Goal: Contribute content: Contribute content

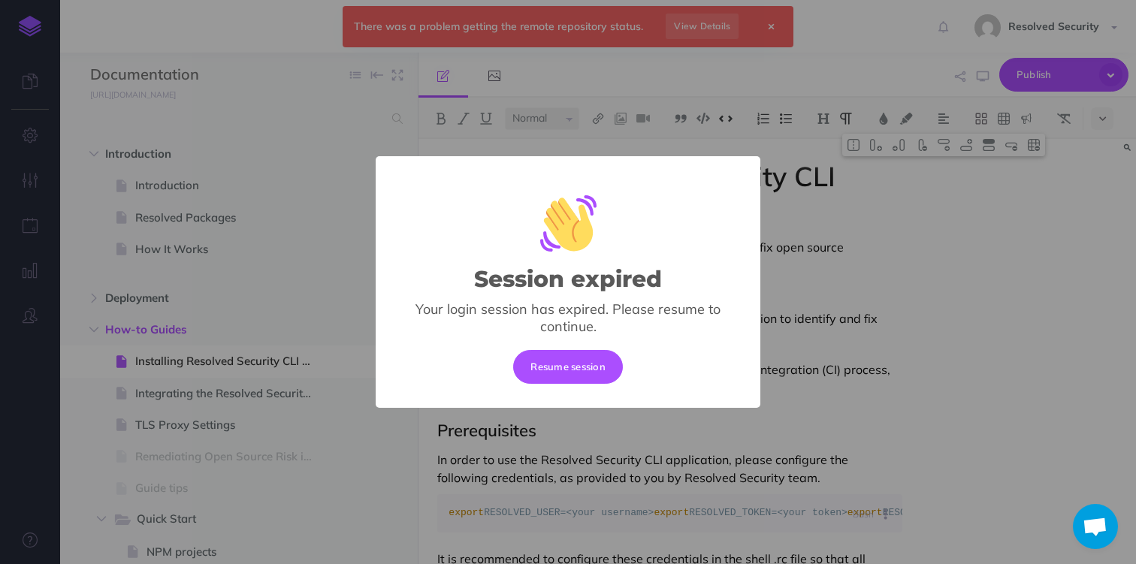
select select "null"
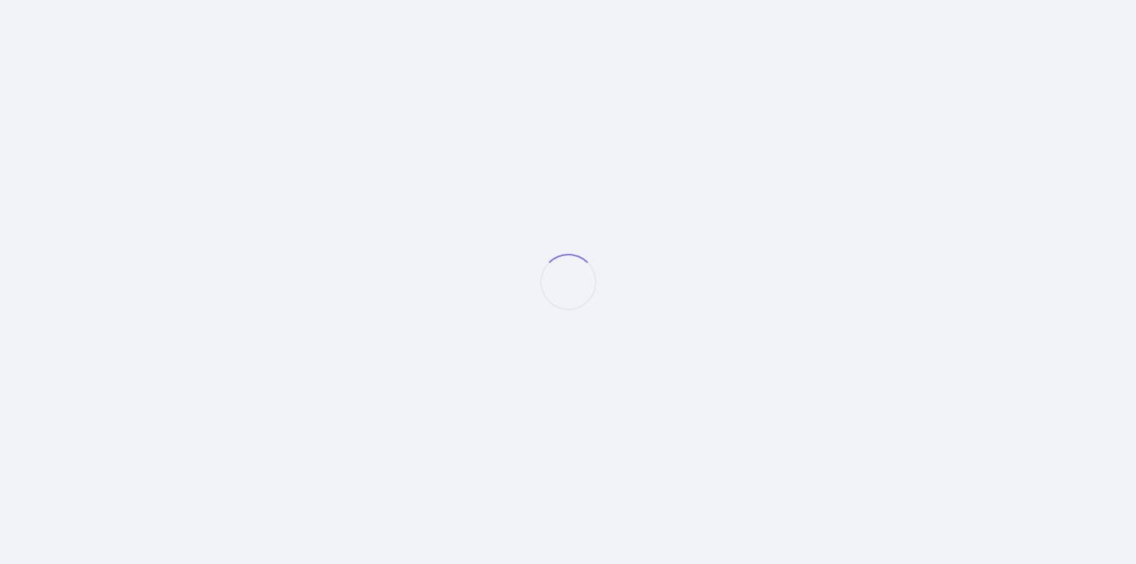
select select "null"
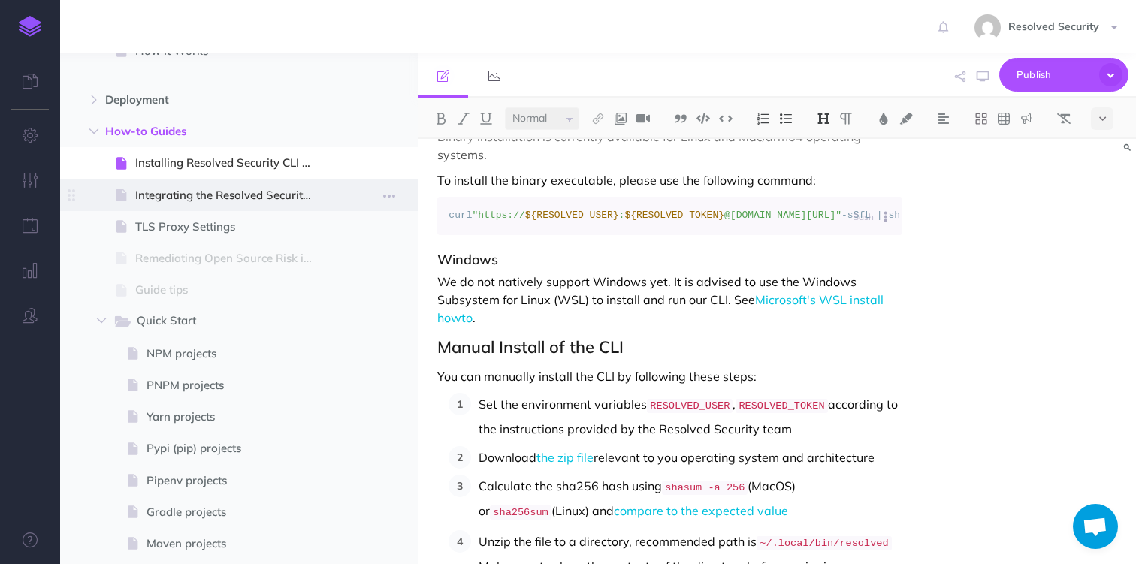
scroll to position [202, 0]
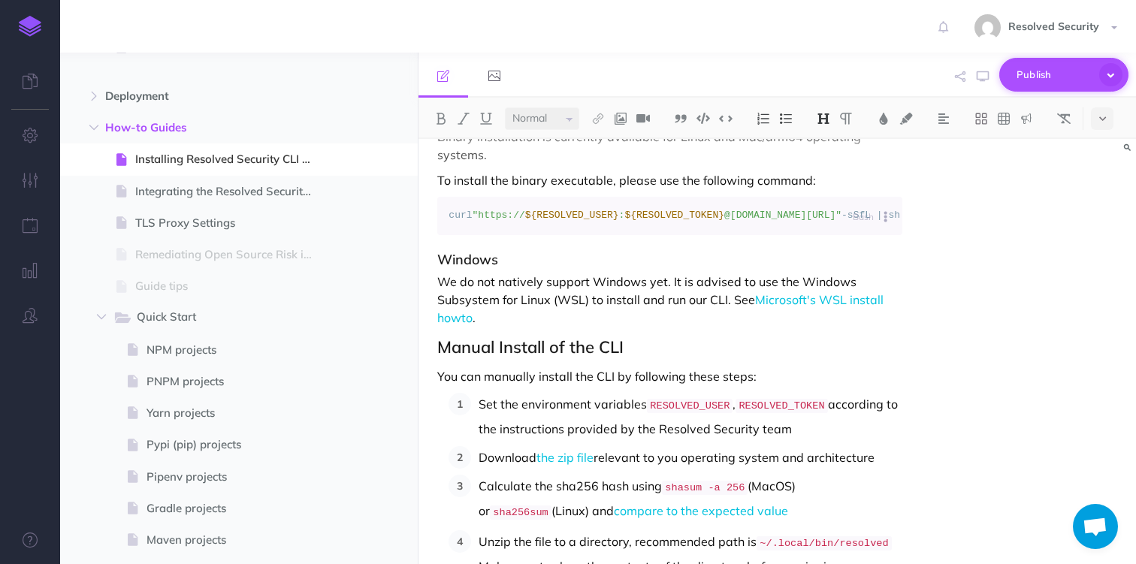
click at [1057, 76] on span "Publish" at bounding box center [1053, 74] width 75 height 23
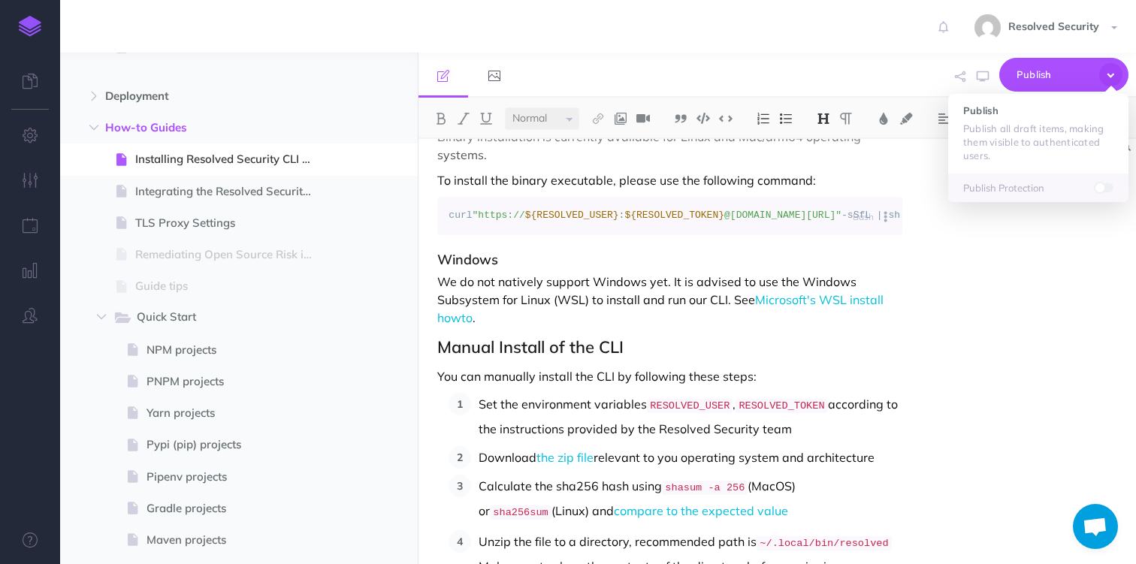
click at [1031, 244] on div "Installing Resolved Security CLI Application Resolved Security CLI application …" at bounding box center [776, 351] width 717 height 425
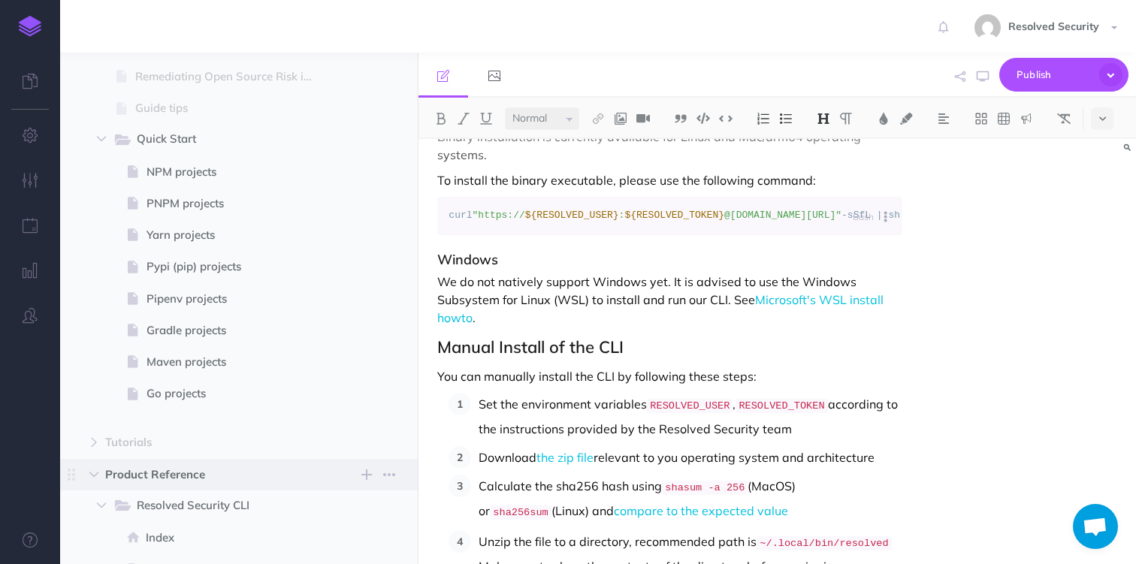
scroll to position [378, 0]
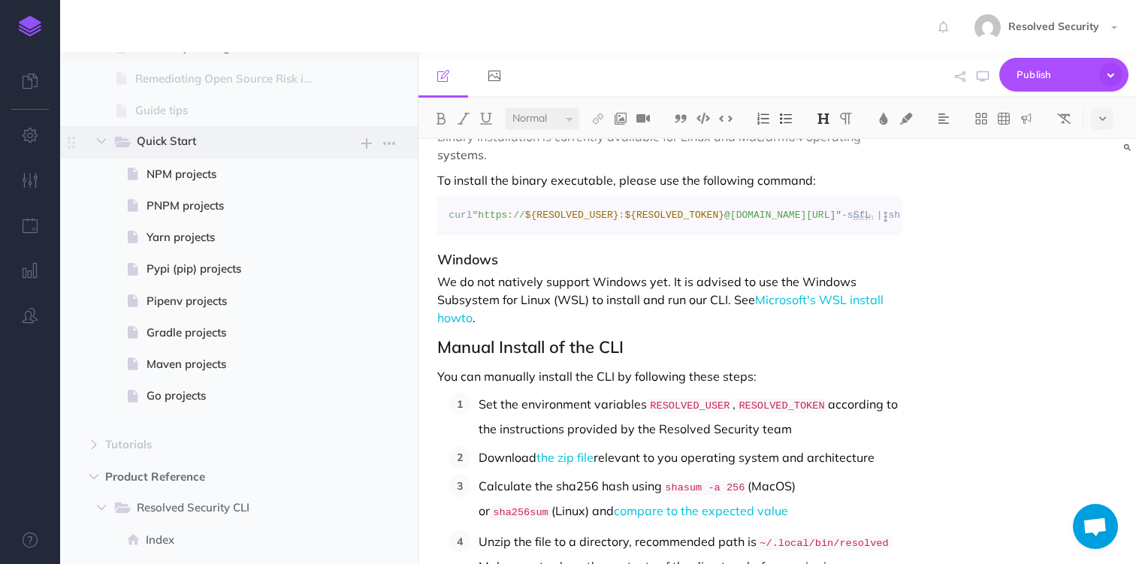
drag, startPoint x: 124, startPoint y: 143, endPoint x: 131, endPoint y: 139, distance: 8.4
click at [137, 139] on span "Quick Start" at bounding box center [213, 142] width 200 height 20
select select "null"
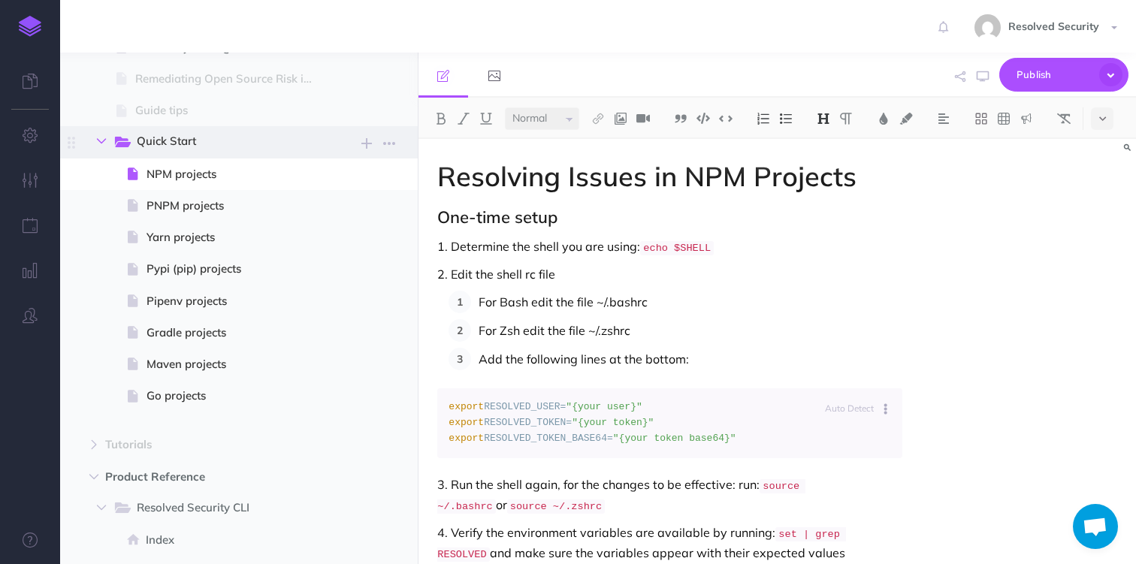
click at [101, 141] on icon "button" at bounding box center [101, 141] width 9 height 9
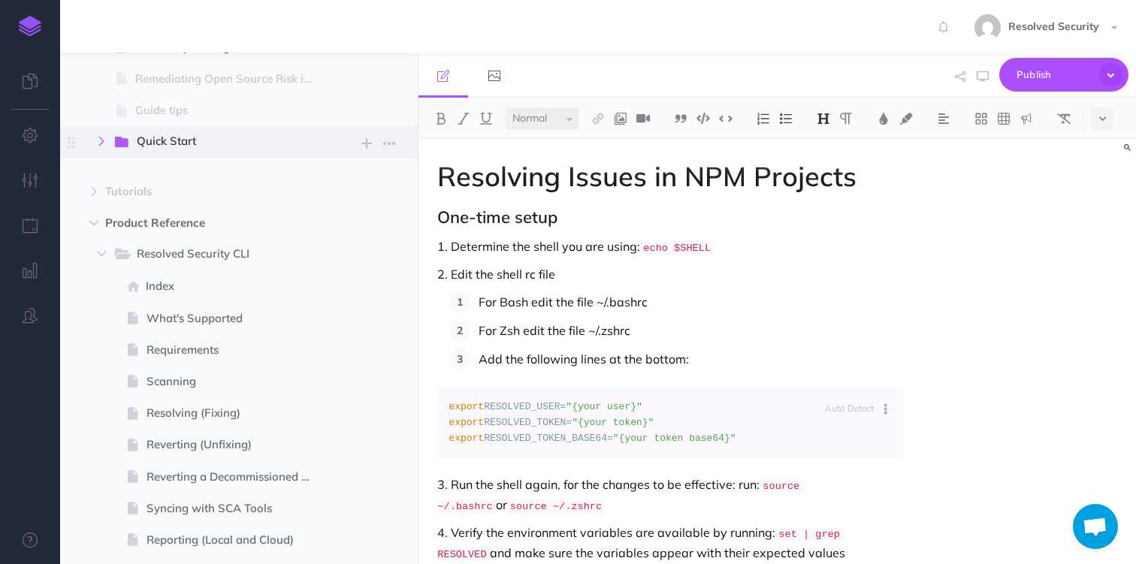
click at [101, 141] on icon "button" at bounding box center [101, 141] width 9 height 9
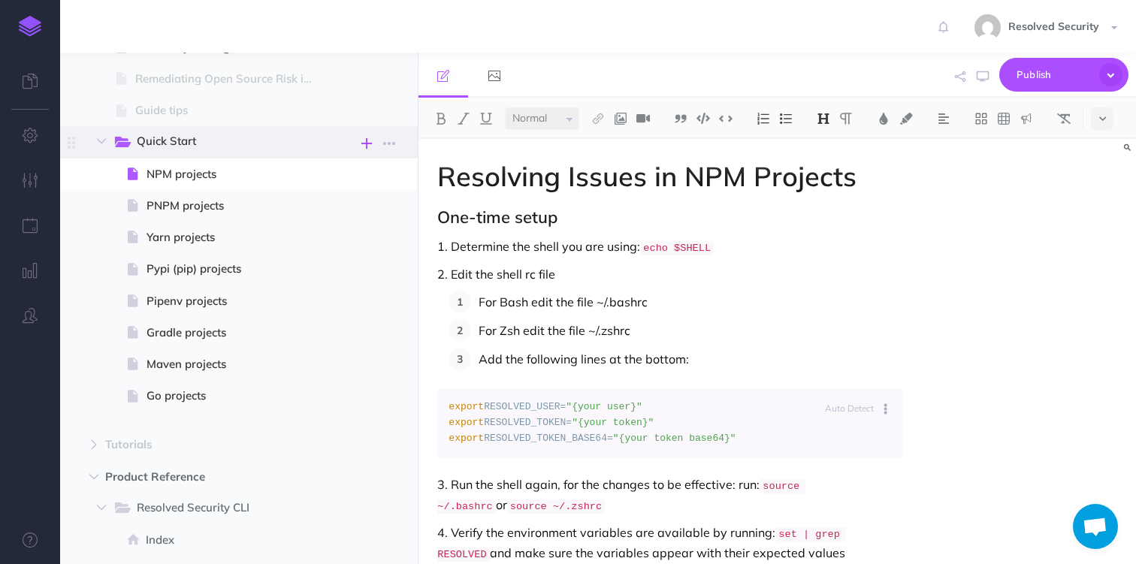
click at [363, 144] on icon "button" at bounding box center [366, 143] width 11 height 18
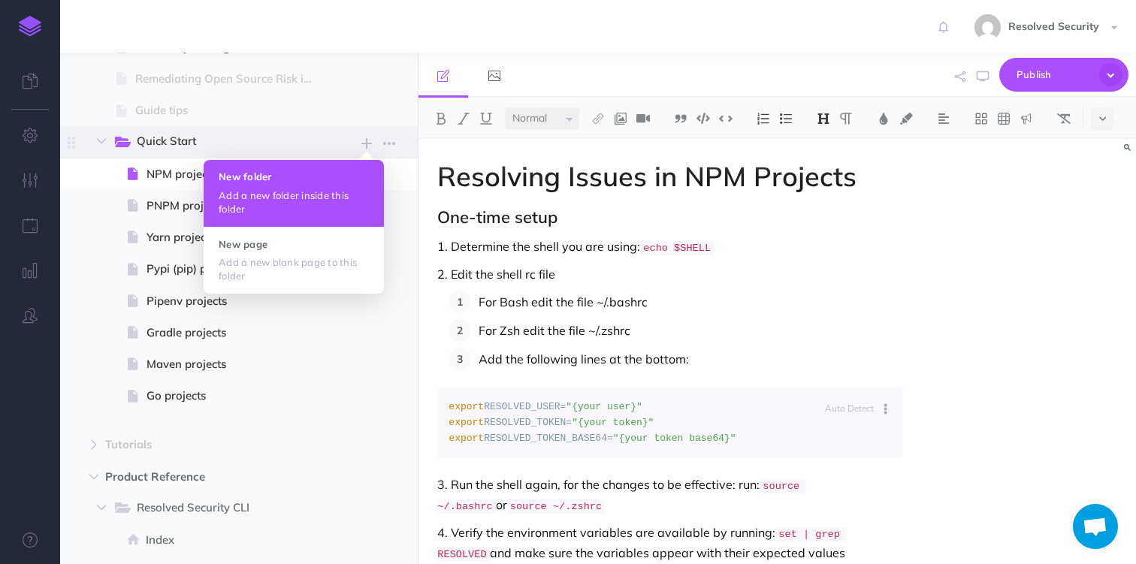
click at [290, 180] on h4 "New folder" at bounding box center [294, 176] width 150 height 11
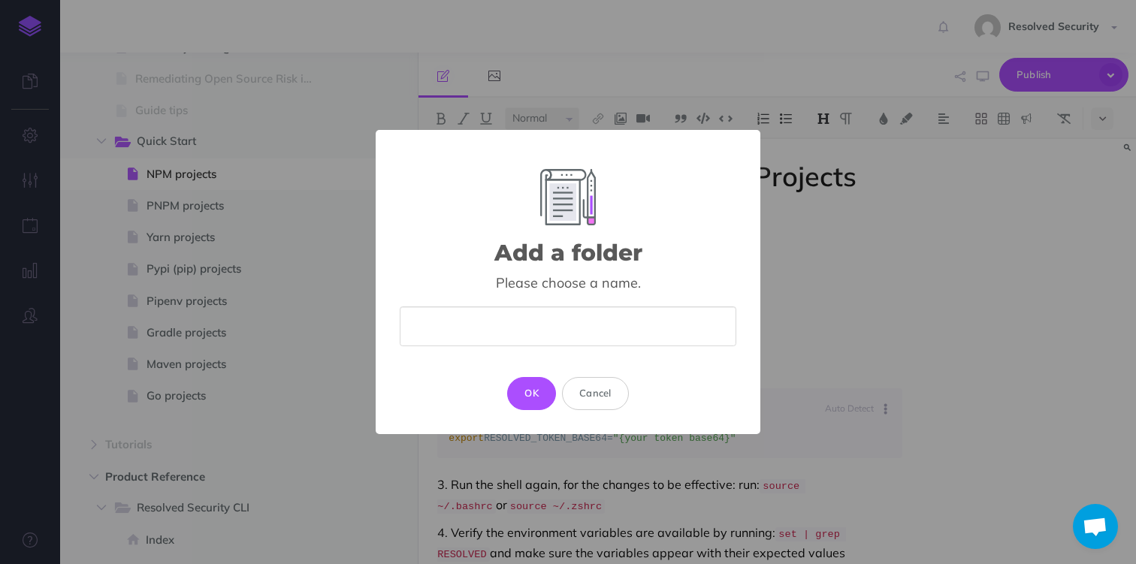
click at [450, 331] on input "text" at bounding box center [568, 326] width 337 height 40
type input "Ecosystems and Package Managers"
click at [524, 393] on button "OK" at bounding box center [531, 393] width 49 height 33
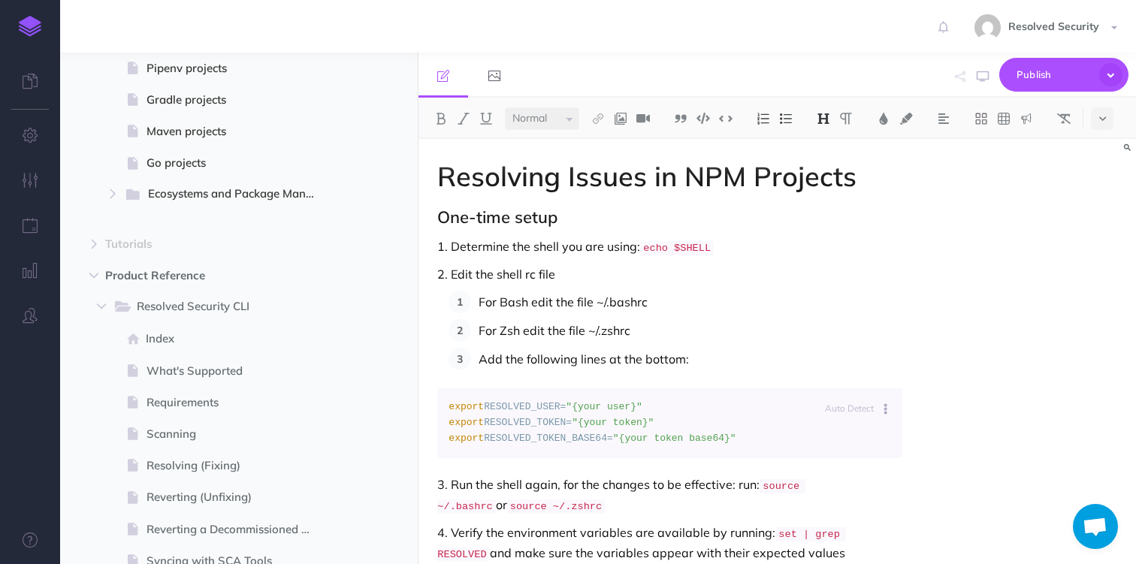
select select "null"
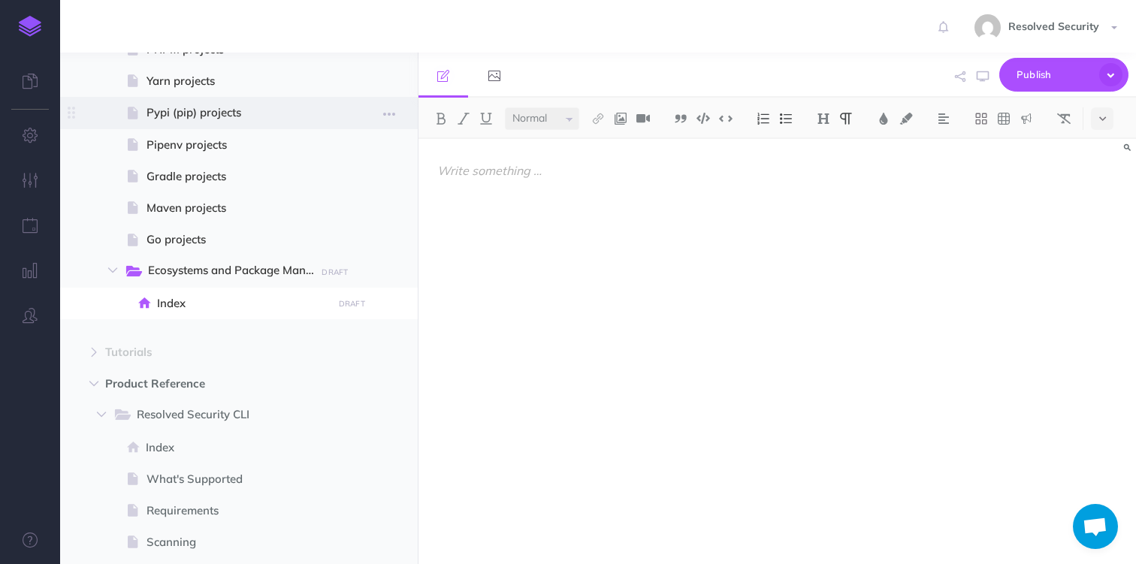
scroll to position [559, 0]
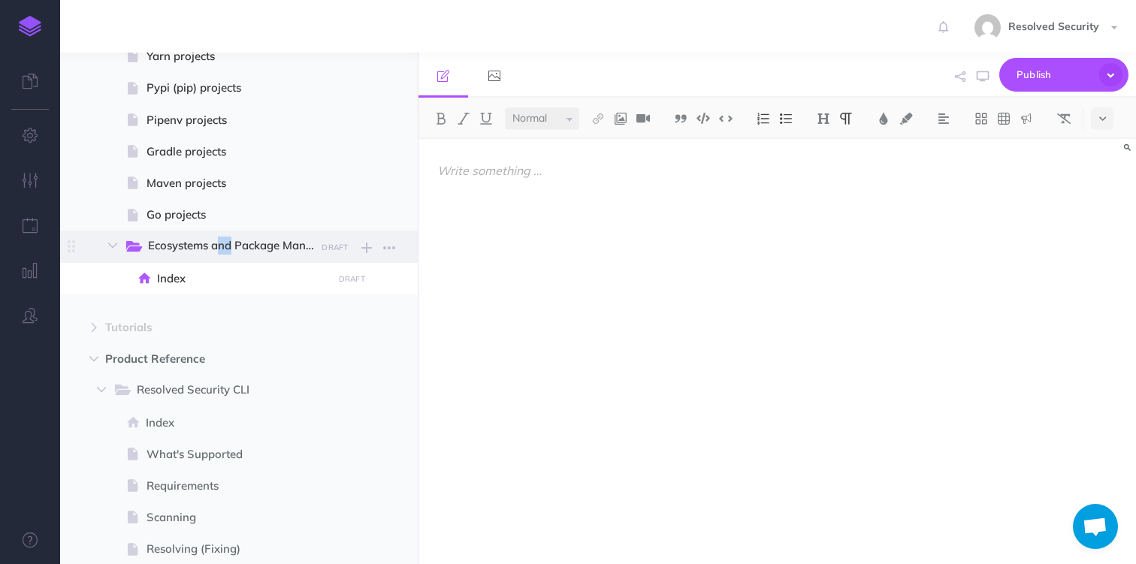
drag, startPoint x: 195, startPoint y: 245, endPoint x: 189, endPoint y: 239, distance: 8.0
click at [186, 239] on span "Ecosystems and Package Managers" at bounding box center [238, 247] width 181 height 20
click at [387, 251] on icon "button" at bounding box center [389, 248] width 12 height 18
drag, startPoint x: 128, startPoint y: 244, endPoint x: 101, endPoint y: 247, distance: 26.5
click at [124, 247] on span "Ecosystems and Package Managers DRAFT Publish these changes Nevermind Publish N…" at bounding box center [263, 247] width 279 height 32
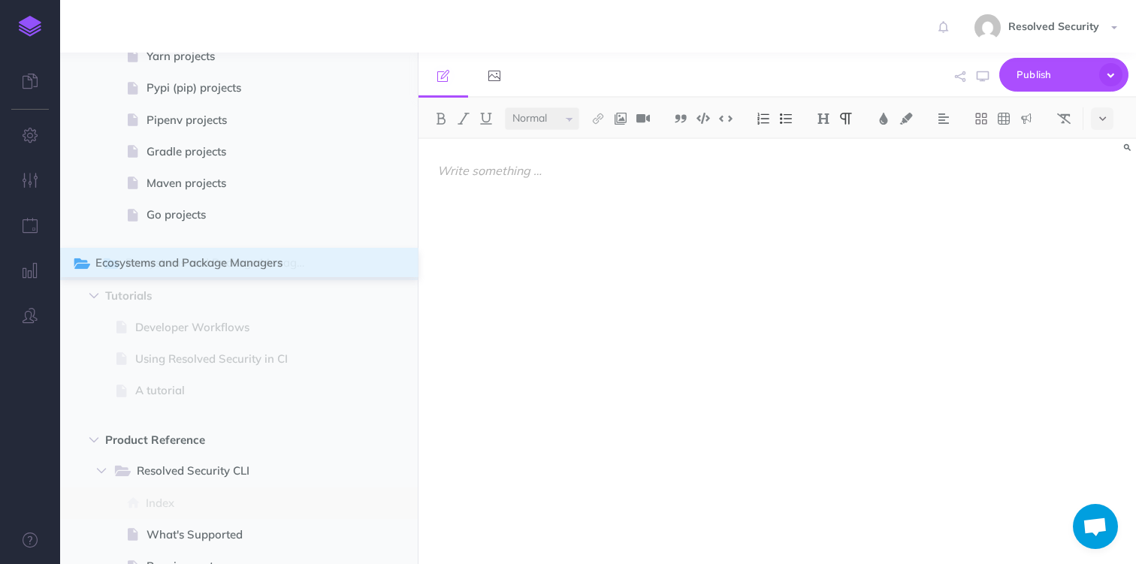
drag, startPoint x: 70, startPoint y: 249, endPoint x: 77, endPoint y: 266, distance: 18.6
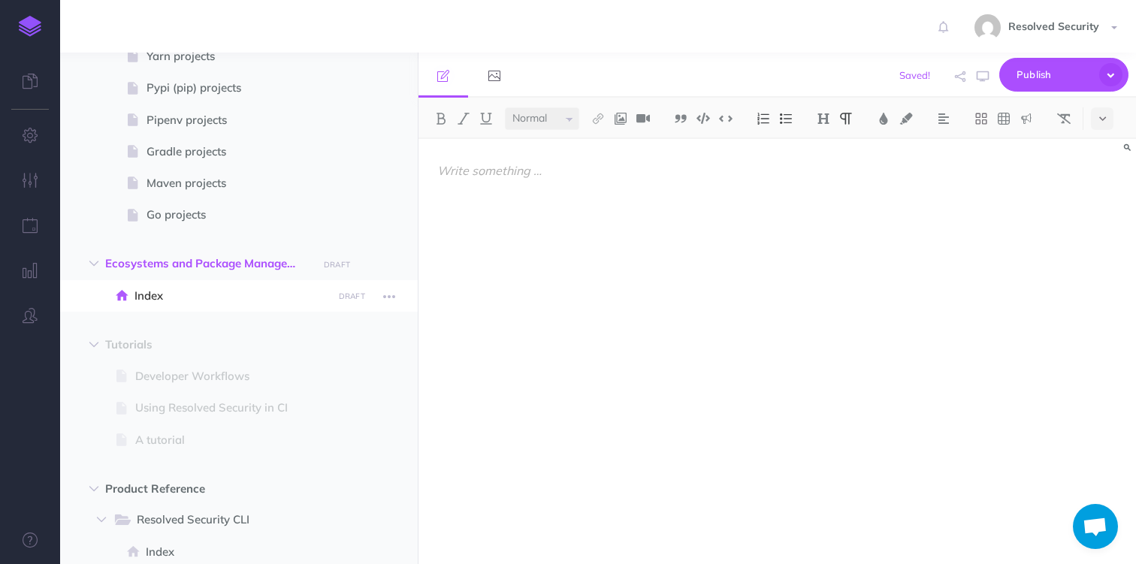
click at [162, 299] on span "Index" at bounding box center [230, 296] width 193 height 18
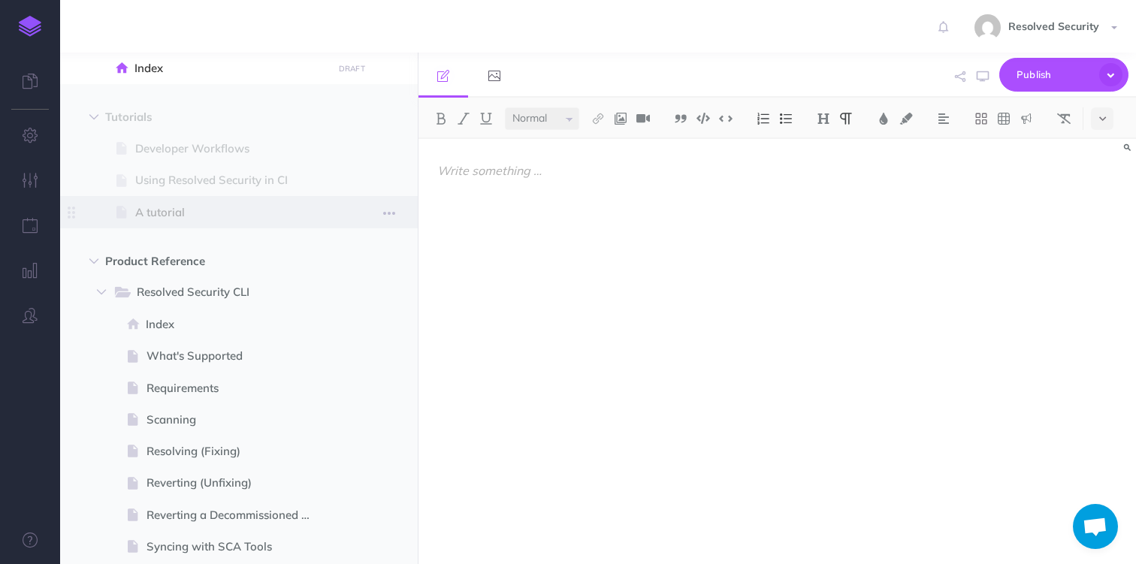
scroll to position [798, 0]
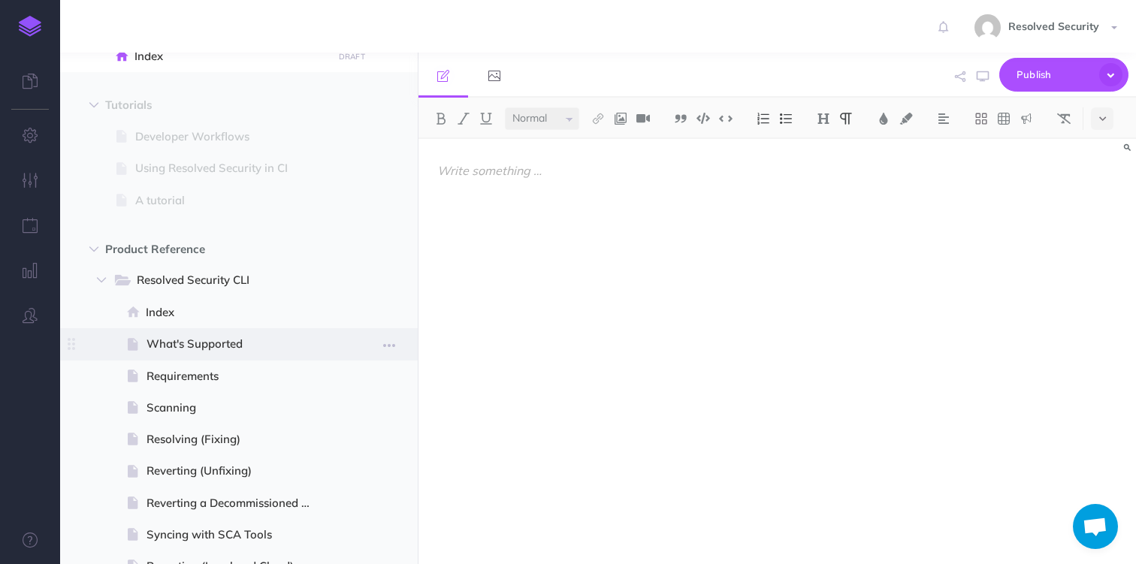
click at [207, 346] on span "What's Supported" at bounding box center [236, 344] width 181 height 18
select select "null"
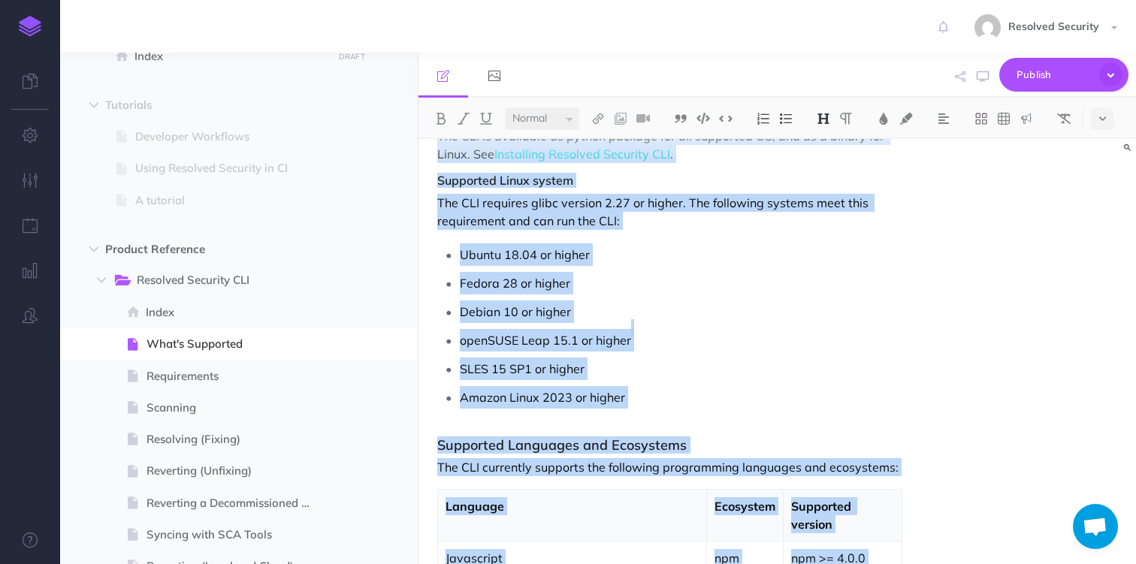
scroll to position [599, 0]
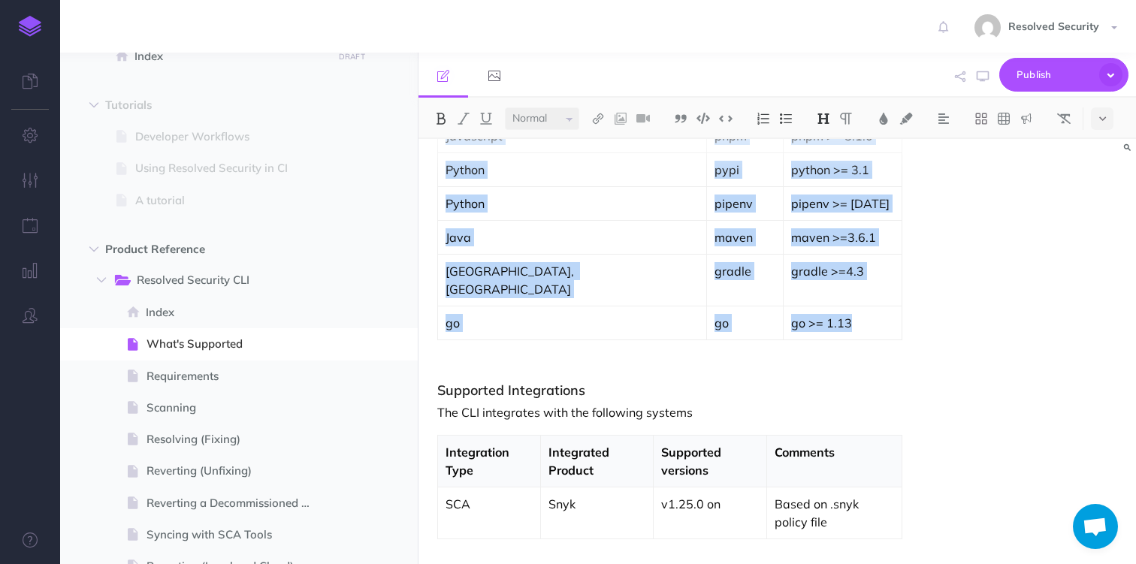
drag, startPoint x: 439, startPoint y: 168, endPoint x: 777, endPoint y: 297, distance: 362.6
click at [777, 297] on div "What is Supported Supported Operating Systems The CLI runs on Linux and MacOS o…" at bounding box center [669, 70] width 502 height 1061
copy div "What is Supported Supported Operating Systems The CLI runs on Linux and MacOS o…"
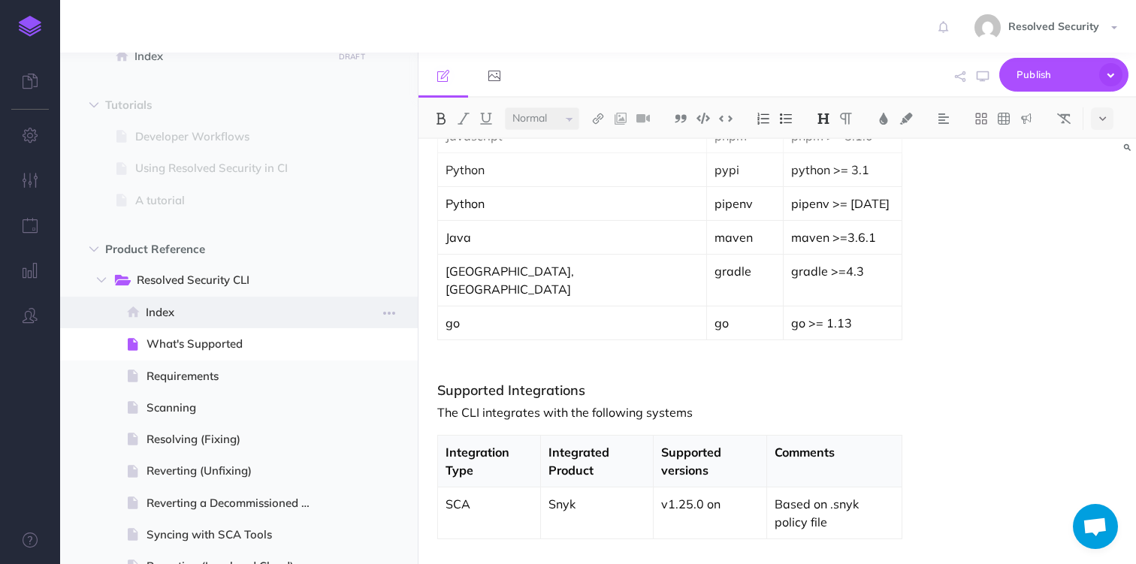
click at [163, 309] on span "Index" at bounding box center [237, 312] width 182 height 18
select select "null"
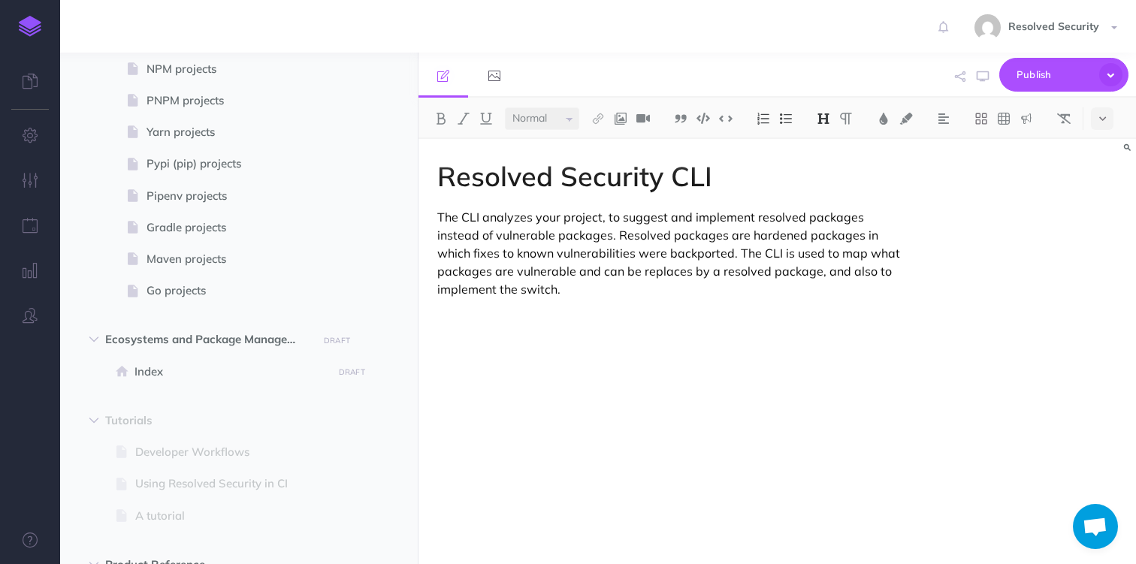
scroll to position [486, 0]
click at [158, 368] on span "Index" at bounding box center [230, 369] width 193 height 18
select select "null"
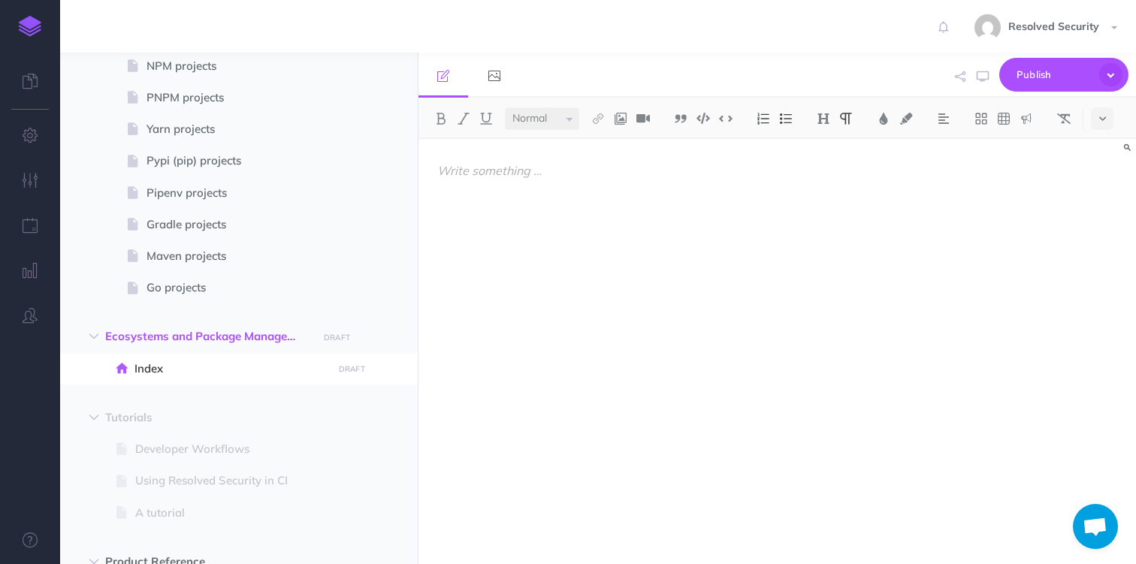
click at [477, 171] on p at bounding box center [669, 171] width 464 height 18
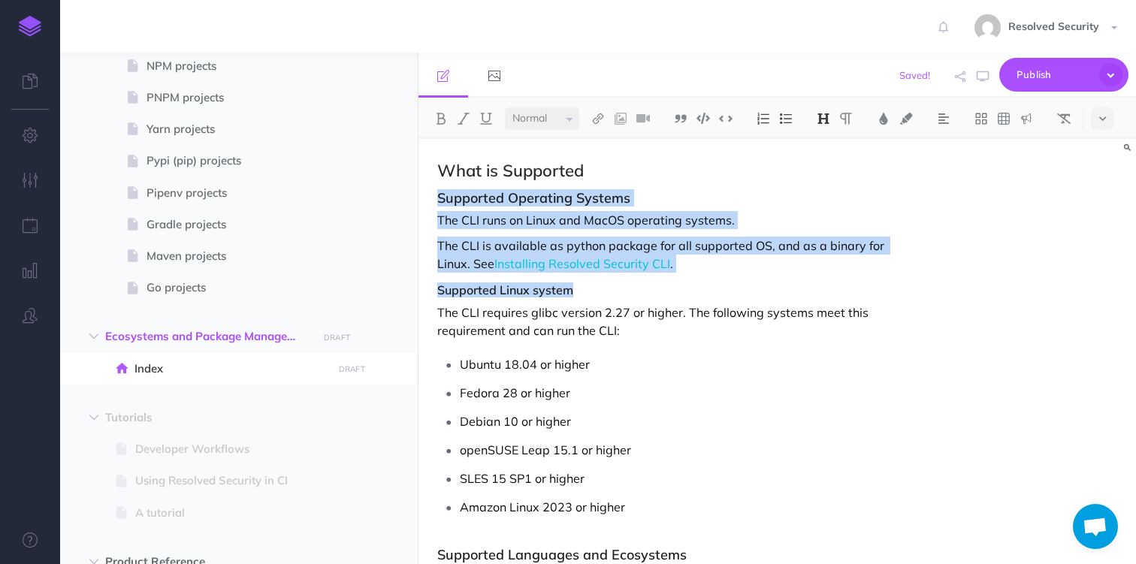
drag, startPoint x: 438, startPoint y: 201, endPoint x: 693, endPoint y: 517, distance: 406.0
click at [693, 517] on div "What is Supported Supported Operating Systems The CLI runs on Linux and MacOS o…" at bounding box center [669, 570] width 502 height 862
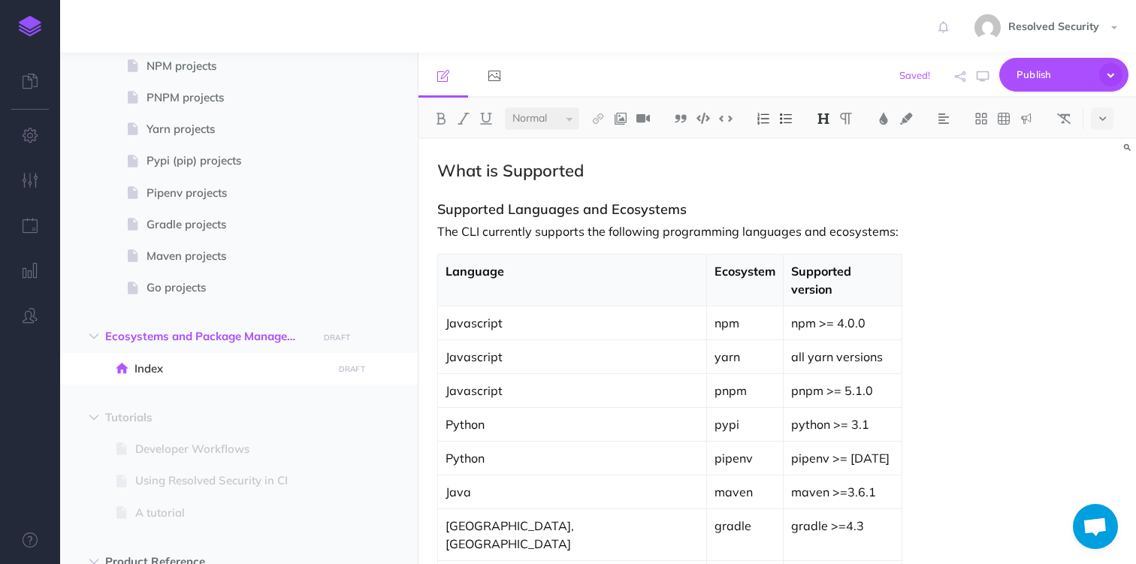
click at [791, 271] on strong "Supported version" at bounding box center [822, 280] width 63 height 33
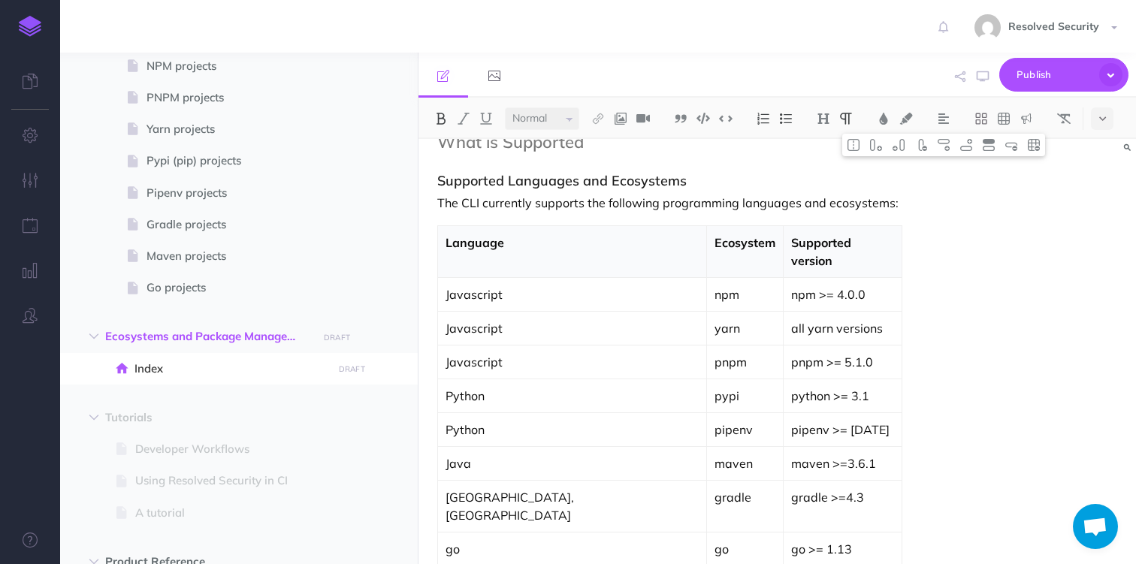
scroll to position [56, 0]
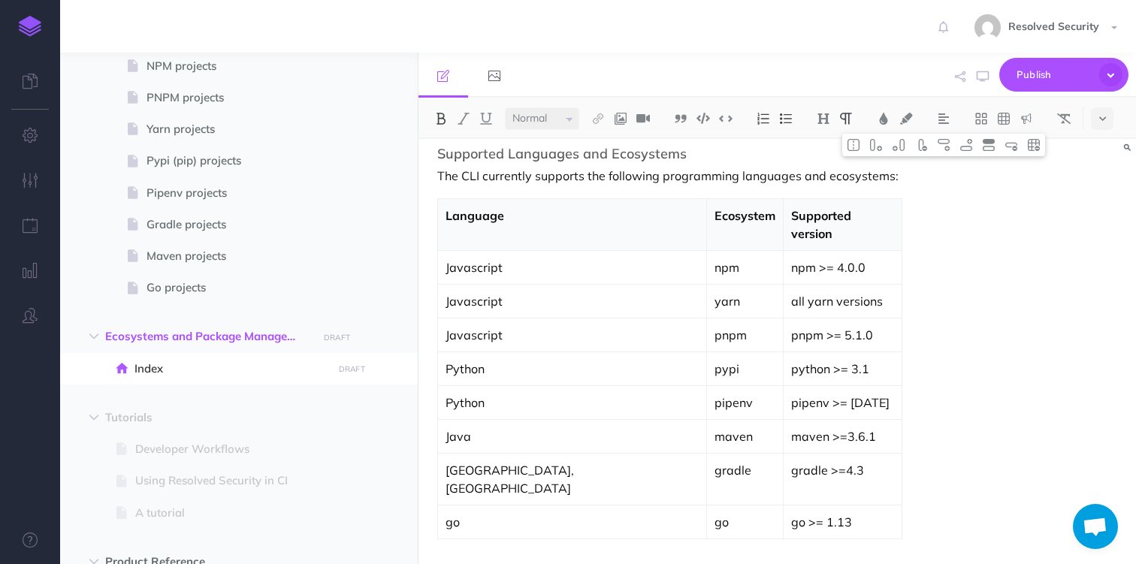
click at [791, 217] on strong "Supported version" at bounding box center [822, 224] width 63 height 33
click at [900, 146] on img at bounding box center [899, 145] width 14 height 12
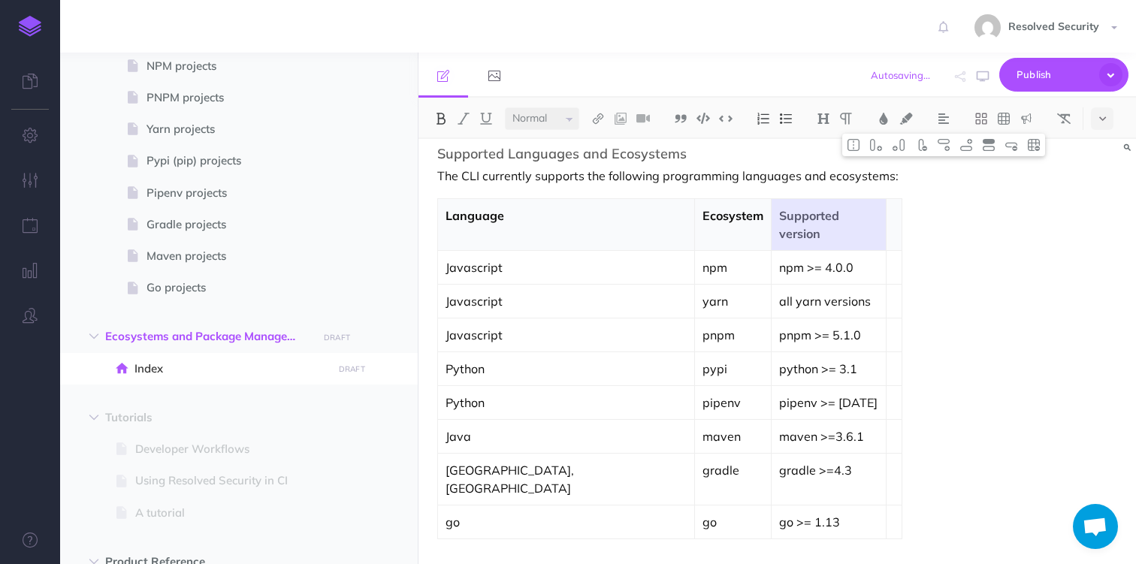
click at [779, 217] on strong "Supported version" at bounding box center [810, 224] width 63 height 33
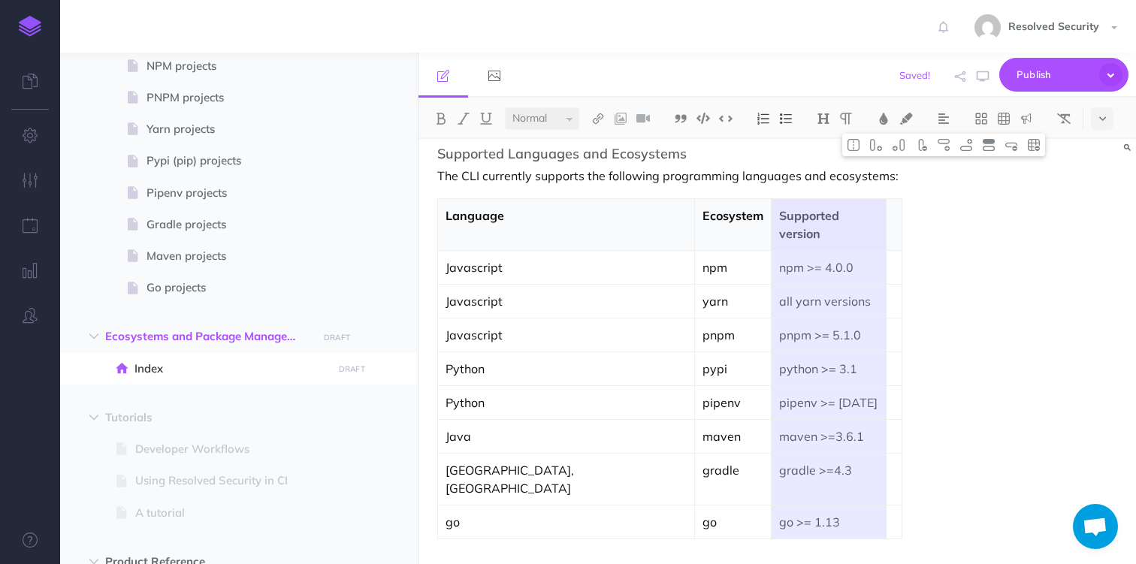
drag, startPoint x: 621, startPoint y: 218, endPoint x: 645, endPoint y: 478, distance: 261.8
click at [645, 478] on tbody "Language Ecosystem Supported version Javascript npm npm >= 4.0.0 Javascript yar…" at bounding box center [669, 368] width 463 height 340
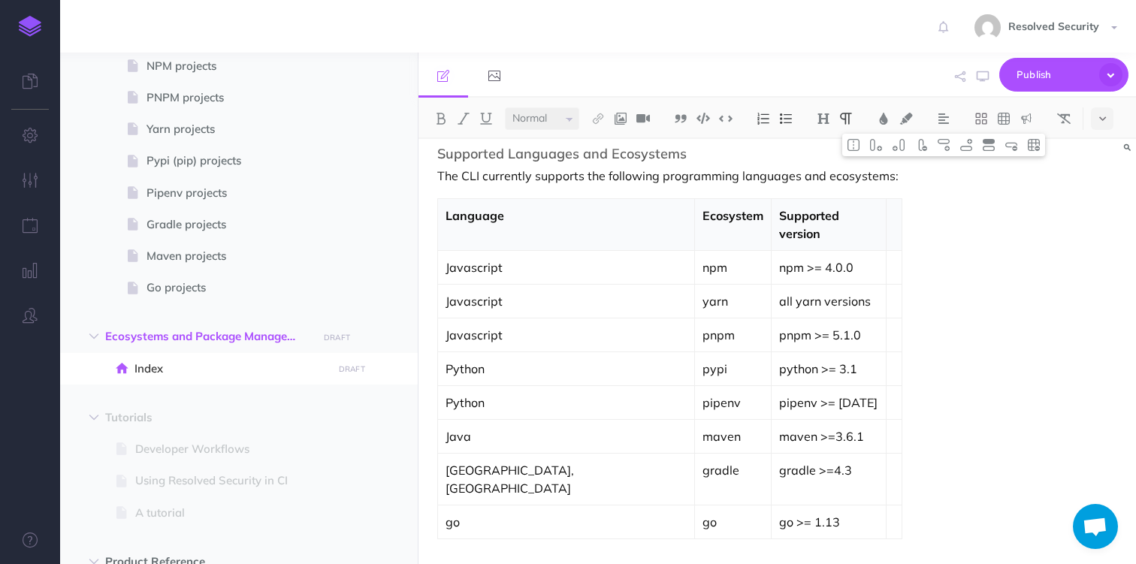
click at [886, 217] on th at bounding box center [894, 224] width 16 height 52
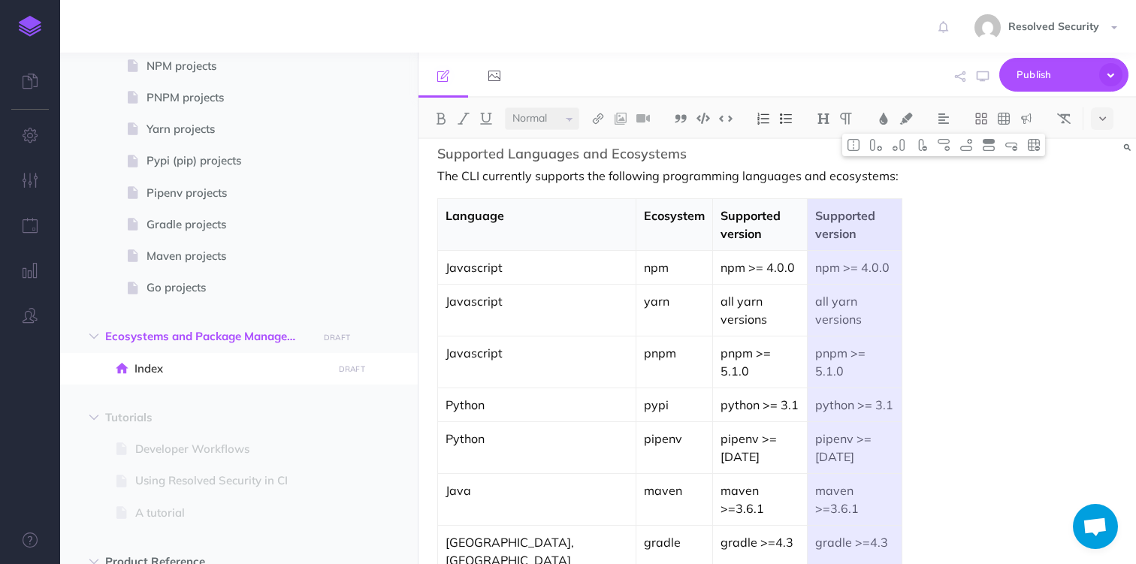
click at [720, 214] on strong "Supported version" at bounding box center [751, 224] width 63 height 33
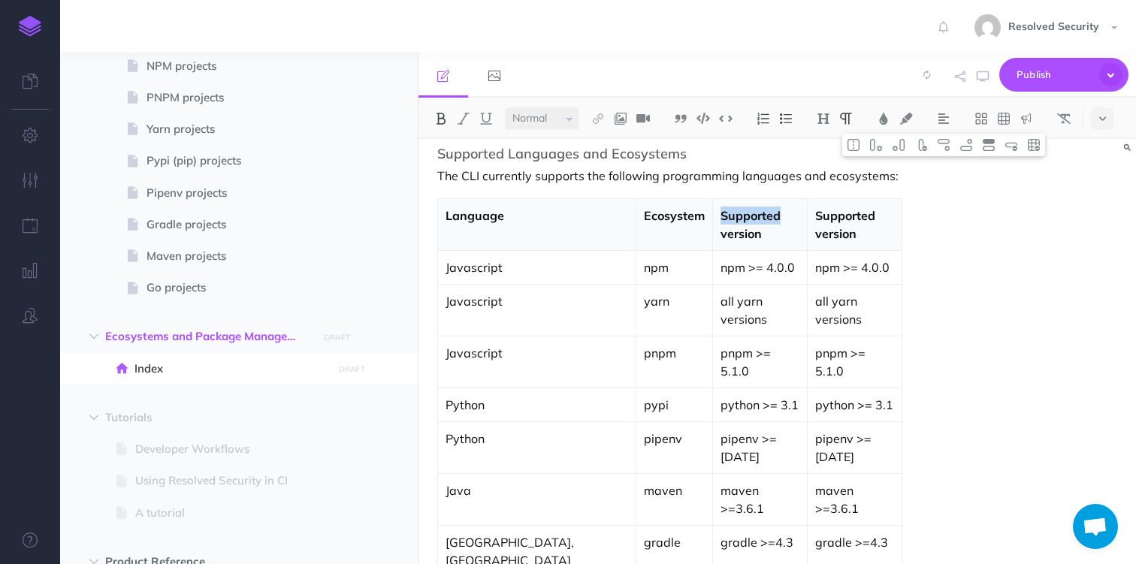
click at [720, 214] on strong "Supported version" at bounding box center [751, 224] width 63 height 33
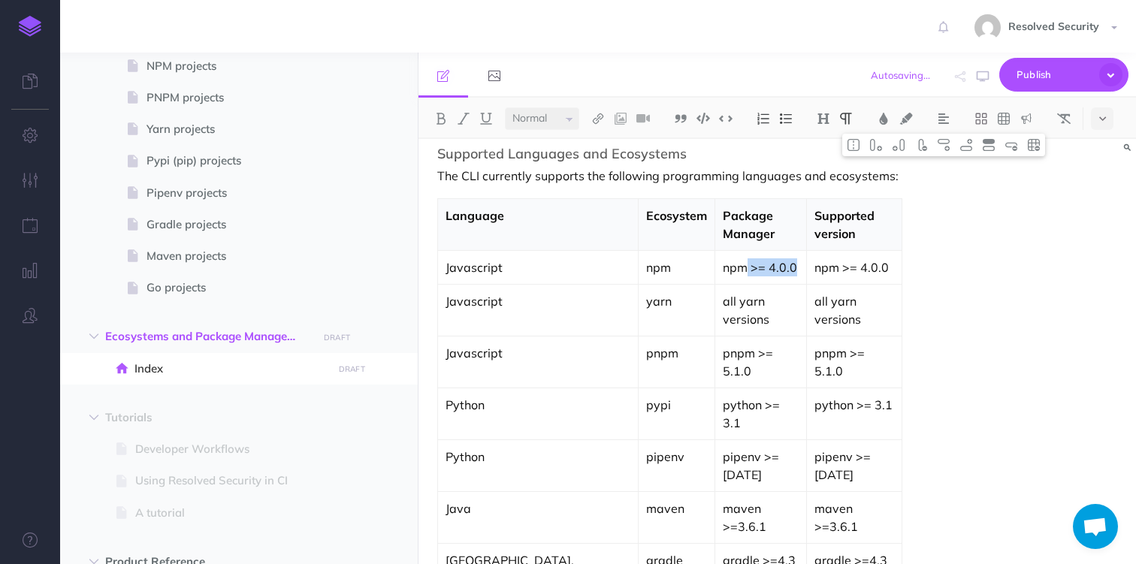
drag, startPoint x: 623, startPoint y: 252, endPoint x: 678, endPoint y: 252, distance: 54.1
click at [723, 258] on p "npm >= 4.0.0" at bounding box center [760, 267] width 75 height 18
click at [646, 258] on p "npm" at bounding box center [676, 267] width 61 height 18
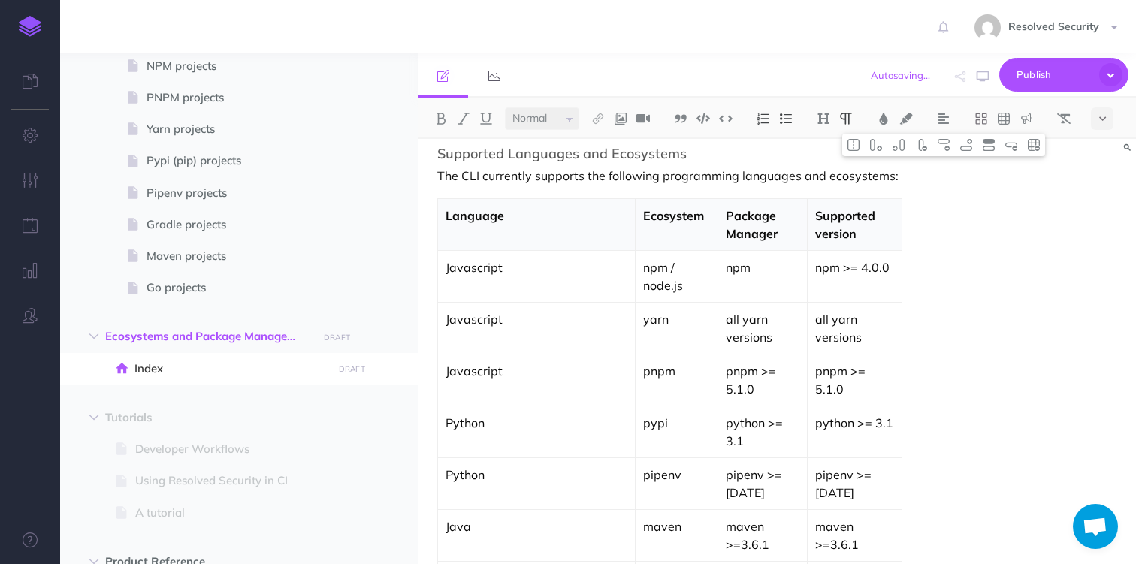
click at [643, 310] on p "yarn" at bounding box center [676, 319] width 66 height 18
click at [643, 258] on p "npm / node.js" at bounding box center [676, 276] width 66 height 36
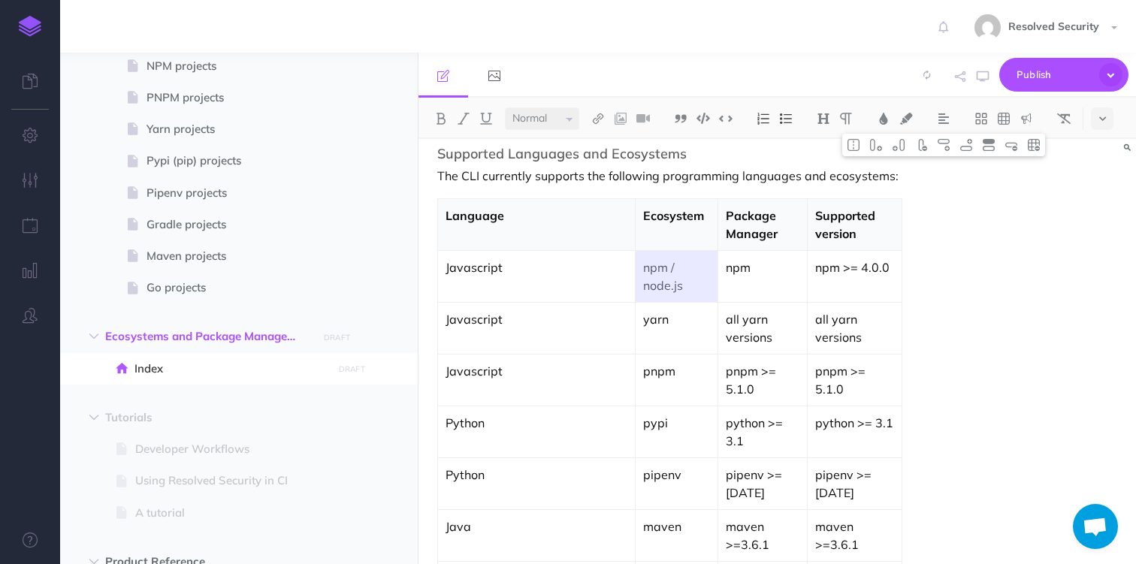
click at [643, 258] on p "npm / node.js" at bounding box center [676, 276] width 66 height 36
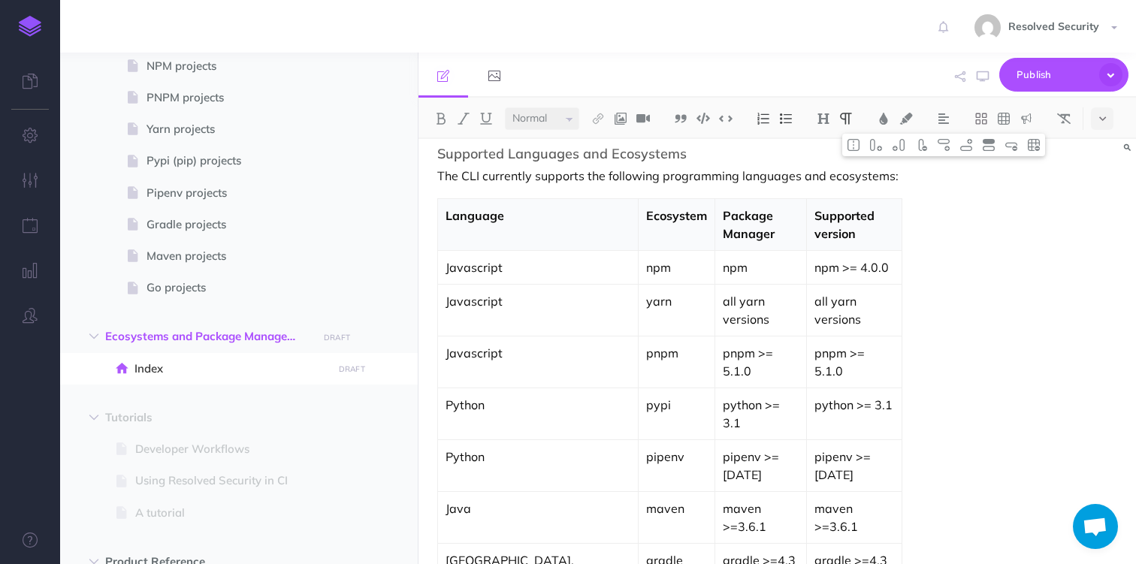
click at [646, 258] on p "npm" at bounding box center [676, 267] width 61 height 18
copy p "npm"
click at [646, 292] on p "yarn" at bounding box center [676, 301] width 61 height 18
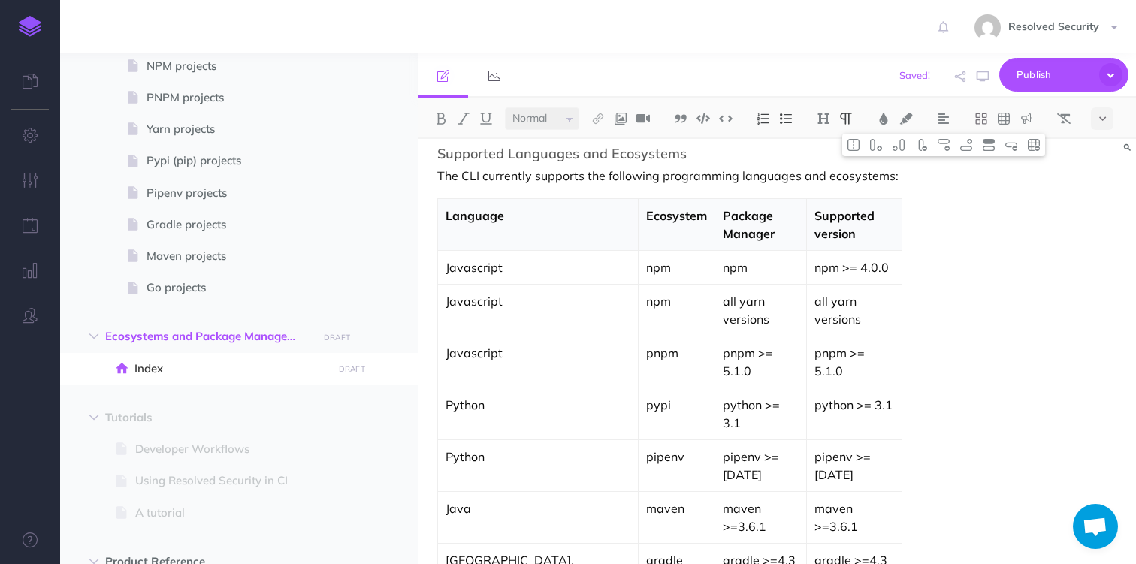
click at [646, 344] on p "pnpm" at bounding box center [676, 353] width 61 height 18
drag, startPoint x: 694, startPoint y: 285, endPoint x: 601, endPoint y: 282, distance: 93.2
click at [723, 292] on p "all yarn versions" at bounding box center [760, 310] width 75 height 36
drag, startPoint x: 632, startPoint y: 315, endPoint x: 685, endPoint y: 317, distance: 53.4
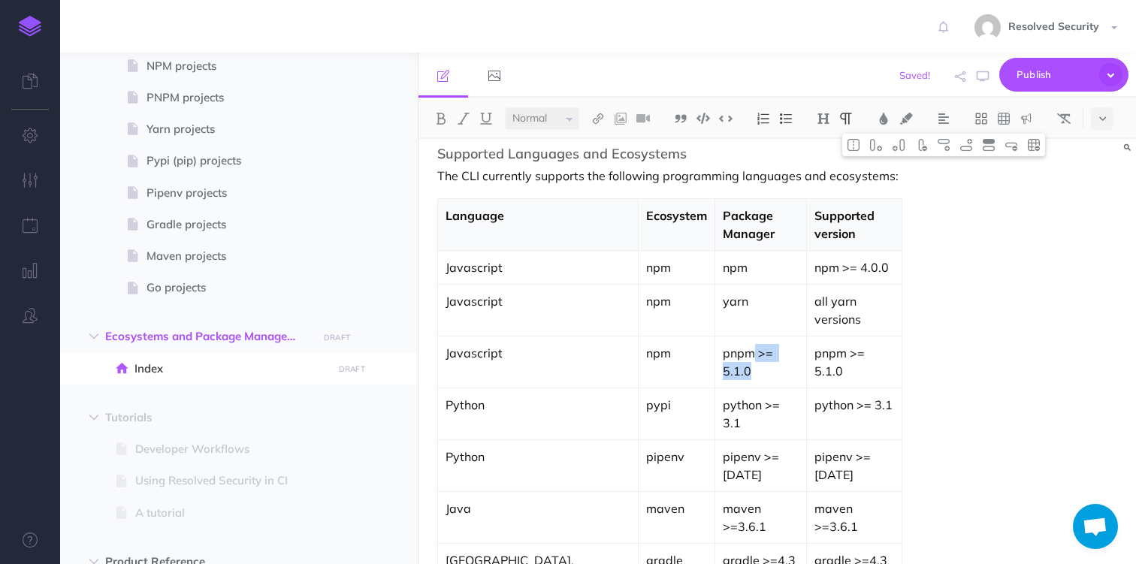
click at [723, 344] on p "pnpm >= 5.1.0" at bounding box center [760, 362] width 75 height 36
click at [723, 396] on p "python >= 3.1" at bounding box center [760, 414] width 75 height 36
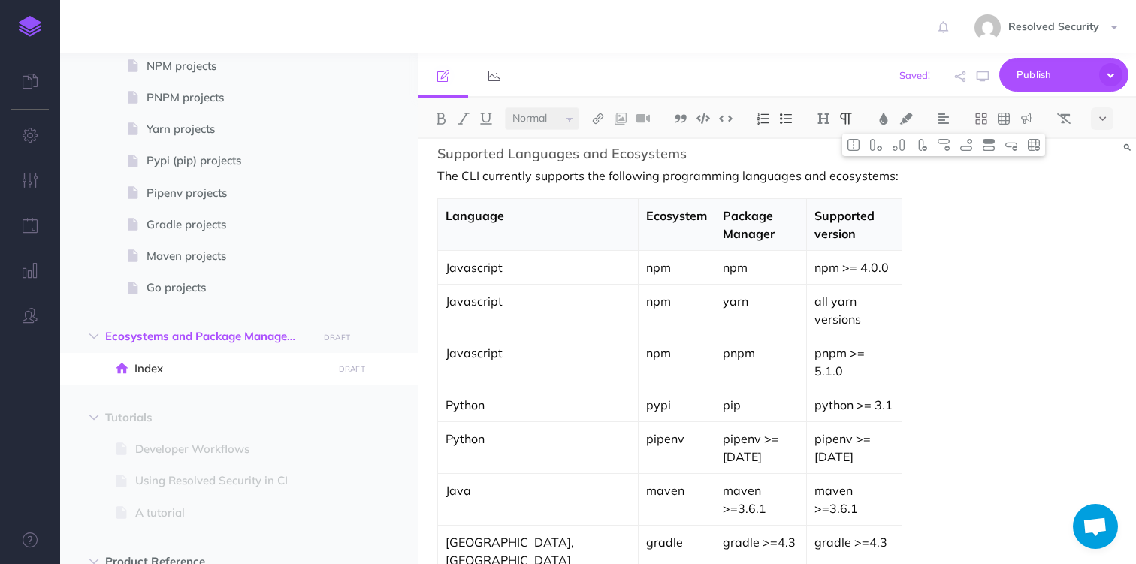
drag, startPoint x: 635, startPoint y: 385, endPoint x: 706, endPoint y: 381, distance: 70.7
click at [715, 421] on td "pipenv >= [DATE]" at bounding box center [760, 447] width 91 height 52
drag, startPoint x: 636, startPoint y: 420, endPoint x: 683, endPoint y: 418, distance: 46.6
click at [723, 481] on p "maven >=3.6.1" at bounding box center [760, 499] width 75 height 36
drag, startPoint x: 635, startPoint y: 454, endPoint x: 682, endPoint y: 454, distance: 47.3
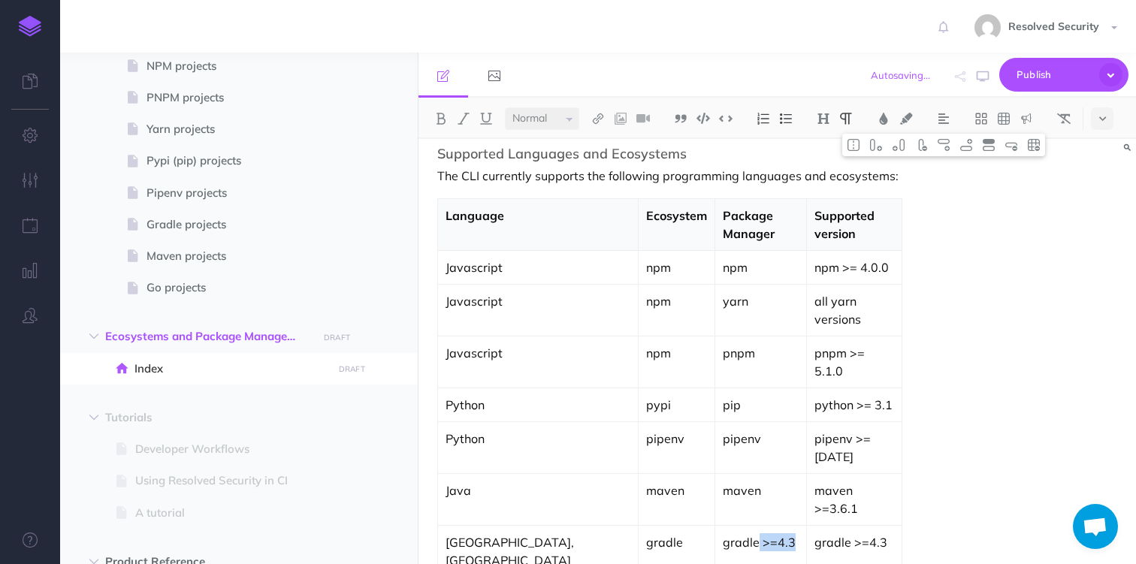
click at [723, 533] on p "gradle >=4.3" at bounding box center [760, 542] width 75 height 18
drag, startPoint x: 615, startPoint y: 489, endPoint x: 666, endPoint y: 490, distance: 51.1
click at [646, 533] on p "gradle" at bounding box center [676, 542] width 61 height 18
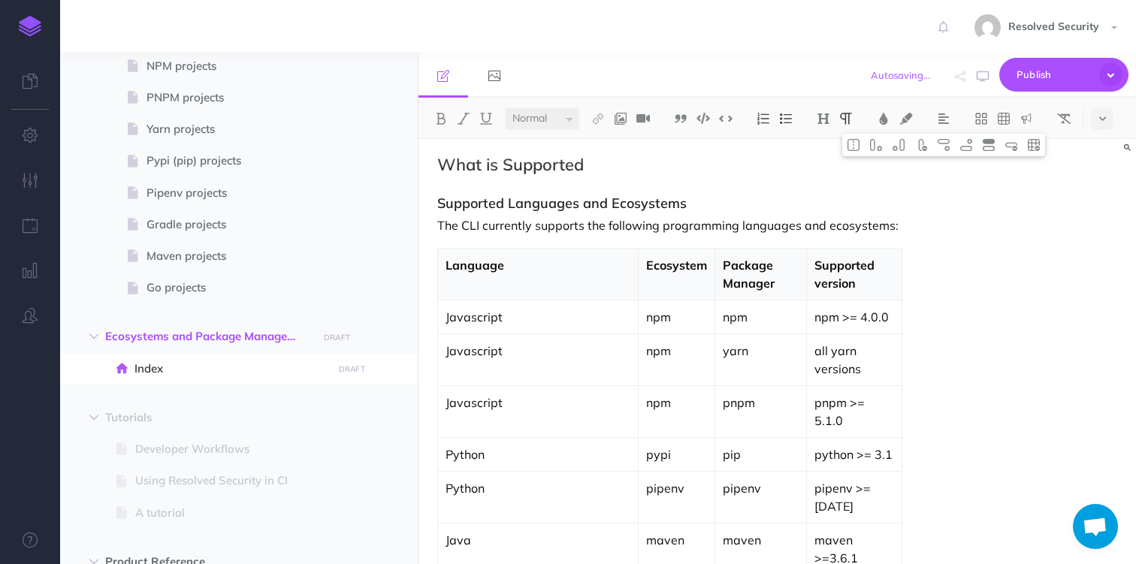
scroll to position [0, 0]
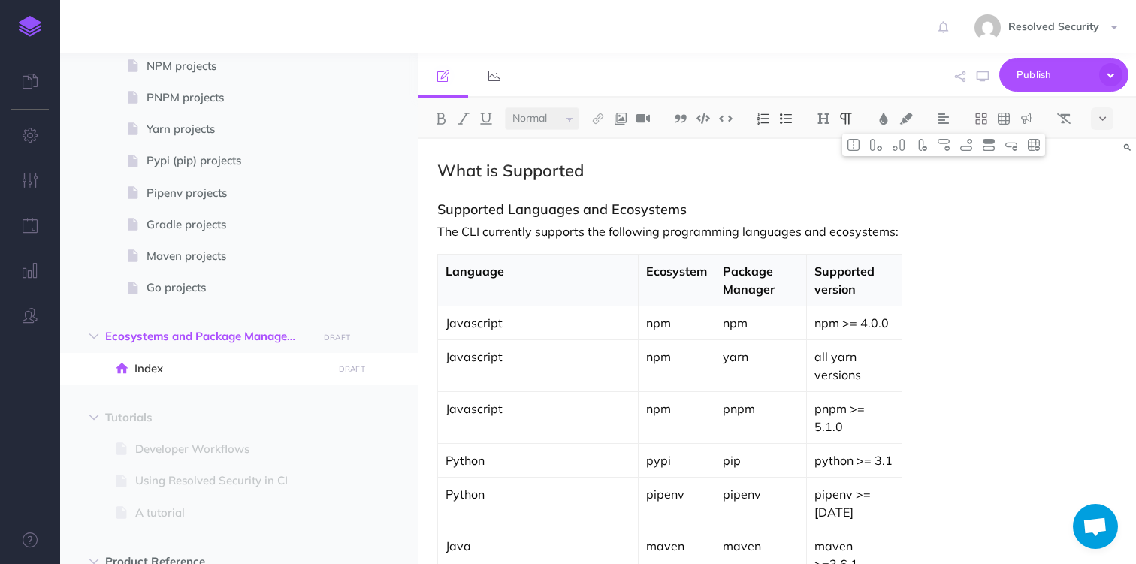
click at [590, 209] on h3 "Supported Languages and Ecosystems" at bounding box center [561, 209] width 249 height 15
click at [472, 231] on p "The CLI currently supports the following programming languages and ecosystems:" at bounding box center [669, 231] width 464 height 18
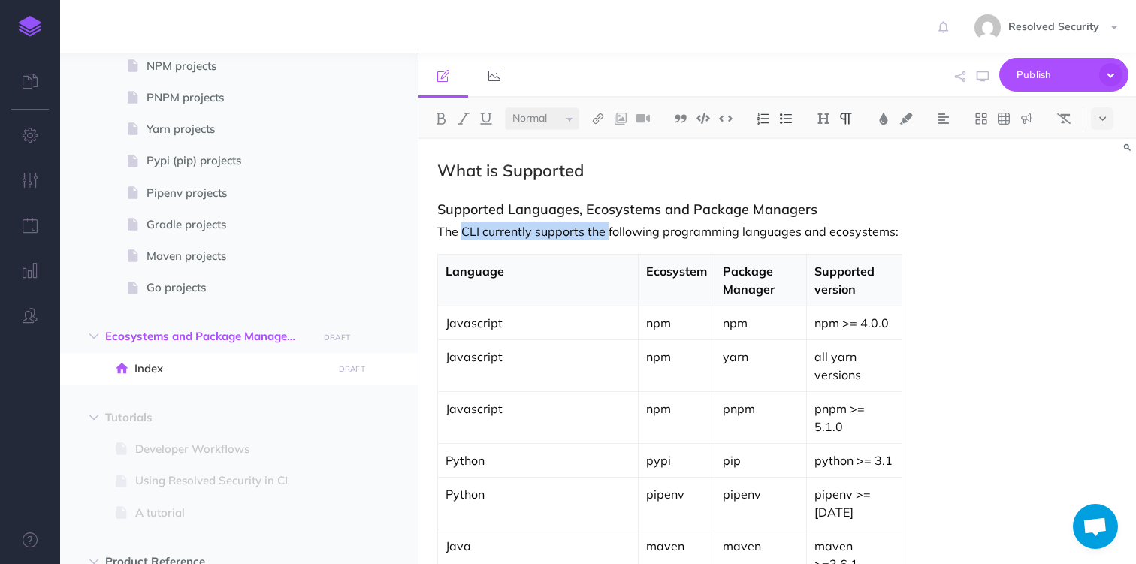
drag, startPoint x: 472, startPoint y: 231, endPoint x: 603, endPoint y: 237, distance: 131.6
click at [603, 237] on p "The CLI currently supports the following programming languages and ecosystems:" at bounding box center [669, 231] width 464 height 18
click at [665, 237] on p "The following programming languages and ecosystems:" at bounding box center [669, 231] width 464 height 18
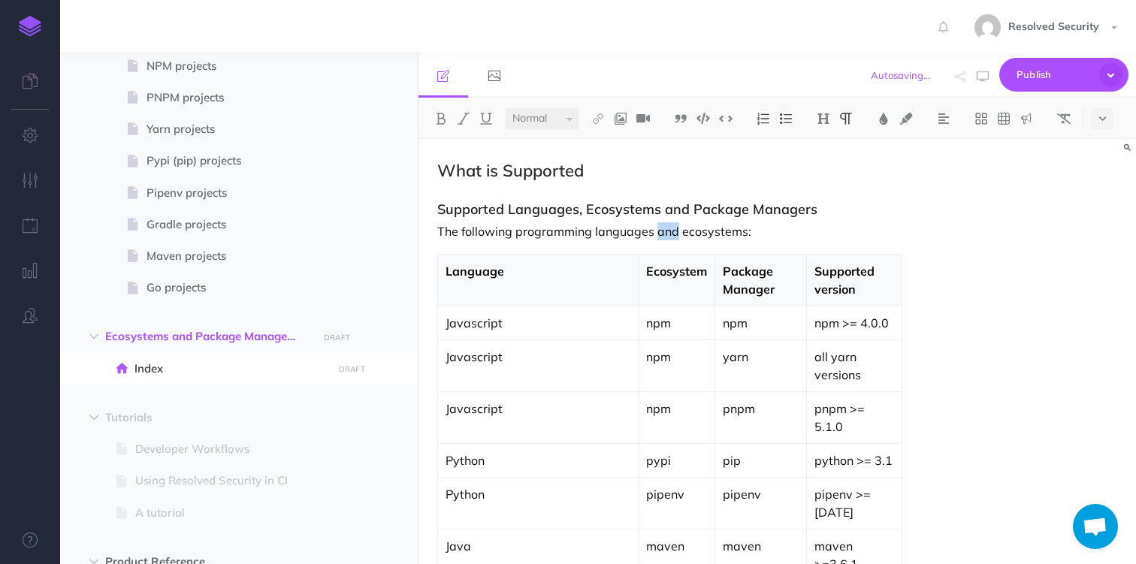
click at [665, 237] on p "The following programming languages and ecosystems:" at bounding box center [669, 231] width 464 height 18
click at [545, 228] on p "The following programming languages and ecosystems:" at bounding box center [669, 231] width 464 height 18
drag, startPoint x: 545, startPoint y: 228, endPoint x: 717, endPoint y: 226, distance: 172.8
click at [717, 226] on p "The following programming languages and ecosystems:" at bounding box center [669, 231] width 464 height 18
click at [544, 174] on h2 "What is Supported" at bounding box center [669, 171] width 464 height 18
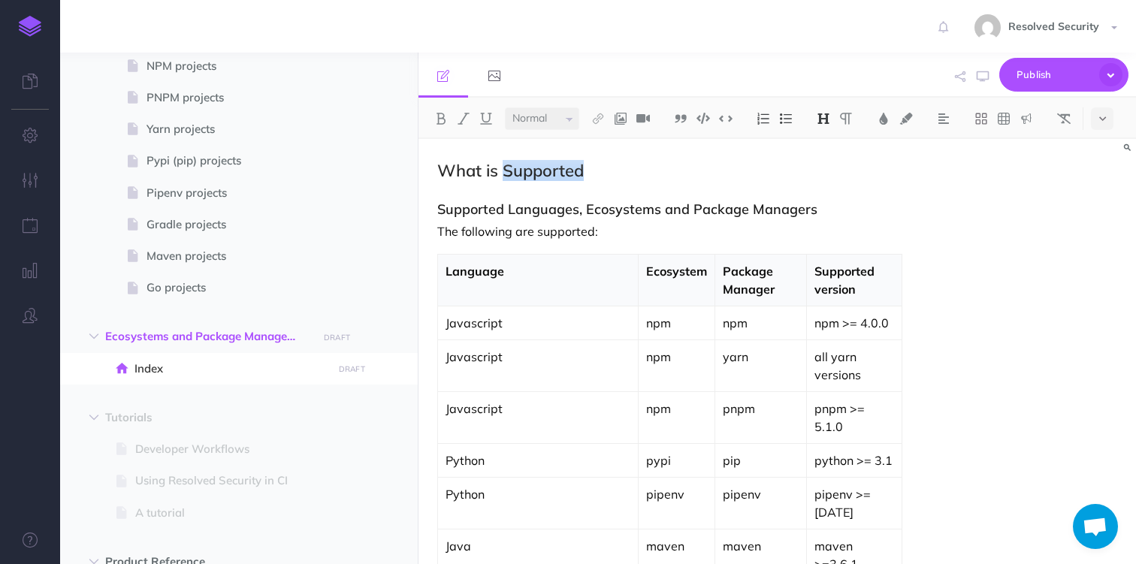
click at [544, 174] on h2 "What is Supported" at bounding box center [669, 171] width 464 height 18
click at [823, 119] on img at bounding box center [824, 119] width 14 height 12
click at [826, 168] on button "H2" at bounding box center [823, 167] width 23 height 23
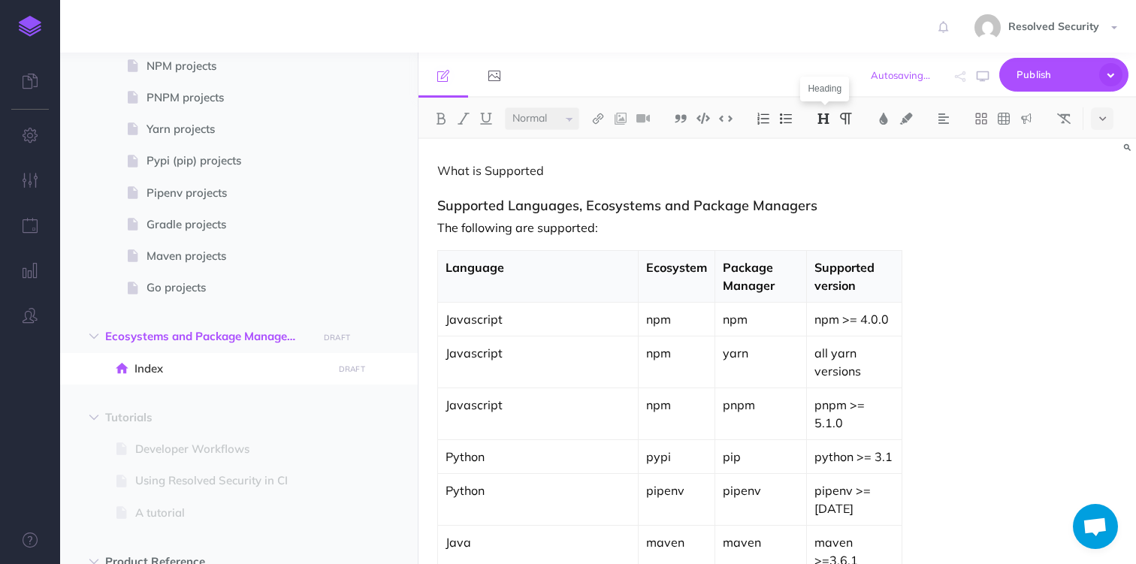
click at [823, 117] on img at bounding box center [824, 119] width 14 height 12
click at [828, 170] on button "H2" at bounding box center [823, 167] width 23 height 23
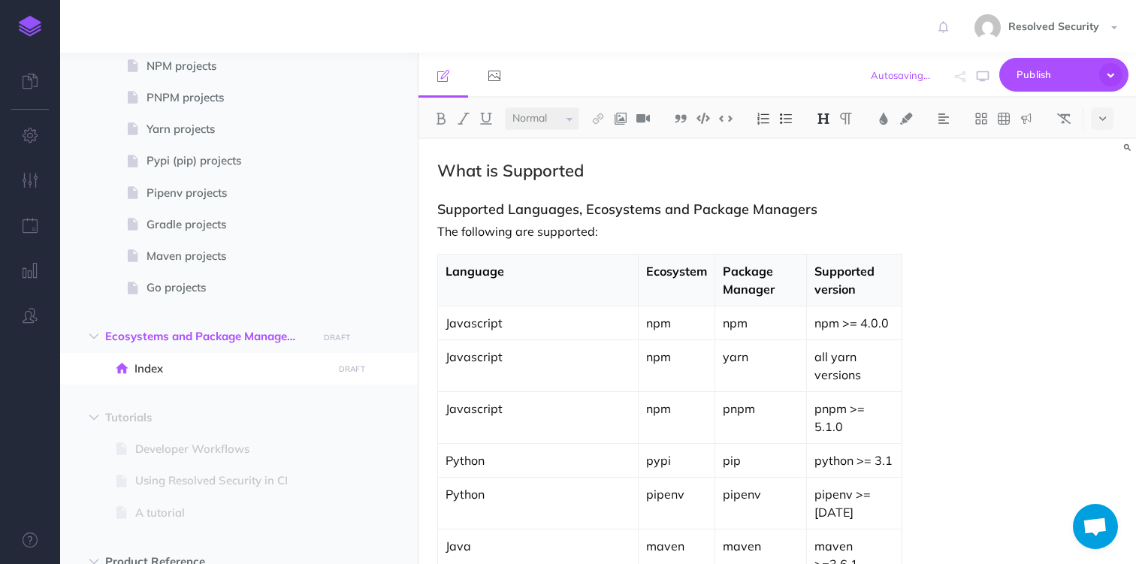
click at [760, 215] on h3 "Supported Languages, Ecosystems and Package Managers" at bounding box center [627, 209] width 380 height 15
click at [1034, 76] on span "Publish" at bounding box center [1053, 74] width 75 height 23
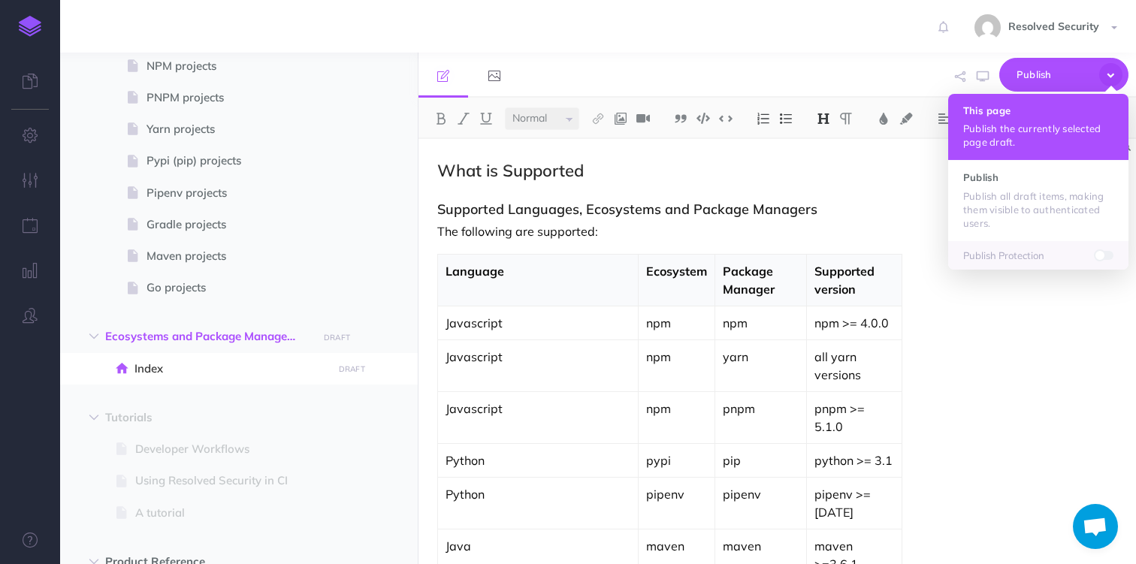
click at [1004, 106] on h4 "This page" at bounding box center [1038, 110] width 150 height 11
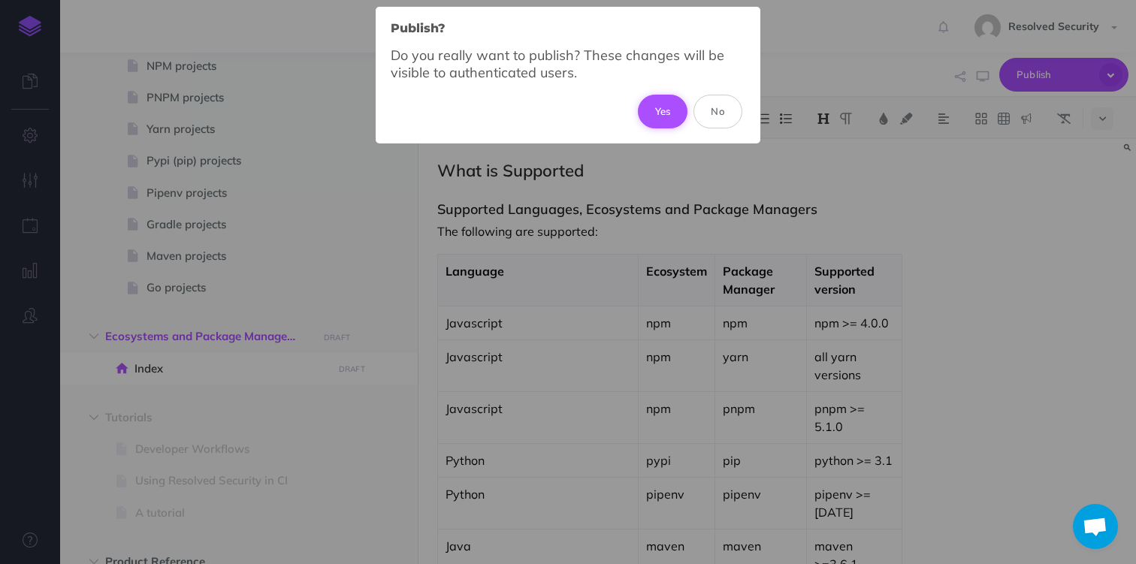
click at [673, 111] on button "Yes" at bounding box center [663, 111] width 50 height 33
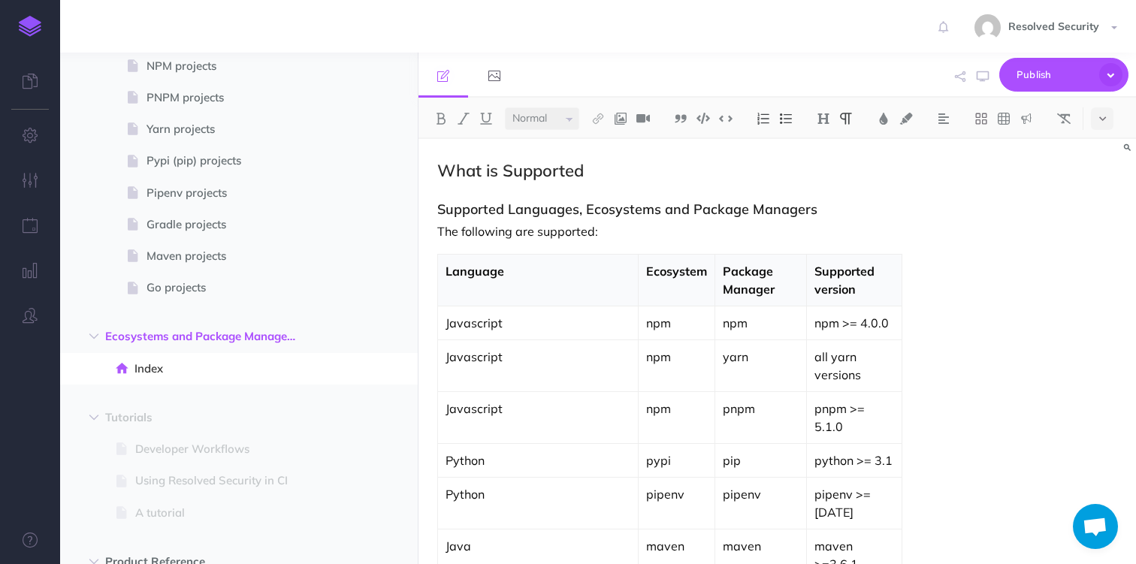
click at [517, 231] on p "The following are supported:" at bounding box center [669, 231] width 464 height 18
click at [539, 211] on h3 "Supported Languages, Ecosystems and Package Managers" at bounding box center [627, 209] width 380 height 15
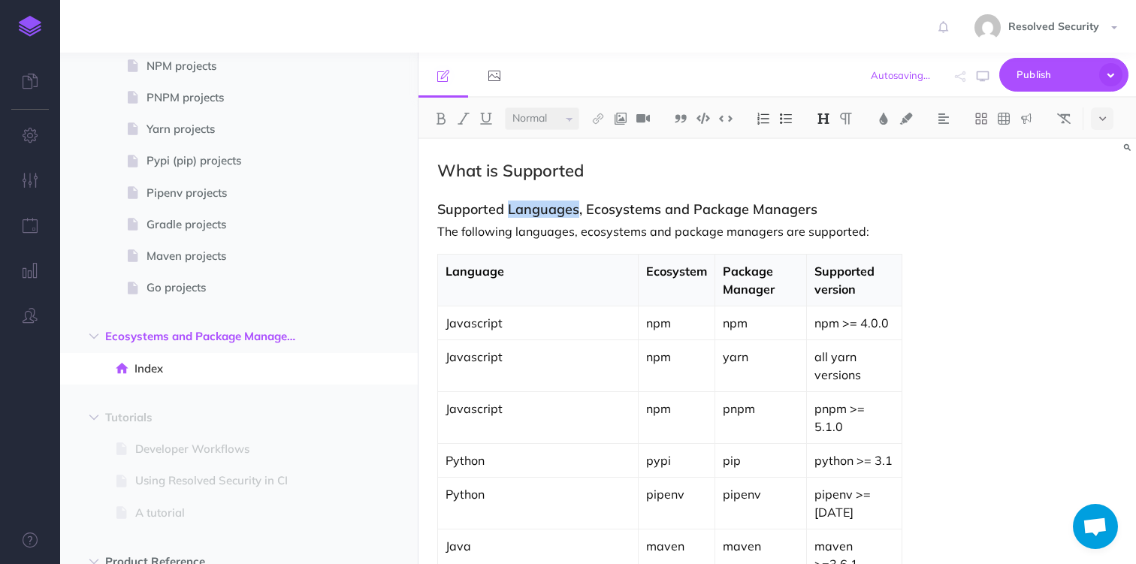
click at [539, 211] on h3 "Supported Languages, Ecosystems and Package Managers" at bounding box center [627, 209] width 380 height 15
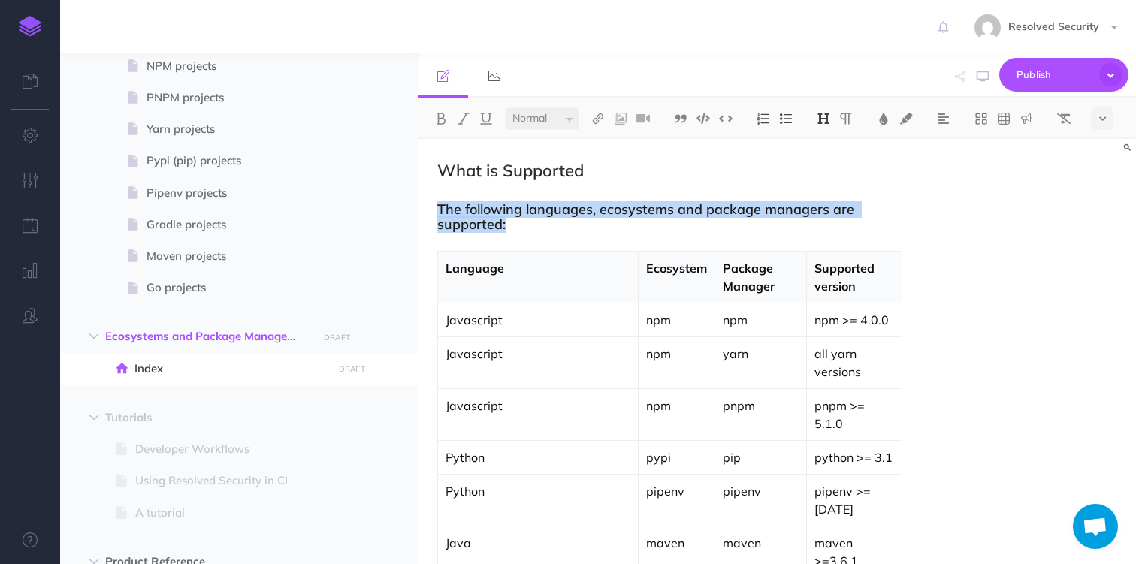
click at [826, 116] on img at bounding box center [824, 119] width 14 height 12
click at [822, 189] on button "H3" at bounding box center [823, 190] width 23 height 23
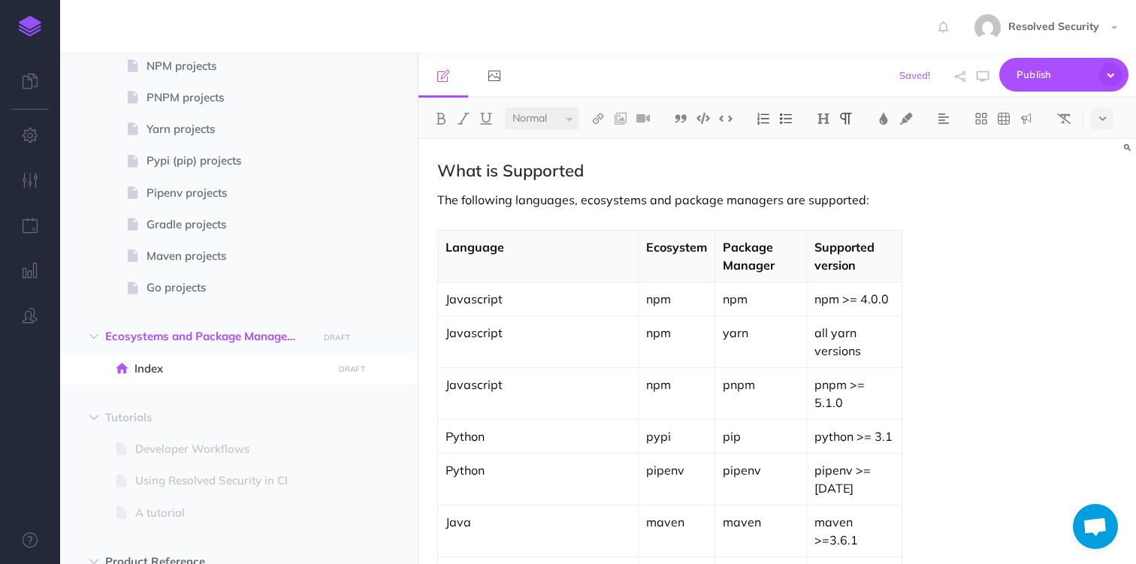
click at [722, 219] on div "What is Supported The following languages, ecosystems and package managers are …" at bounding box center [669, 421] width 502 height 565
click at [1030, 76] on span "Publish" at bounding box center [1053, 74] width 75 height 23
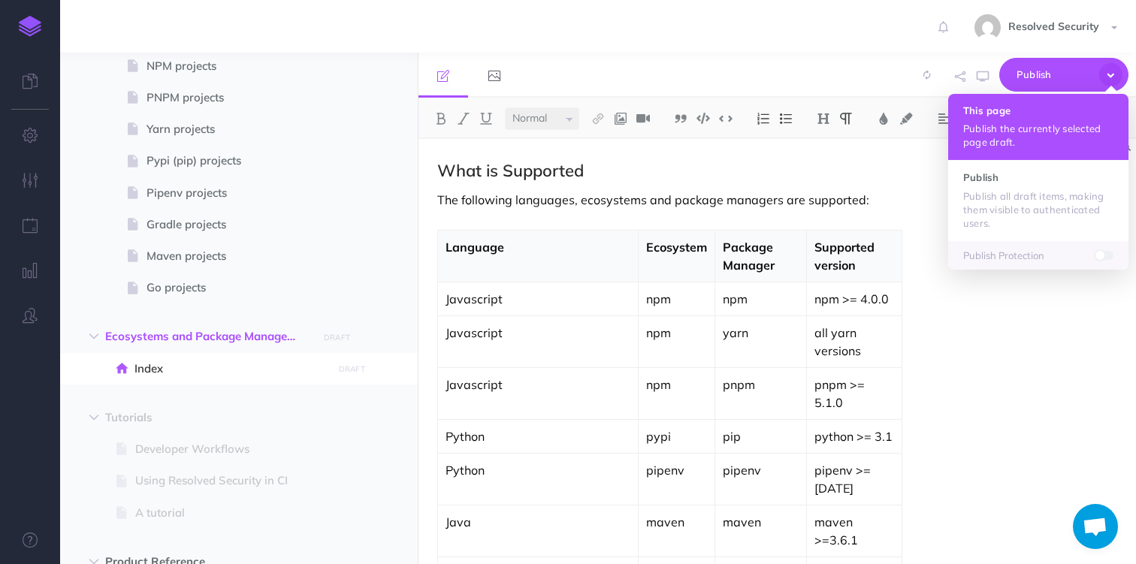
click at [1014, 120] on button "This page Publish the currently selected page draft." at bounding box center [1038, 127] width 180 height 66
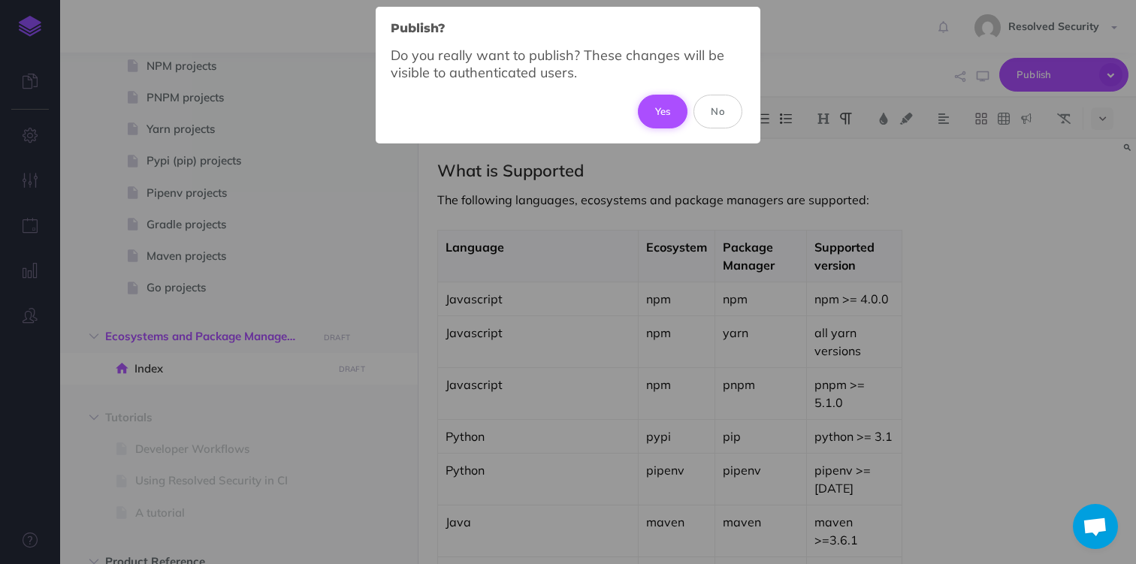
click at [656, 111] on button "Yes" at bounding box center [663, 111] width 50 height 33
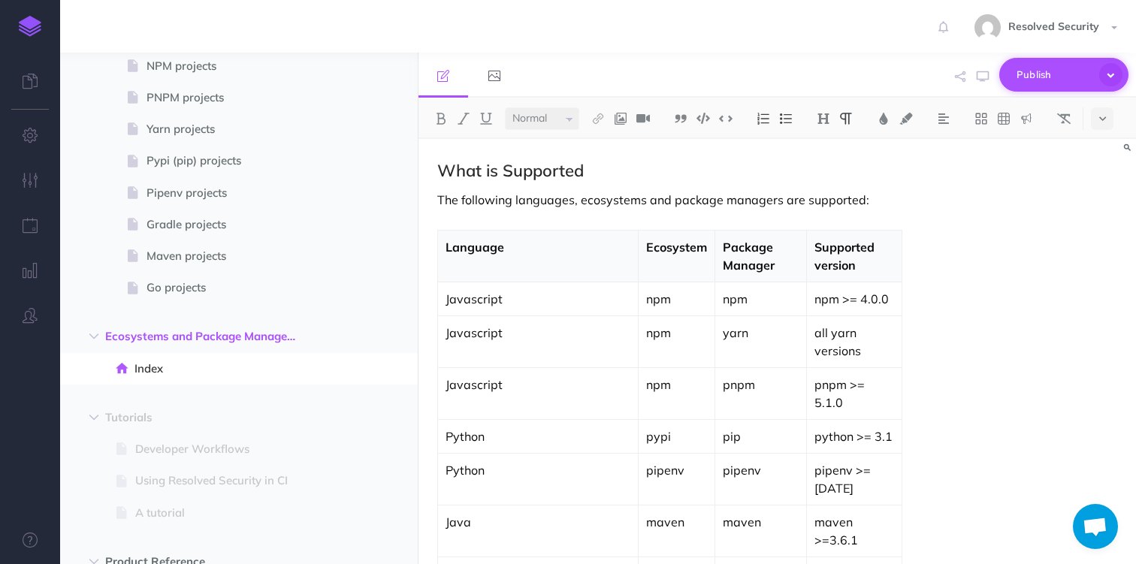
click at [1047, 71] on span "Publish" at bounding box center [1053, 74] width 75 height 23
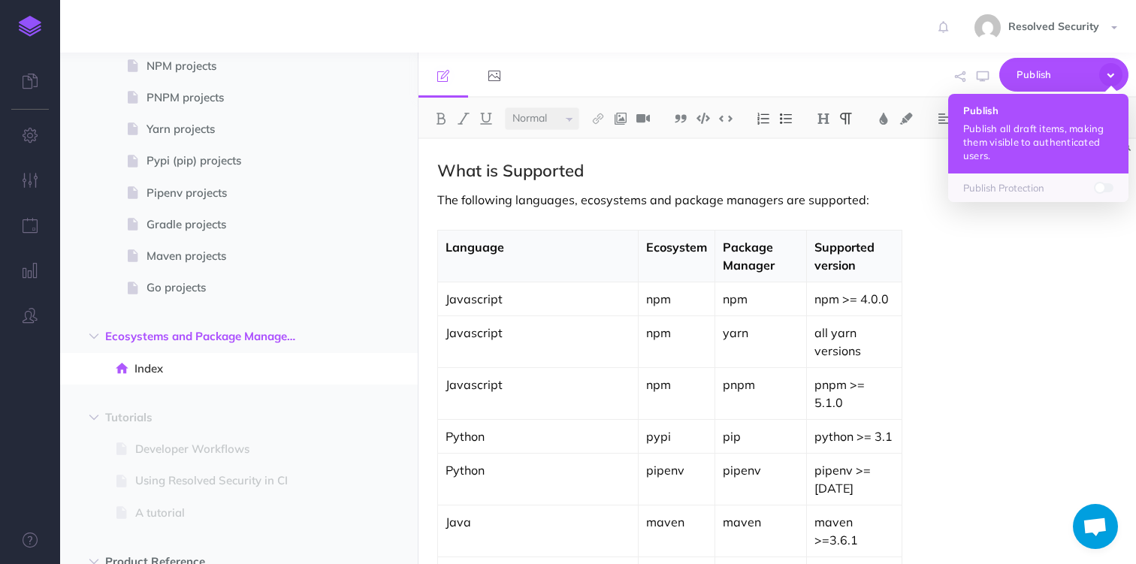
click at [1019, 119] on button "Publish Publish all draft items, making them visible to authenticated users." at bounding box center [1038, 134] width 180 height 80
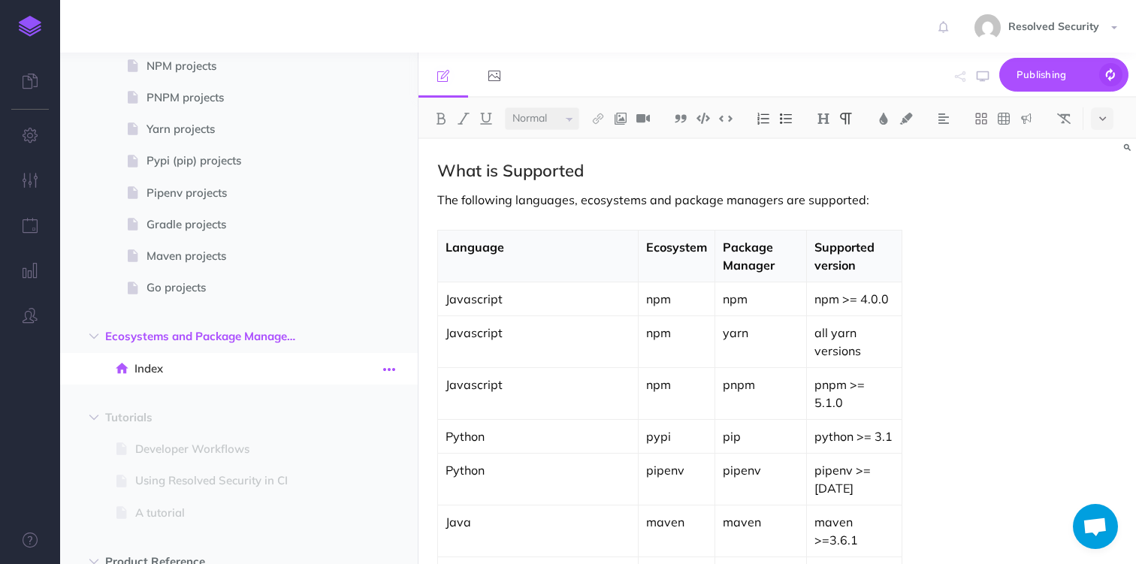
click at [385, 367] on icon "button" at bounding box center [389, 370] width 12 height 18
click at [328, 472] on link "Settings" at bounding box center [346, 469] width 113 height 25
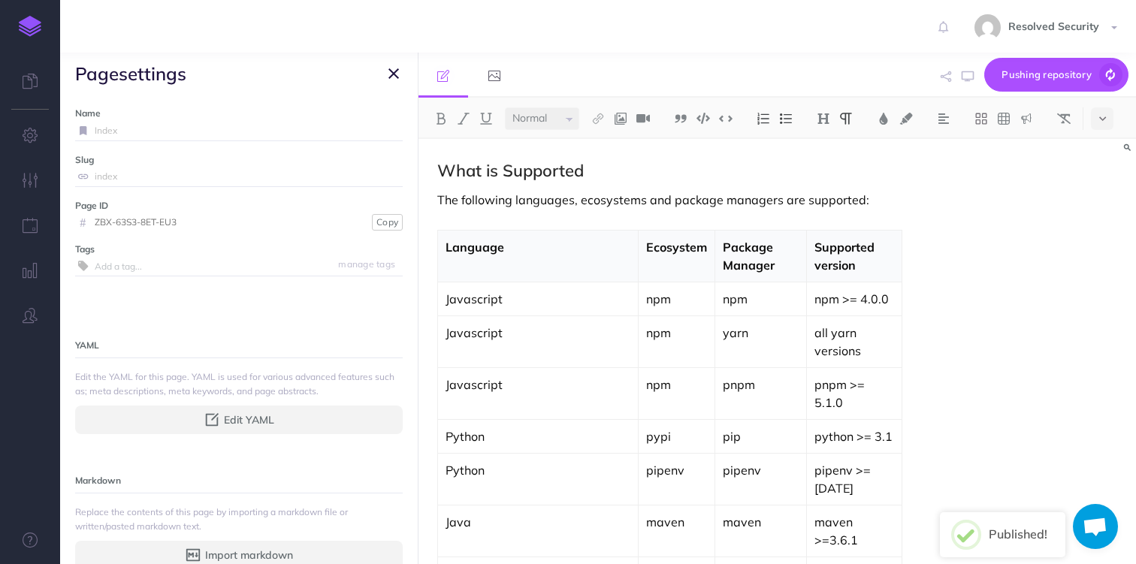
click at [112, 128] on input "Index" at bounding box center [249, 131] width 308 height 20
click at [394, 77] on icon "button" at bounding box center [393, 74] width 11 height 18
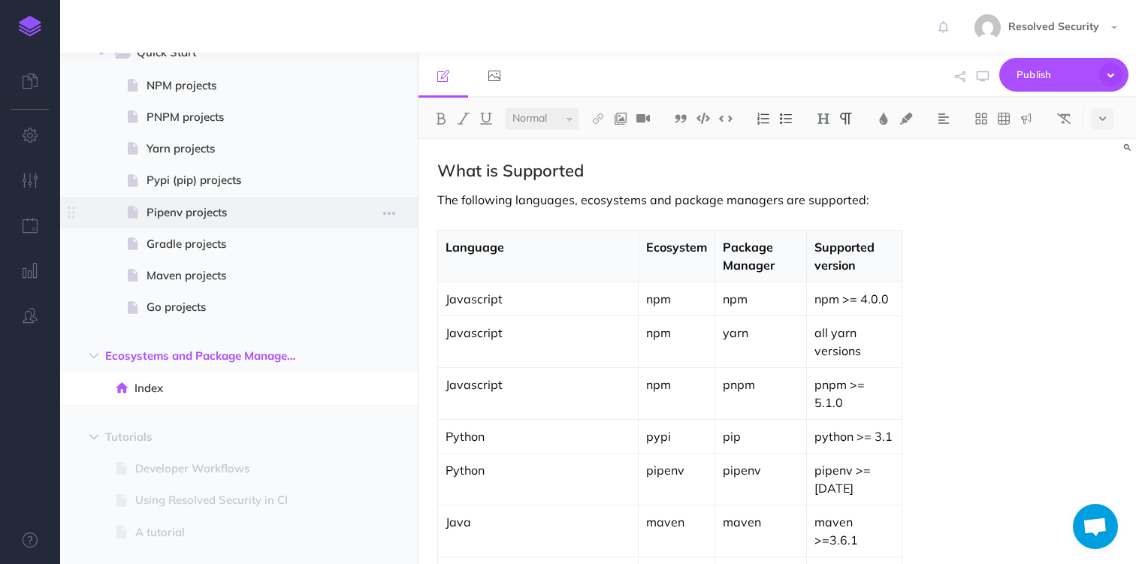
scroll to position [433, 0]
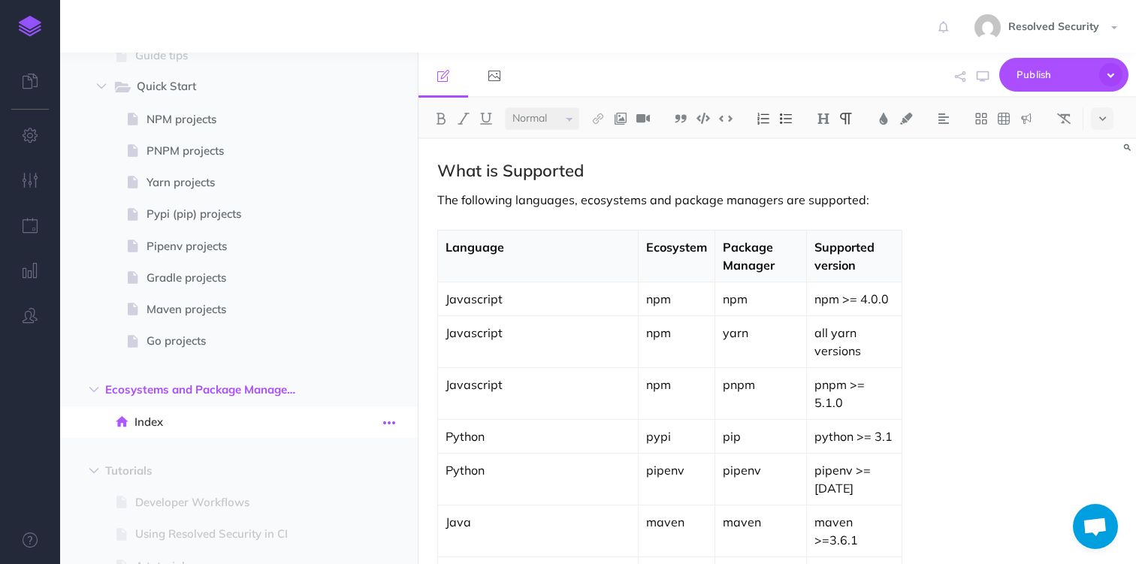
click at [391, 421] on icon "button" at bounding box center [389, 423] width 12 height 18
click at [320, 389] on span "Ecosystems and Package Managers New folder Add a new folder inside this folder …" at bounding box center [255, 390] width 301 height 32
click at [367, 391] on icon "button" at bounding box center [366, 391] width 11 height 18
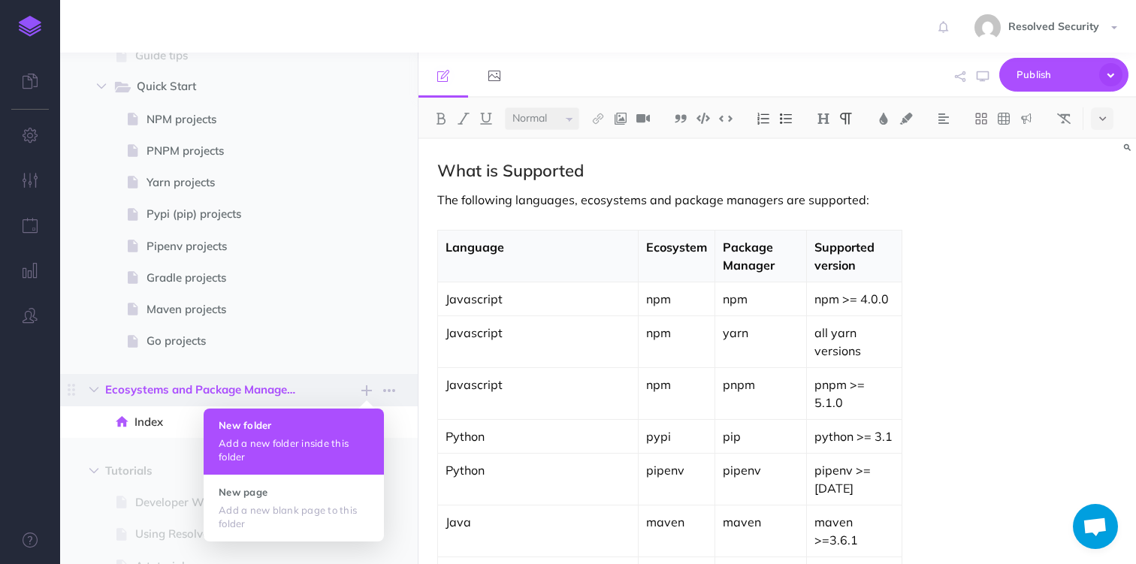
click at [286, 430] on h4 "New folder" at bounding box center [294, 425] width 150 height 11
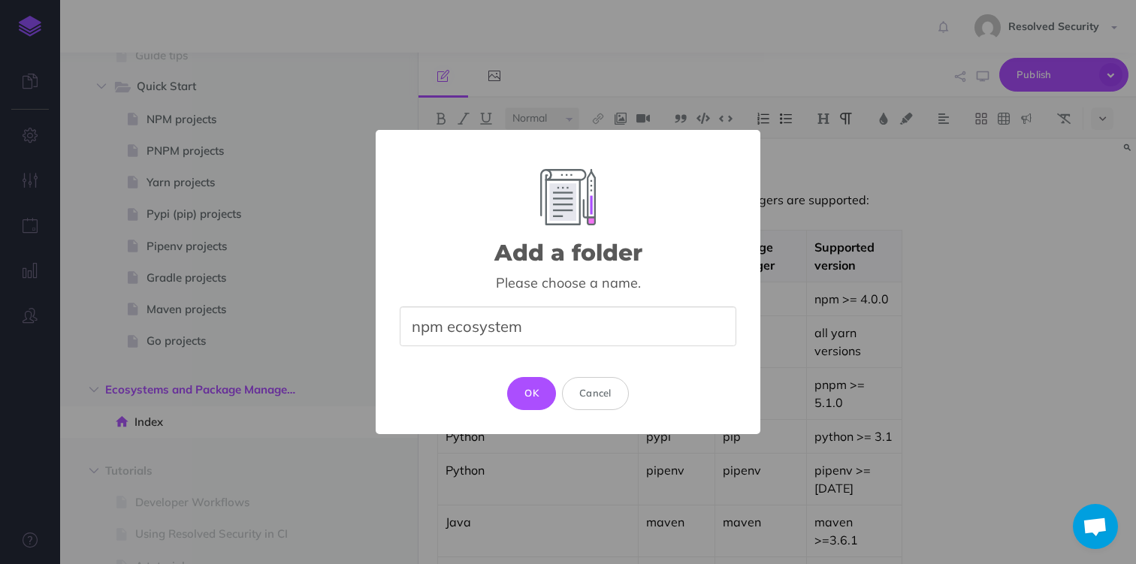
click at [419, 328] on input "npm ecosystem" at bounding box center [568, 326] width 337 height 40
type input "The npm ecosystem"
click at [594, 391] on button "Cancel" at bounding box center [595, 393] width 67 height 33
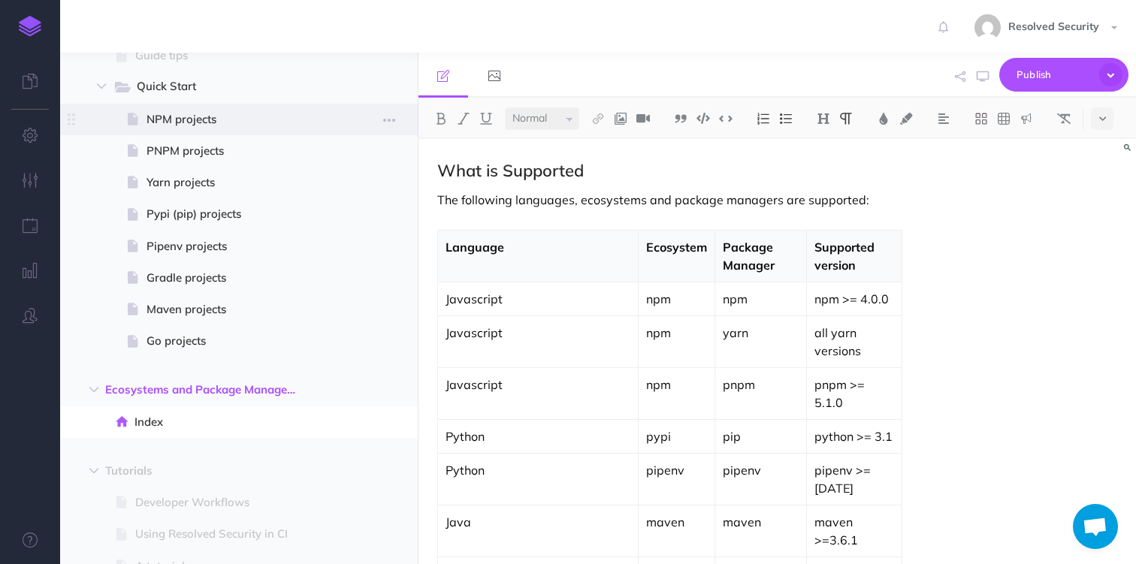
click at [187, 116] on span "NPM projects" at bounding box center [236, 119] width 181 height 18
select select "null"
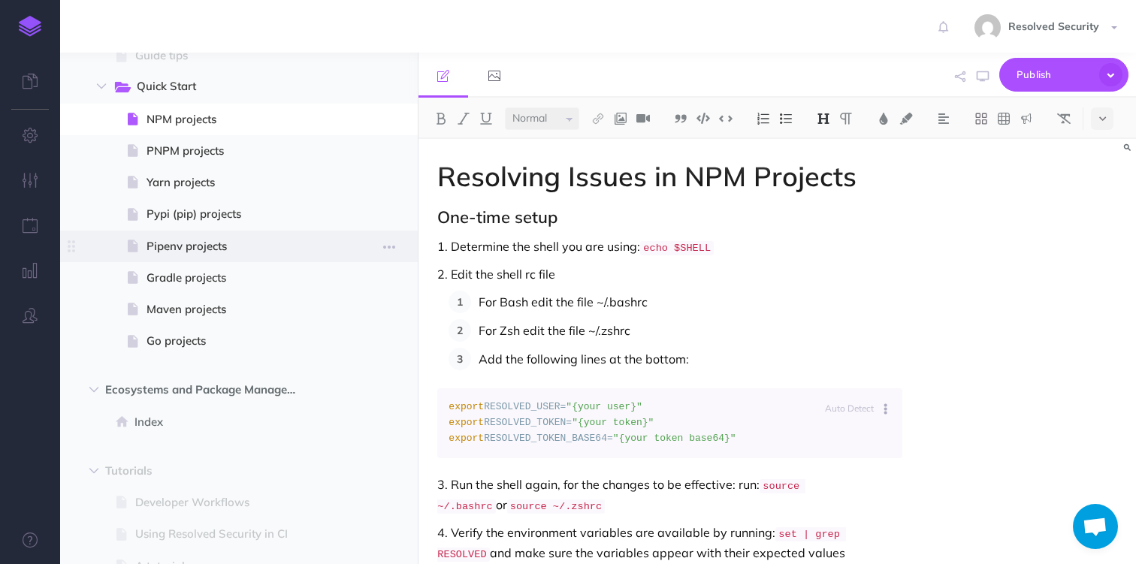
drag, startPoint x: 182, startPoint y: 120, endPoint x: 211, endPoint y: 240, distance: 123.7
click at [211, 240] on ul "NPM projects Page history Notes manager Duplicate Settings Delete PNPM projects…" at bounding box center [258, 231] width 290 height 254
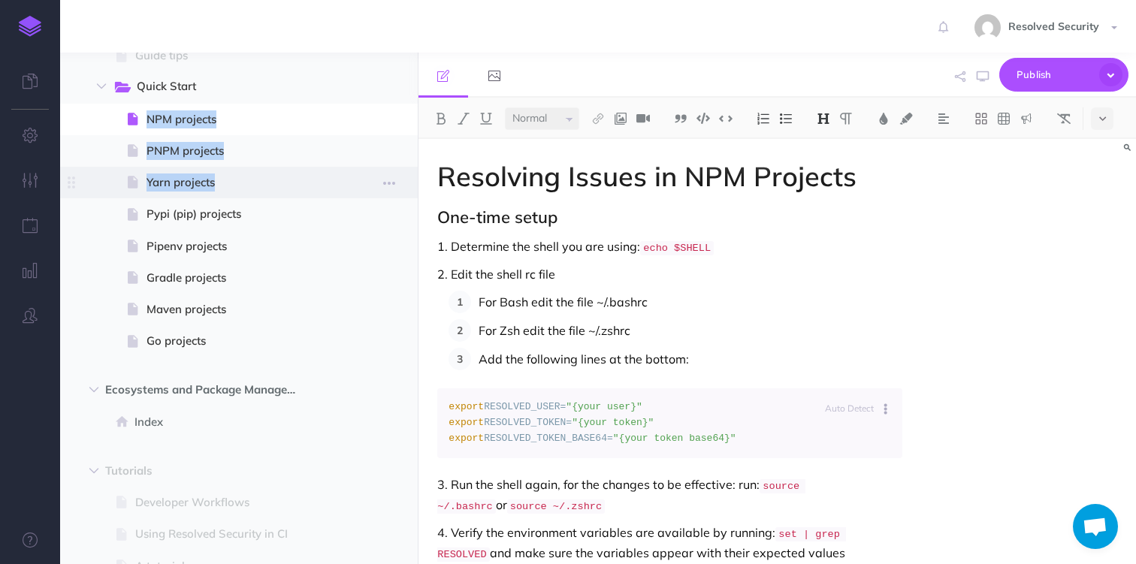
drag, startPoint x: 131, startPoint y: 119, endPoint x: 184, endPoint y: 174, distance: 76.5
click at [184, 174] on ul "NPM projects Page history Notes manager Duplicate Settings Delete PNPM projects…" at bounding box center [258, 231] width 290 height 254
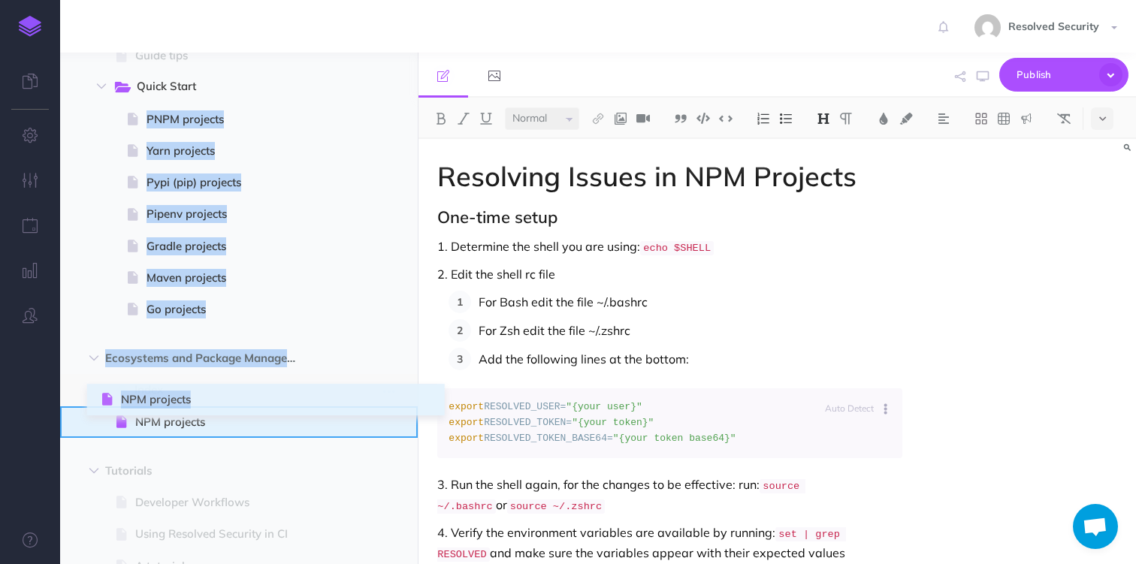
drag, startPoint x: 68, startPoint y: 117, endPoint x: 104, endPoint y: 397, distance: 282.5
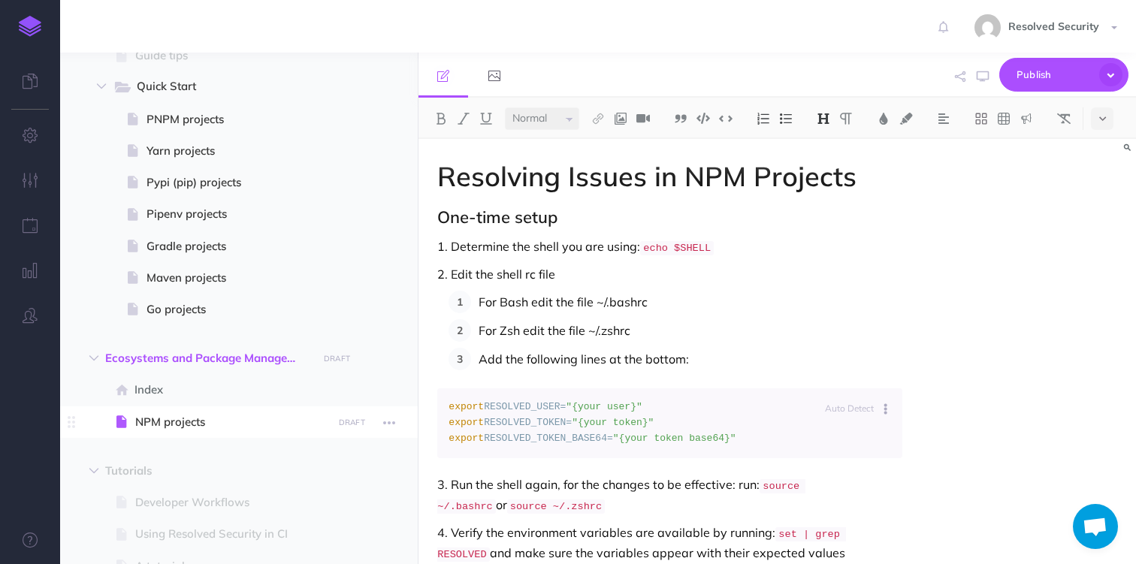
click at [176, 420] on span "NPM projects" at bounding box center [231, 422] width 192 height 18
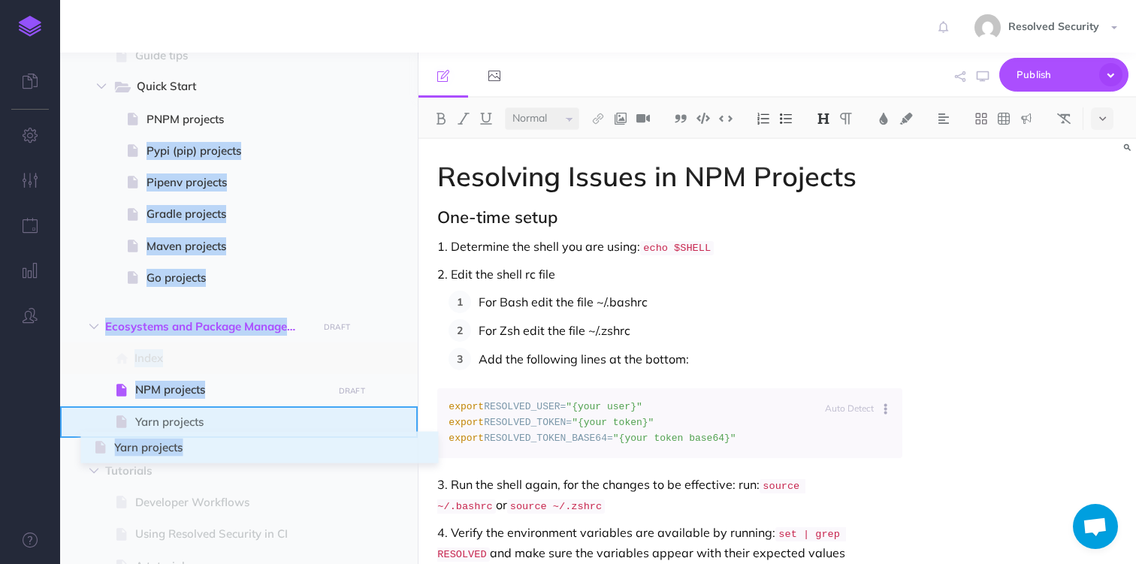
drag, startPoint x: 71, startPoint y: 146, endPoint x: 97, endPoint y: 443, distance: 297.8
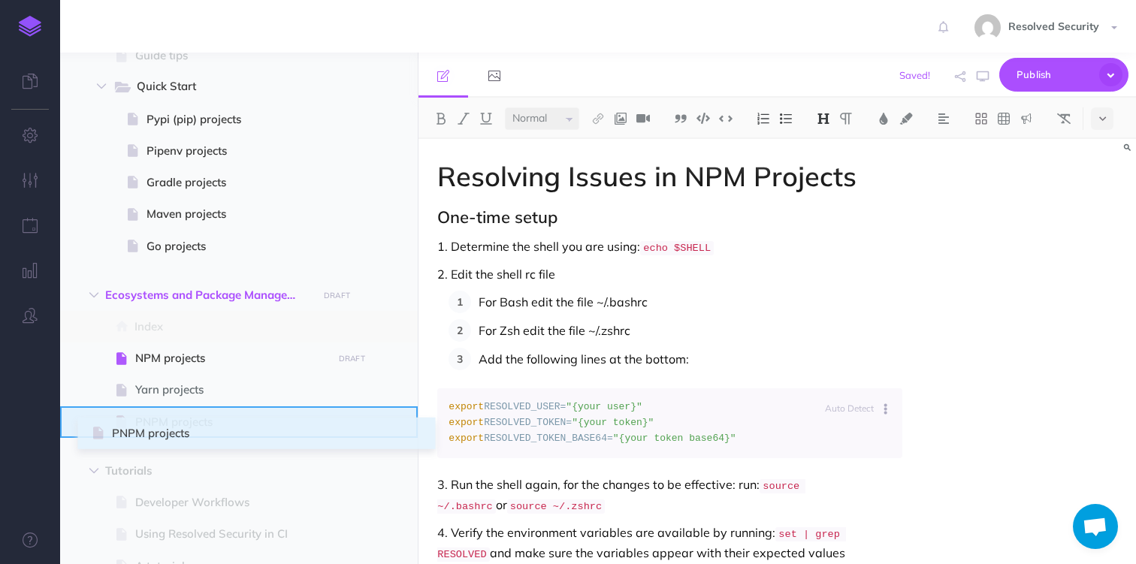
drag, startPoint x: 73, startPoint y: 117, endPoint x: 94, endPoint y: 431, distance: 314.7
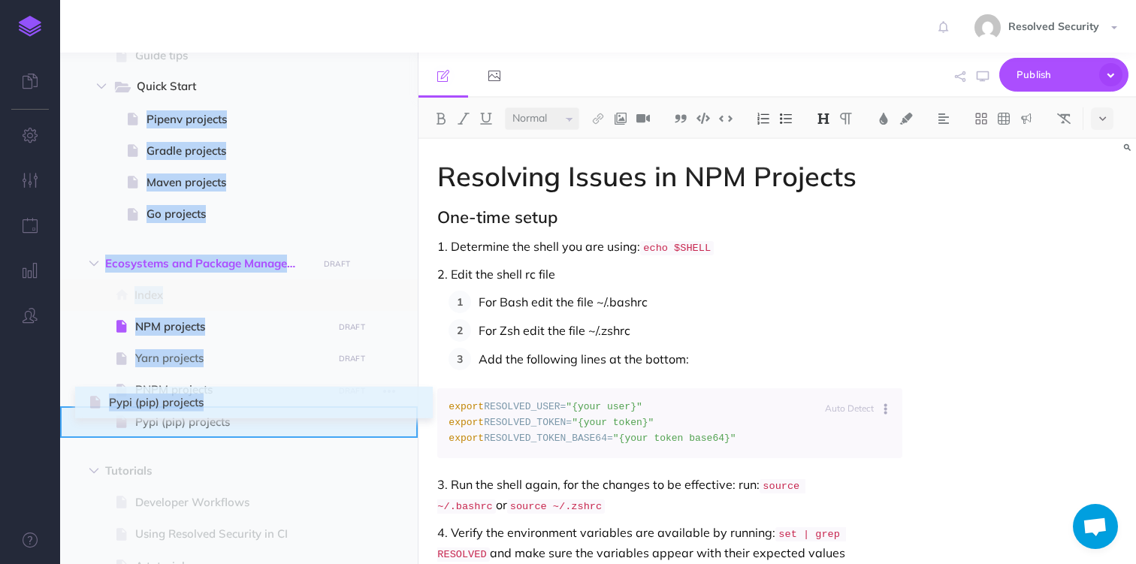
drag, startPoint x: 73, startPoint y: 119, endPoint x: 91, endPoint y: 402, distance: 283.8
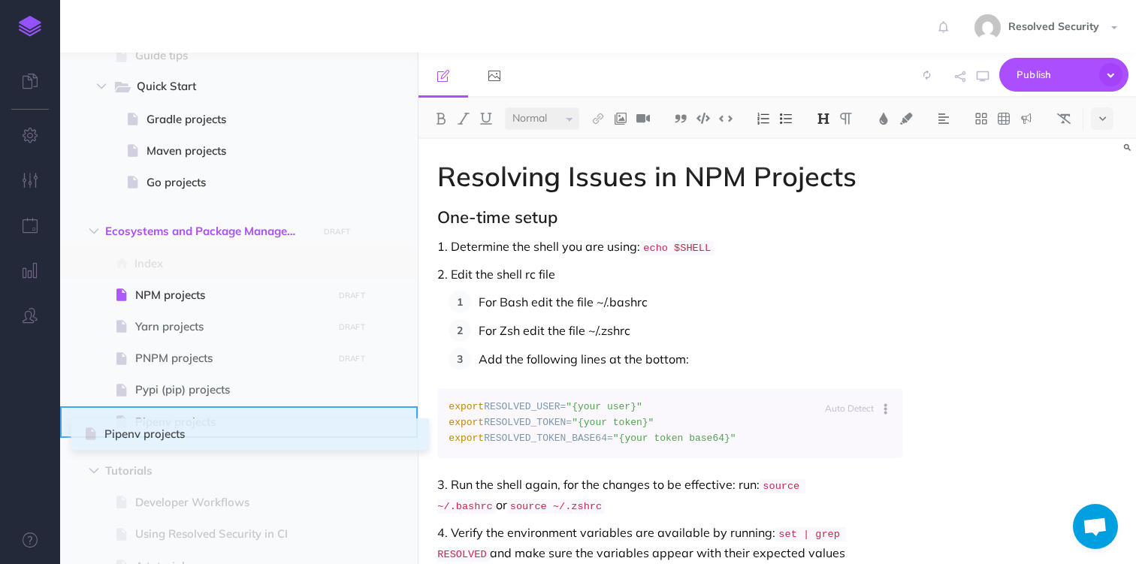
drag, startPoint x: 71, startPoint y: 116, endPoint x: 87, endPoint y: 431, distance: 315.2
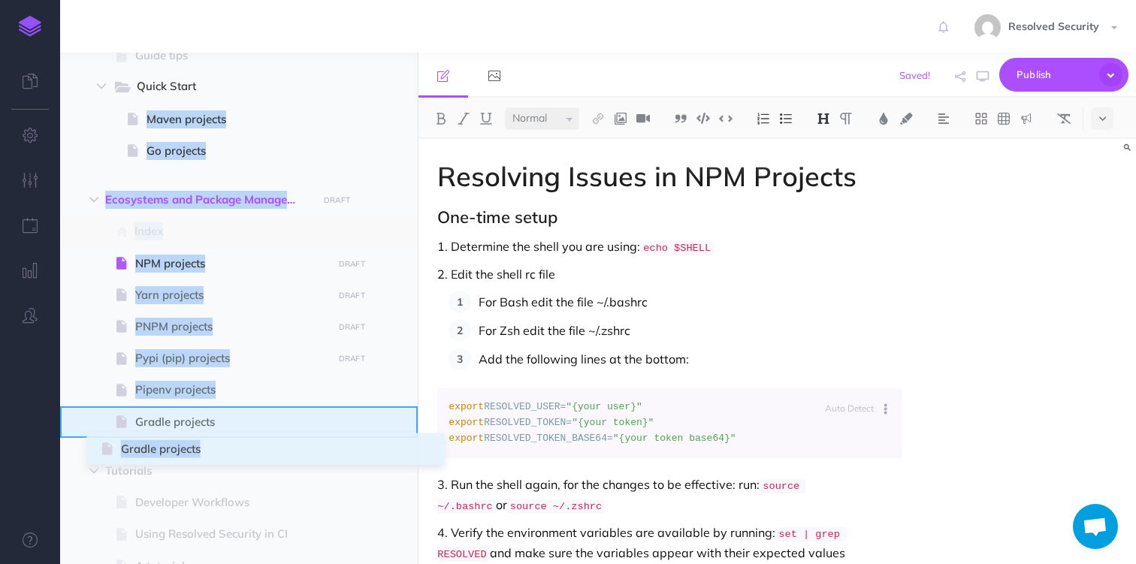
drag, startPoint x: 74, startPoint y: 116, endPoint x: 103, endPoint y: 439, distance: 324.3
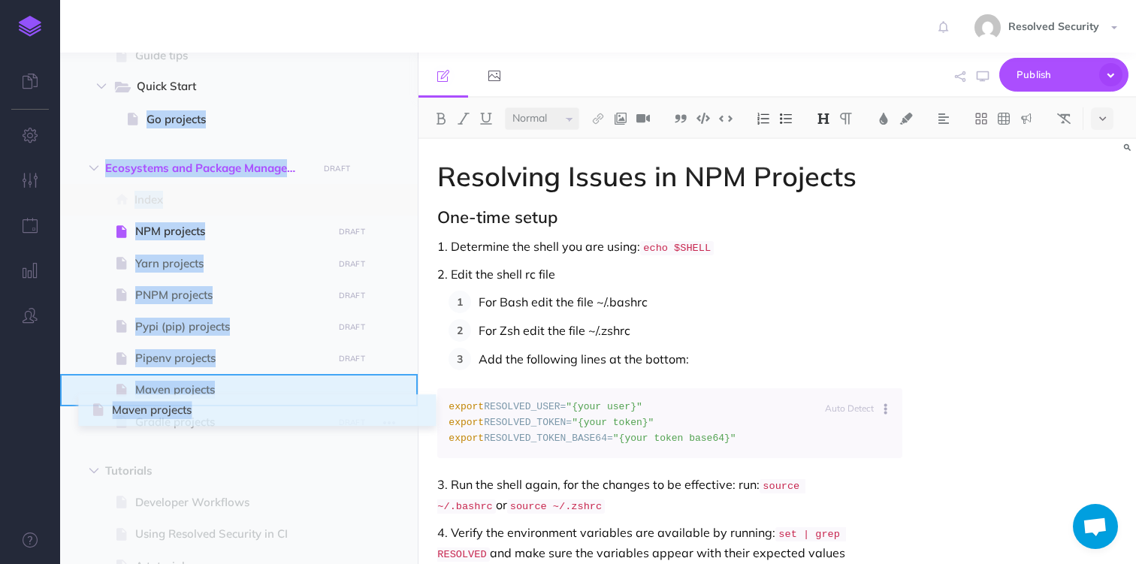
drag, startPoint x: 74, startPoint y: 116, endPoint x: 95, endPoint y: 406, distance: 290.7
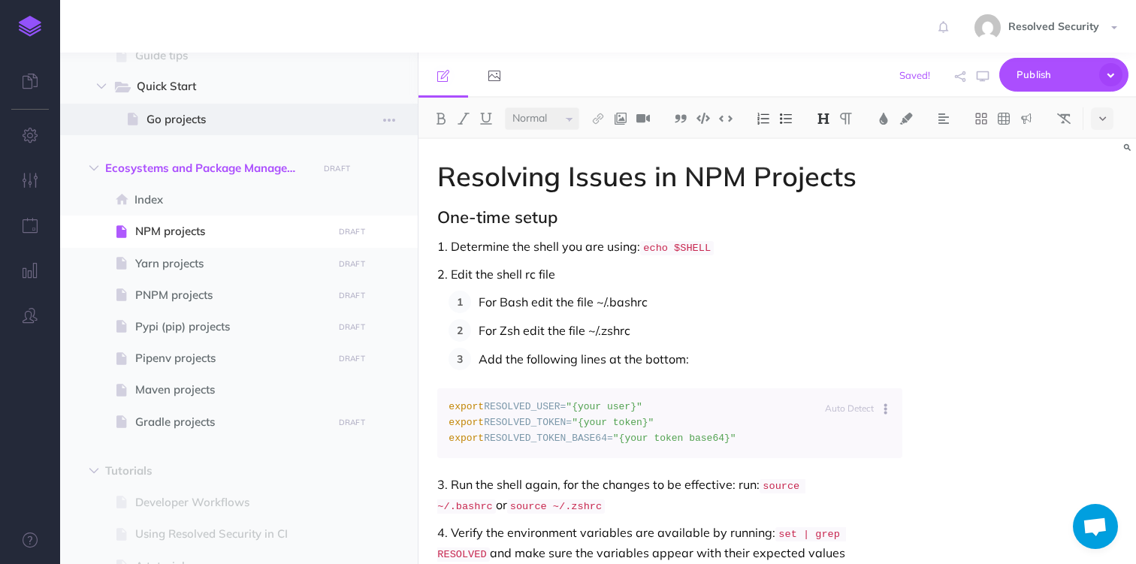
click at [80, 117] on span at bounding box center [239, 120] width 358 height 32
select select "null"
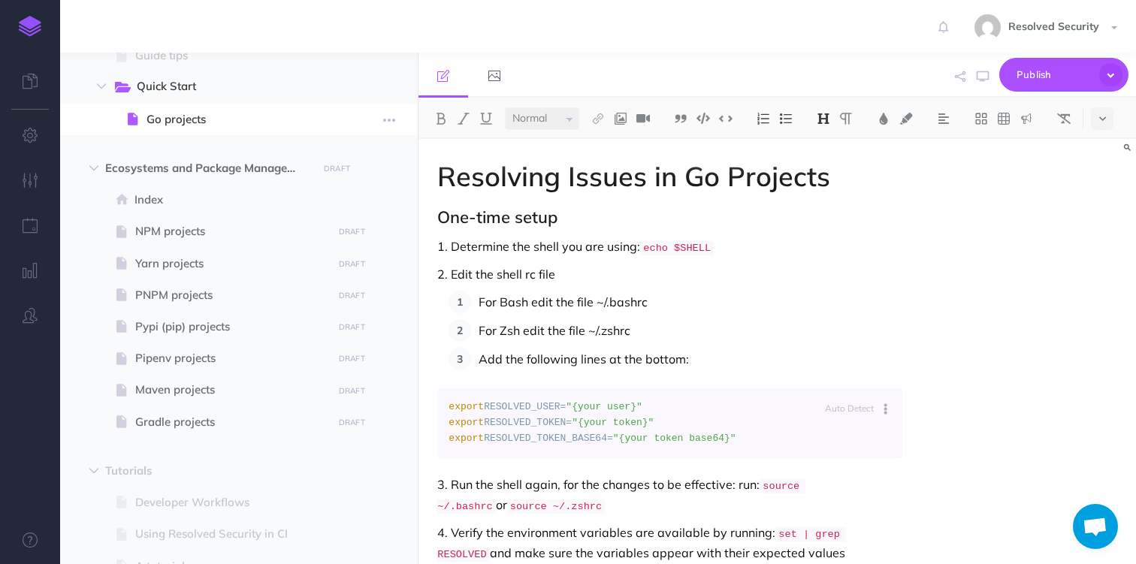
click at [156, 115] on span "Go projects" at bounding box center [236, 119] width 181 height 18
drag, startPoint x: 159, startPoint y: 122, endPoint x: 119, endPoint y: 131, distance: 40.8
click at [81, 116] on span at bounding box center [239, 120] width 358 height 32
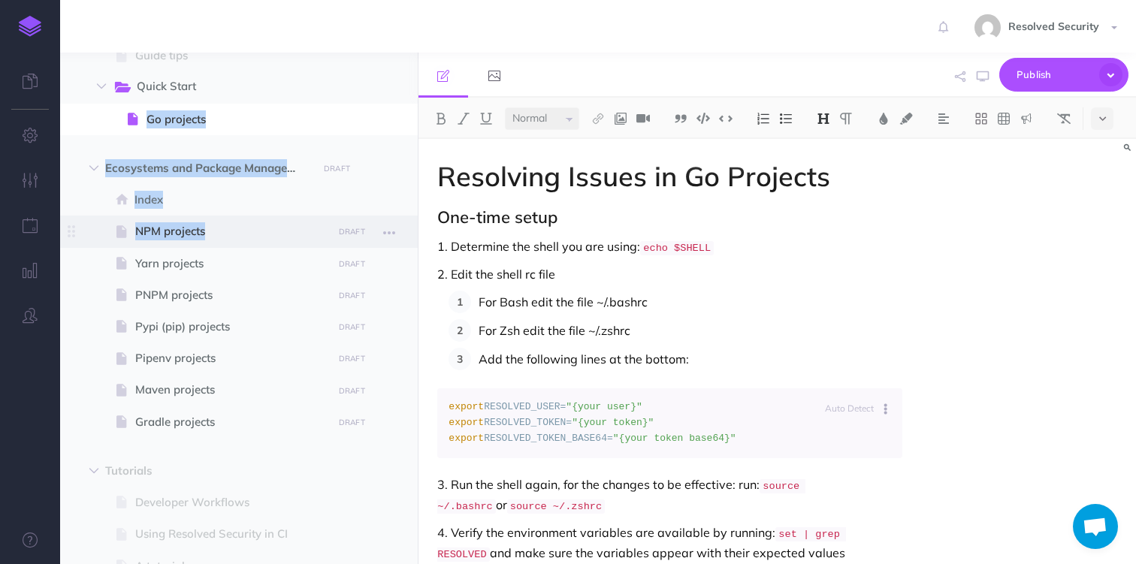
drag, startPoint x: 76, startPoint y: 117, endPoint x: 95, endPoint y: 233, distance: 117.2
click at [165, 104] on span at bounding box center [239, 120] width 358 height 32
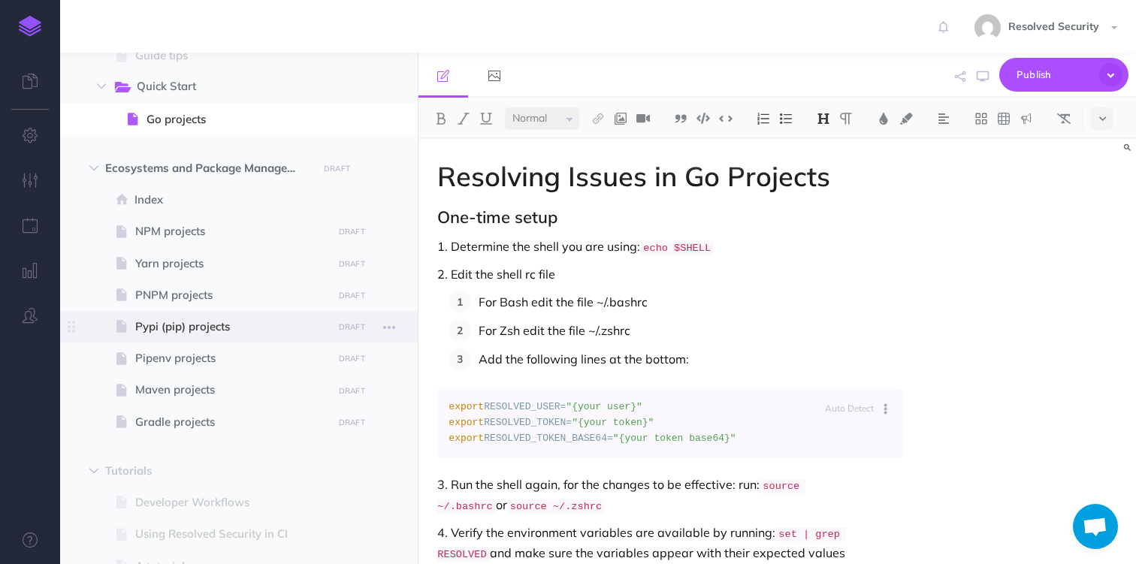
click at [183, 319] on span "Pypi (pip) projects" at bounding box center [231, 327] width 192 height 18
select select "null"
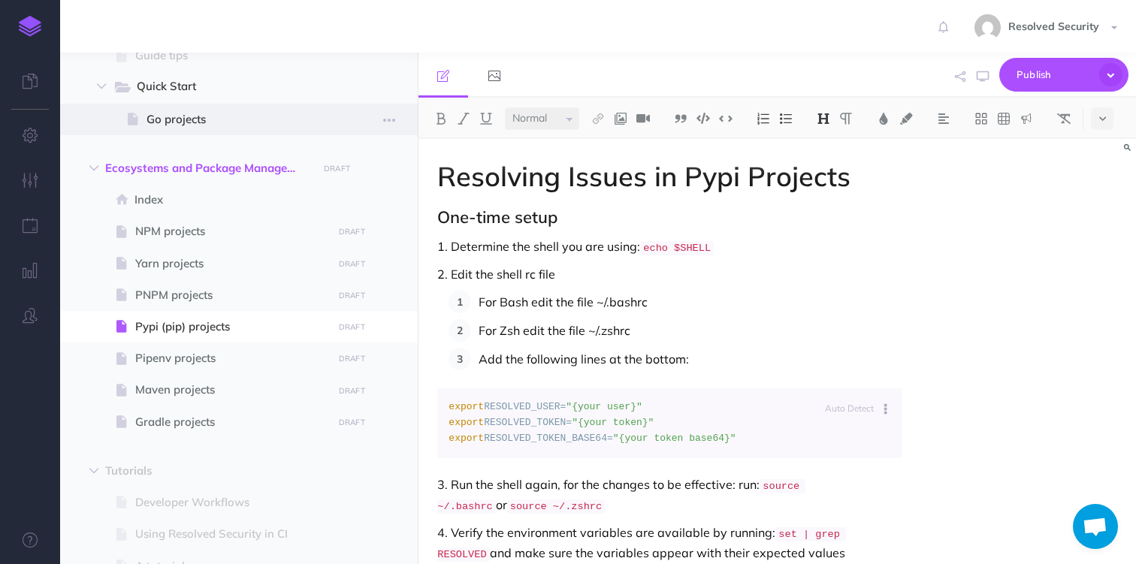
click at [156, 110] on span "Go projects" at bounding box center [236, 119] width 181 height 18
select select "null"
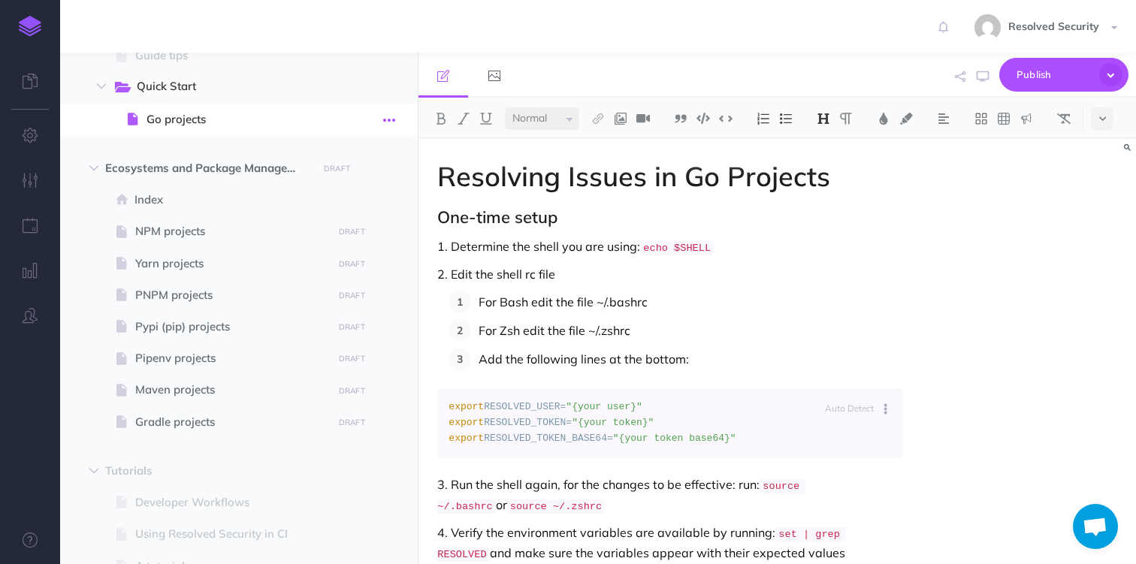
click at [389, 124] on icon "button" at bounding box center [389, 120] width 12 height 18
click at [331, 195] on link "Duplicate" at bounding box center [346, 196] width 113 height 25
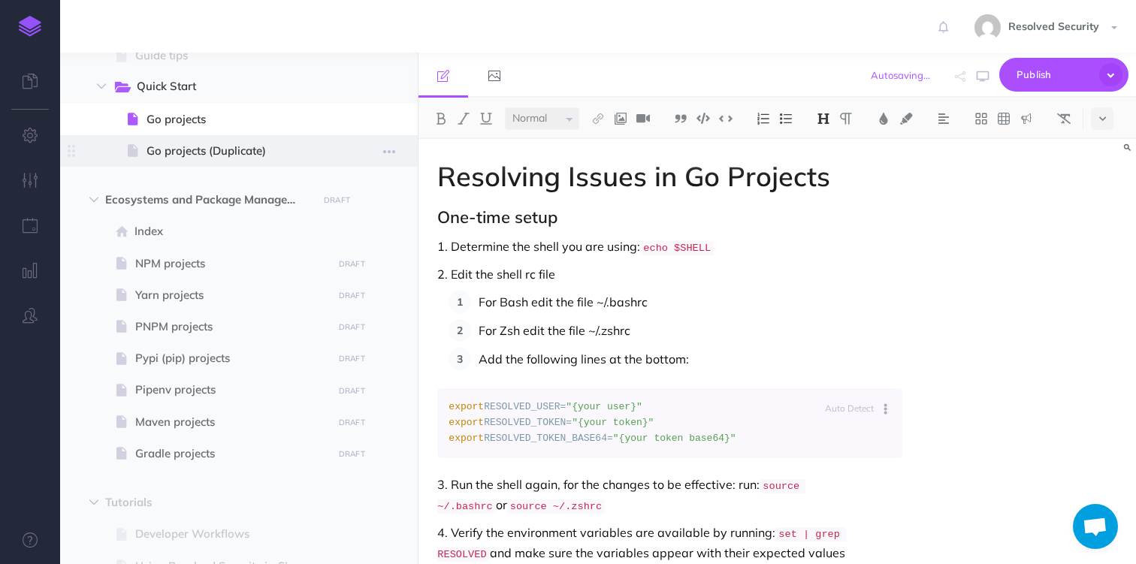
click at [189, 147] on span "Go projects (Duplicate)" at bounding box center [236, 151] width 181 height 18
select select "null"
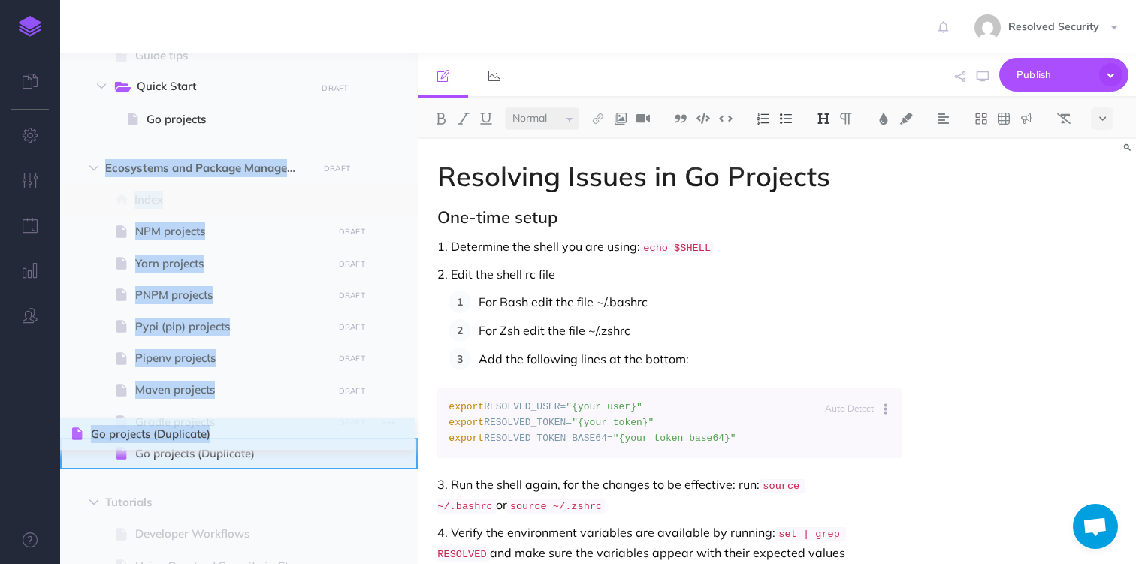
drag, startPoint x: 71, startPoint y: 148, endPoint x: 73, endPoint y: 431, distance: 283.2
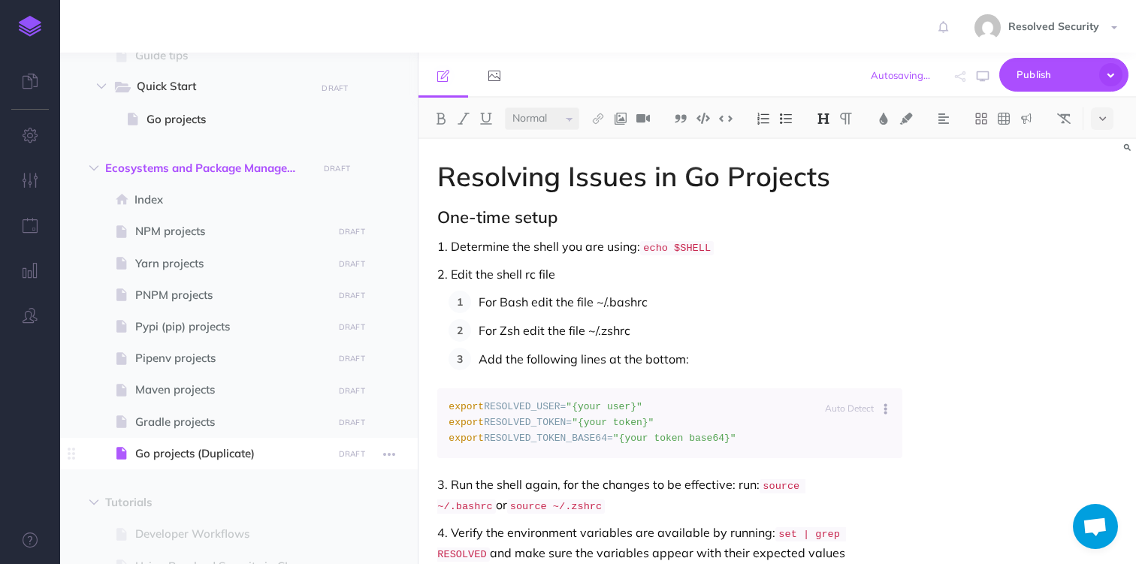
click at [186, 452] on span "Go projects (Duplicate)" at bounding box center [231, 454] width 192 height 18
click at [179, 119] on span "Go projects" at bounding box center [236, 119] width 181 height 18
select select "null"
click at [201, 88] on span "Quick Start" at bounding box center [221, 87] width 168 height 20
click at [388, 89] on icon "button" at bounding box center [389, 89] width 12 height 18
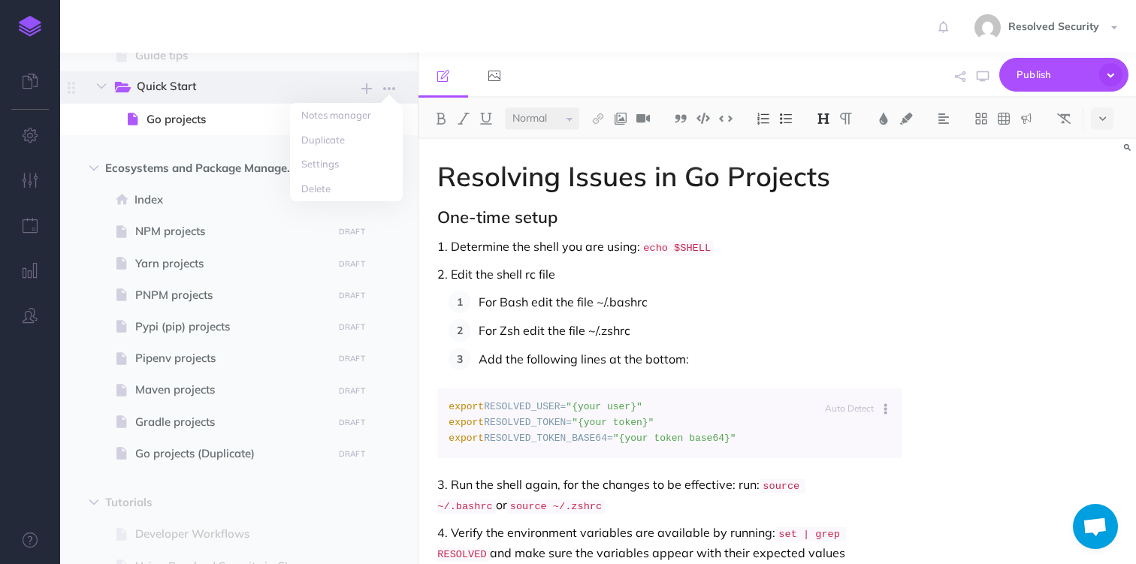
click at [188, 86] on span "Quick Start" at bounding box center [221, 87] width 168 height 20
click at [336, 189] on link "Delete" at bounding box center [346, 189] width 113 height 25
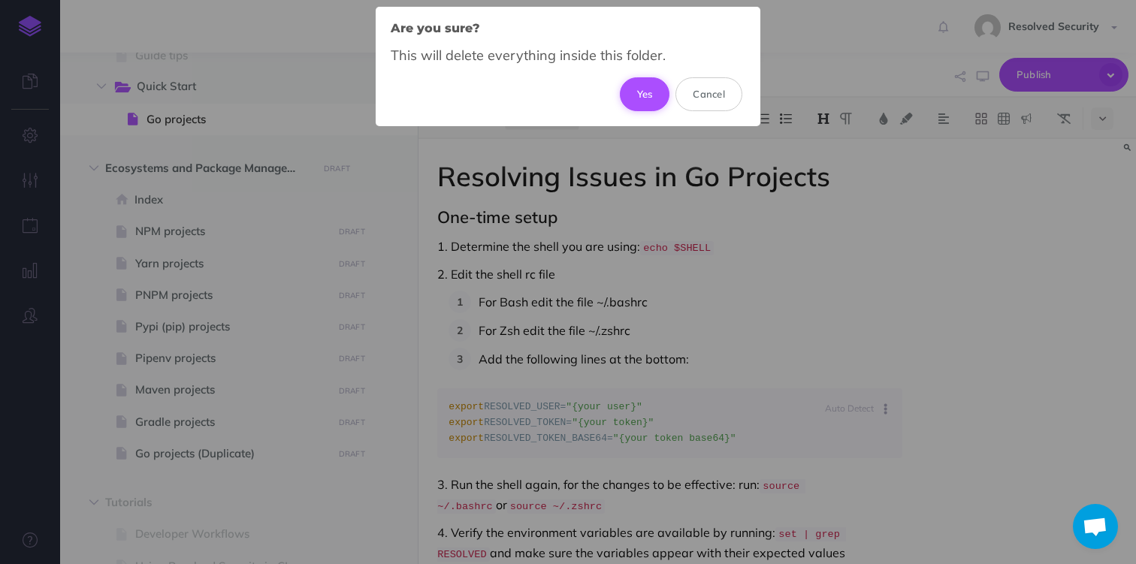
click at [638, 90] on button "Yes" at bounding box center [645, 93] width 50 height 33
select select "null"
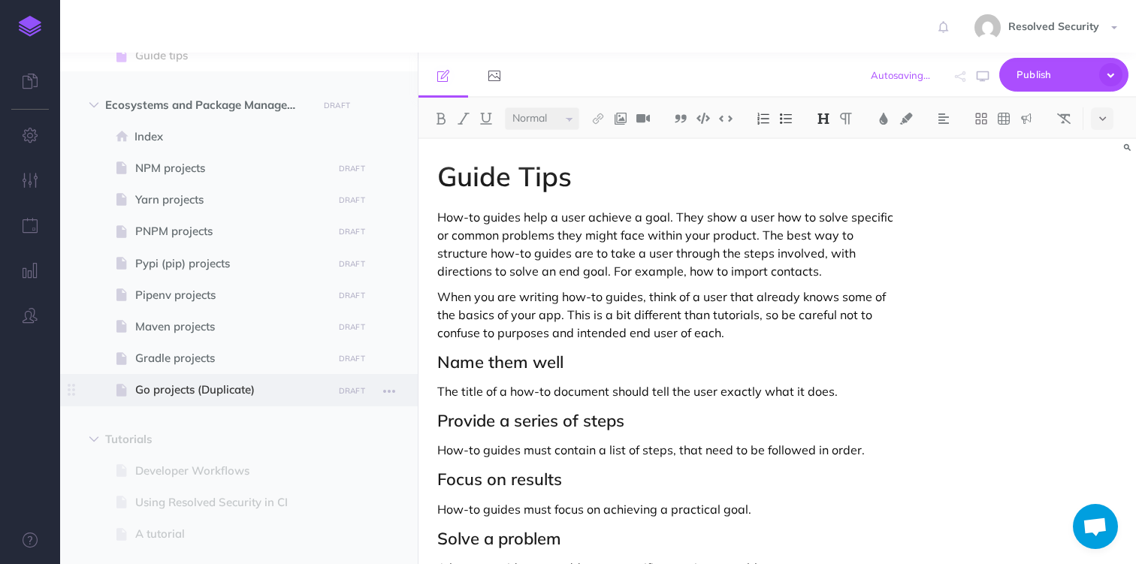
click at [215, 385] on span "Go projects (Duplicate)" at bounding box center [231, 390] width 192 height 18
click at [391, 390] on icon "button" at bounding box center [389, 391] width 12 height 18
click at [352, 489] on link "Settings" at bounding box center [346, 491] width 113 height 25
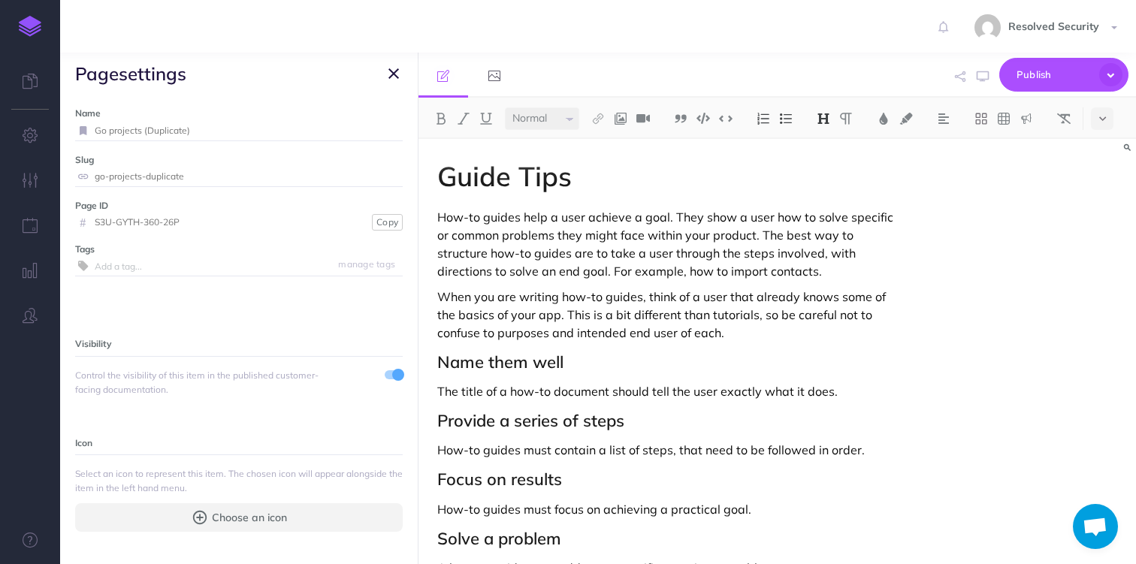
drag, startPoint x: 204, startPoint y: 137, endPoint x: 141, endPoint y: 127, distance: 64.0
click at [141, 127] on input "Go projects (Duplicate)" at bounding box center [249, 131] width 308 height 20
type input "Go projects"
drag, startPoint x: 188, startPoint y: 177, endPoint x: 141, endPoint y: 173, distance: 46.7
click at [141, 173] on input "go-projects-duplicate" at bounding box center [249, 177] width 308 height 20
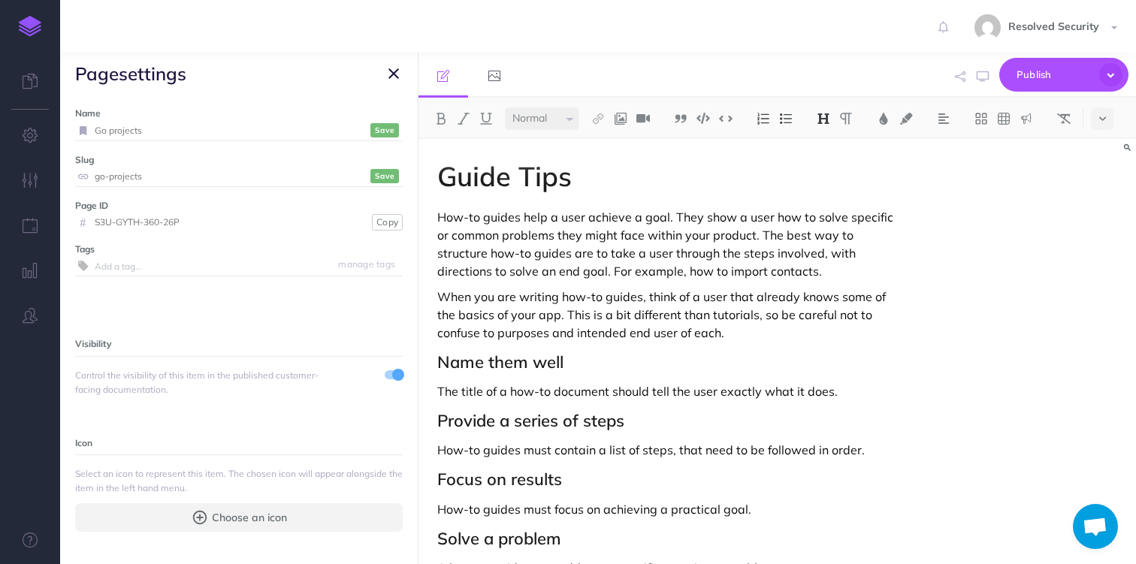
click at [388, 128] on small "Save" at bounding box center [385, 130] width 20 height 11
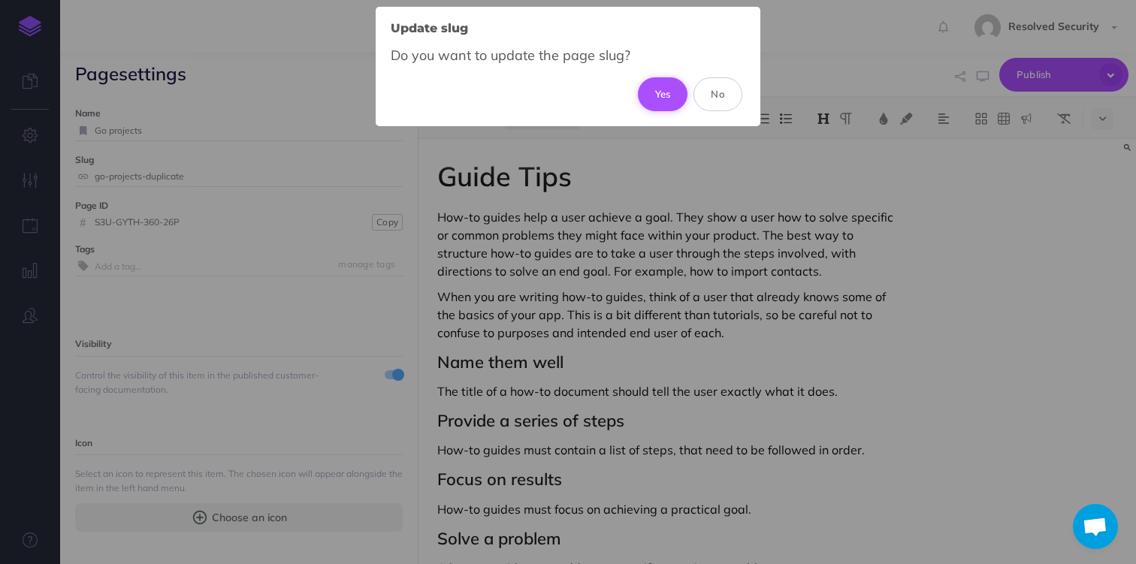
click at [659, 91] on button "Yes" at bounding box center [663, 93] width 50 height 33
type input "go-projects"
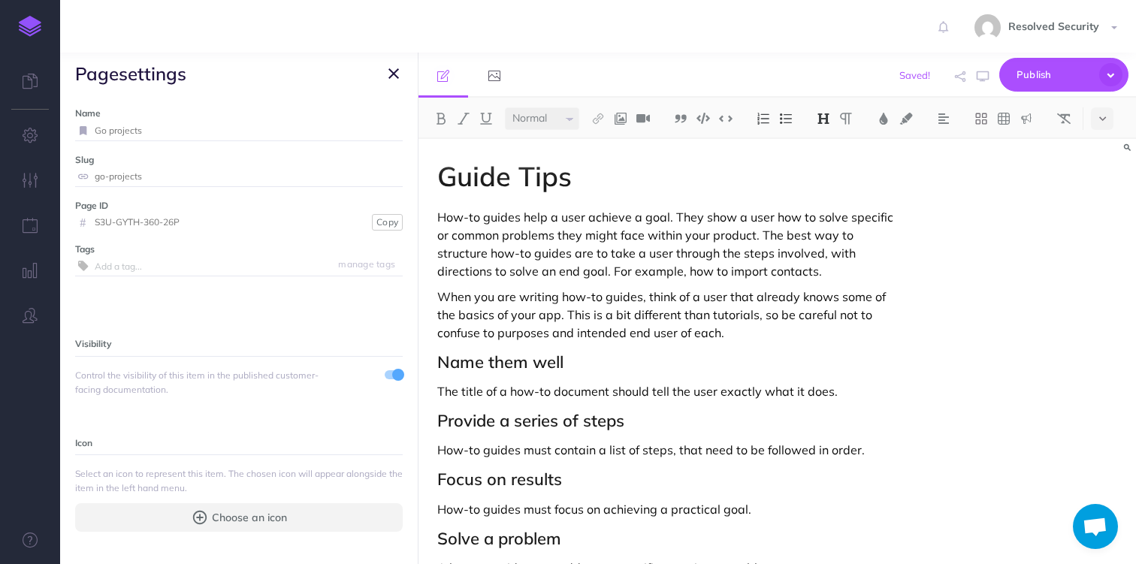
click at [390, 74] on icon "button" at bounding box center [393, 74] width 11 height 18
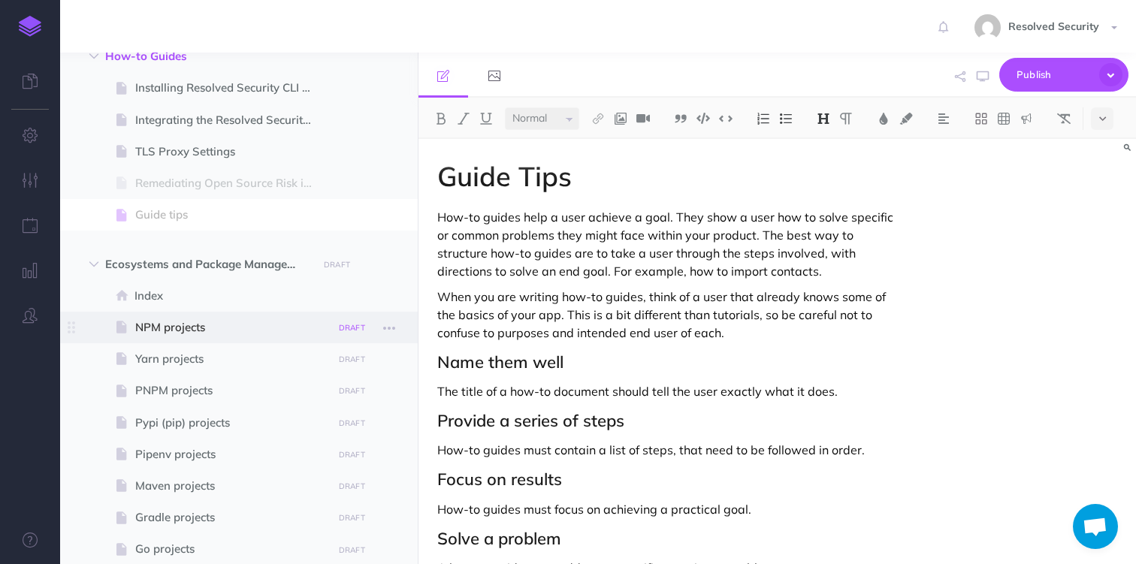
scroll to position [275, 0]
click at [1048, 76] on span "Publish" at bounding box center [1053, 74] width 75 height 23
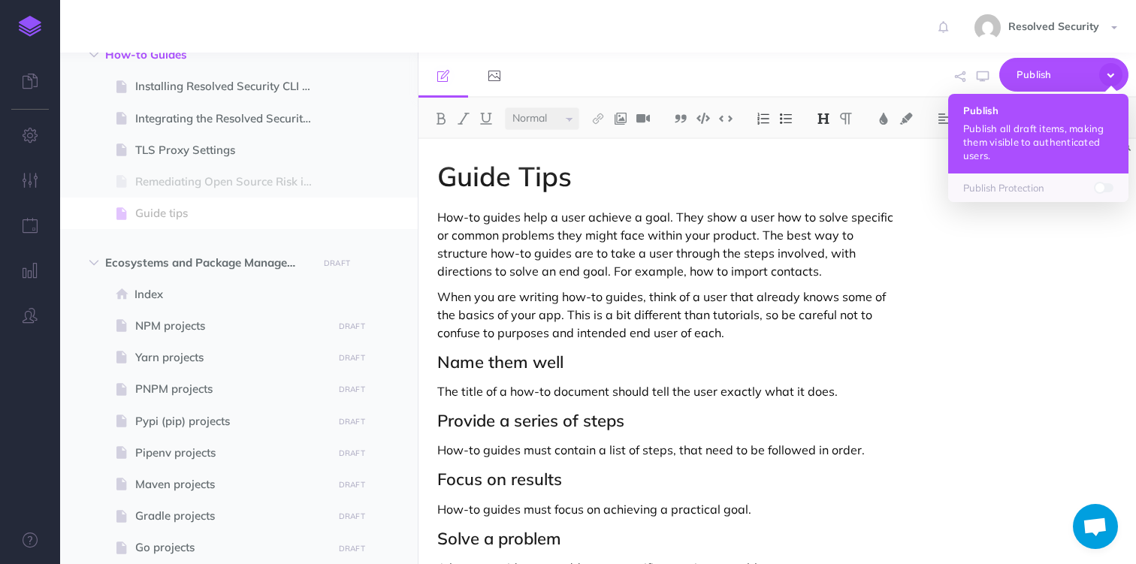
click at [1000, 112] on h4 "Publish" at bounding box center [1038, 110] width 150 height 11
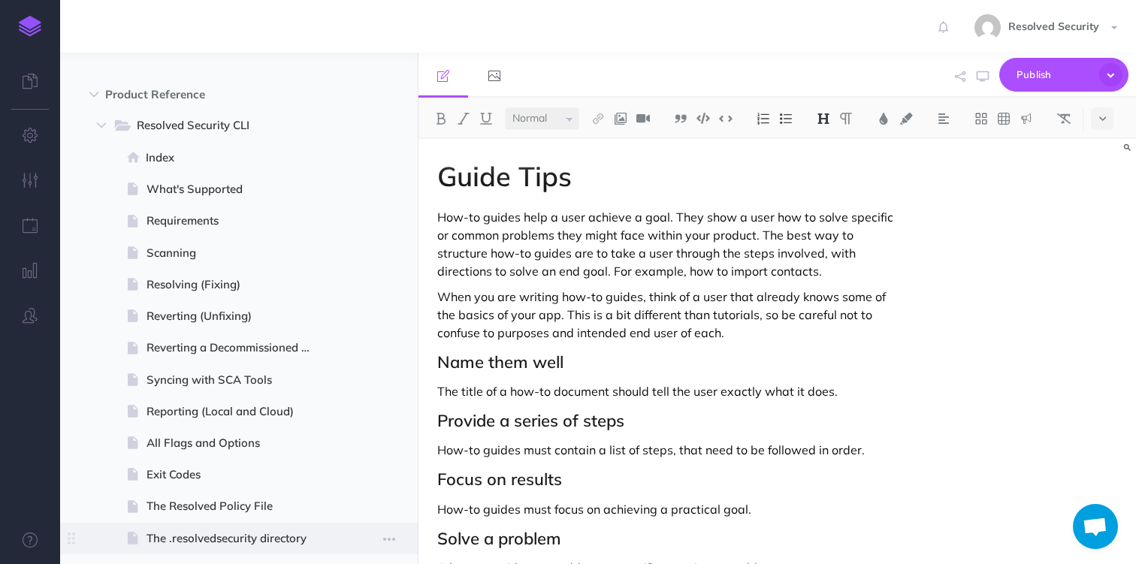
scroll to position [910, 0]
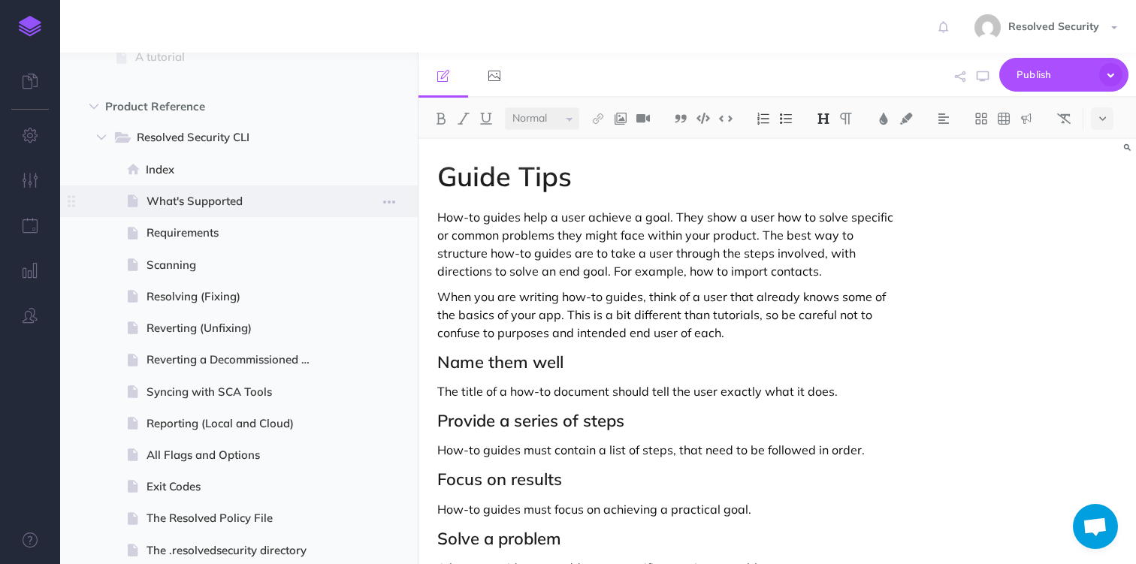
click at [186, 210] on span "What's Supported" at bounding box center [236, 201] width 181 height 18
select select "null"
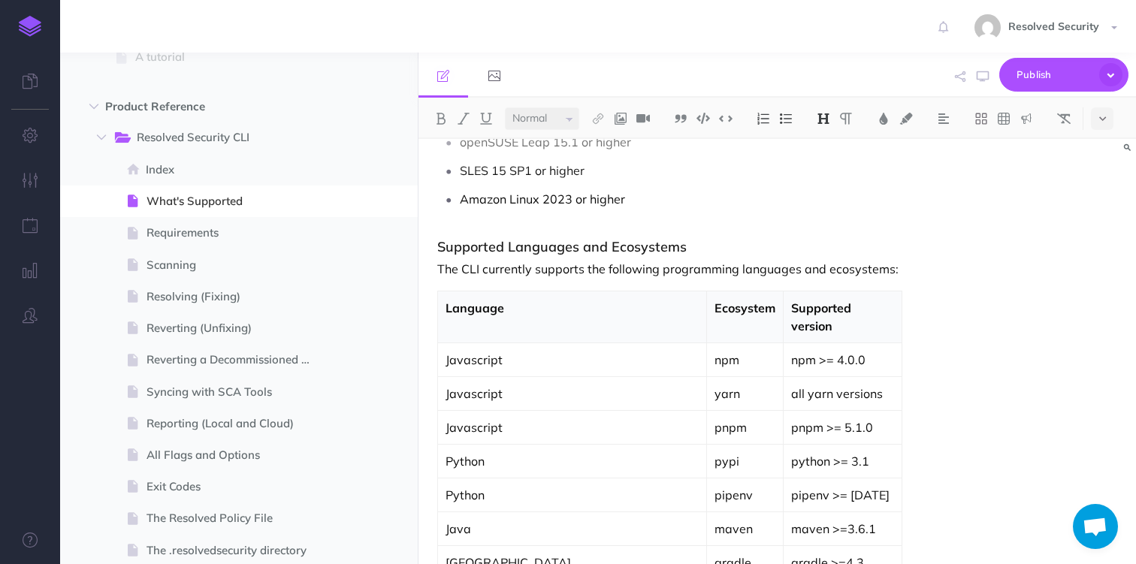
scroll to position [321, 0]
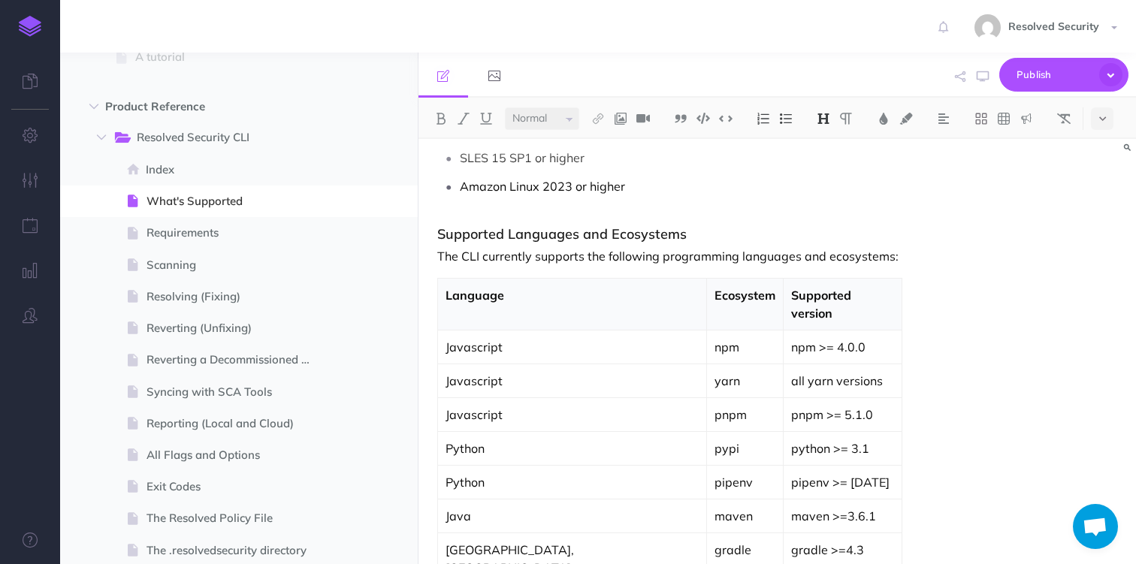
click at [447, 257] on p "The CLI currently supports the following programming languages and ecosystems:" at bounding box center [669, 256] width 464 height 18
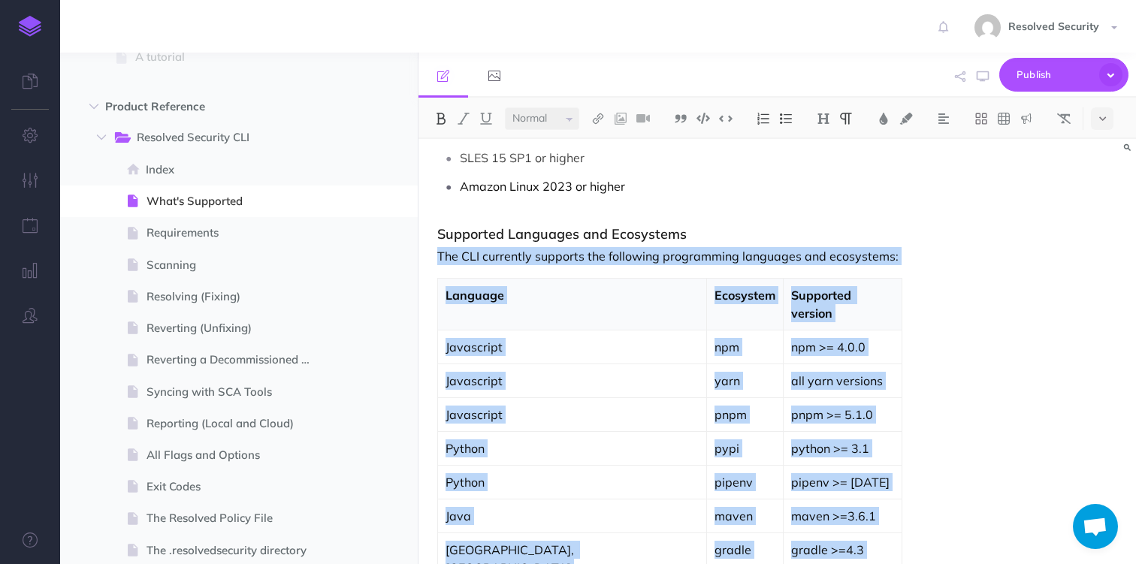
drag, startPoint x: 447, startPoint y: 257, endPoint x: 738, endPoint y: 514, distance: 387.9
click at [738, 514] on div "What is Supported Supported Operating Systems The CLI runs on Linux and MacOS o…" at bounding box center [669, 348] width 502 height 1061
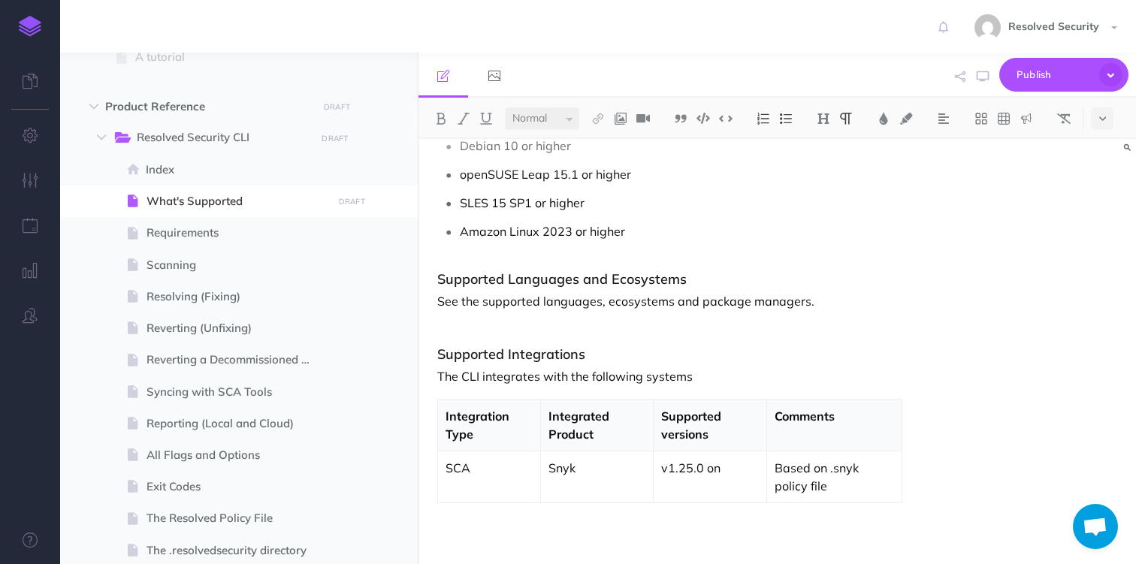
scroll to position [250, 0]
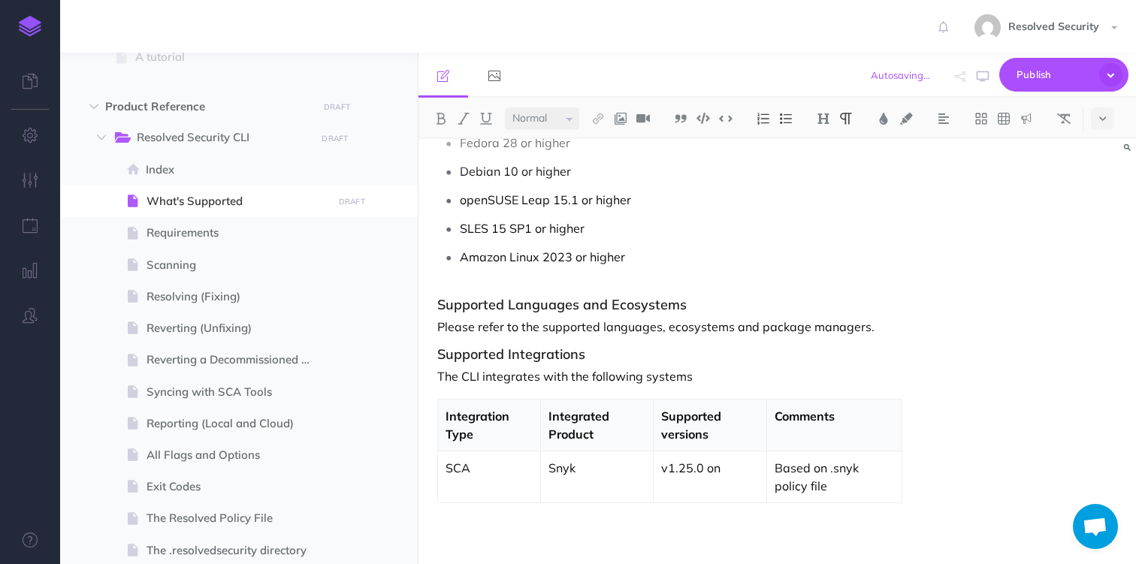
click at [576, 328] on p "Please refer to the supported languages, ecosystems and package managers." at bounding box center [669, 327] width 464 height 18
drag, startPoint x: 576, startPoint y: 328, endPoint x: 836, endPoint y: 328, distance: 259.9
click at [836, 328] on p "Please refer to the supported languages, ecosystems and package managers." at bounding box center [669, 327] width 464 height 18
click at [602, 122] on img at bounding box center [598, 119] width 14 height 12
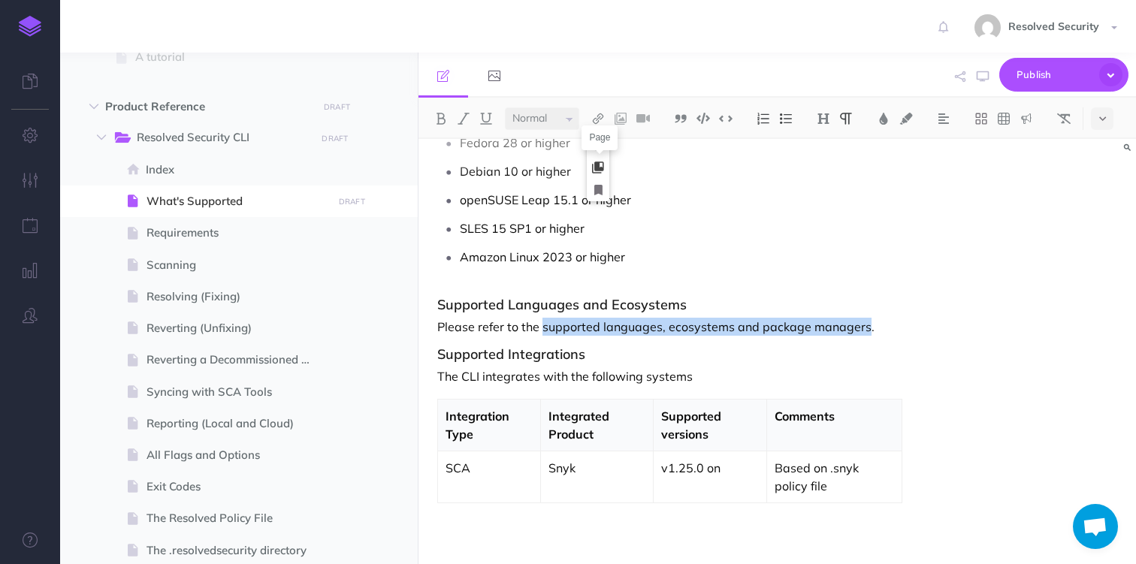
click at [600, 165] on icon at bounding box center [598, 167] width 12 height 11
select select
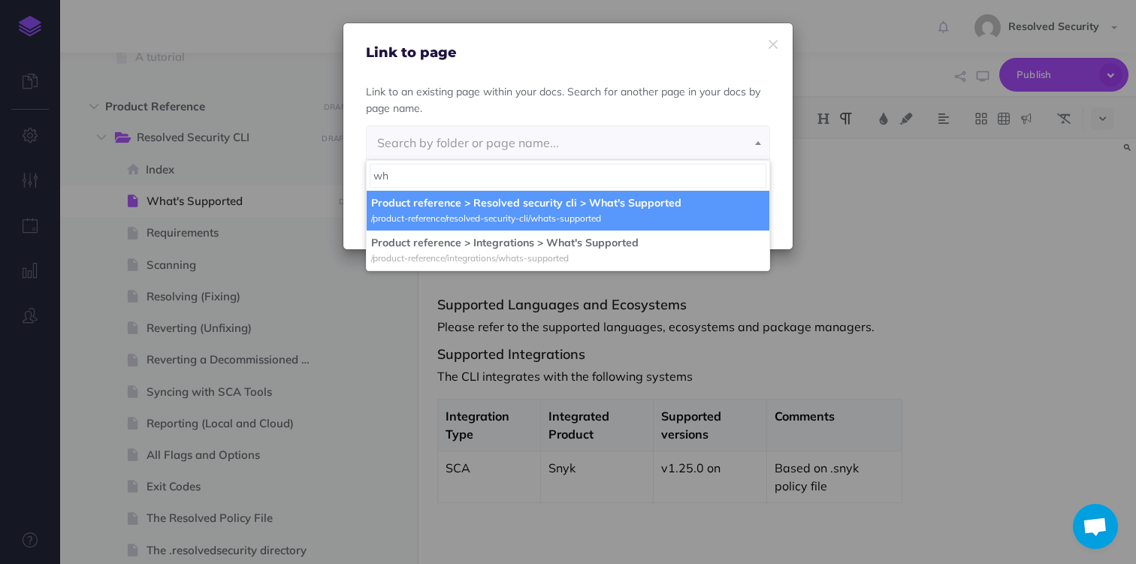
type input "w"
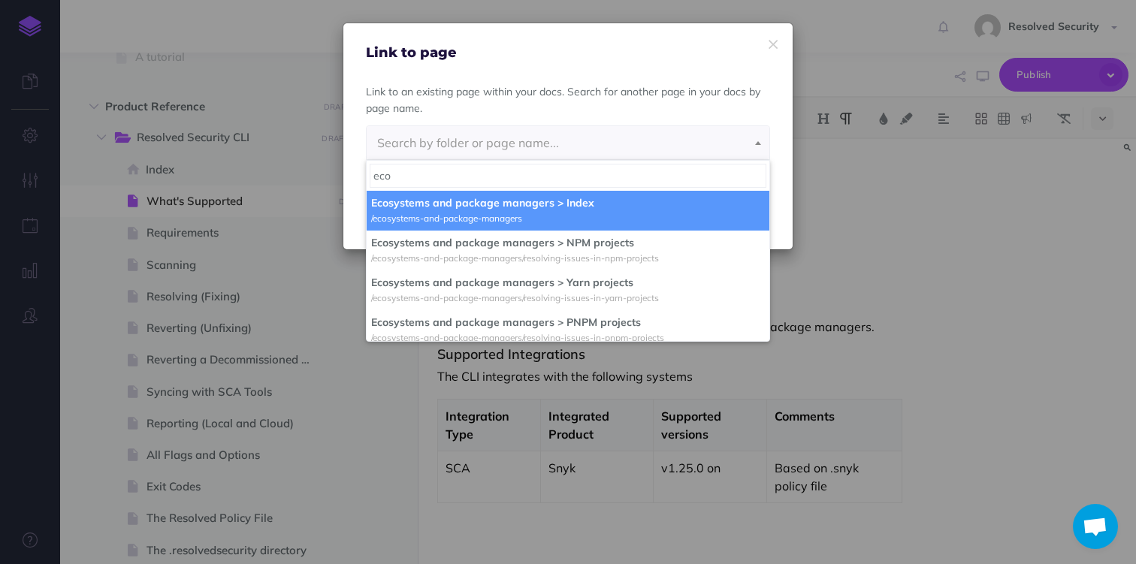
type input "eco"
select select "ZBX-63S3-8ET-EU3"
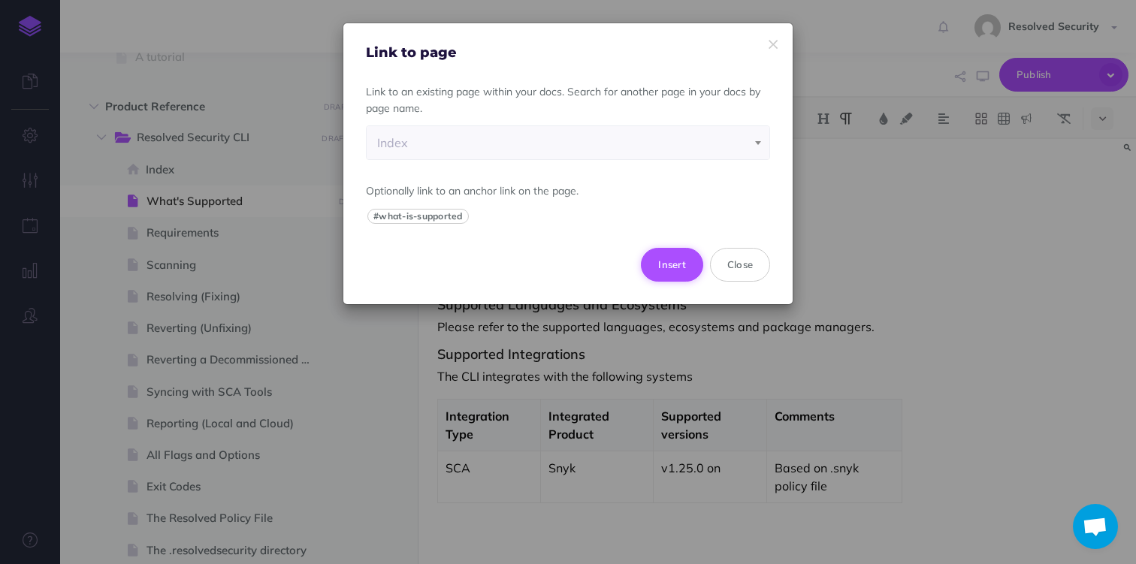
click at [663, 264] on button "Insert" at bounding box center [672, 264] width 62 height 33
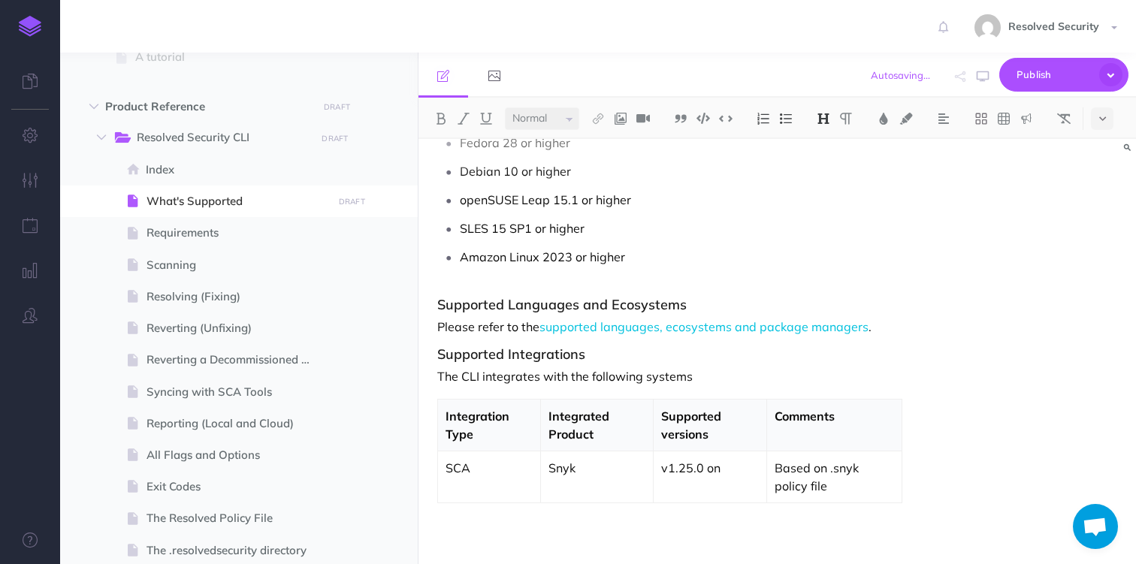
click at [538, 358] on h3 "Supported Integrations" at bounding box center [669, 354] width 464 height 15
click at [555, 524] on p at bounding box center [669, 525] width 464 height 18
click at [602, 120] on img at bounding box center [598, 119] width 14 height 12
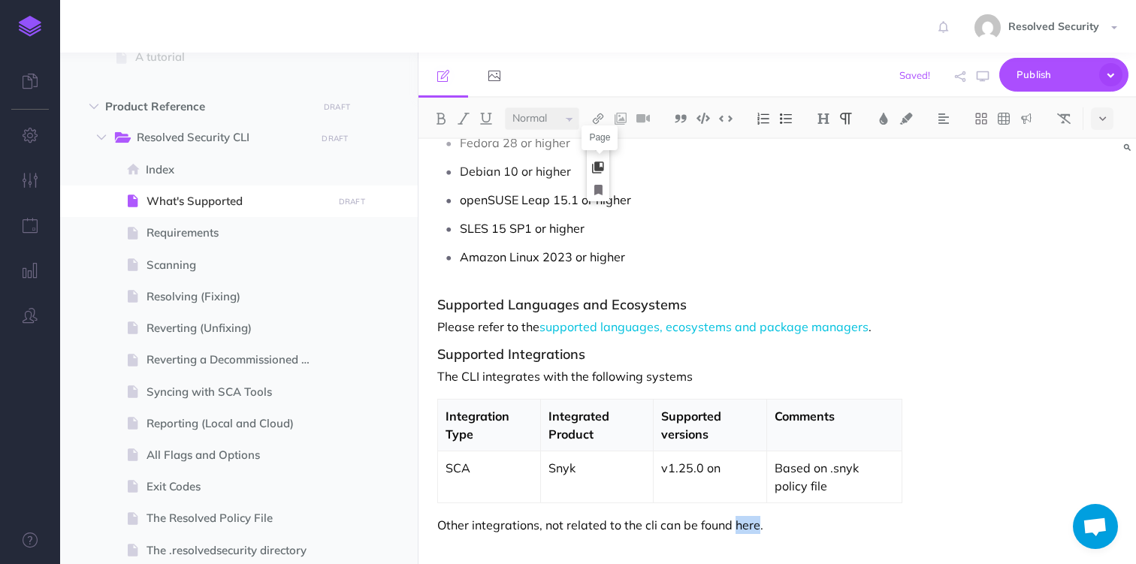
click at [602, 166] on icon at bounding box center [598, 167] width 12 height 11
select select
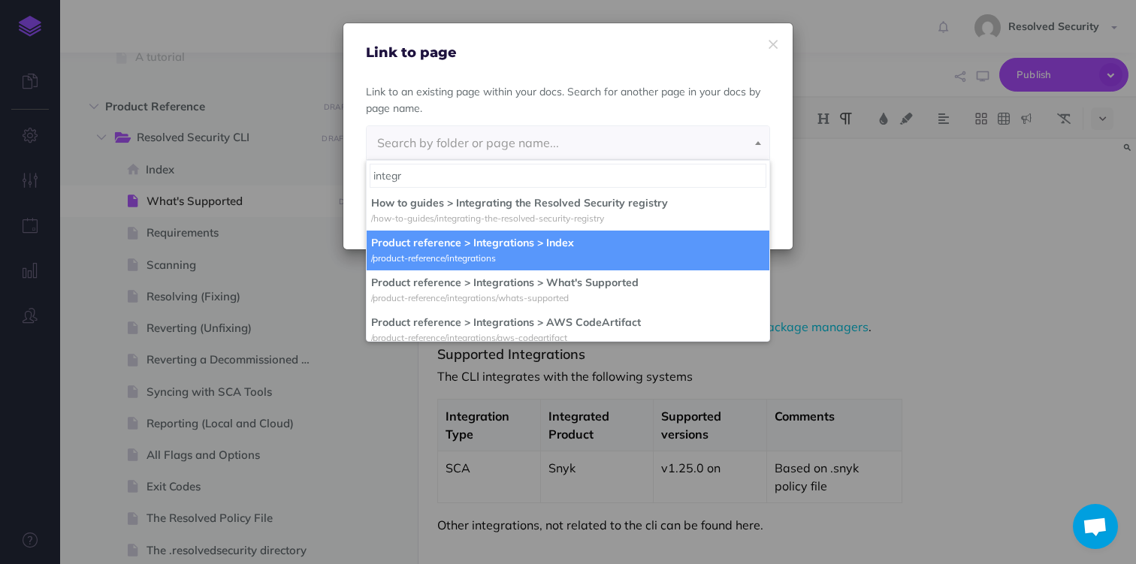
type input "integr"
select select "XPL-2QKO-UPZ-[MEDICAL_DATA]"
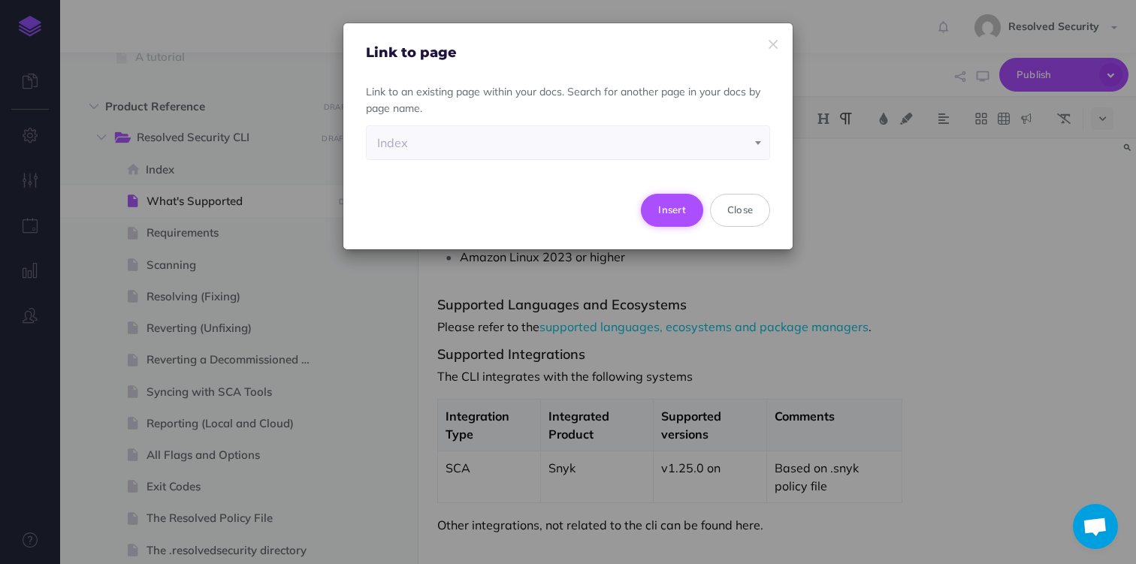
click at [676, 205] on button "Insert" at bounding box center [672, 210] width 62 height 33
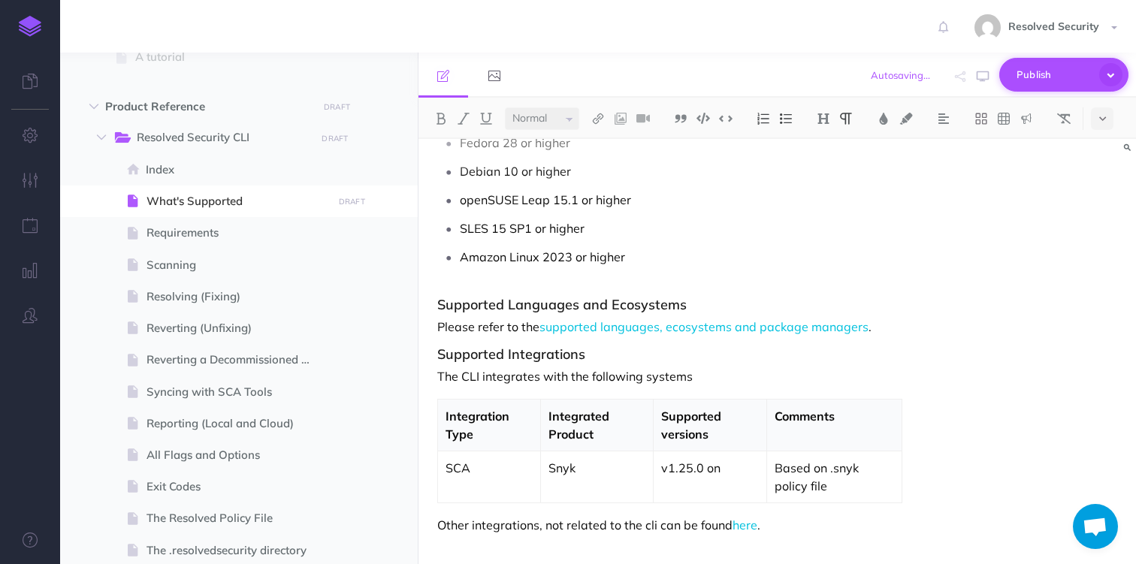
click at [1042, 74] on span "Publish" at bounding box center [1053, 74] width 75 height 23
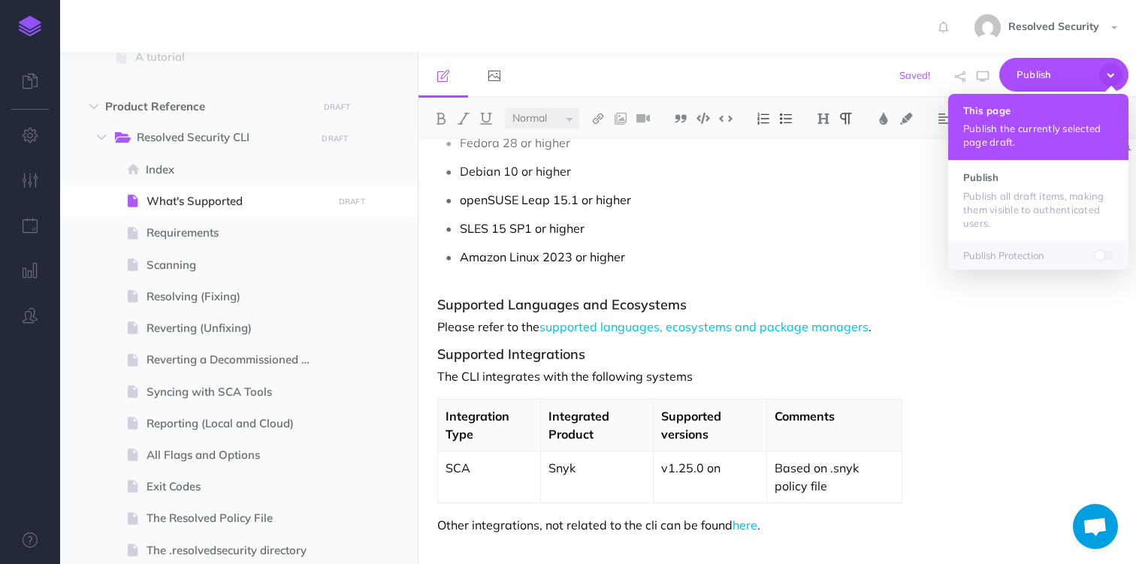
click at [986, 119] on button "This page Publish the currently selected page draft." at bounding box center [1038, 127] width 180 height 66
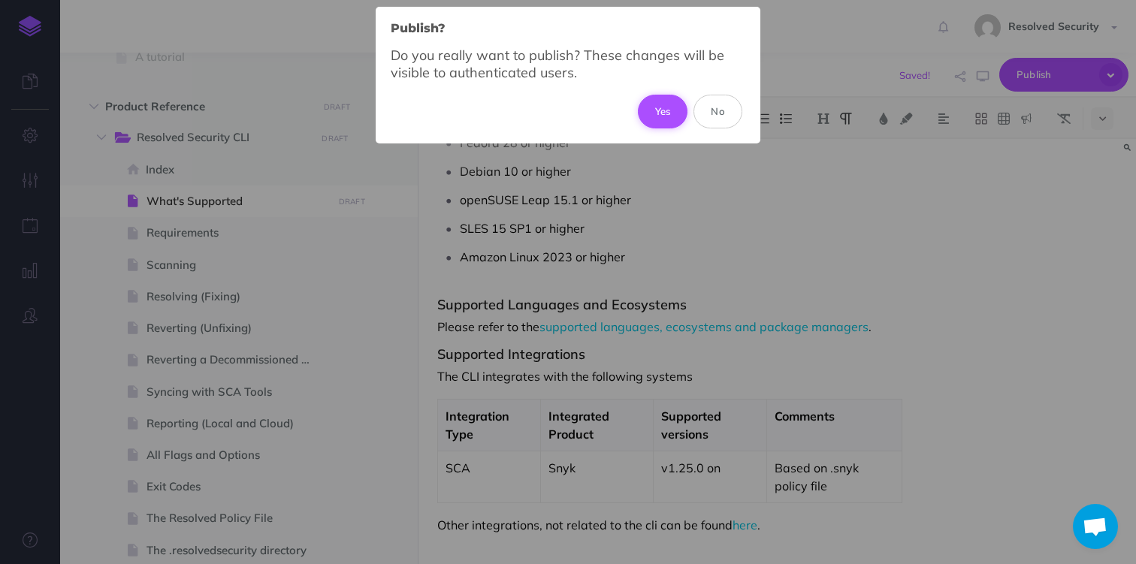
click at [666, 110] on button "Yes" at bounding box center [663, 111] width 50 height 33
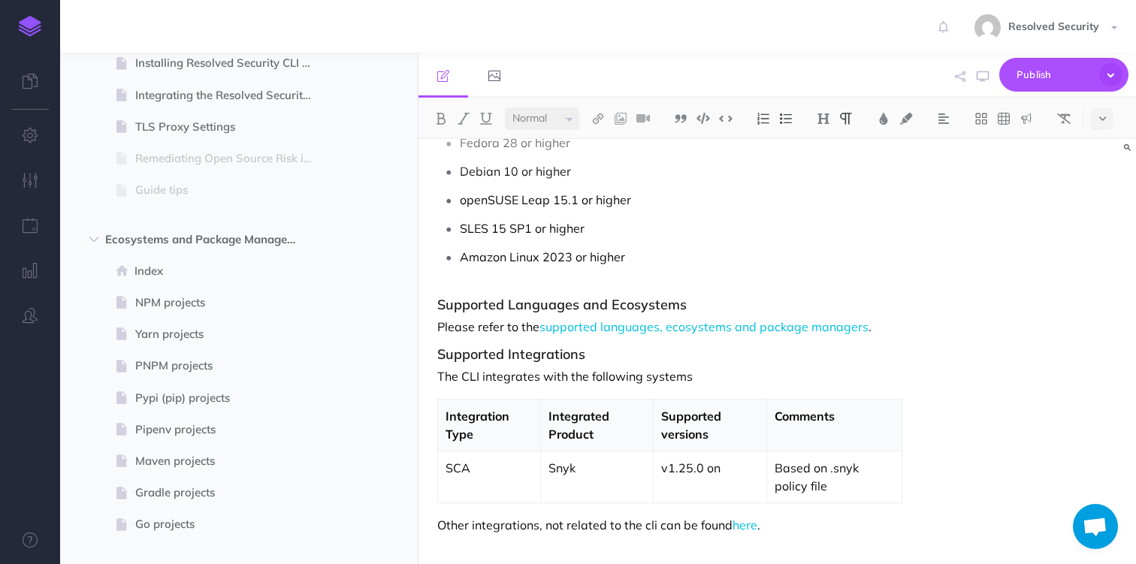
scroll to position [297, 0]
click at [185, 308] on span "NPM projects" at bounding box center [231, 304] width 192 height 18
select select "null"
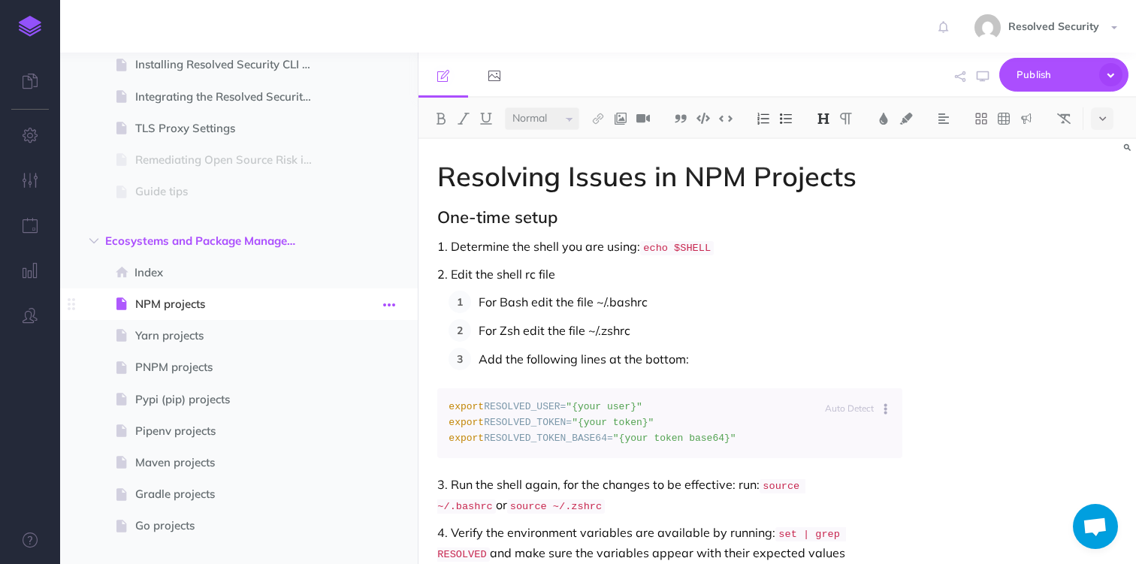
click at [388, 306] on icon "button" at bounding box center [389, 305] width 12 height 18
click at [190, 303] on span "NPM projects" at bounding box center [231, 304] width 192 height 18
click at [195, 270] on span "Index" at bounding box center [230, 273] width 193 height 18
select select "null"
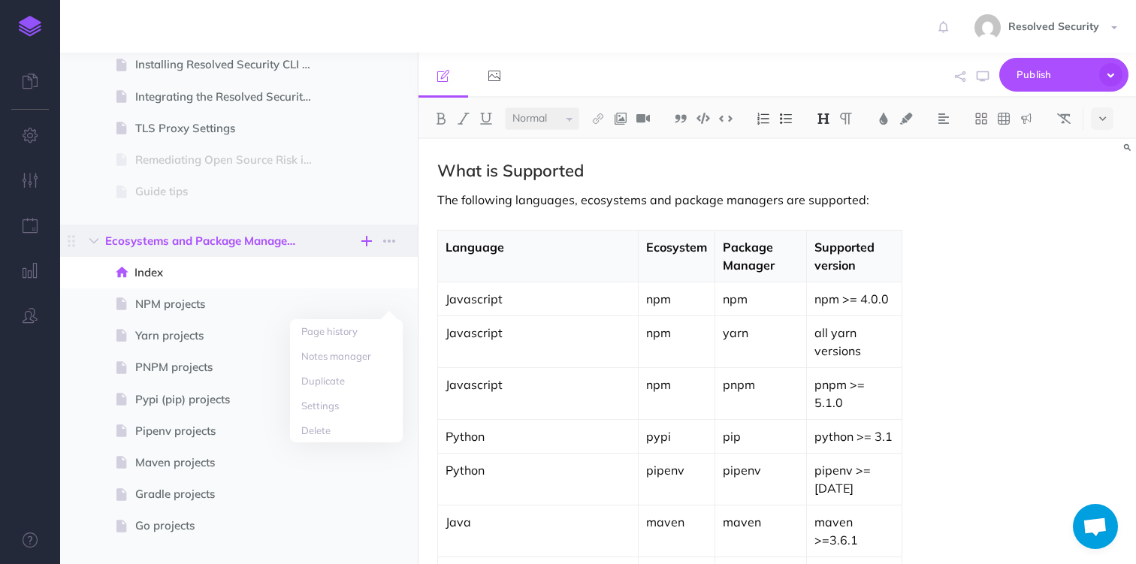
click at [368, 243] on icon "button" at bounding box center [366, 241] width 11 height 18
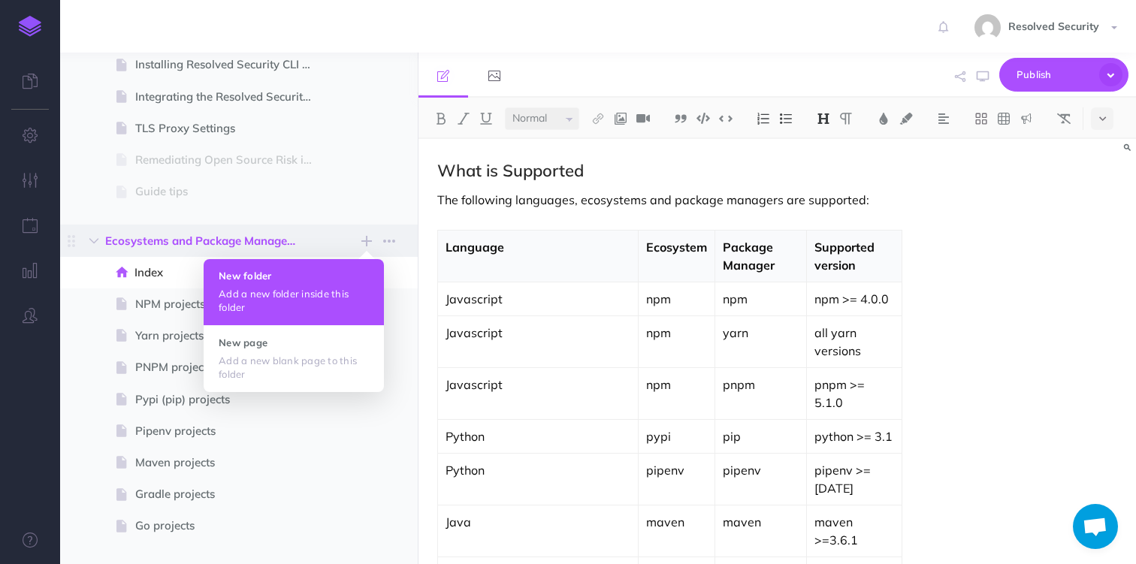
click at [304, 282] on button "New folder Add a new folder inside this folder" at bounding box center [294, 292] width 180 height 66
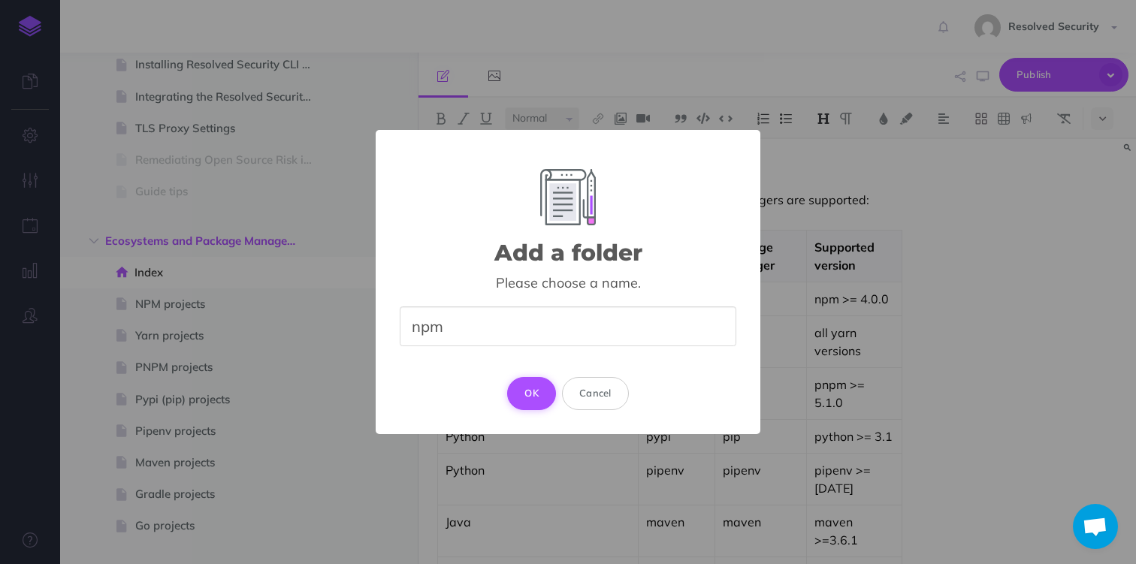
type input "npm"
click at [534, 396] on button "OK" at bounding box center [531, 393] width 49 height 33
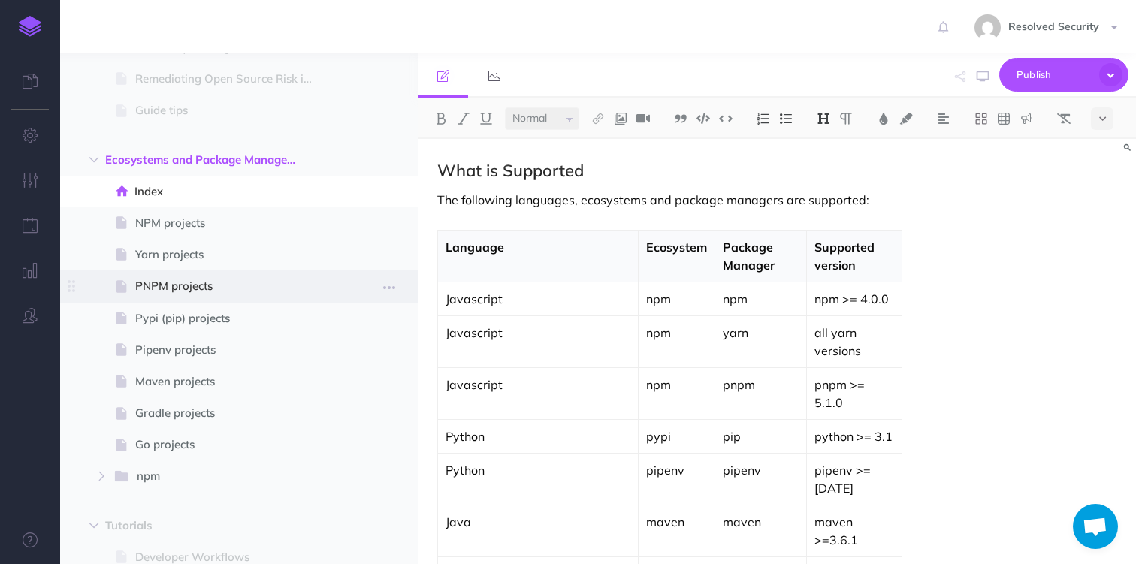
scroll to position [379, 0]
select select "null"
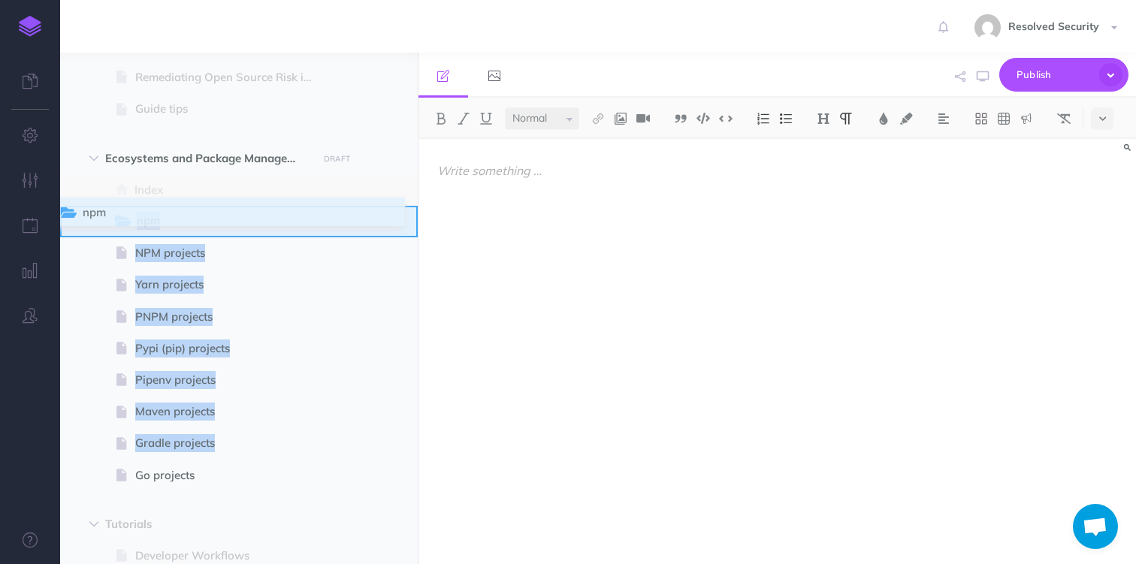
drag, startPoint x: 72, startPoint y: 470, endPoint x: 63, endPoint y: 208, distance: 262.3
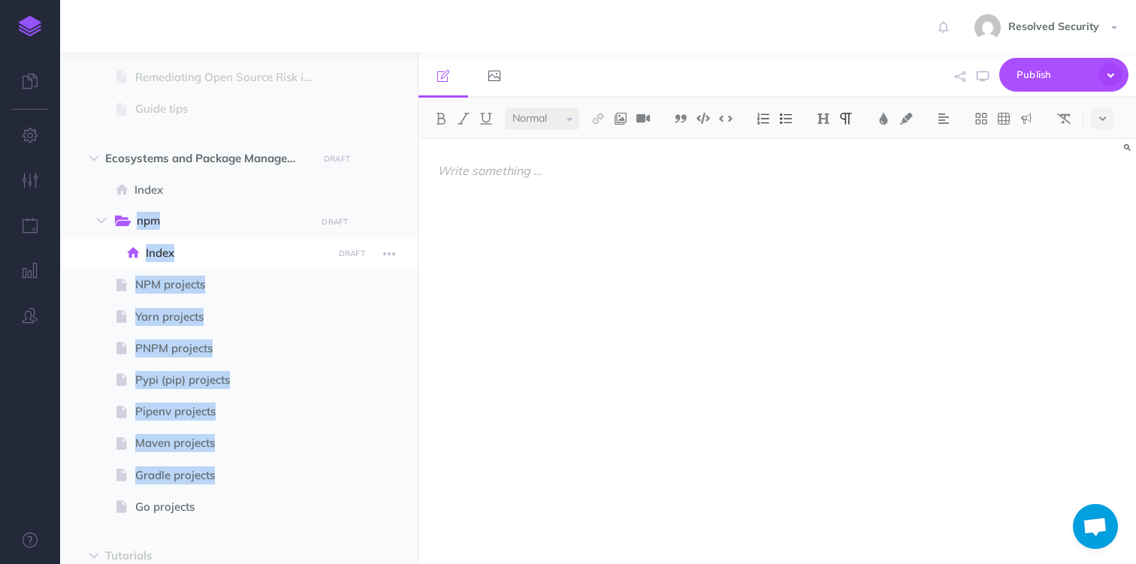
click at [161, 249] on span "Index" at bounding box center [237, 253] width 182 height 18
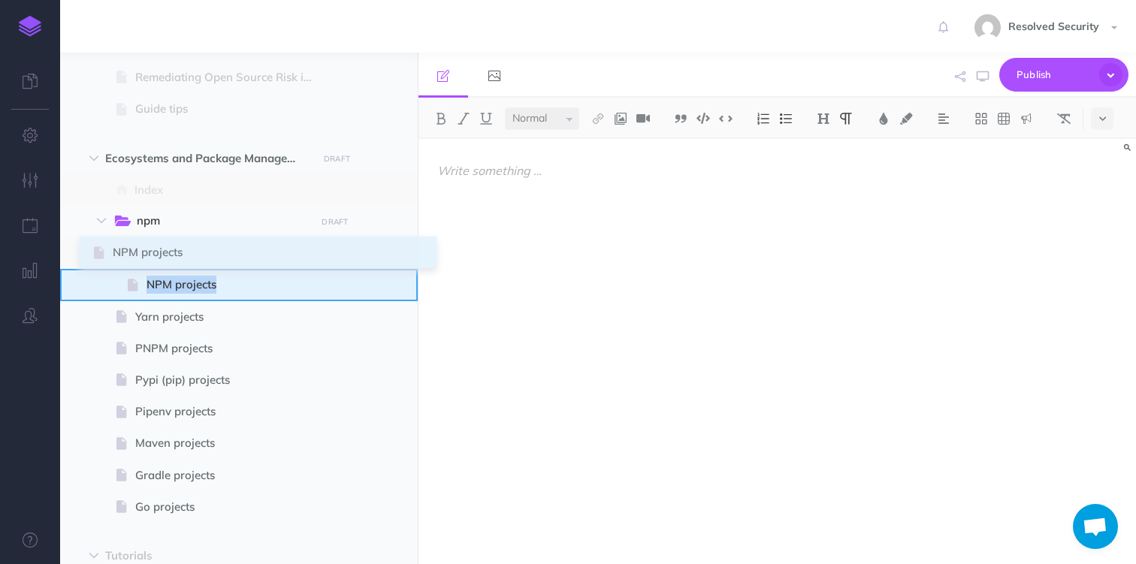
drag, startPoint x: 71, startPoint y: 279, endPoint x: 95, endPoint y: 247, distance: 40.7
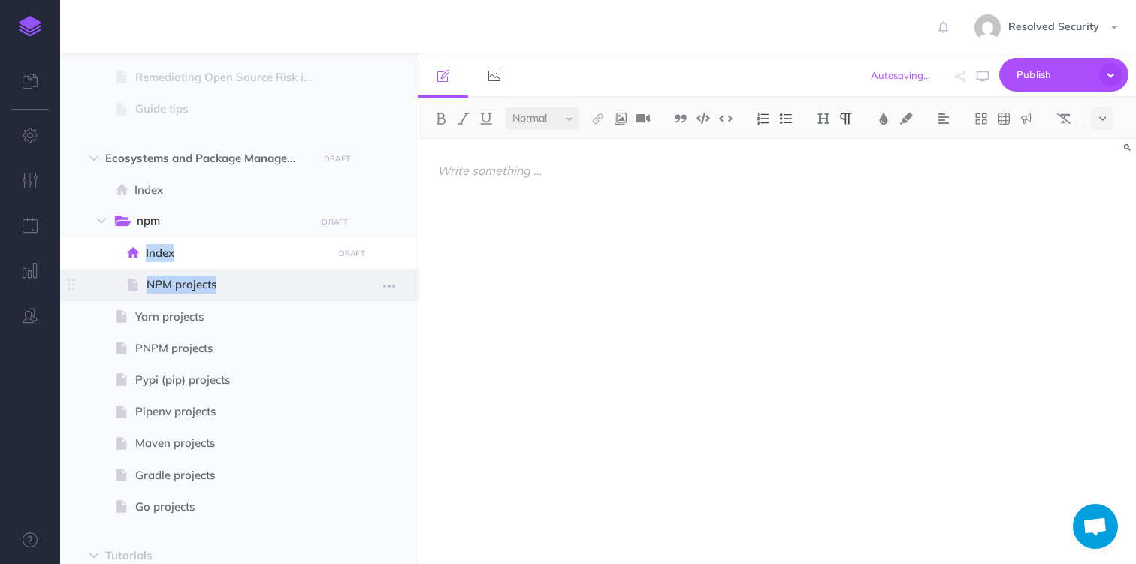
click at [193, 283] on span "NPM projects" at bounding box center [236, 285] width 181 height 18
click at [195, 285] on span "NPM projects" at bounding box center [236, 285] width 181 height 18
select select "null"
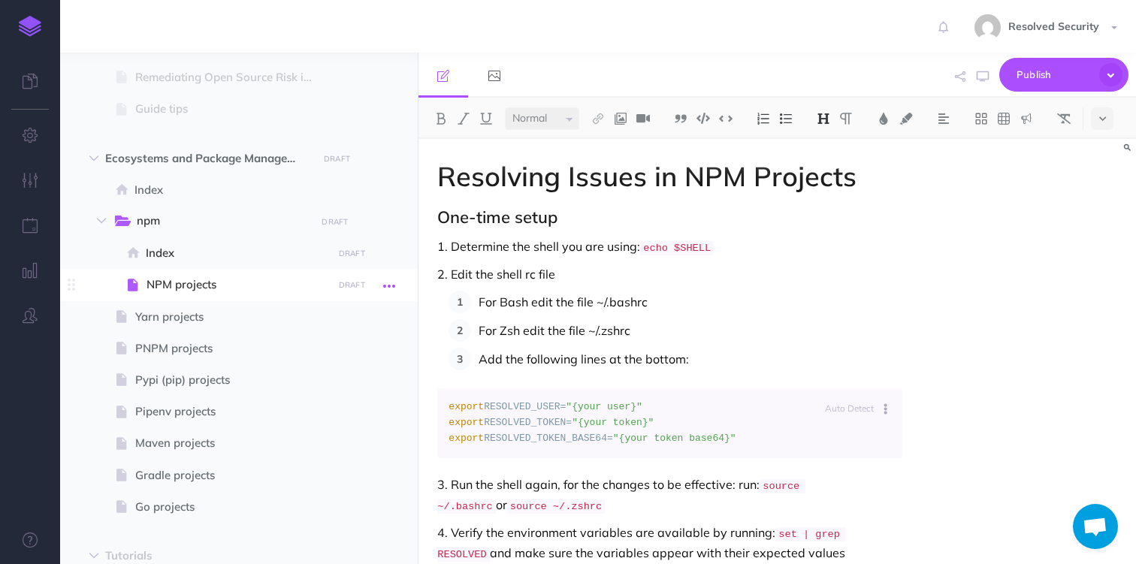
click at [393, 286] on icon "button" at bounding box center [389, 286] width 12 height 18
click at [349, 384] on link "Settings" at bounding box center [346, 386] width 113 height 25
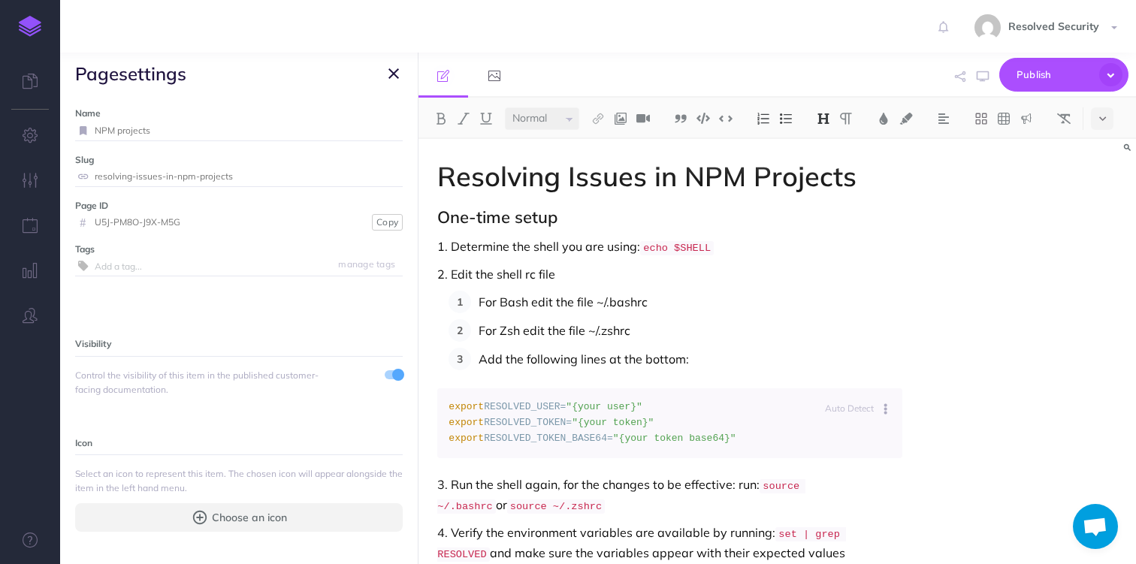
click at [102, 128] on input "NPM projects" at bounding box center [249, 131] width 308 height 20
type input "fixing npm projects"
click at [391, 130] on small "Save" at bounding box center [385, 130] width 20 height 11
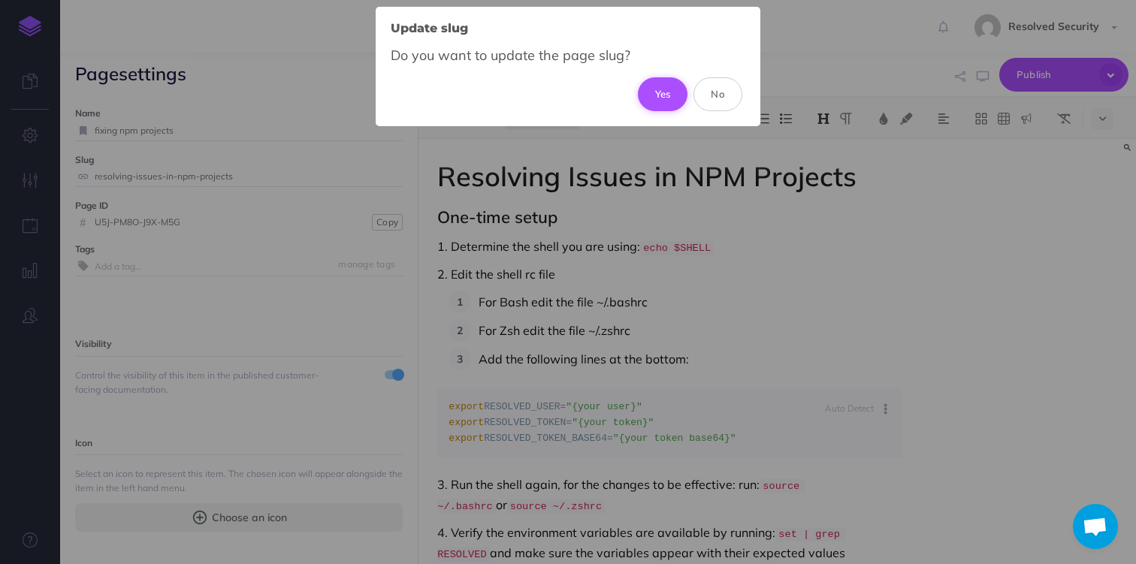
click at [662, 90] on button "Yes" at bounding box center [663, 93] width 50 height 33
type input "fixing-npm-projects"
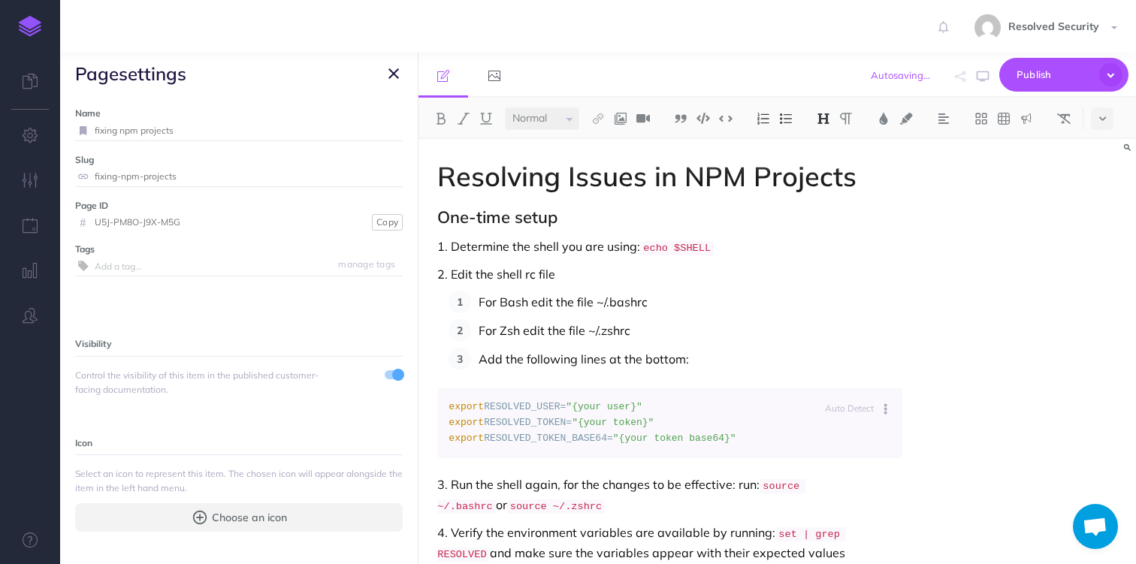
click at [395, 76] on icon "button" at bounding box center [393, 74] width 11 height 18
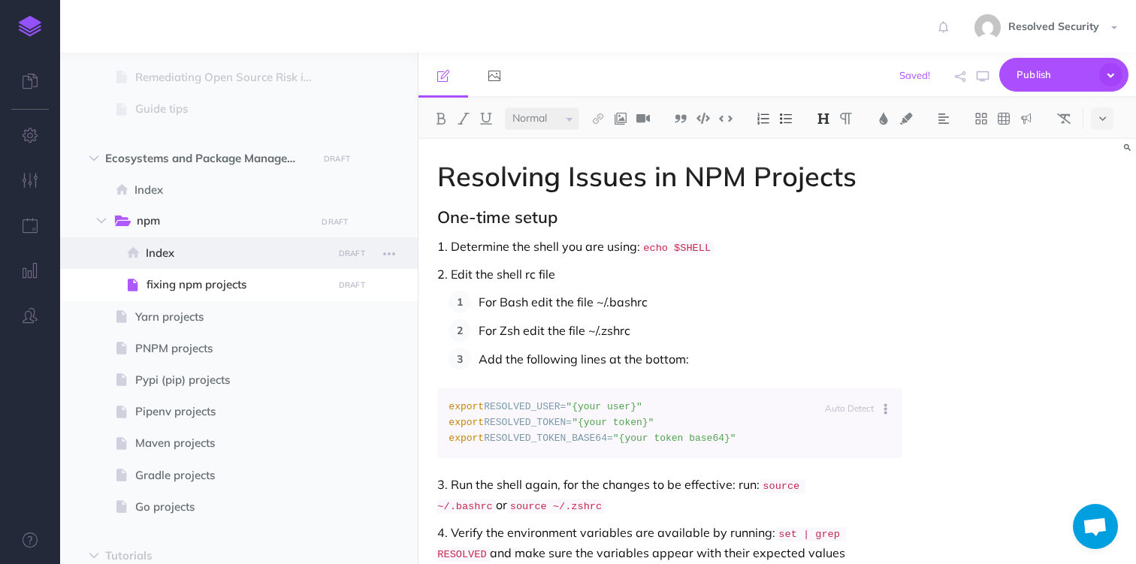
click at [181, 250] on span "Index" at bounding box center [237, 253] width 182 height 18
select select "null"
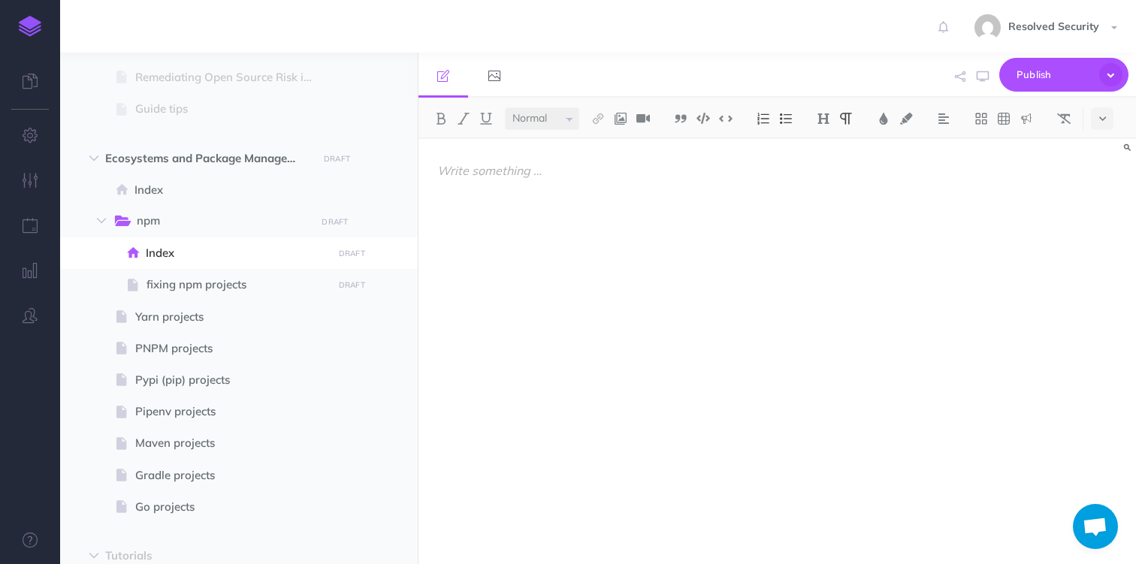
click at [503, 169] on p at bounding box center [669, 171] width 464 height 18
click at [826, 122] on img at bounding box center [824, 119] width 14 height 12
click at [826, 162] on button "H2" at bounding box center [823, 167] width 23 height 23
click at [580, 216] on div "NPM Package Manager" at bounding box center [669, 344] width 502 height 410
click at [830, 116] on img at bounding box center [824, 119] width 14 height 12
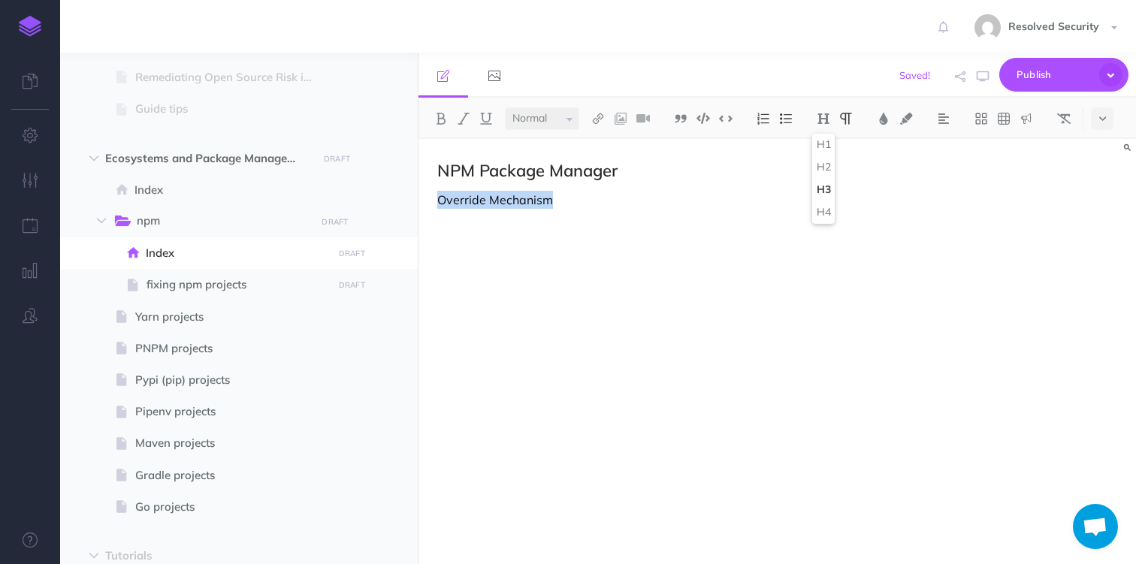
click at [825, 184] on button "H3" at bounding box center [823, 190] width 23 height 23
click at [438, 201] on h3 "Override Mechanism" at bounding box center [669, 198] width 464 height 15
click at [828, 122] on img at bounding box center [824, 119] width 14 height 12
click at [826, 183] on button "H3" at bounding box center [823, 190] width 23 height 23
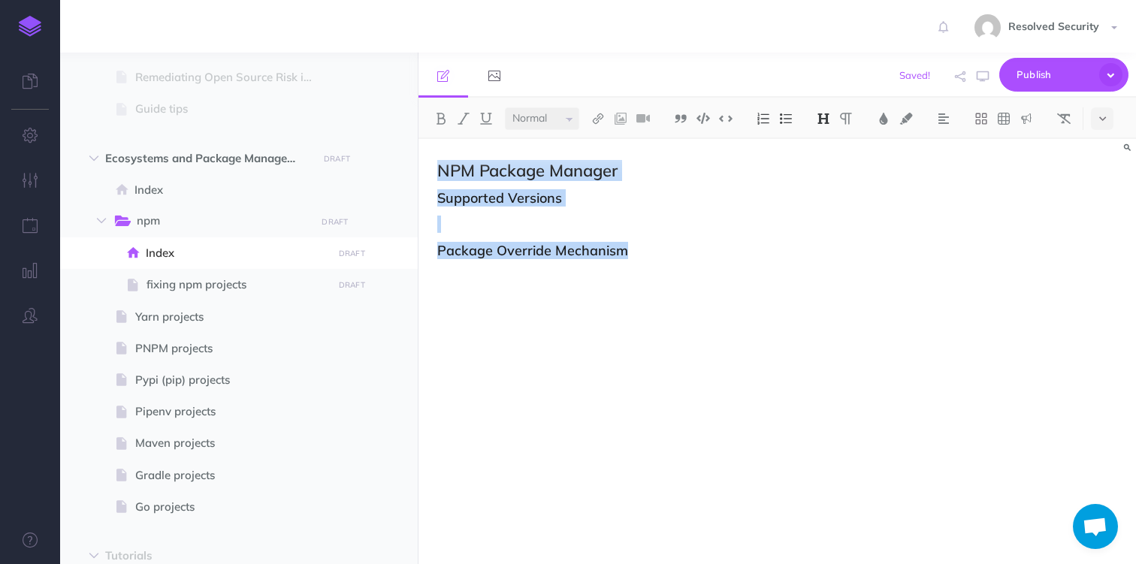
click at [580, 220] on h3 at bounding box center [669, 224] width 464 height 15
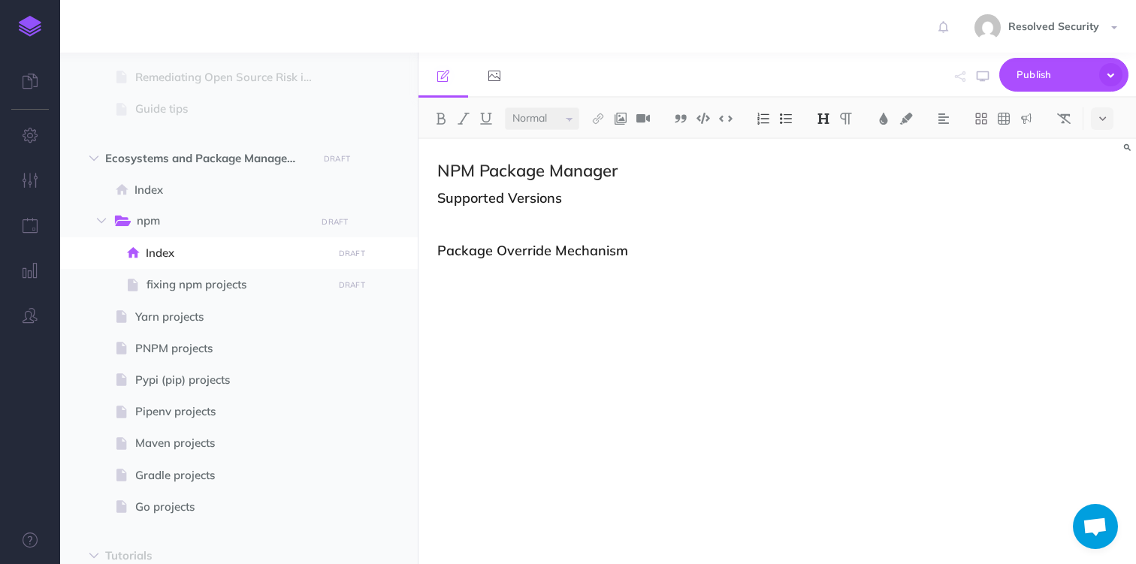
click at [829, 114] on img at bounding box center [824, 119] width 14 height 12
click at [828, 193] on button "H3" at bounding box center [823, 190] width 23 height 23
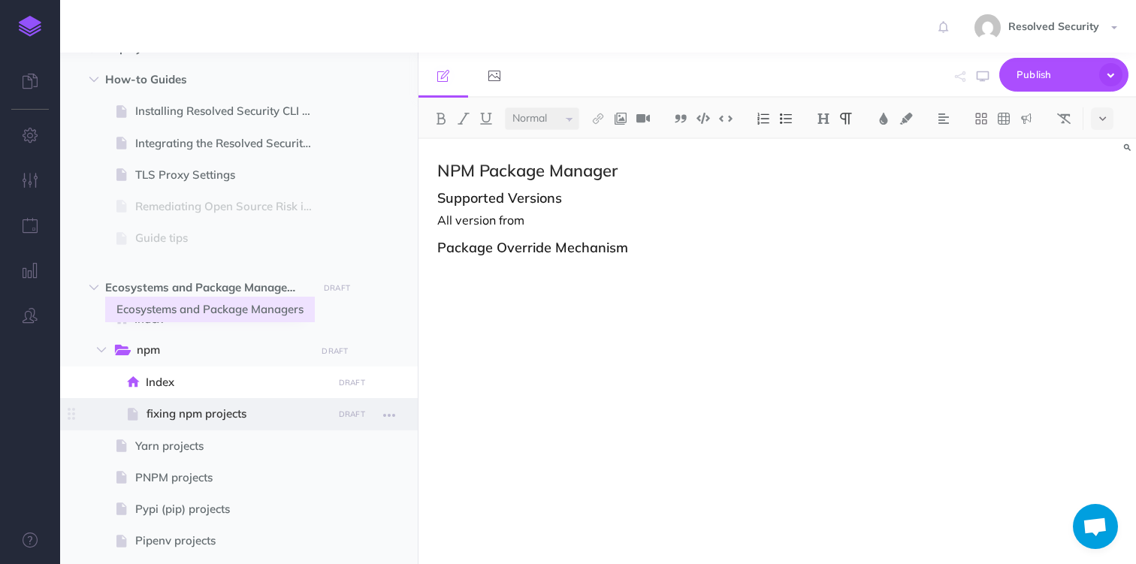
scroll to position [273, 0]
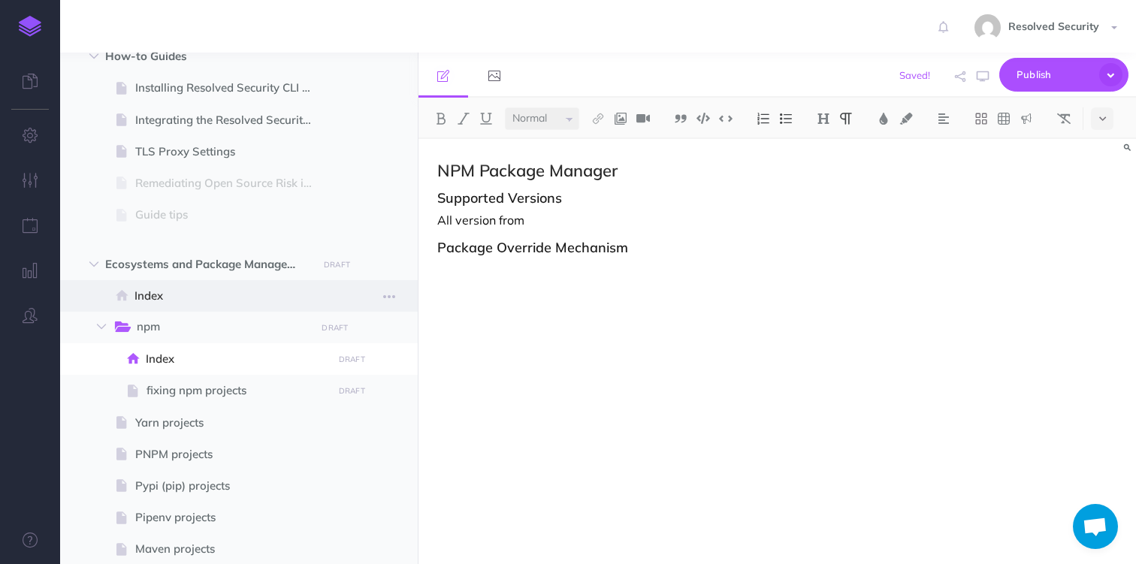
click at [163, 299] on span "Index" at bounding box center [230, 296] width 193 height 18
select select "null"
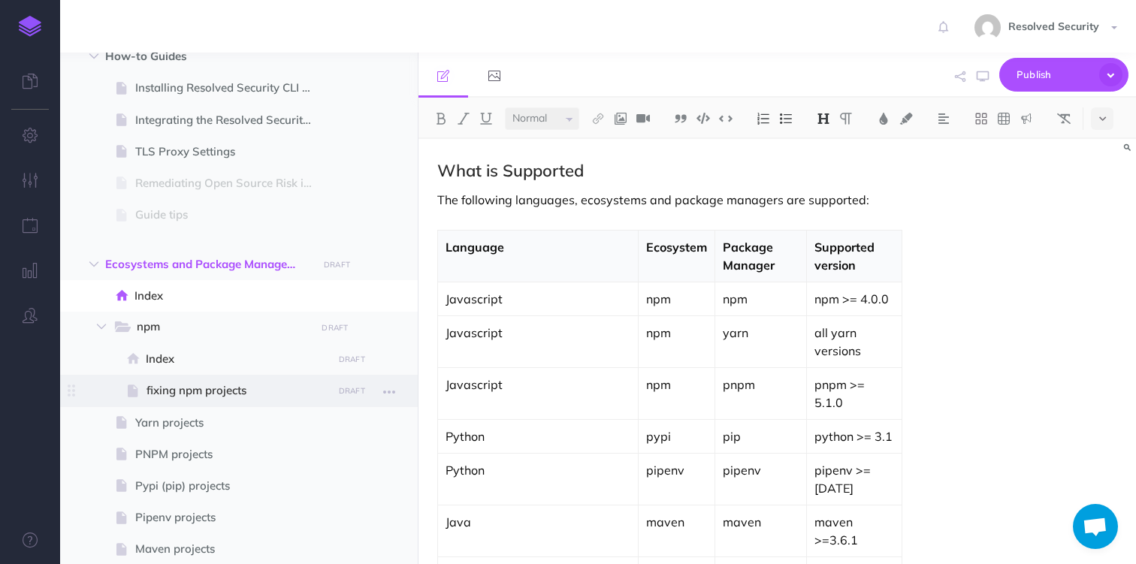
click at [175, 391] on span "fixing npm projects" at bounding box center [236, 391] width 181 height 18
select select "null"
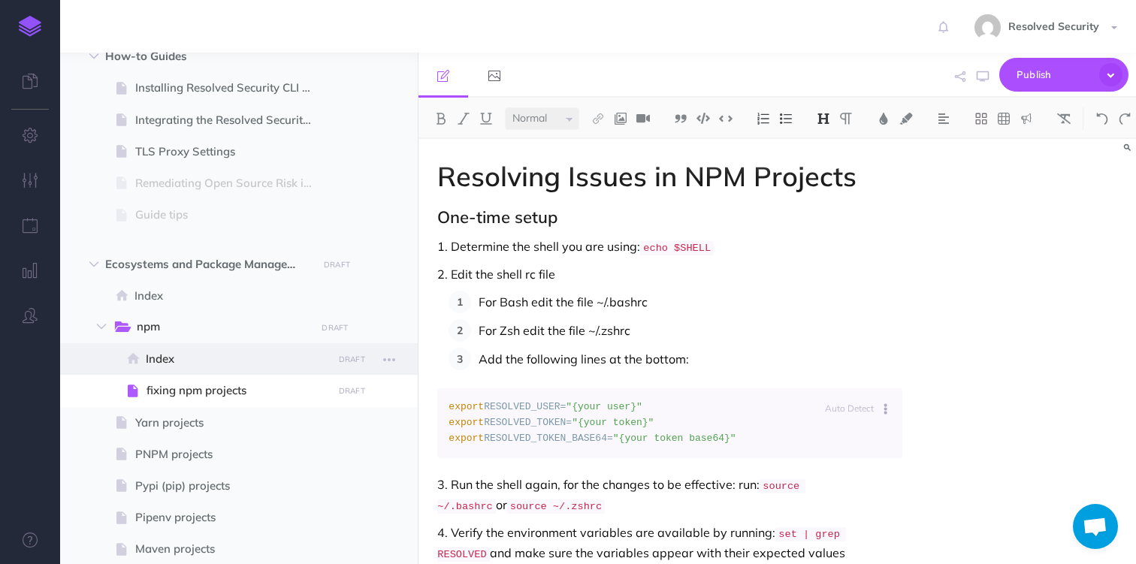
click at [176, 364] on span "Index" at bounding box center [237, 359] width 182 height 18
select select "null"
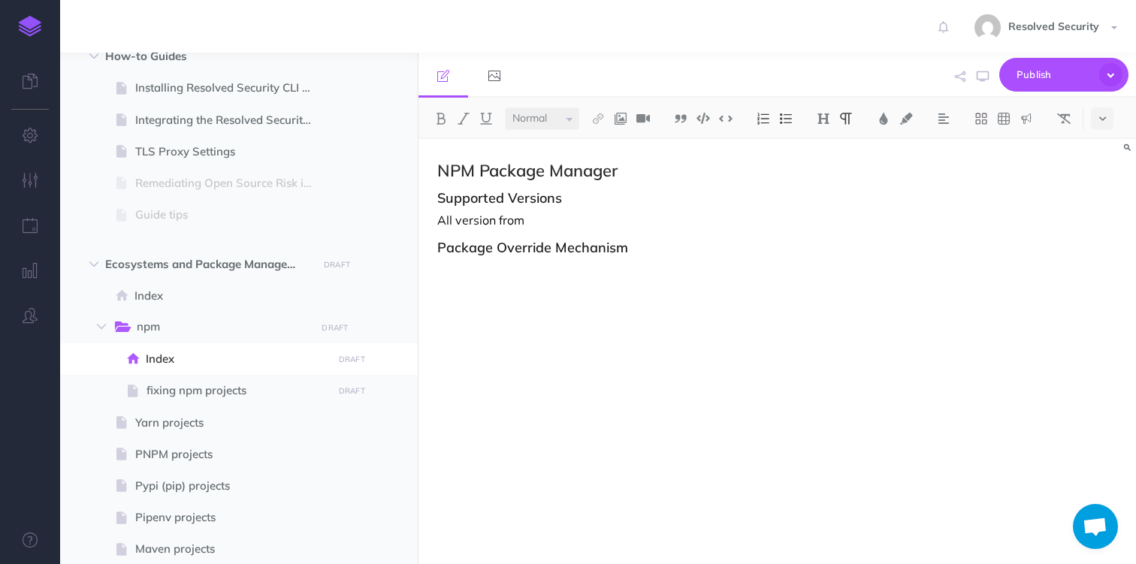
click at [549, 214] on p "All version from" at bounding box center [669, 220] width 464 height 18
click at [495, 219] on p "All version from" at bounding box center [669, 220] width 464 height 18
click at [568, 228] on p "All versions from" at bounding box center [669, 220] width 464 height 18
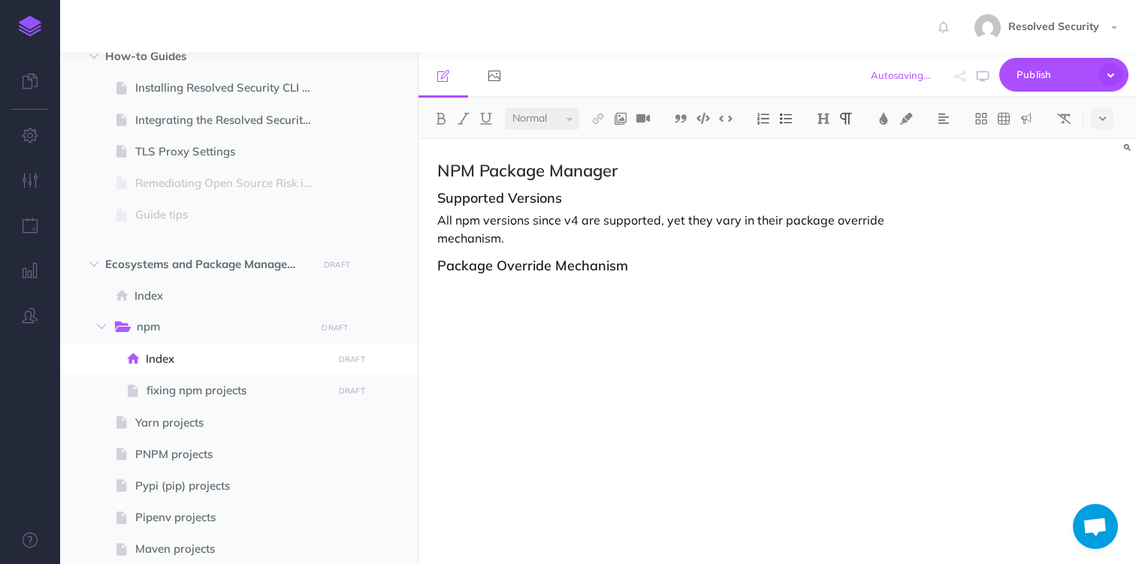
click at [787, 119] on img at bounding box center [786, 119] width 14 height 12
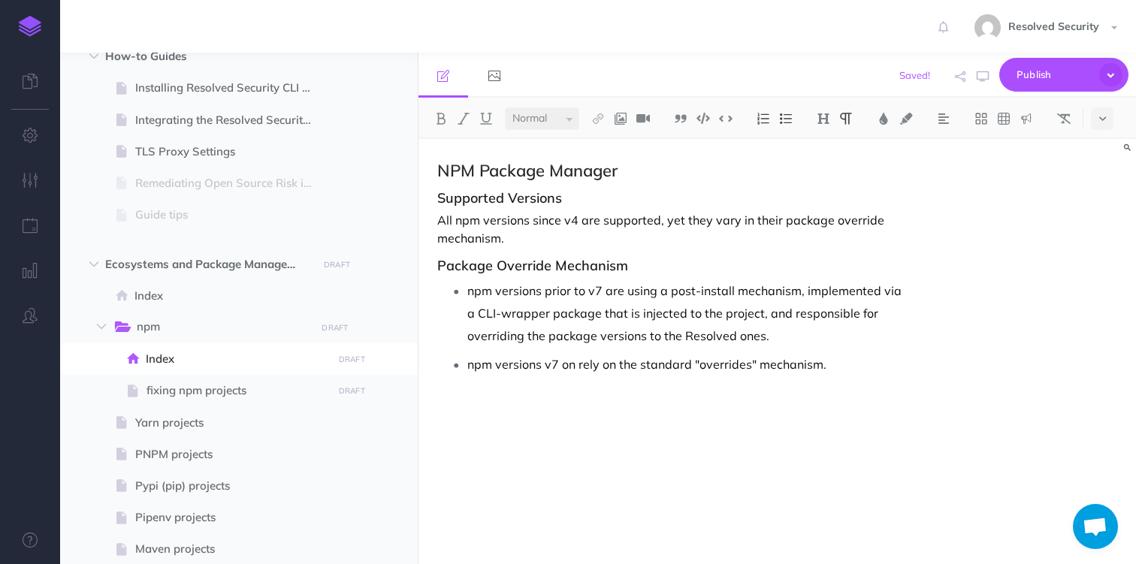
click at [552, 224] on p "All npm versions since v4 are supported, yet they vary in their package overrid…" at bounding box center [669, 229] width 464 height 36
click at [442, 221] on p "All npm versions since v4 are supported, yet they vary in their package overrid…" at bounding box center [669, 229] width 464 height 36
click at [444, 167] on h2 "NPM Package Manager" at bounding box center [669, 171] width 464 height 18
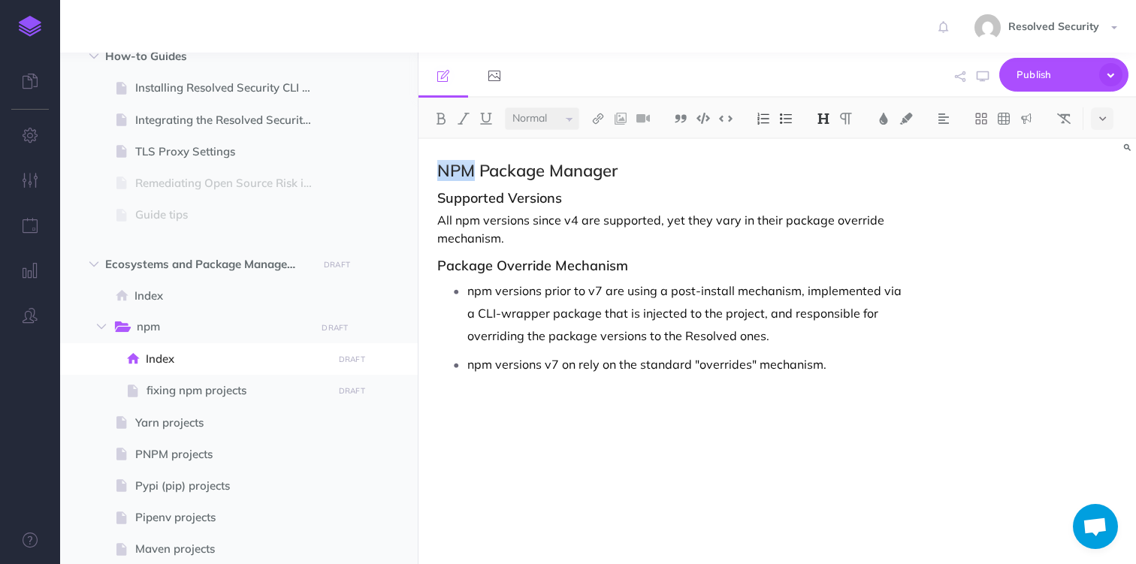
click at [444, 167] on h2 "NPM Package Manager" at bounding box center [669, 171] width 464 height 18
drag, startPoint x: 444, startPoint y: 167, endPoint x: 627, endPoint y: 394, distance: 292.2
click at [627, 394] on div "NPM Package Manager Supported Versions All npm versions since v4 are supported,…" at bounding box center [669, 344] width 502 height 410
click at [465, 192] on h3 "Supported Versions" at bounding box center [669, 198] width 464 height 15
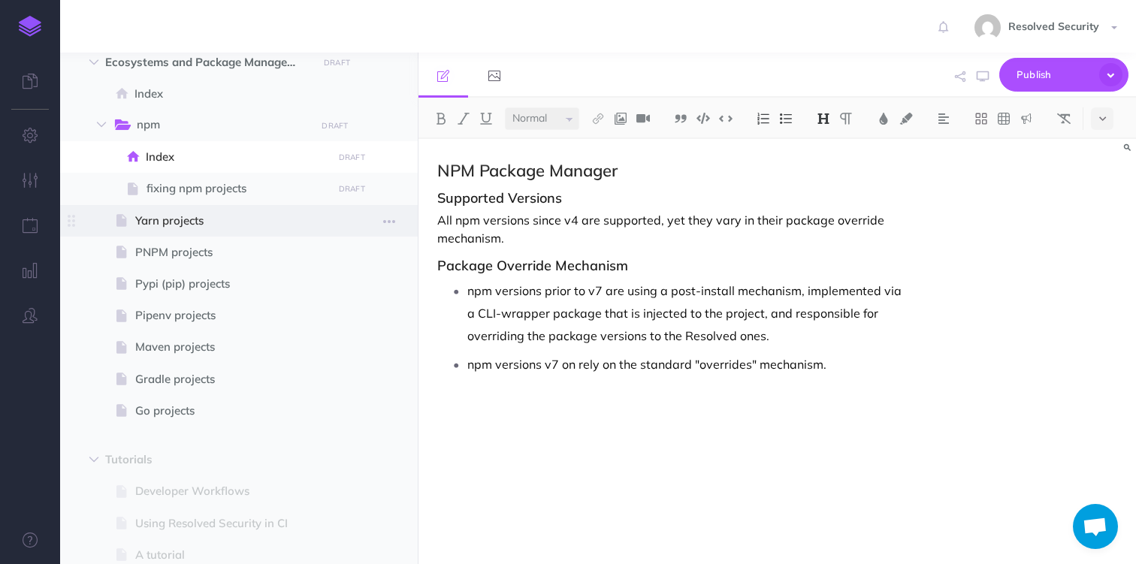
scroll to position [498, 0]
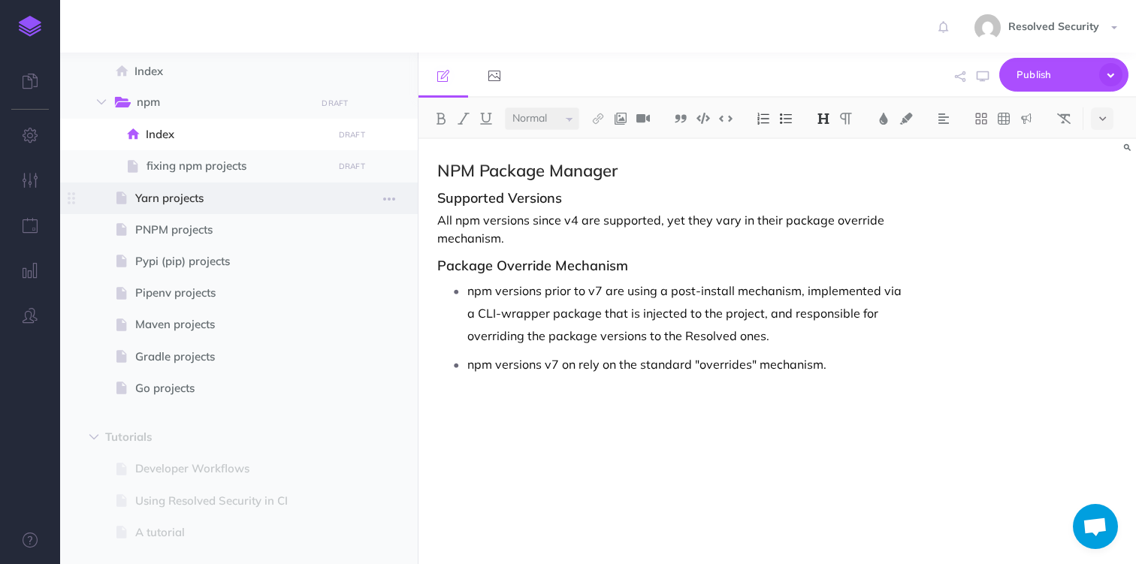
click at [181, 202] on span "Yarn projects" at bounding box center [231, 198] width 192 height 18
select select "null"
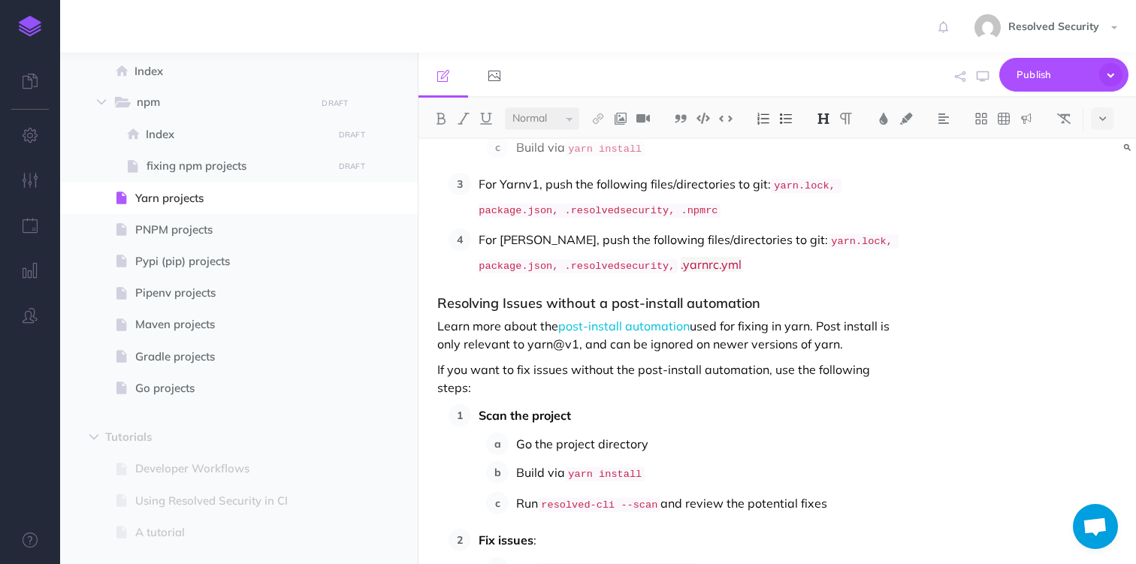
scroll to position [801, 0]
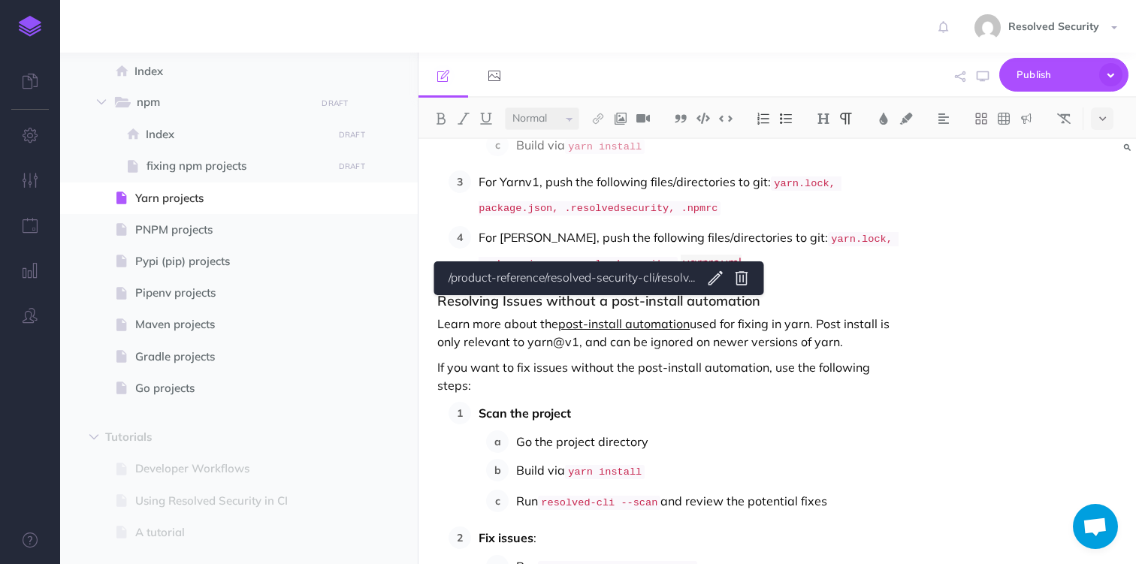
click at [597, 316] on link "post-install automation" at bounding box center [623, 323] width 131 height 15
click at [540, 226] on p "For [PERSON_NAME], push the following files/directories to git: yarn.lock, pack…" at bounding box center [689, 251] width 423 height 50
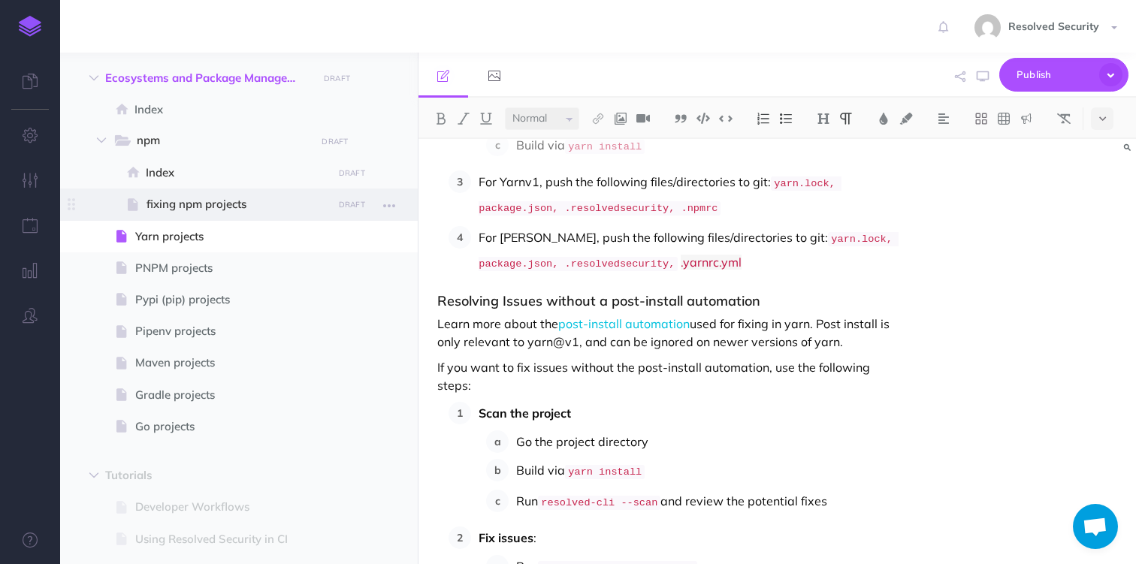
scroll to position [452, 0]
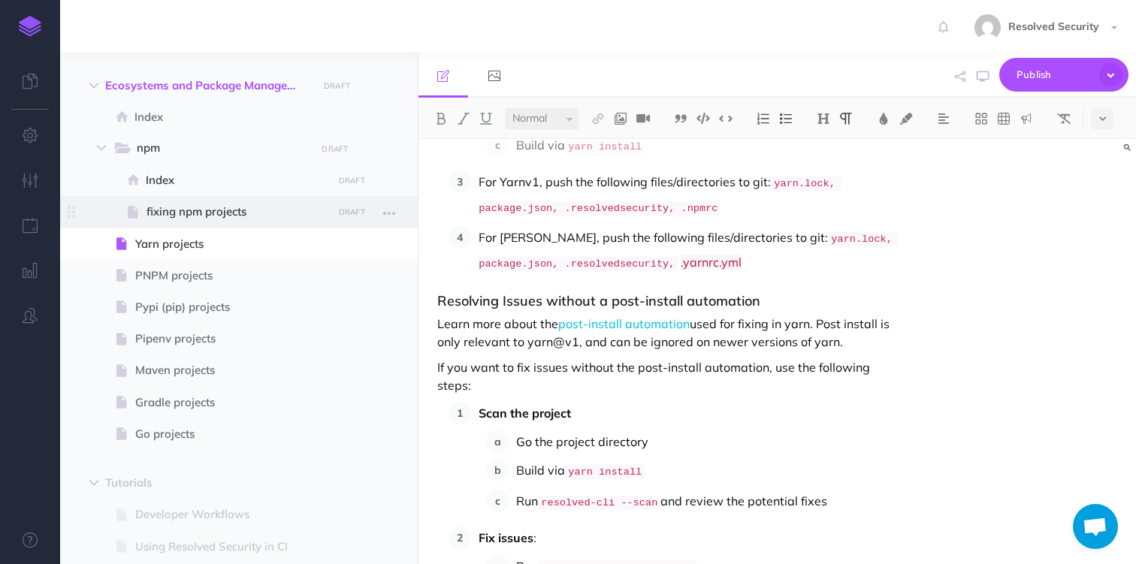
click at [199, 211] on span "fixing npm projects" at bounding box center [236, 212] width 181 height 18
select select "null"
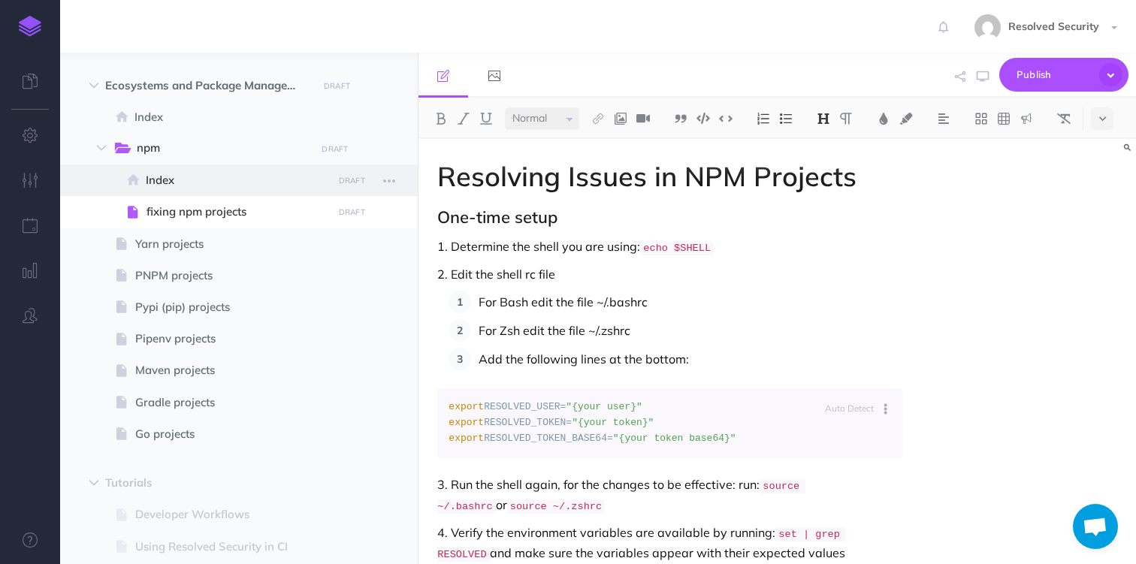
click at [179, 183] on span "Index" at bounding box center [237, 180] width 182 height 18
select select "null"
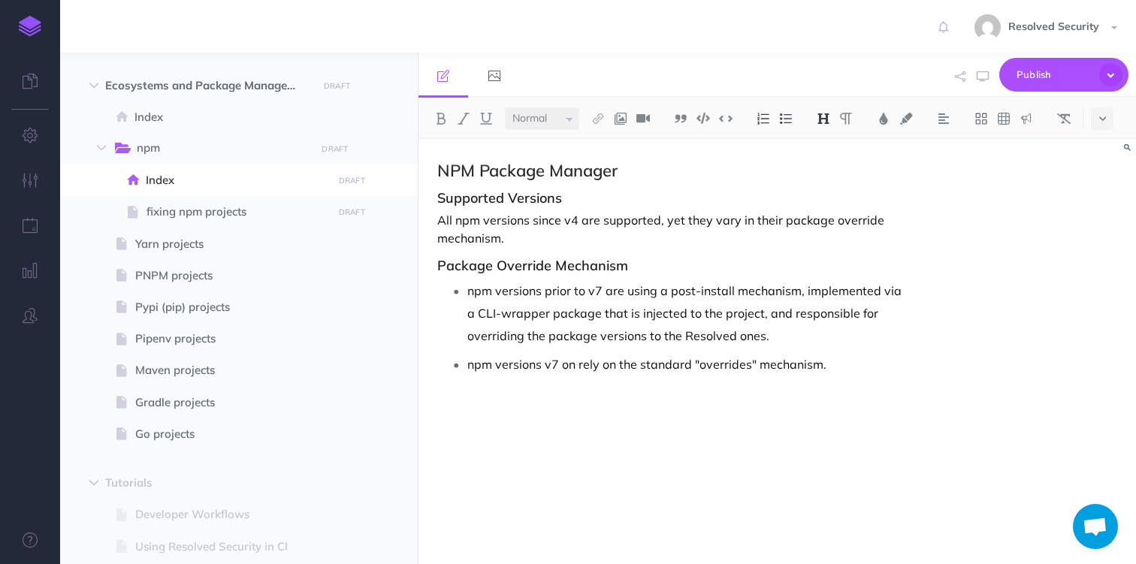
click at [752, 292] on p "npm versions prior to v7 are using a post-install mechanism, implemented via a …" at bounding box center [684, 313] width 434 height 68
click at [671, 287] on p "npm versions prior to v7 are using a post-install automation, implemented via a…" at bounding box center [684, 313] width 434 height 68
drag, startPoint x: 671, startPoint y: 287, endPoint x: 755, endPoint y: 293, distance: 84.3
click at [755, 293] on p "npm versions prior to v7 are using a post-install automation, implemented via a…" at bounding box center [684, 313] width 434 height 68
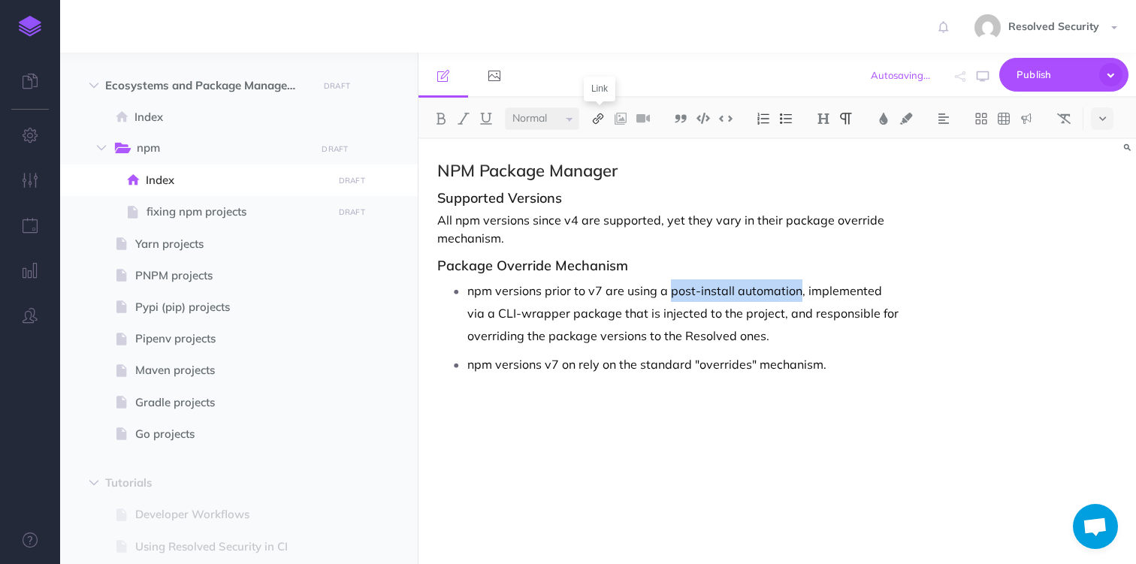
click at [602, 120] on img at bounding box center [598, 119] width 14 height 12
click at [602, 167] on icon at bounding box center [598, 167] width 12 height 11
select select
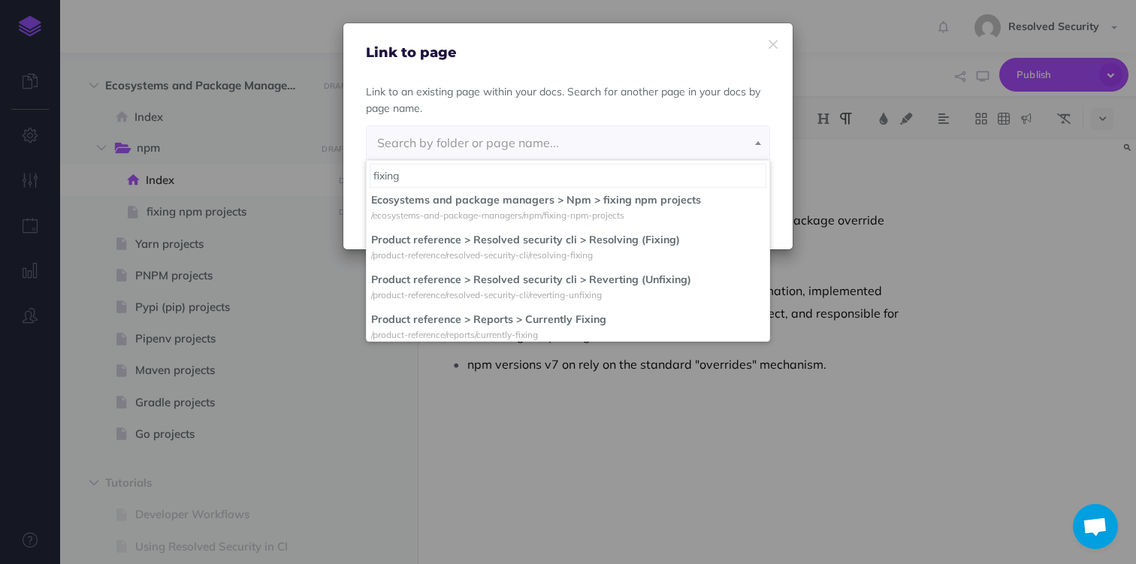
scroll to position [47, 0]
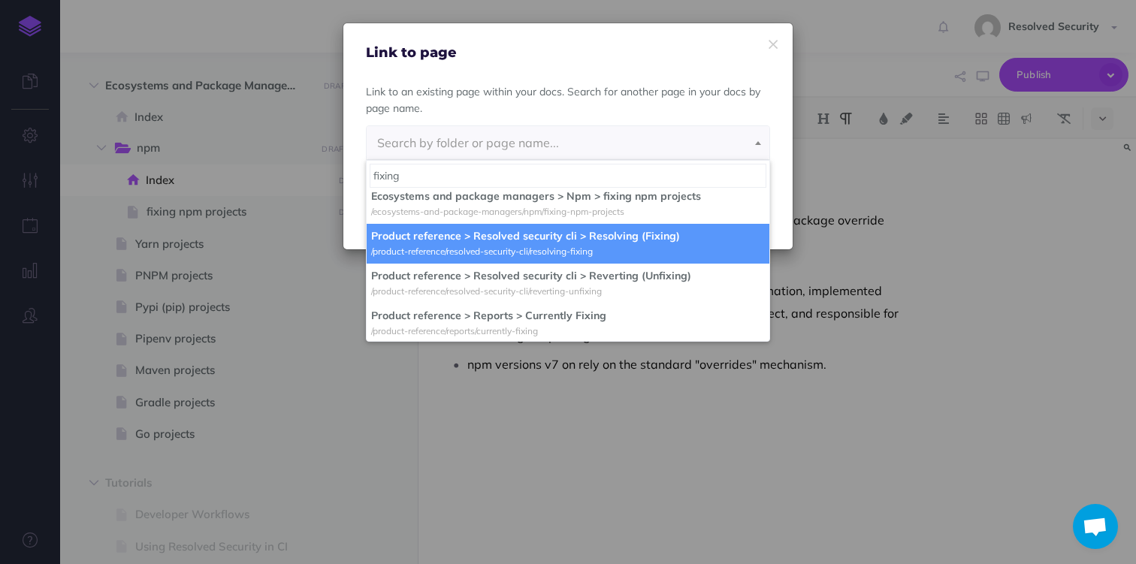
type input "fixing"
select select "PI9-JMMU-0C3-3U7"
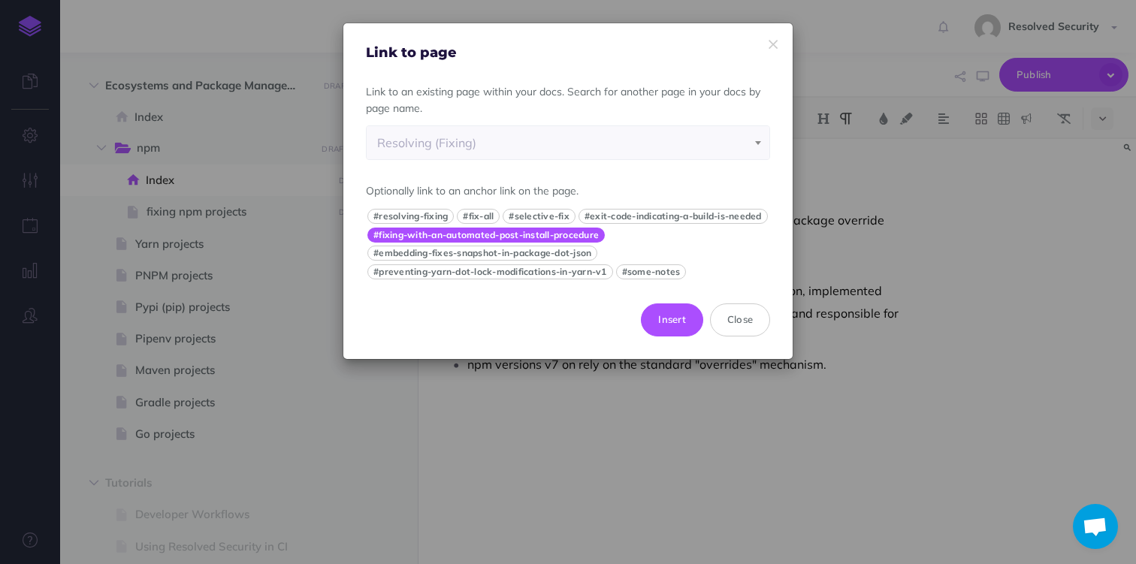
click at [513, 243] on button "#fixing-with-an-automated-post-install-procedure" at bounding box center [485, 235] width 237 height 15
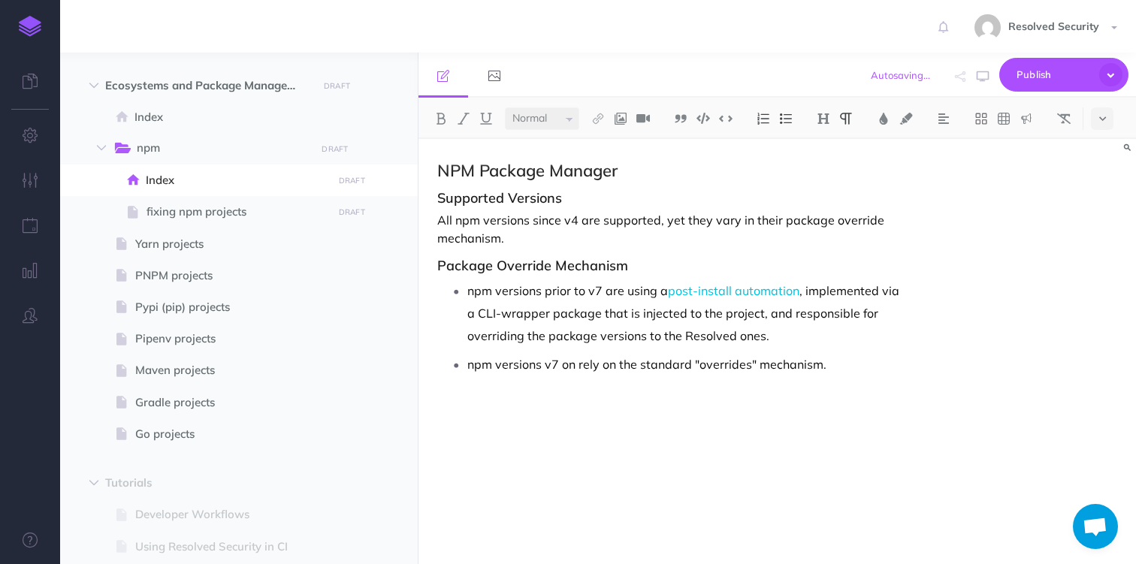
click at [584, 315] on p "npm versions prior to v7 are using a post-install automation , implemented via …" at bounding box center [684, 313] width 434 height 68
click at [782, 339] on p "npm versions prior to v7 are using a post-install automation , implemented via …" at bounding box center [684, 313] width 434 height 68
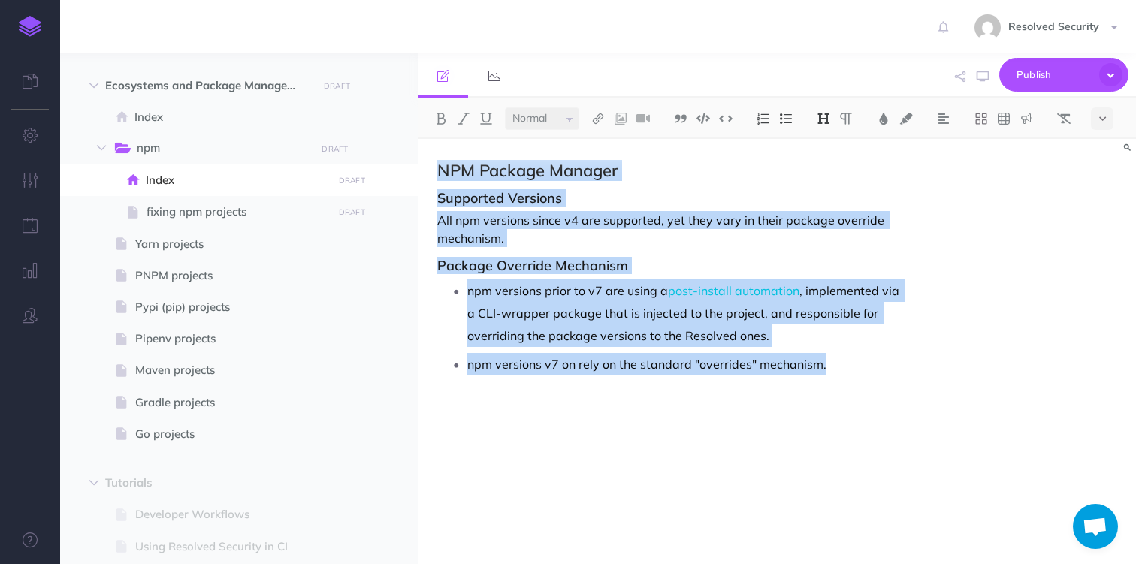
drag, startPoint x: 845, startPoint y: 367, endPoint x: 424, endPoint y: 162, distance: 468.0
click at [424, 162] on div "NPM Package Manager Supported Versions All npm versions since v4 are supported,…" at bounding box center [669, 344] width 502 height 410
copy div "NPM Package Manager Supported Versions All npm versions since v4 are supported,…"
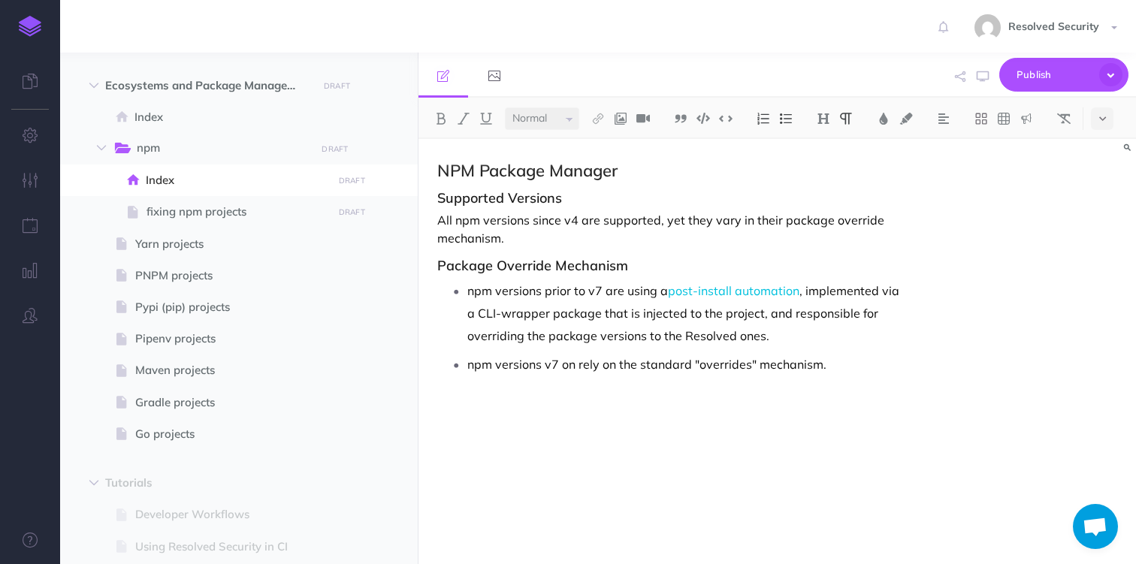
click at [454, 218] on p "All npm versions since v4 are supported, yet they vary in their package overrid…" at bounding box center [669, 229] width 464 height 36
click at [447, 219] on p "All npm versions since v4 are supported, yet they vary in their package overrid…" at bounding box center [669, 229] width 464 height 36
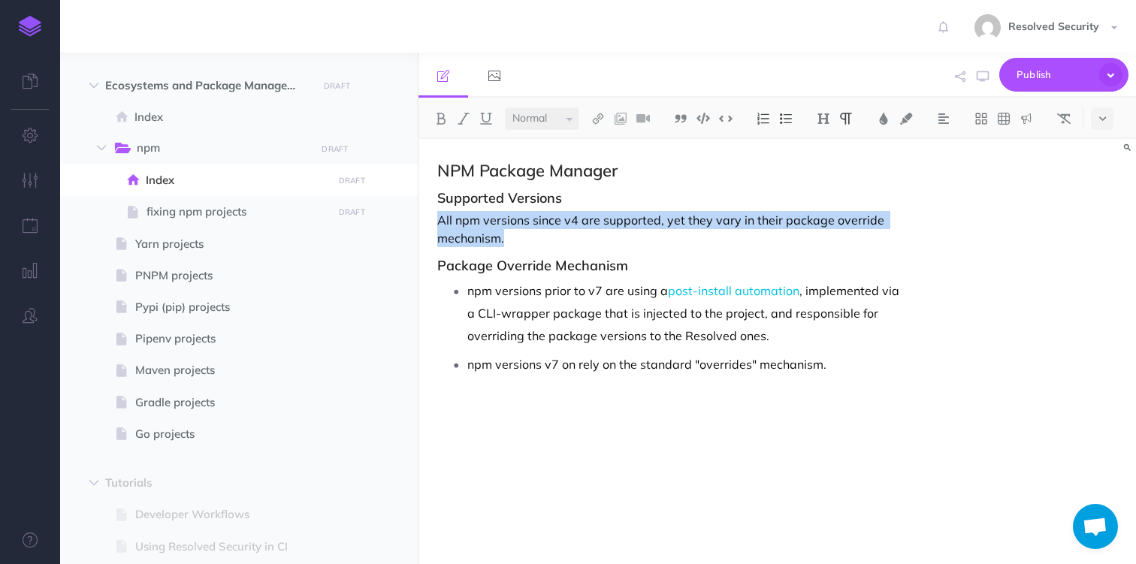
drag, startPoint x: 447, startPoint y: 219, endPoint x: 500, endPoint y: 234, distance: 54.5
click at [500, 234] on p "All npm versions since v4 are supported, yet they vary in their package overrid…" at bounding box center [669, 229] width 464 height 36
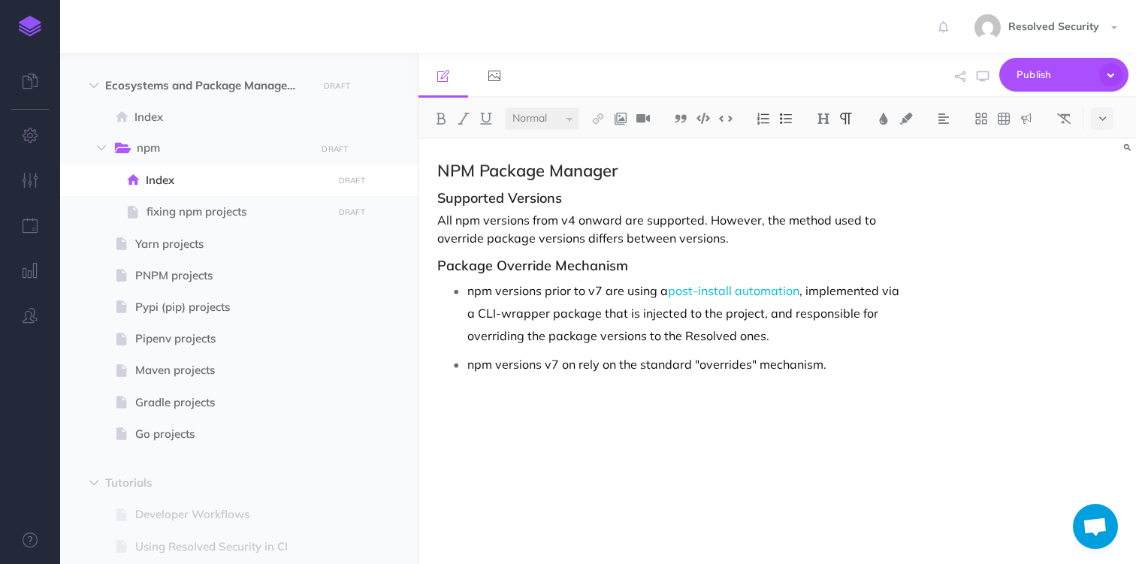
click at [478, 294] on p "npm versions prior to v7 are using a post-install automation , implemented via …" at bounding box center [684, 313] width 434 height 68
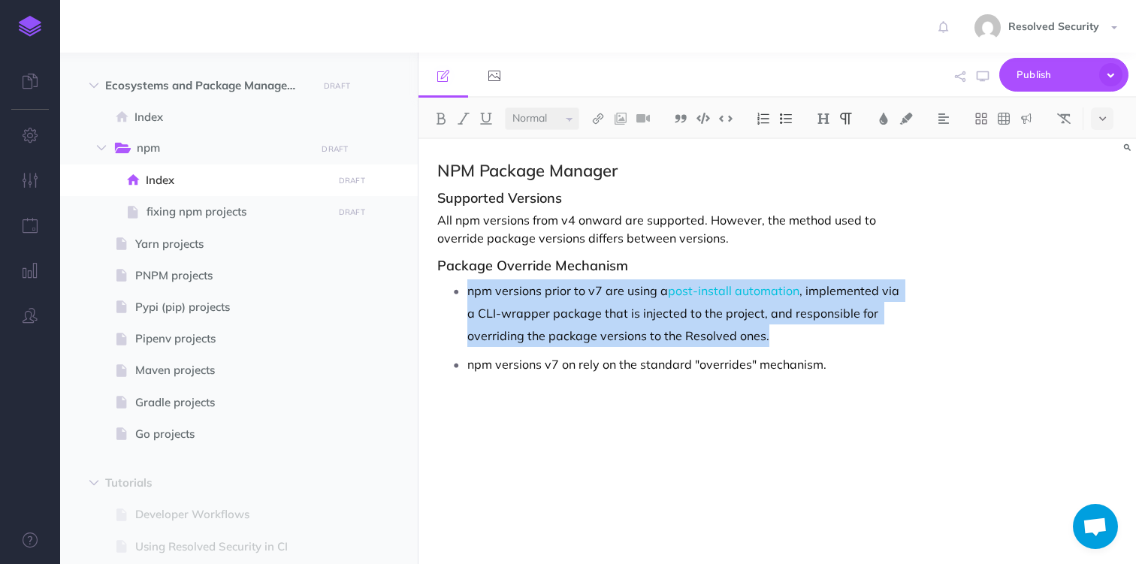
drag, startPoint x: 478, startPoint y: 294, endPoint x: 783, endPoint y: 346, distance: 310.1
click at [783, 346] on ul "npm versions prior to v7 are using a post-install automation , implemented via …" at bounding box center [673, 327] width 457 height 96
drag, startPoint x: 844, startPoint y: 364, endPoint x: 463, endPoint y: 293, distance: 386.6
click at [463, 293] on ul "npm versions prior to v7 are using a post-install automation , implemented via …" at bounding box center [673, 327] width 457 height 96
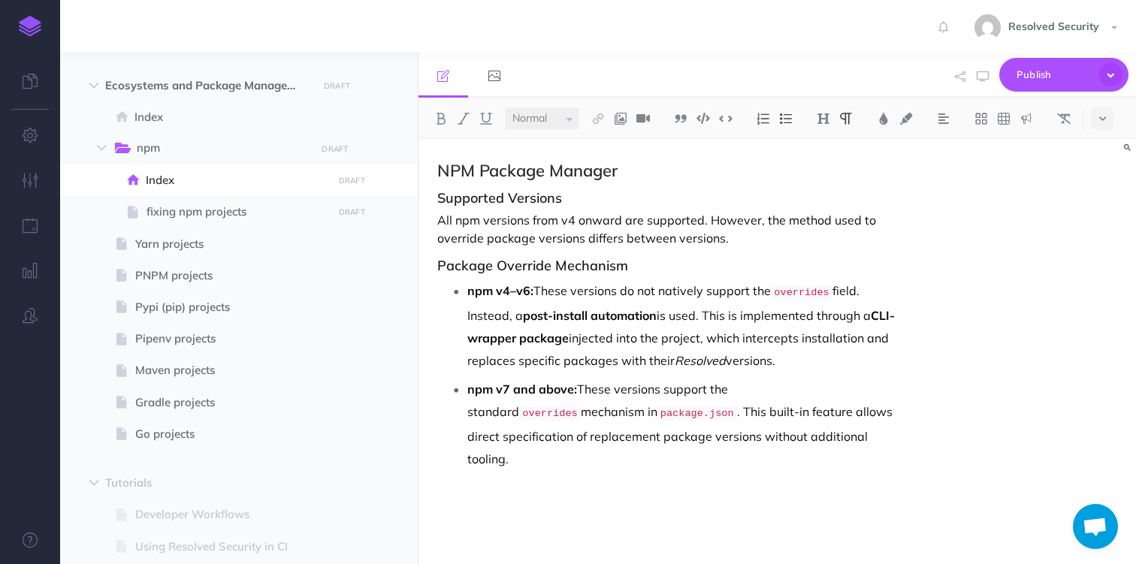
click at [536, 317] on strong "post-install automation" at bounding box center [590, 315] width 134 height 15
drag, startPoint x: 536, startPoint y: 317, endPoint x: 613, endPoint y: 315, distance: 77.4
click at [613, 315] on strong "post-install automation" at bounding box center [590, 315] width 134 height 15
click at [602, 119] on img at bounding box center [598, 119] width 14 height 12
click at [602, 168] on icon at bounding box center [598, 167] width 12 height 11
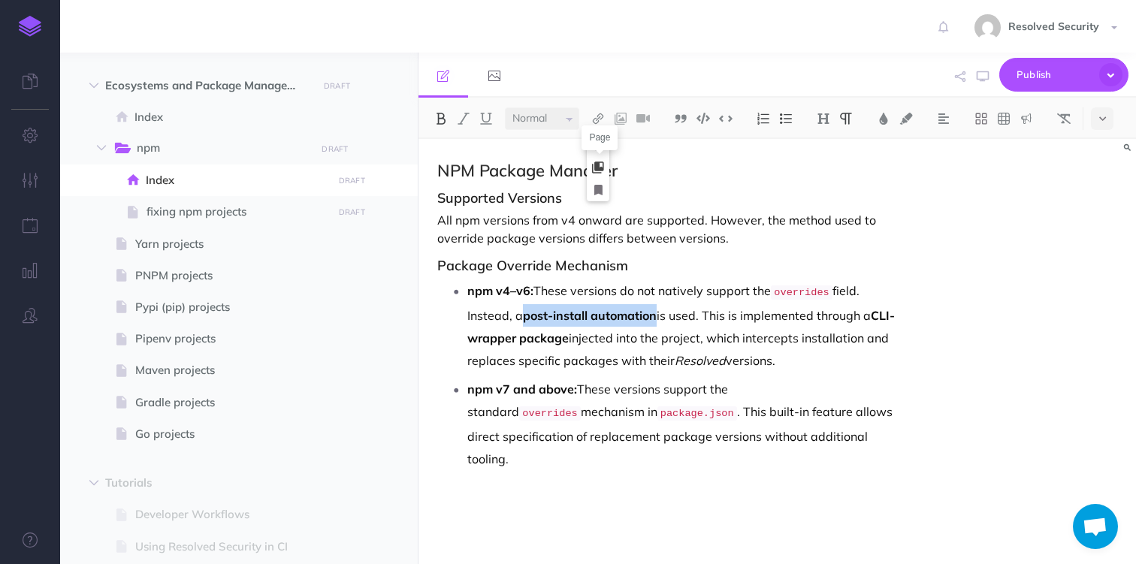
select select
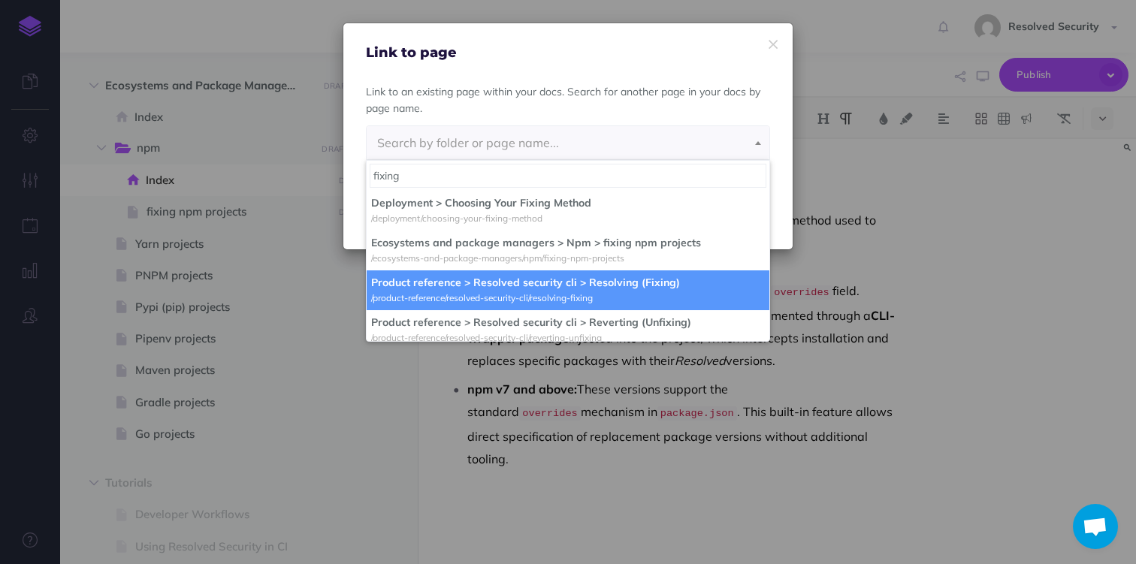
type input "fixing"
select select "PI9-JMMU-0C3-3U7"
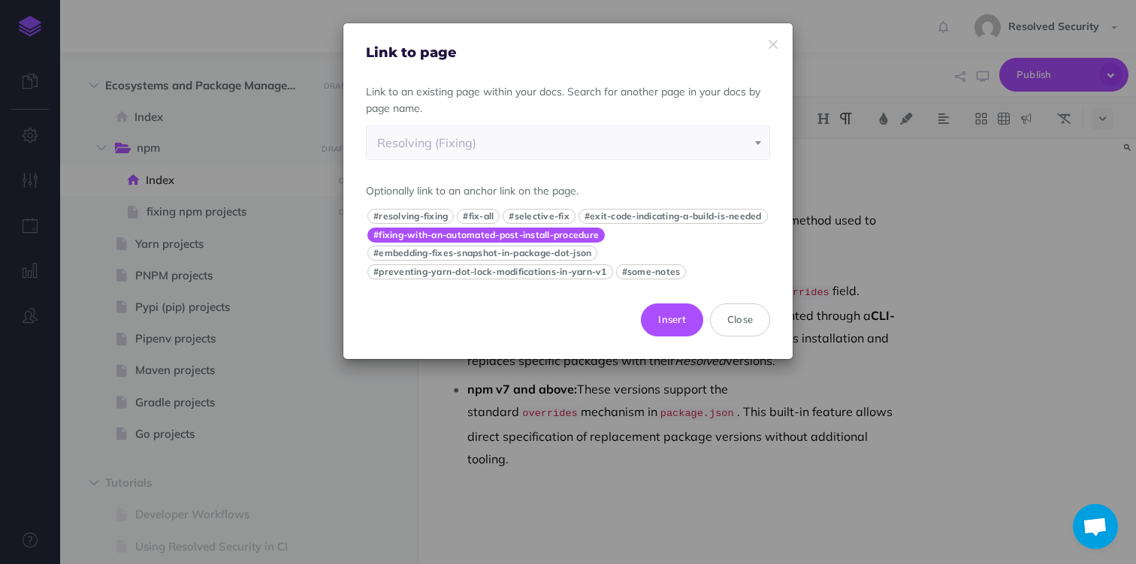
click at [523, 243] on button "#fixing-with-an-automated-post-install-procedure" at bounding box center [485, 235] width 237 height 15
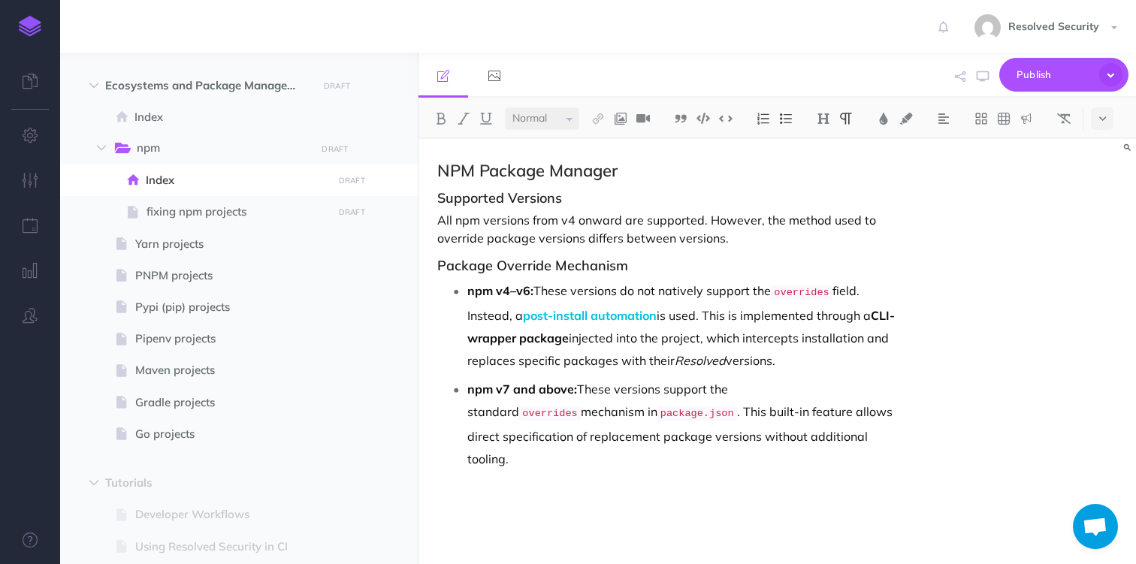
click at [562, 437] on p "npm v7 and above: These versions support the standard overrides mechanism in pa…" at bounding box center [684, 424] width 434 height 92
click at [838, 443] on p "npm v7 and above: These versions support the standard overrides mechanism in pa…" at bounding box center [684, 424] width 434 height 92
click at [830, 116] on img at bounding box center [824, 119] width 14 height 12
click at [829, 186] on button "H3" at bounding box center [823, 190] width 23 height 23
click at [565, 509] on p at bounding box center [669, 518] width 464 height 18
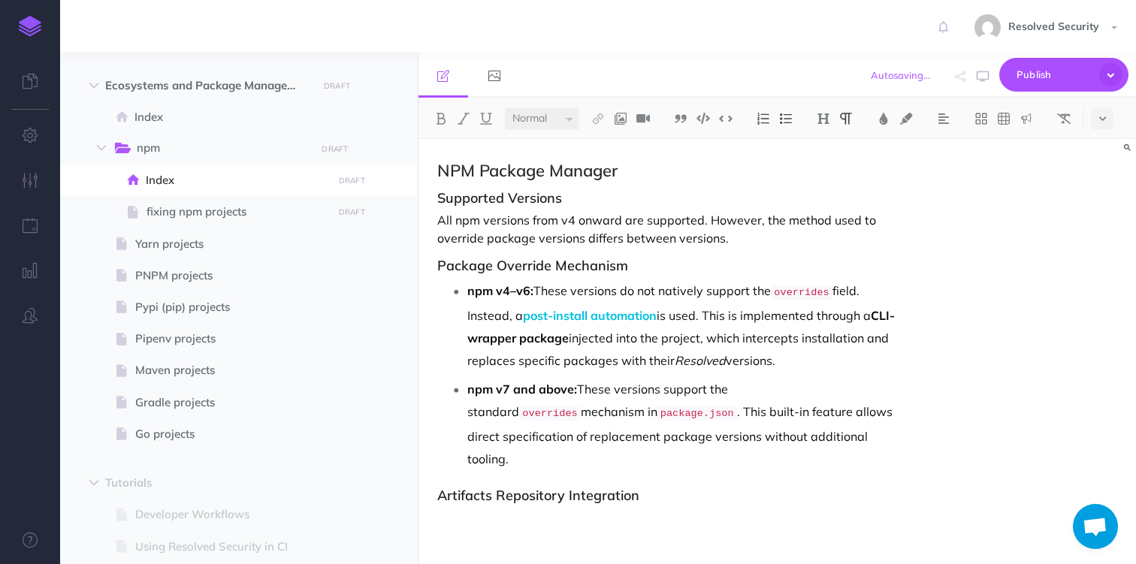
click at [789, 119] on img at bounding box center [786, 119] width 14 height 12
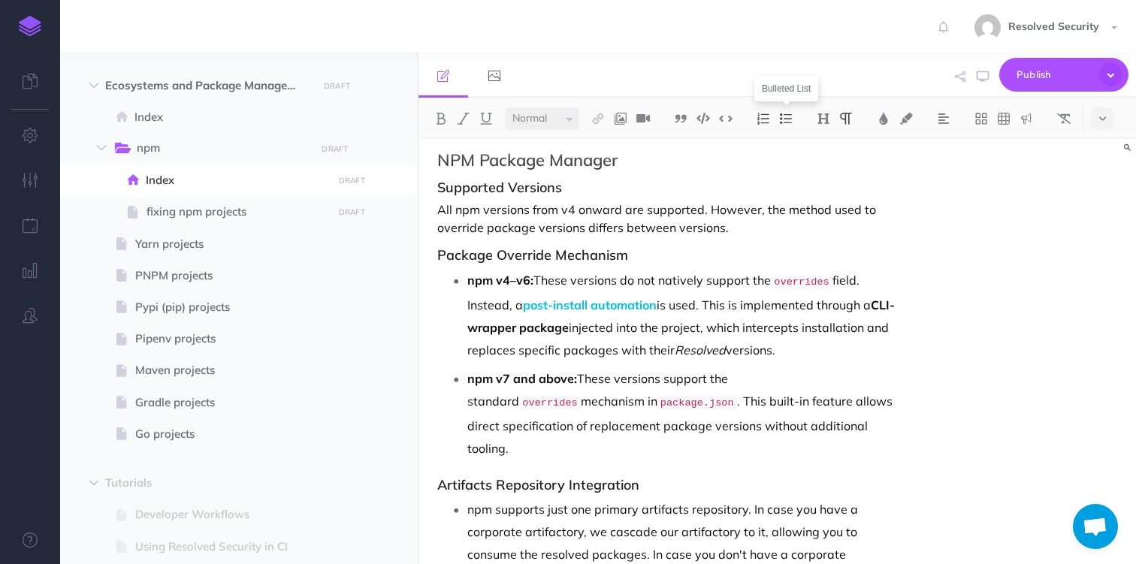
scroll to position [33, 0]
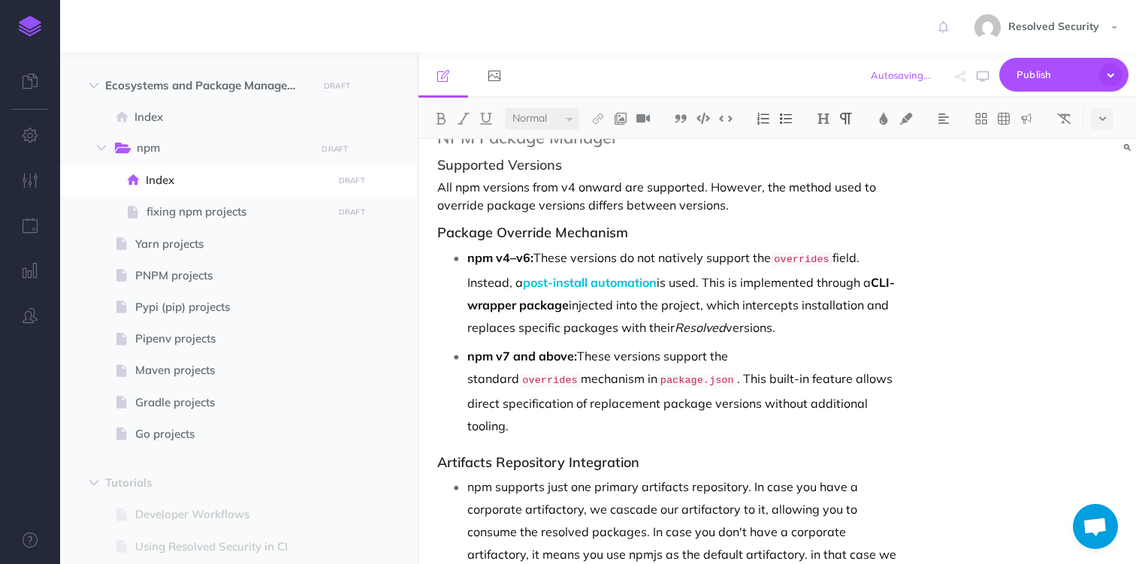
click at [712, 475] on p "npm supports just one primary artifacts repository. In case you have a corporat…" at bounding box center [684, 531] width 434 height 113
click at [713, 475] on p "npm supports just one primary artifacts repository. In case you have a corporat…" at bounding box center [684, 531] width 434 height 113
click at [595, 549] on p "npm supports just one primary artifacts registry. In case you have a corporate …" at bounding box center [684, 531] width 434 height 113
click at [488, 455] on h3 "Artifacts Repository Integration" at bounding box center [669, 462] width 464 height 15
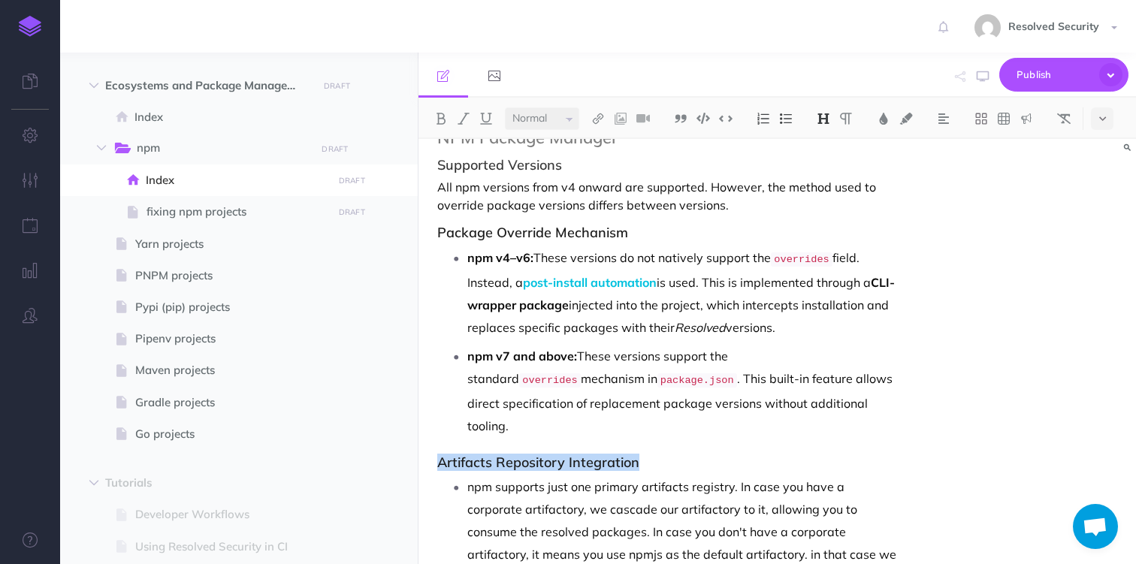
click at [488, 455] on h3 "Artifacts Repository Integration" at bounding box center [669, 462] width 464 height 15
click at [518, 455] on h3 "Artifacts Repository Integration" at bounding box center [669, 462] width 464 height 15
click at [453, 455] on h3 "Artifacts Registry Integration" at bounding box center [669, 462] width 464 height 15
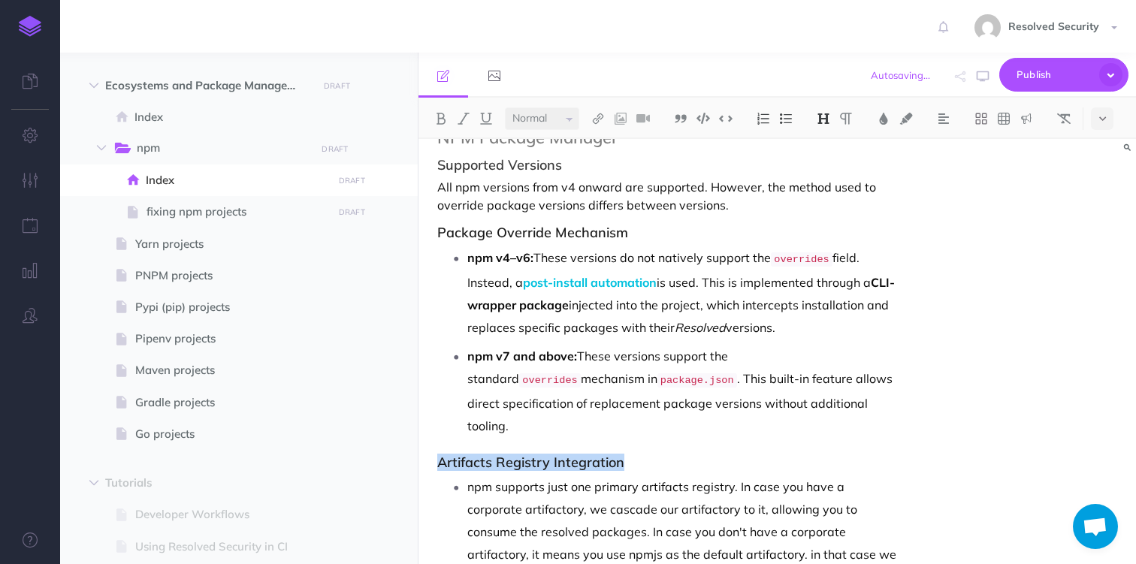
drag, startPoint x: 453, startPoint y: 437, endPoint x: 577, endPoint y: 548, distance: 166.0
click at [577, 548] on div "NPM Package Manager Supported Versions All npm versions from v4 onward are supp…" at bounding box center [669, 391] width 502 height 571
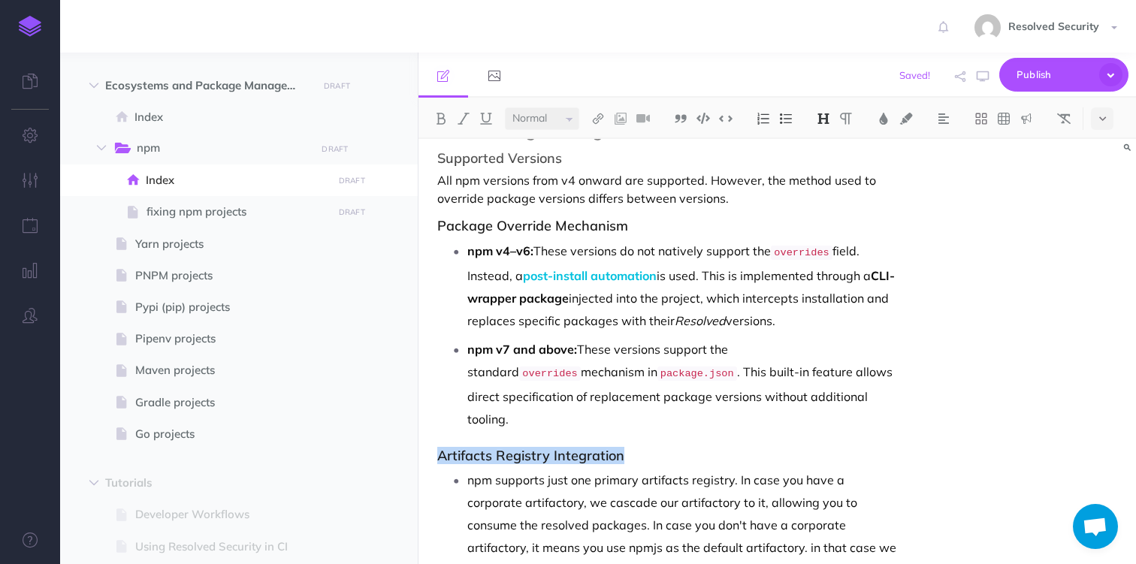
drag, startPoint x: 817, startPoint y: 558, endPoint x: 430, endPoint y: 430, distance: 407.4
click at [430, 430] on div "NPM Package Manager Supported Versions All npm versions from v4 onward are supp…" at bounding box center [669, 384] width 502 height 571
copy div "Artifacts Registry Integration npm supports just one primary artifacts registry…"
click at [488, 470] on p "npm supports just one primary artifacts registry. In case you have a corporate …" at bounding box center [684, 536] width 434 height 135
click at [478, 469] on p "npm supports just one primary artifacts registry. In case you have a corporate …" at bounding box center [684, 536] width 434 height 135
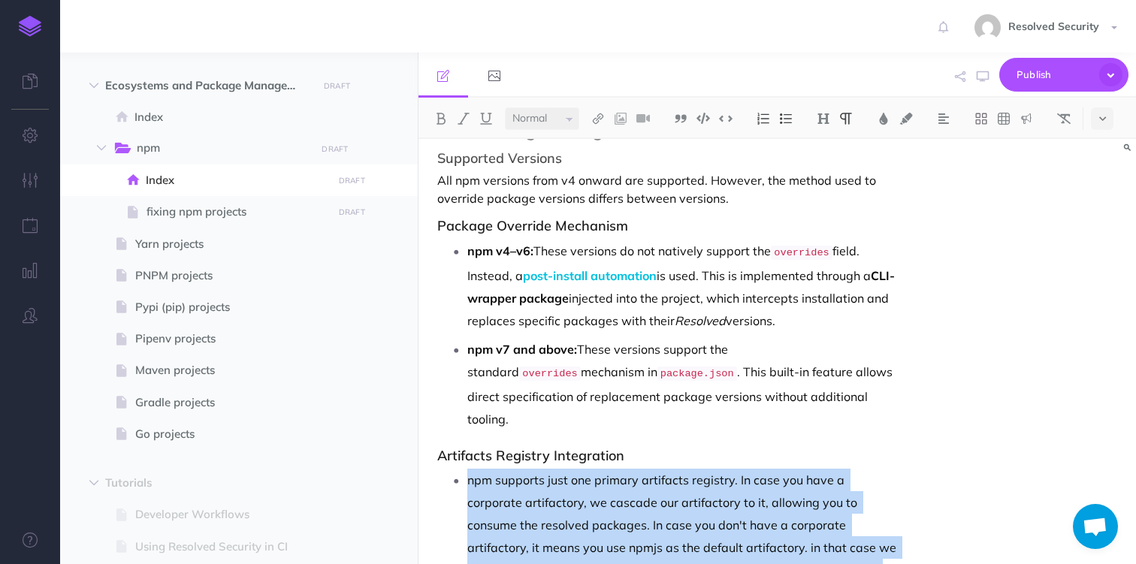
drag, startPoint x: 478, startPoint y: 458, endPoint x: 808, endPoint y: 543, distance: 340.5
click at [808, 543] on p "npm supports just one primary artifacts registry. In case you have a corporate …" at bounding box center [684, 536] width 434 height 135
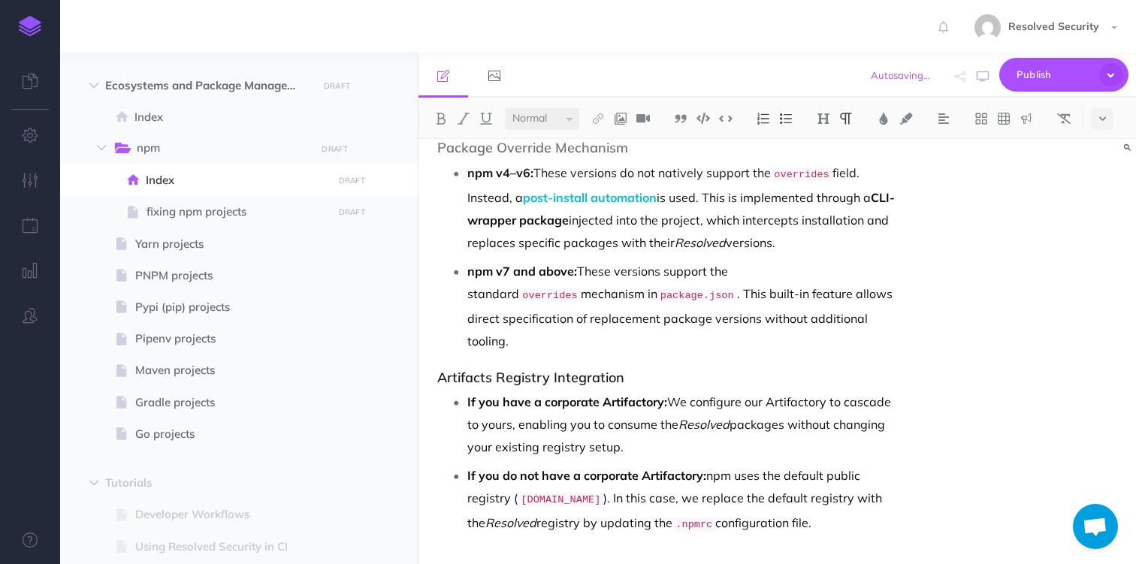
scroll to position [130, 0]
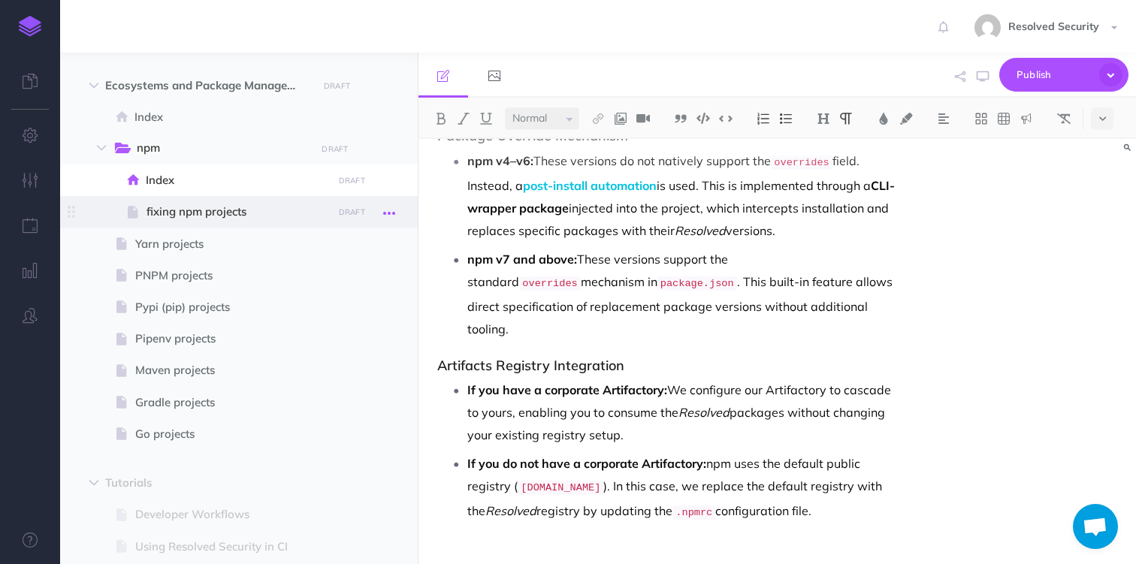
click at [386, 214] on icon "button" at bounding box center [389, 213] width 12 height 18
click at [347, 312] on link "Settings" at bounding box center [346, 313] width 113 height 25
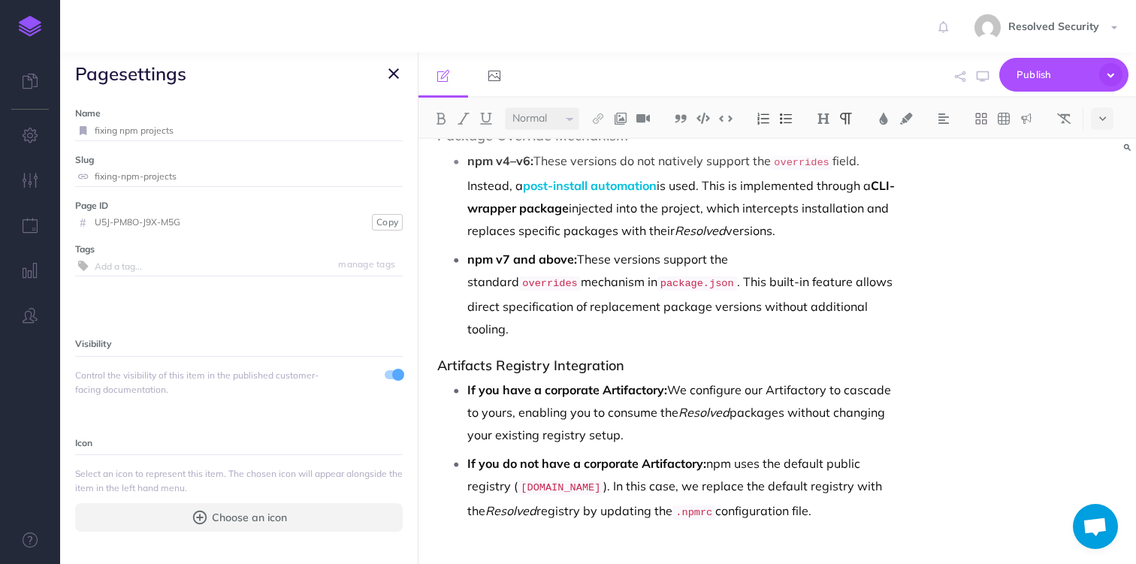
click at [96, 131] on input "fixing npm projects" at bounding box center [249, 131] width 308 height 20
type input "Fixing npm projects"
click at [386, 135] on small "Save" at bounding box center [385, 130] width 20 height 11
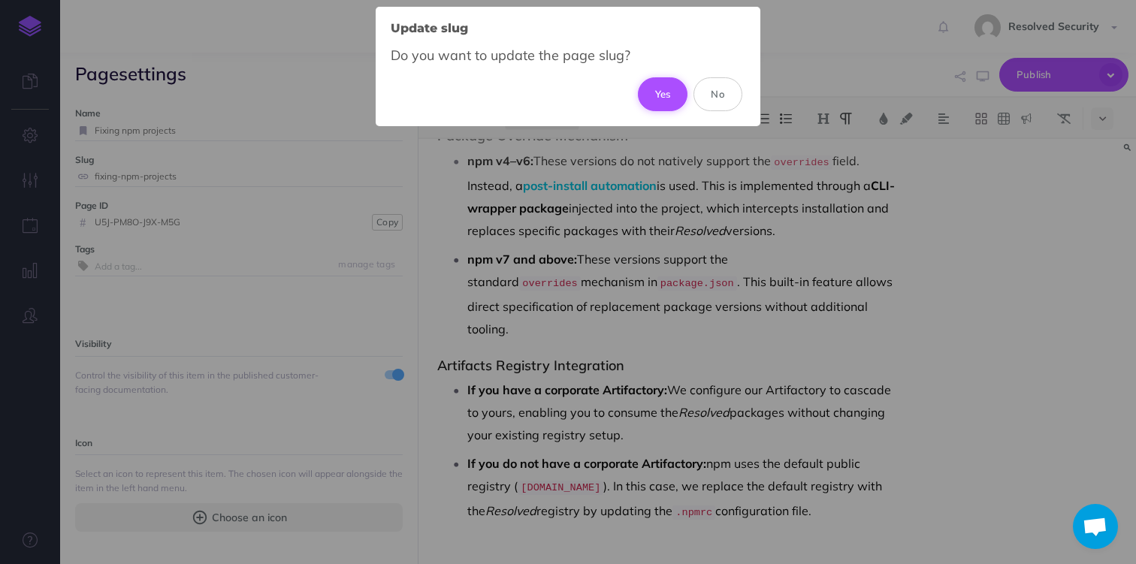
click at [664, 99] on button "Yes" at bounding box center [663, 93] width 50 height 33
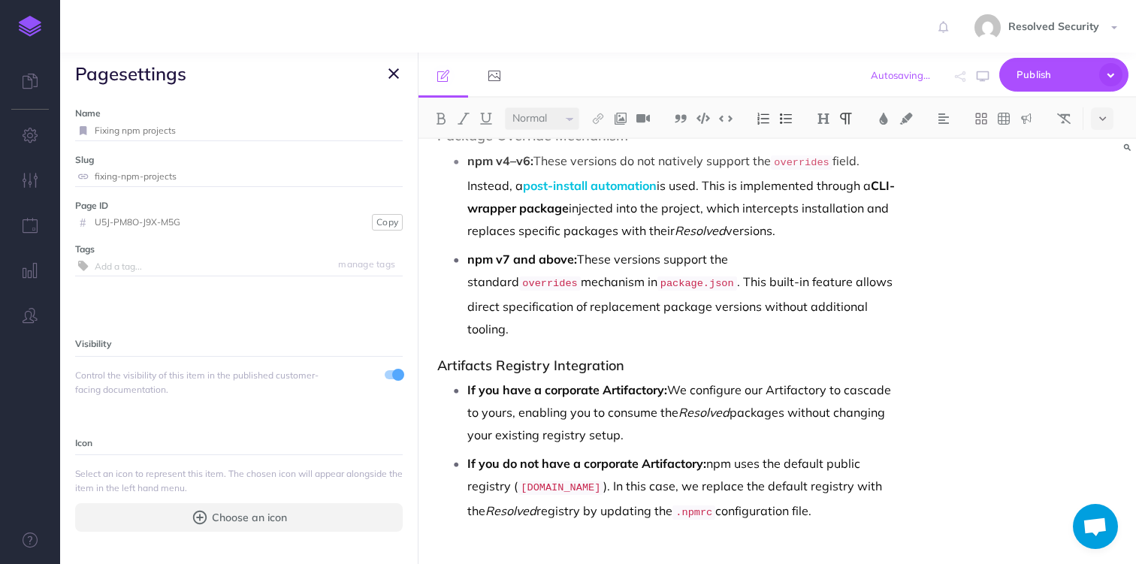
click at [385, 76] on button "button" at bounding box center [394, 74] width 18 height 18
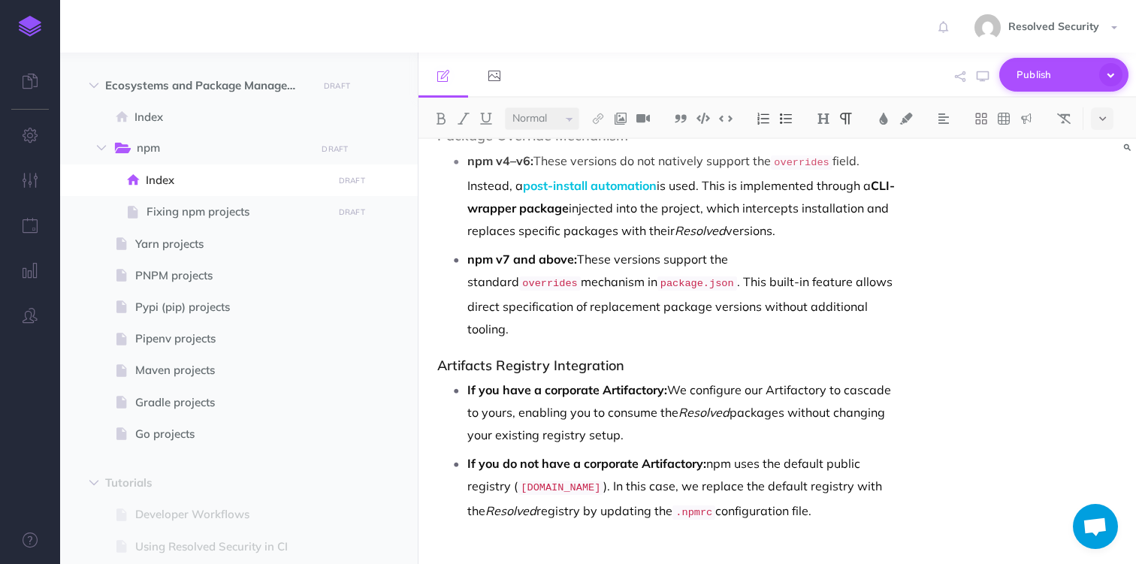
click at [1031, 77] on span "Publish" at bounding box center [1053, 74] width 75 height 23
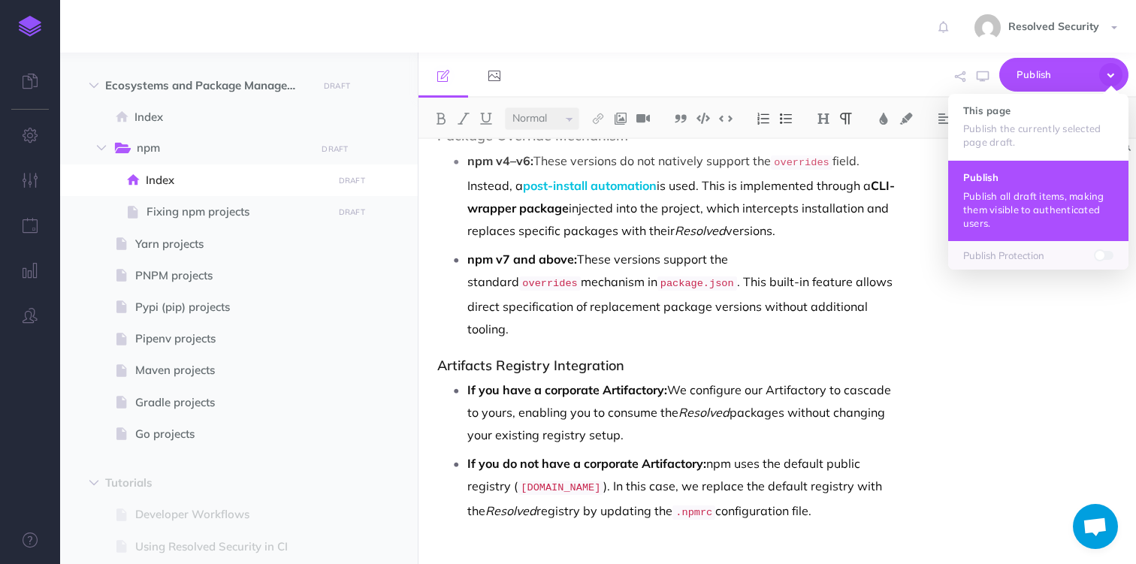
click at [995, 192] on p "Publish all draft items, making them visible to authenticated users." at bounding box center [1038, 209] width 150 height 41
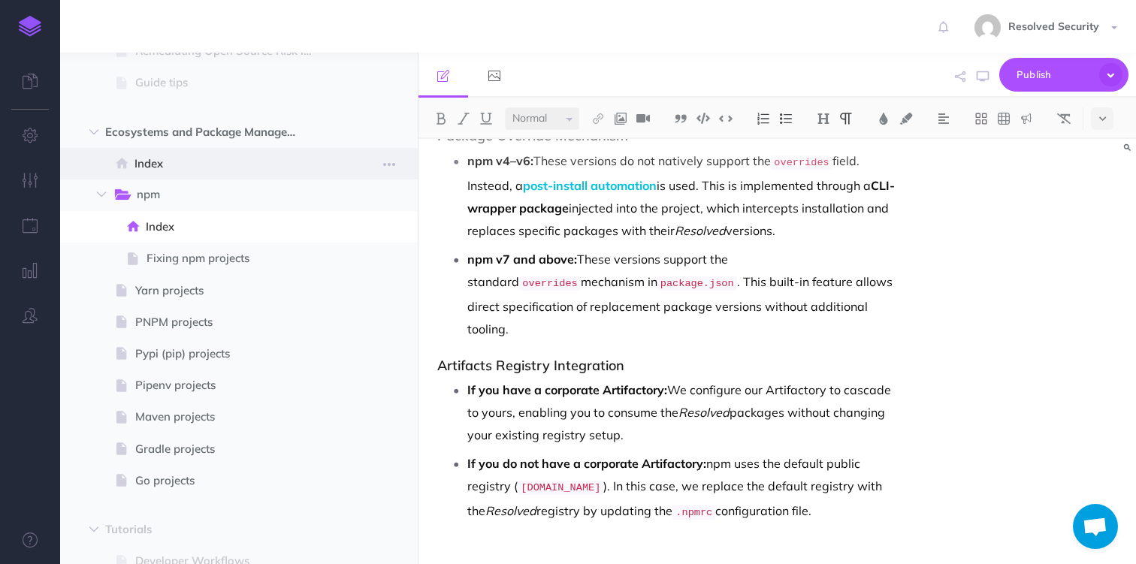
scroll to position [372, 0]
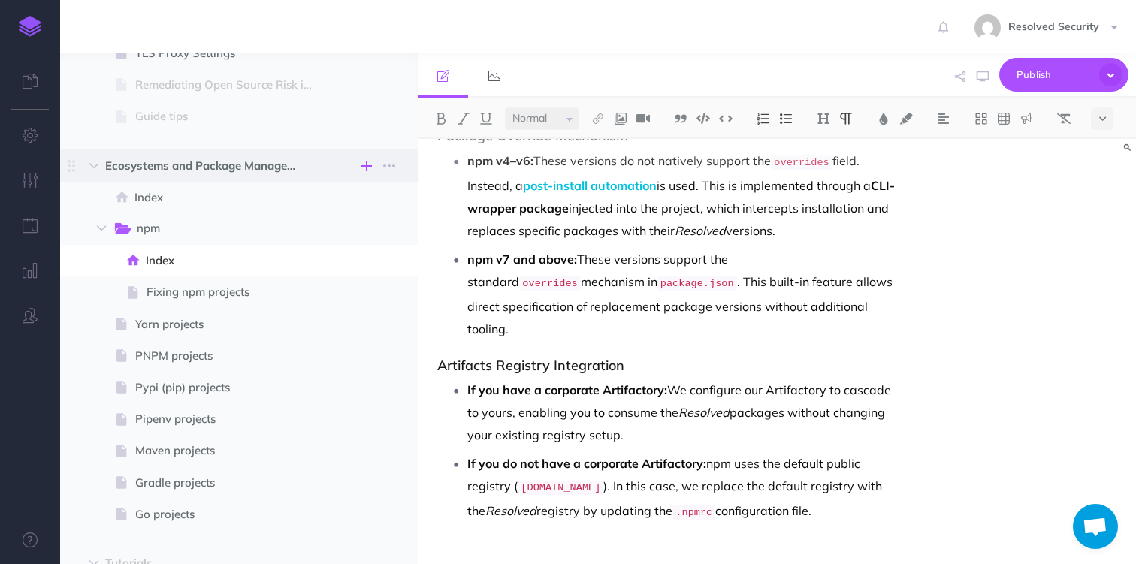
click at [367, 166] on icon "button" at bounding box center [366, 166] width 11 height 18
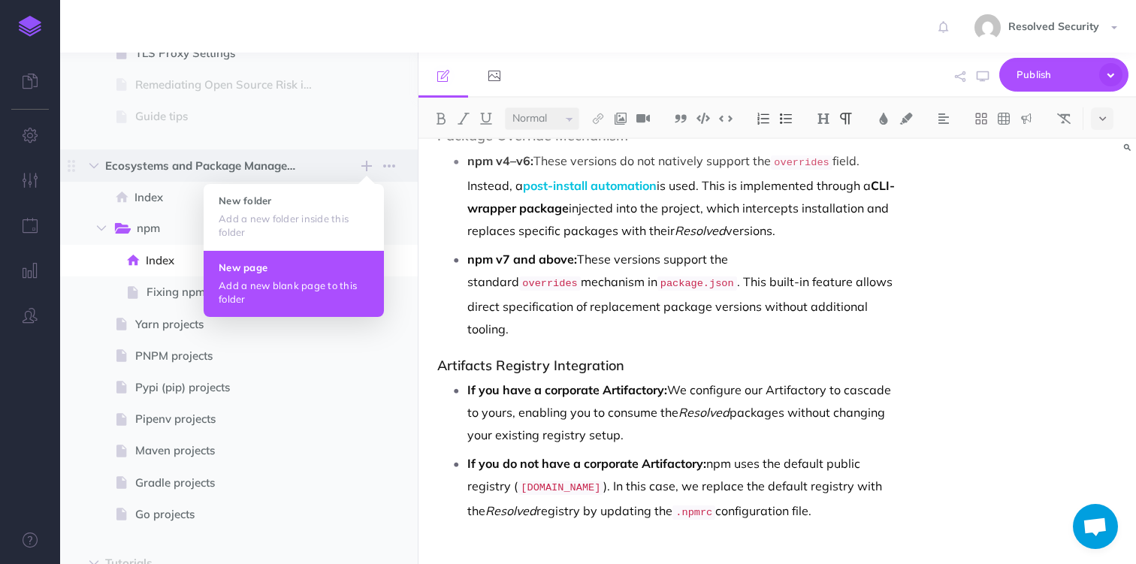
click at [266, 270] on h4 "New page" at bounding box center [294, 267] width 150 height 11
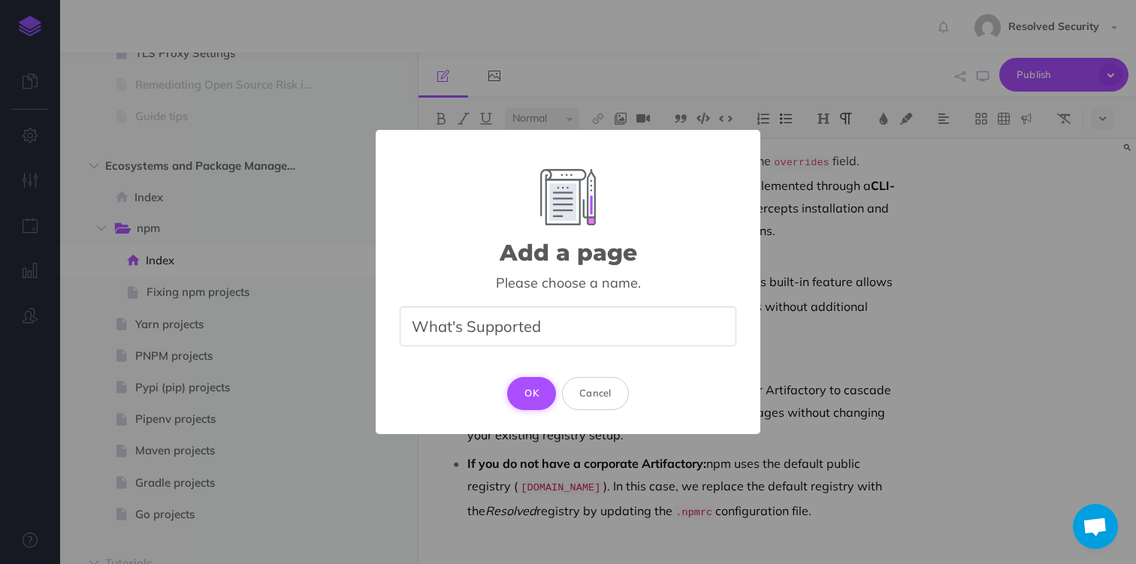
type input "What's Supported"
click at [532, 395] on button "OK" at bounding box center [531, 393] width 49 height 33
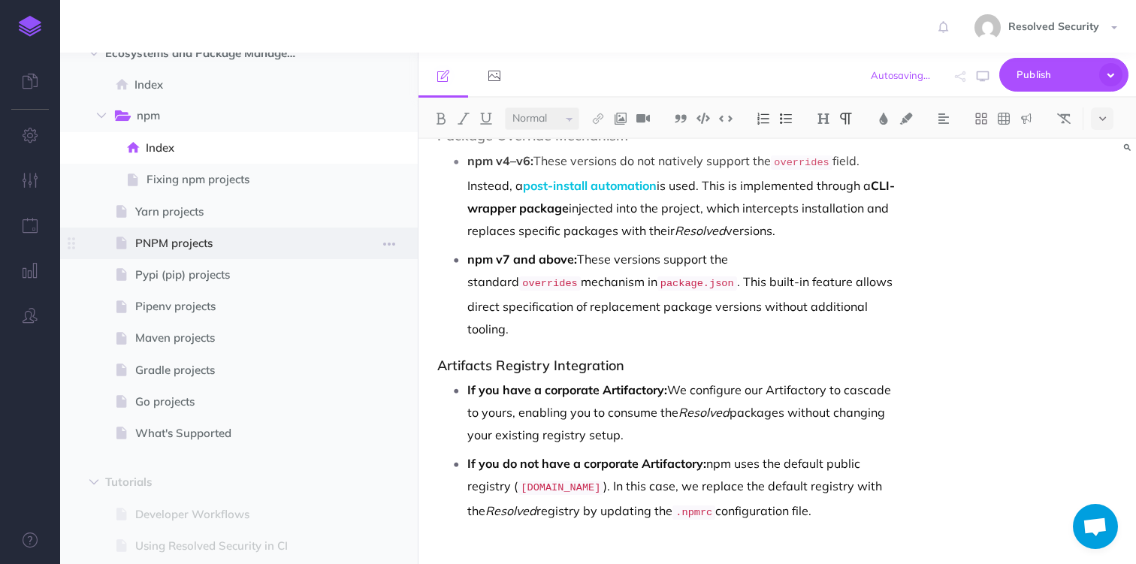
scroll to position [536, 0]
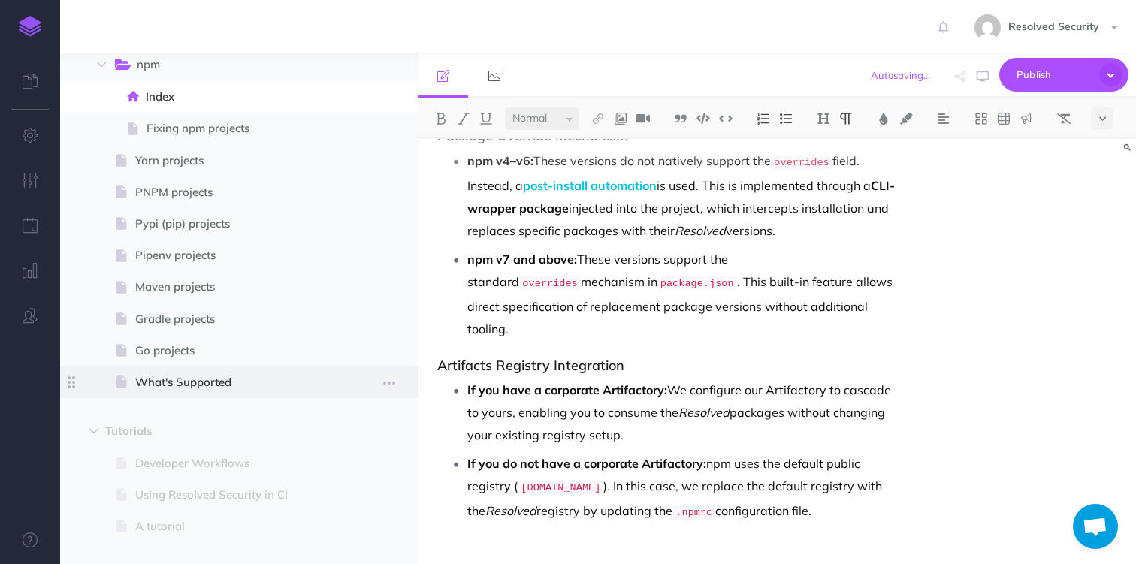
select select "null"
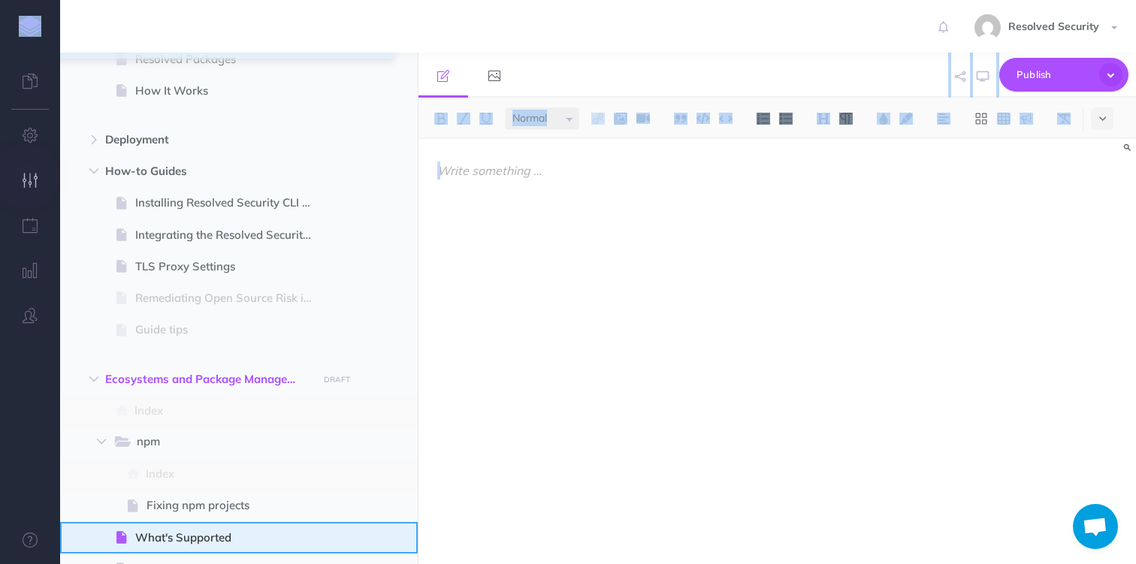
scroll to position [53, 0]
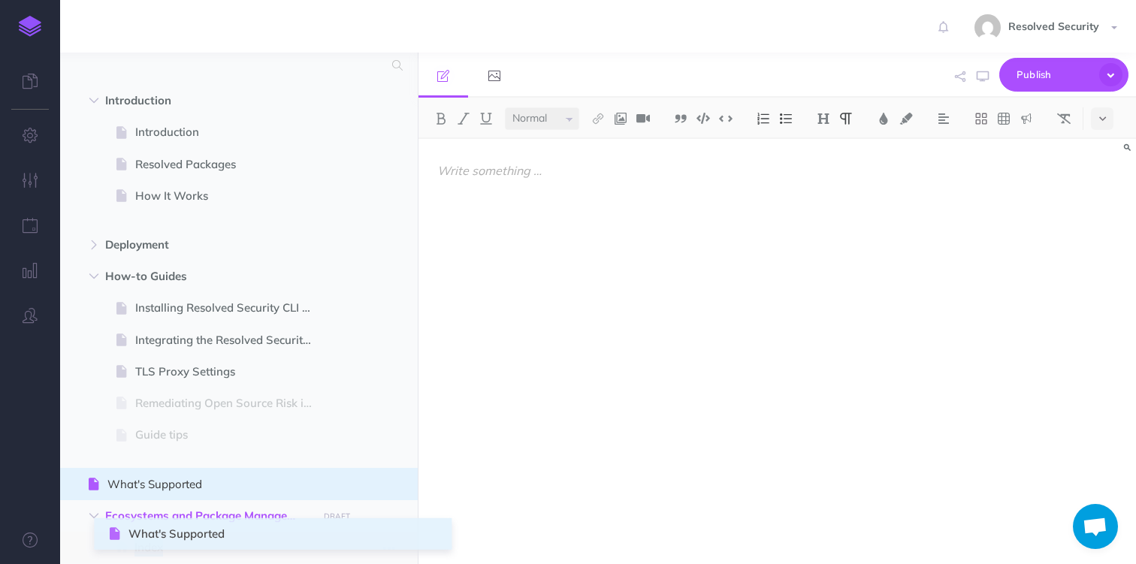
drag, startPoint x: 70, startPoint y: 383, endPoint x: 110, endPoint y: 534, distance: 156.3
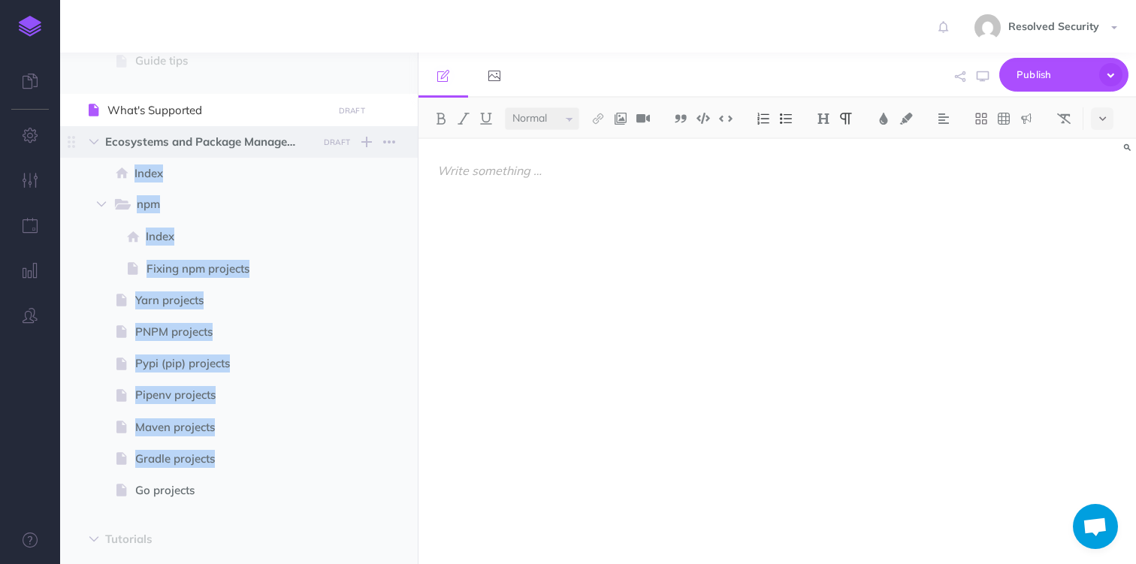
scroll to position [412, 0]
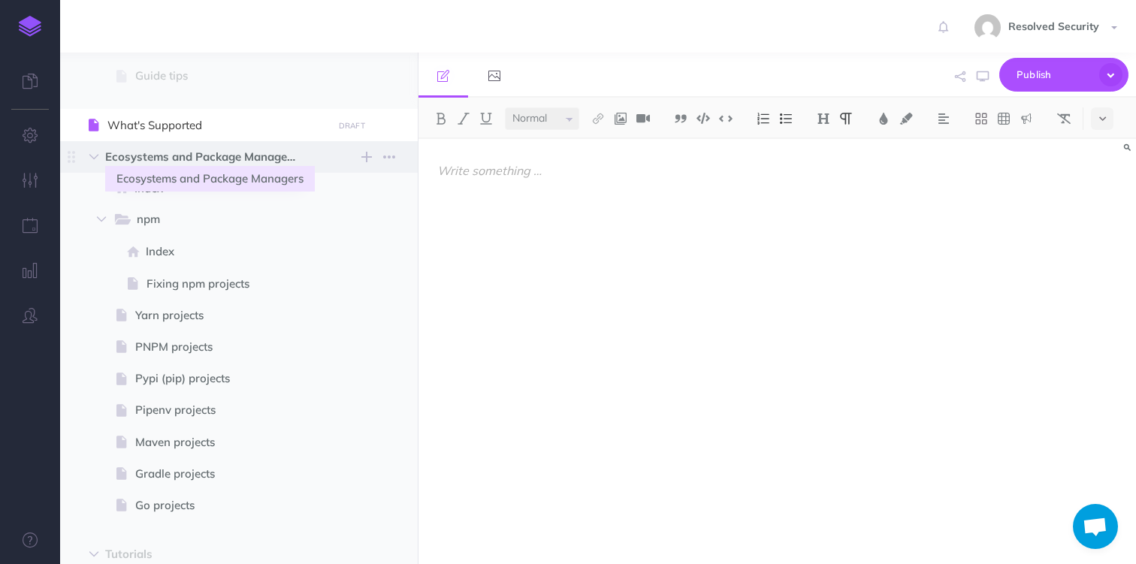
click at [210, 155] on span "Ecosystems and Package Managers" at bounding box center [207, 157] width 204 height 18
select select "null"
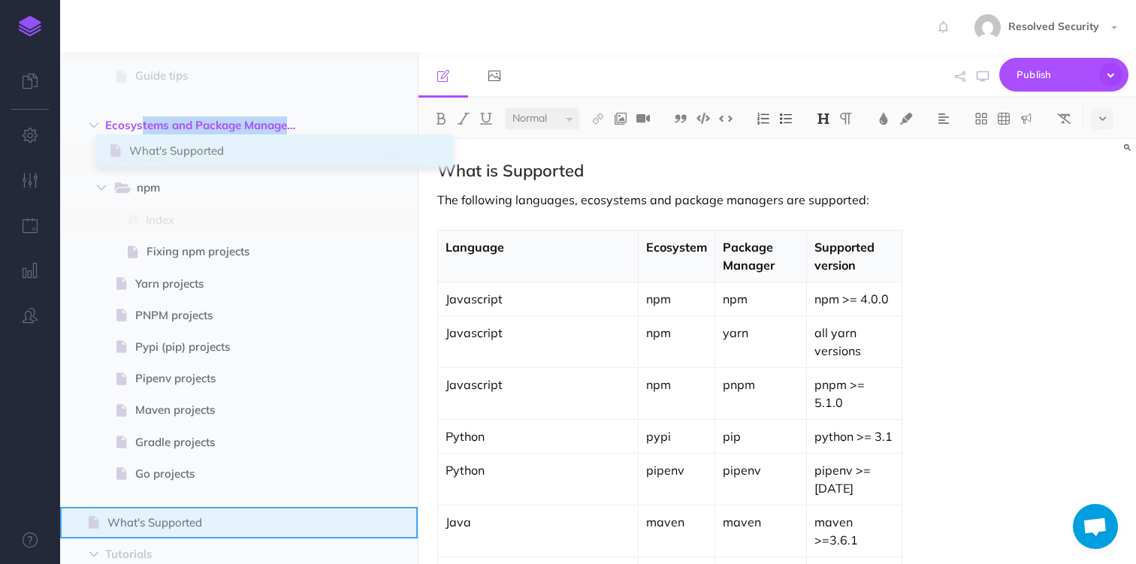
drag, startPoint x: 68, startPoint y: 125, endPoint x: 112, endPoint y: 151, distance: 50.9
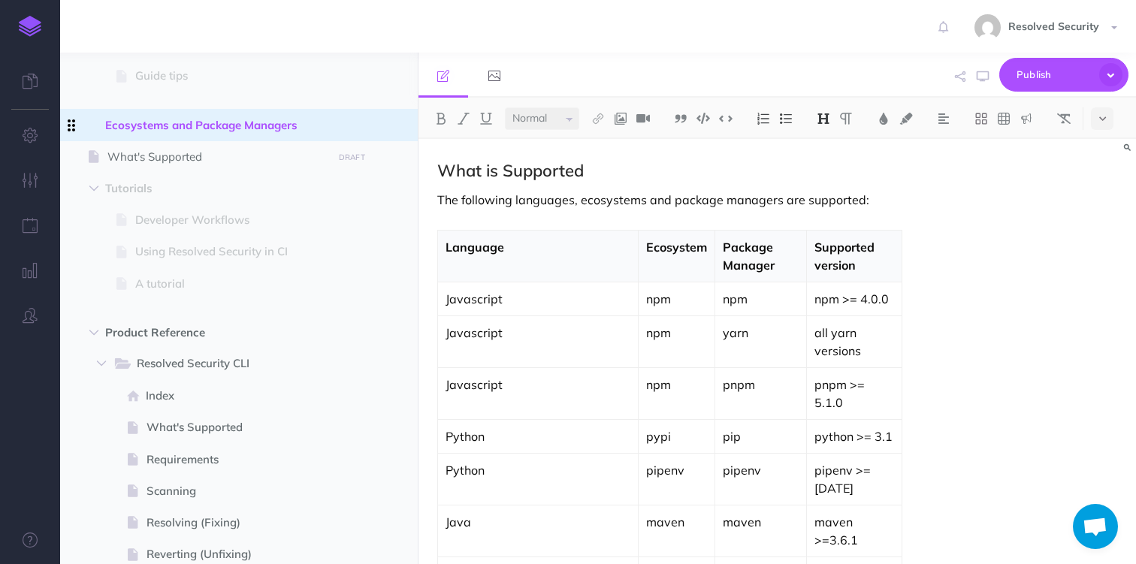
click at [71, 122] on icon at bounding box center [71, 125] width 18 height 18
click at [74, 129] on icon at bounding box center [72, 125] width 8 height 12
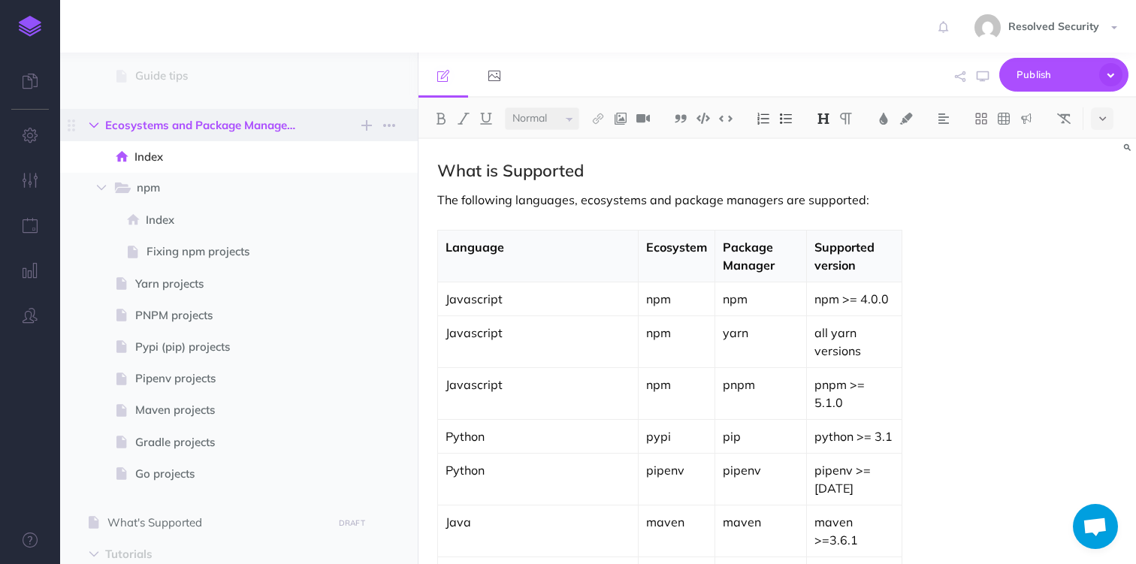
click at [99, 128] on button "button" at bounding box center [93, 125] width 27 height 18
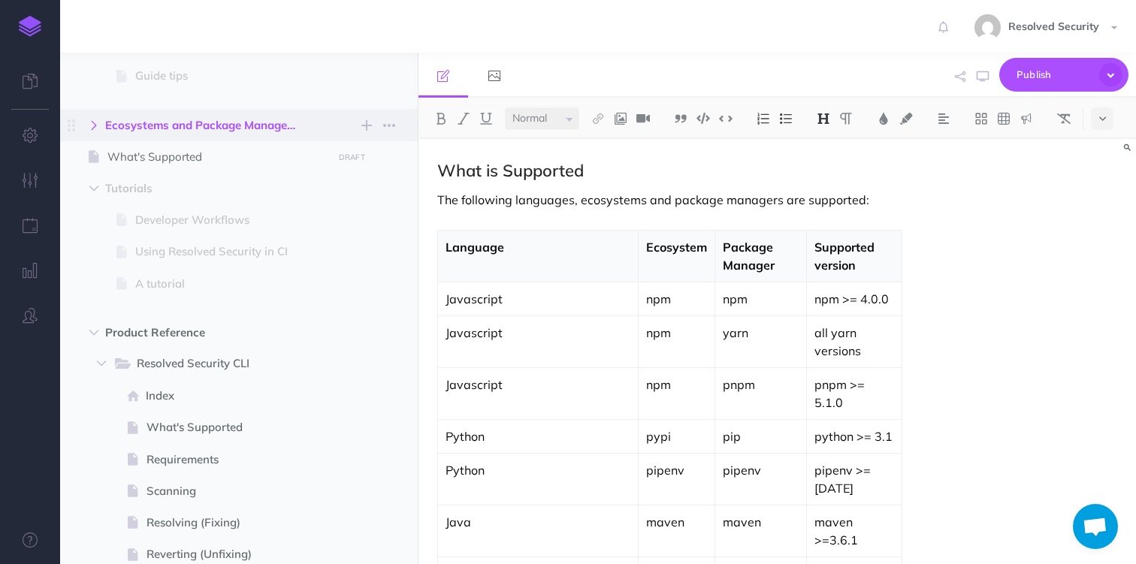
click at [98, 125] on icon "button" at bounding box center [93, 125] width 9 height 9
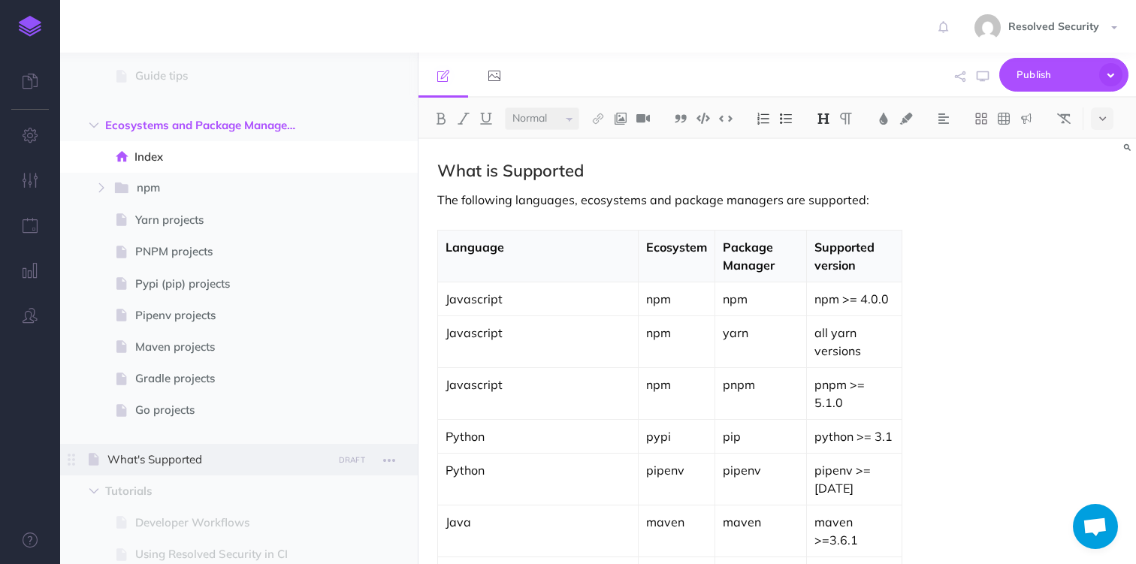
click at [93, 454] on icon at bounding box center [94, 459] width 11 height 11
select select "null"
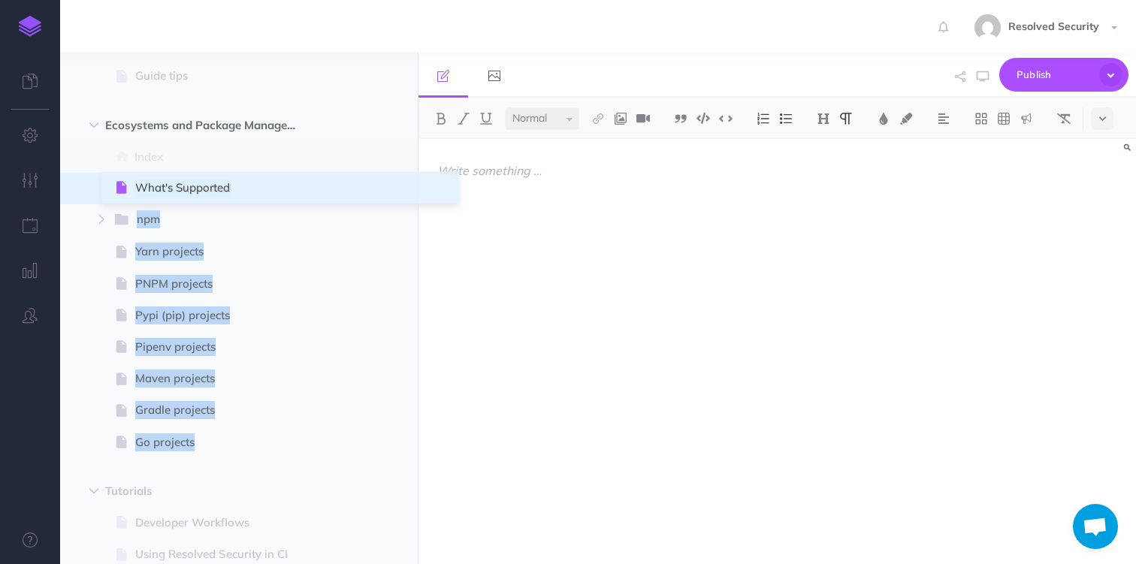
drag, startPoint x: 74, startPoint y: 458, endPoint x: 118, endPoint y: 186, distance: 276.3
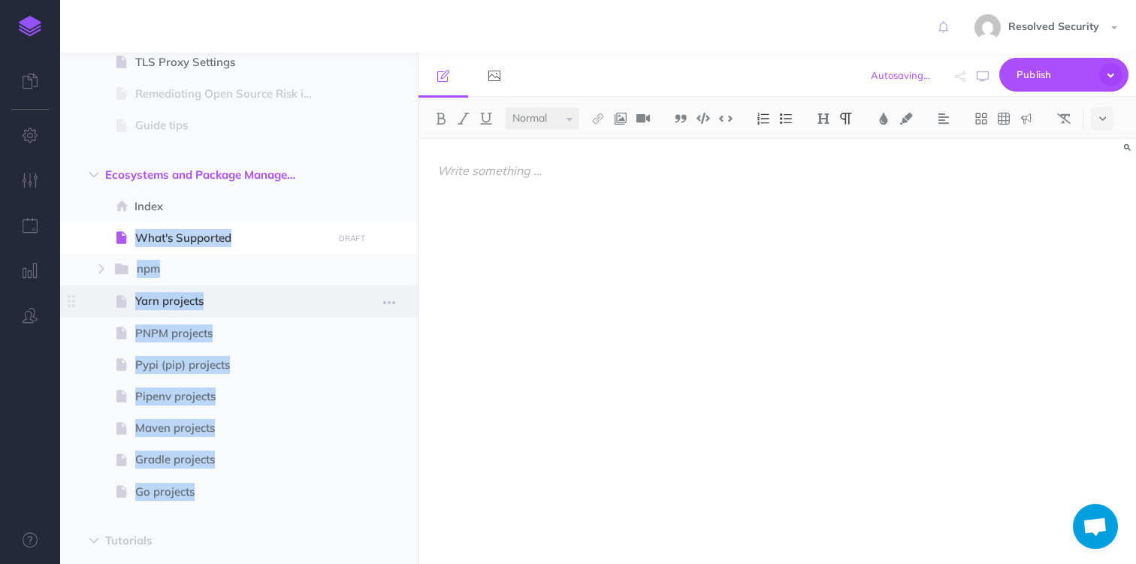
scroll to position [337, 0]
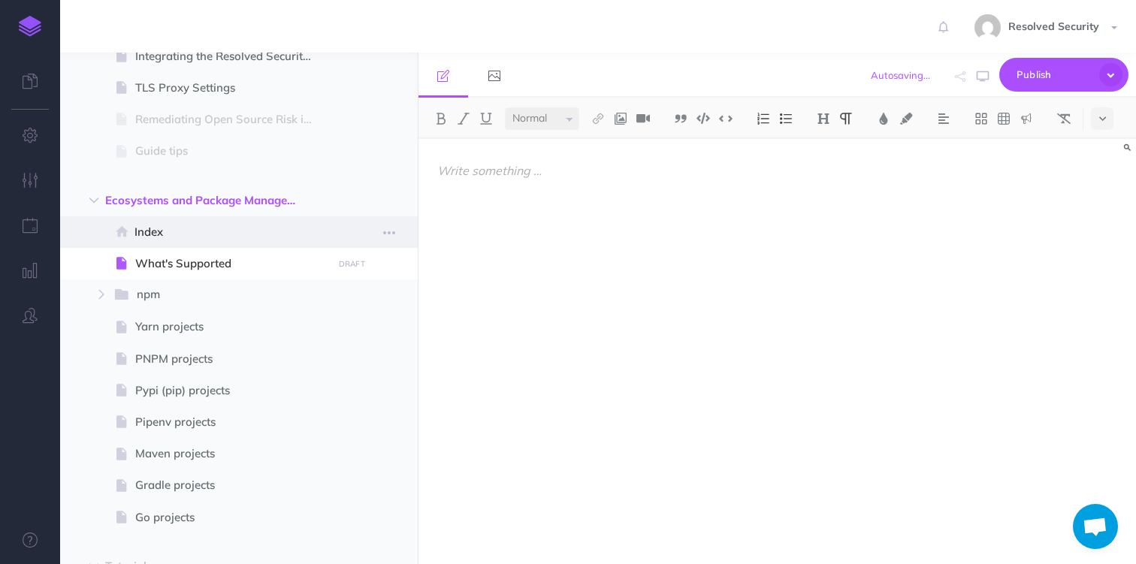
click at [162, 232] on span "Index" at bounding box center [230, 232] width 193 height 18
click at [146, 229] on span "Index" at bounding box center [230, 232] width 193 height 18
select select "null"
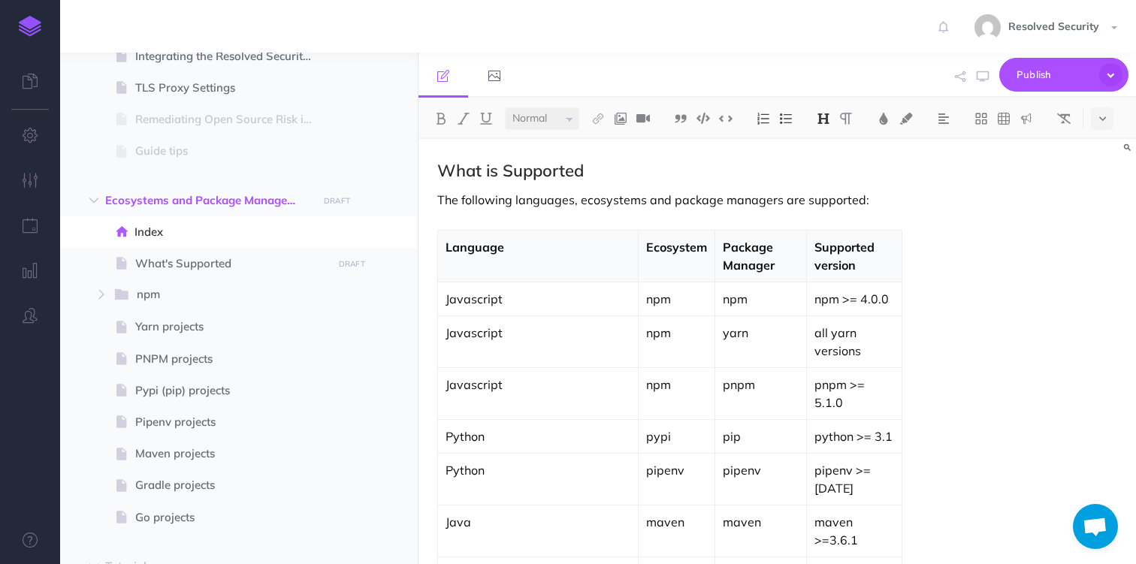
click at [448, 169] on h2 "What is Supported" at bounding box center [669, 171] width 464 height 18
drag, startPoint x: 448, startPoint y: 169, endPoint x: 705, endPoint y: 340, distance: 308.1
click at [650, 308] on div "What is Supported The following languages, ecosystems and package managers are …" at bounding box center [669, 421] width 502 height 565
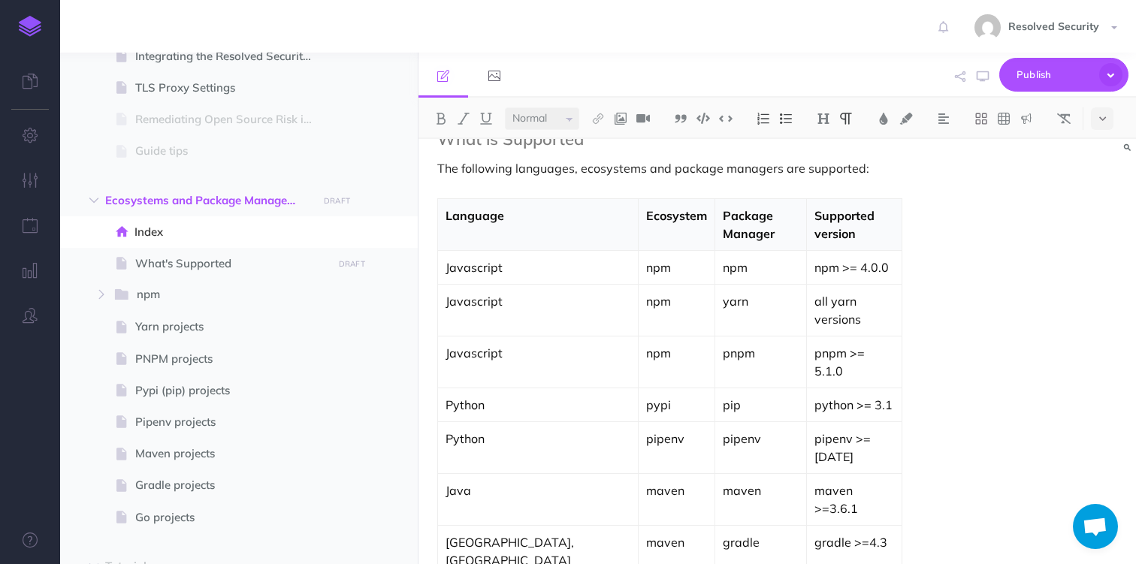
click at [866, 501] on div "What is Supported The following languages, ecosystems and package managers are …" at bounding box center [669, 389] width 502 height 565
drag, startPoint x: 444, startPoint y: 525, endPoint x: 447, endPoint y: 180, distance: 345.5
click at [447, 180] on div "What is Supported The following languages, ecosystems and package managers are …" at bounding box center [669, 389] width 502 height 565
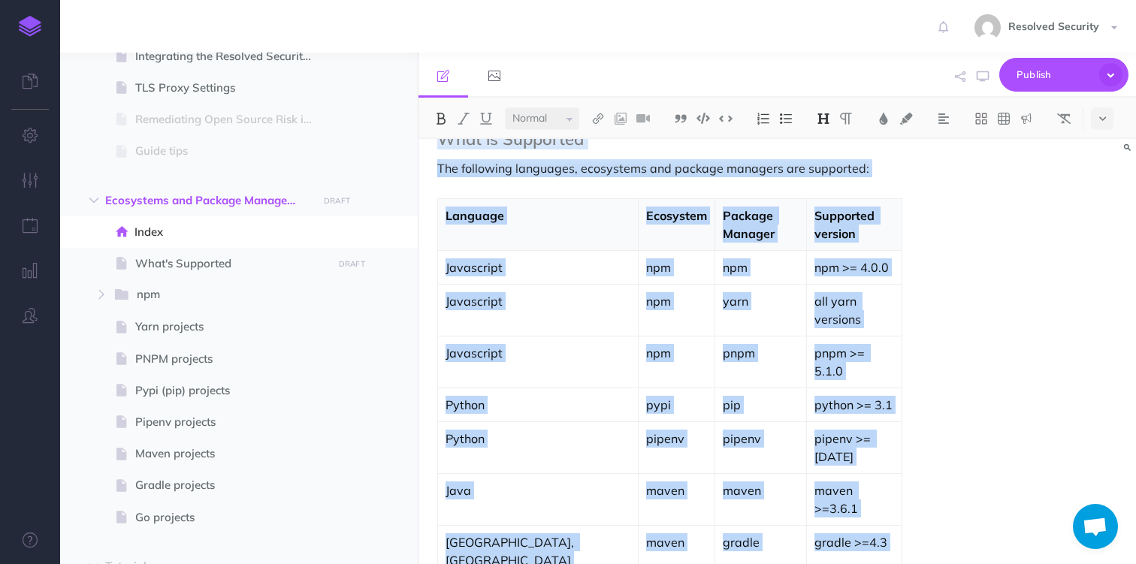
drag, startPoint x: 436, startPoint y: 165, endPoint x: 758, endPoint y: 554, distance: 505.8
click at [758, 554] on div "What is Supported The following languages, ecosystems and package managers are …" at bounding box center [669, 389] width 502 height 565
copy div "What is Supported The following languages, ecosystems and package managers are …"
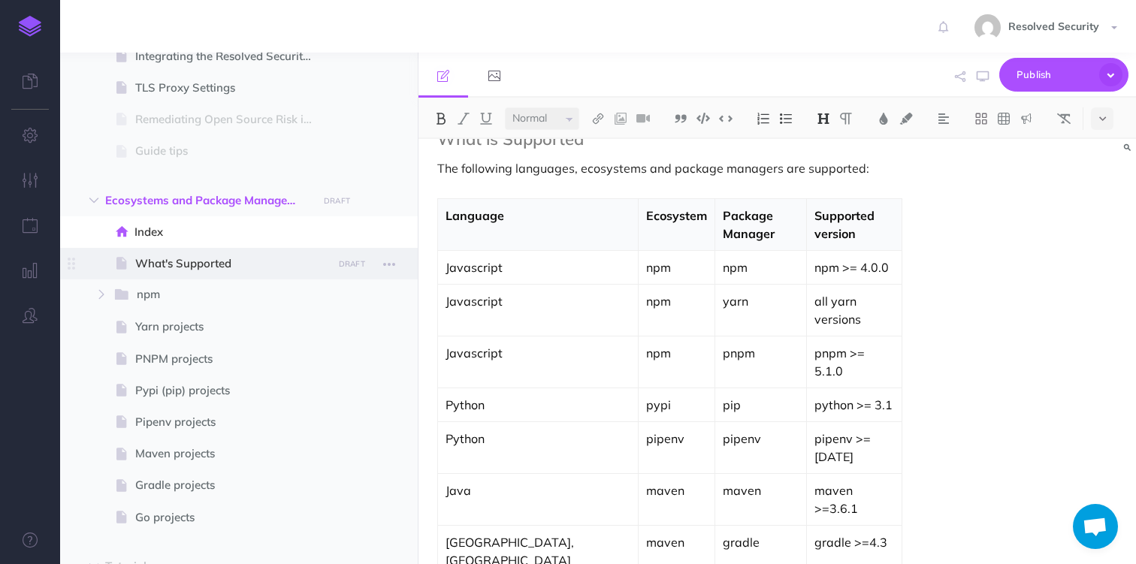
click at [211, 258] on span "What's Supported" at bounding box center [231, 264] width 192 height 18
select select "null"
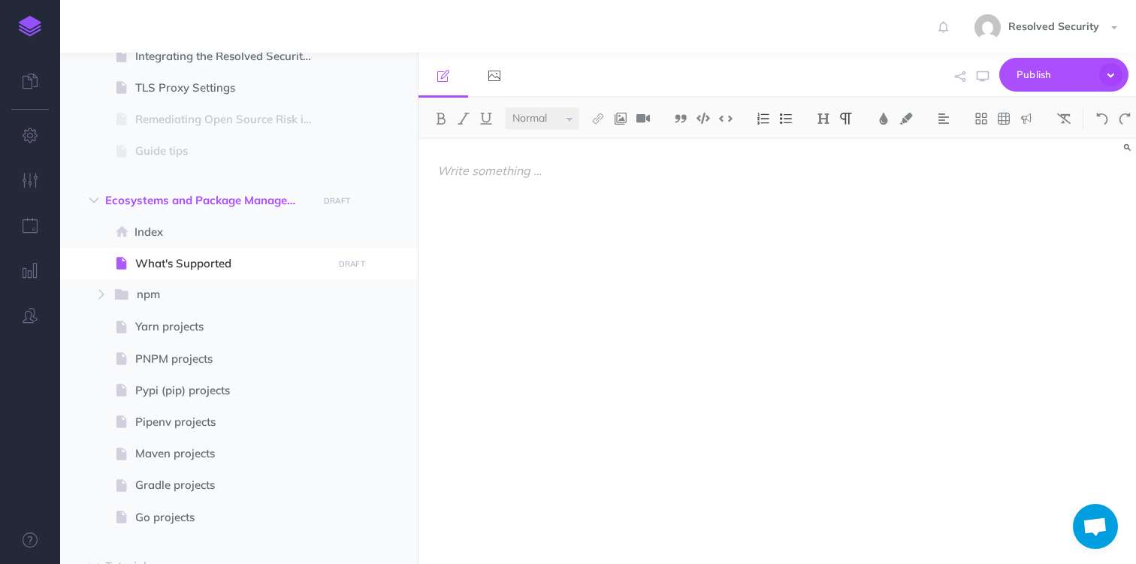
click at [477, 180] on div at bounding box center [669, 344] width 502 height 410
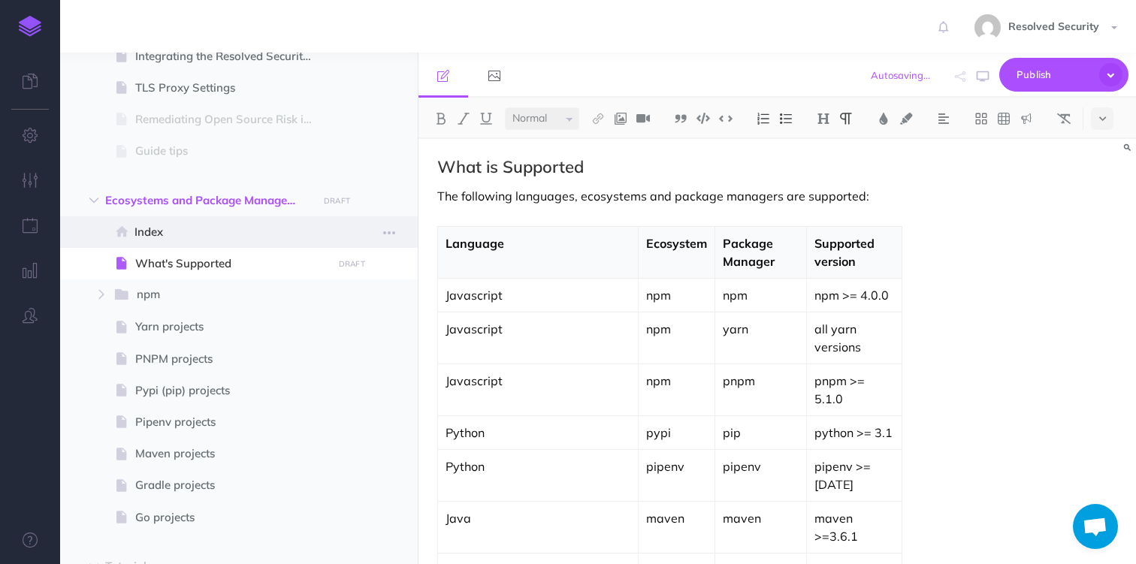
click at [155, 234] on span "Index" at bounding box center [230, 232] width 193 height 18
click at [458, 171] on h2 "What is Supported" at bounding box center [669, 167] width 464 height 18
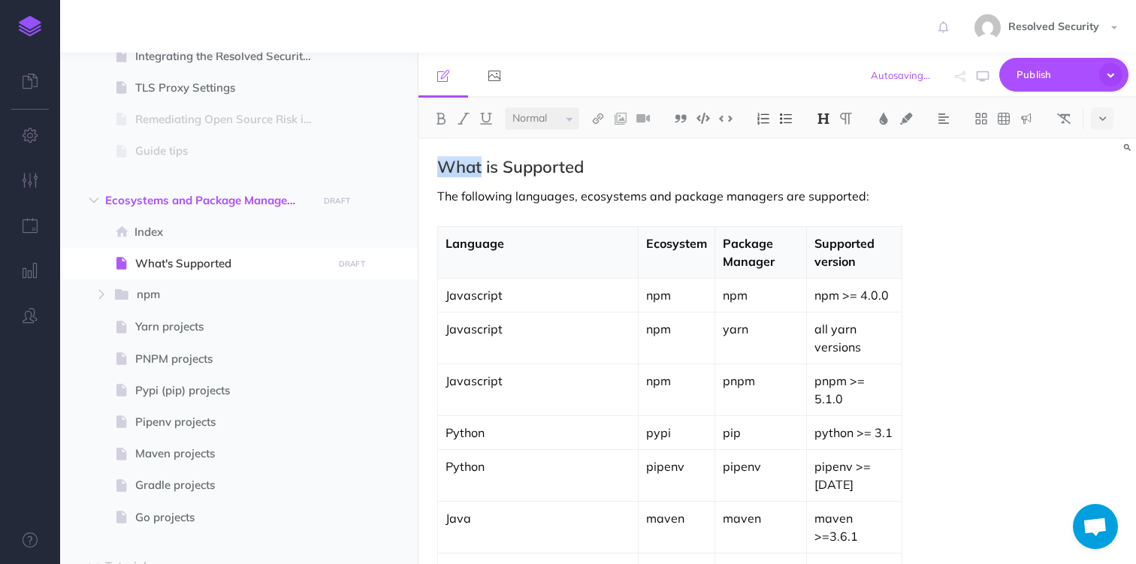
click at [458, 171] on h2 "What is Supported" at bounding box center [669, 167] width 464 height 18
click at [460, 172] on h2 "What is Supported" at bounding box center [669, 167] width 464 height 18
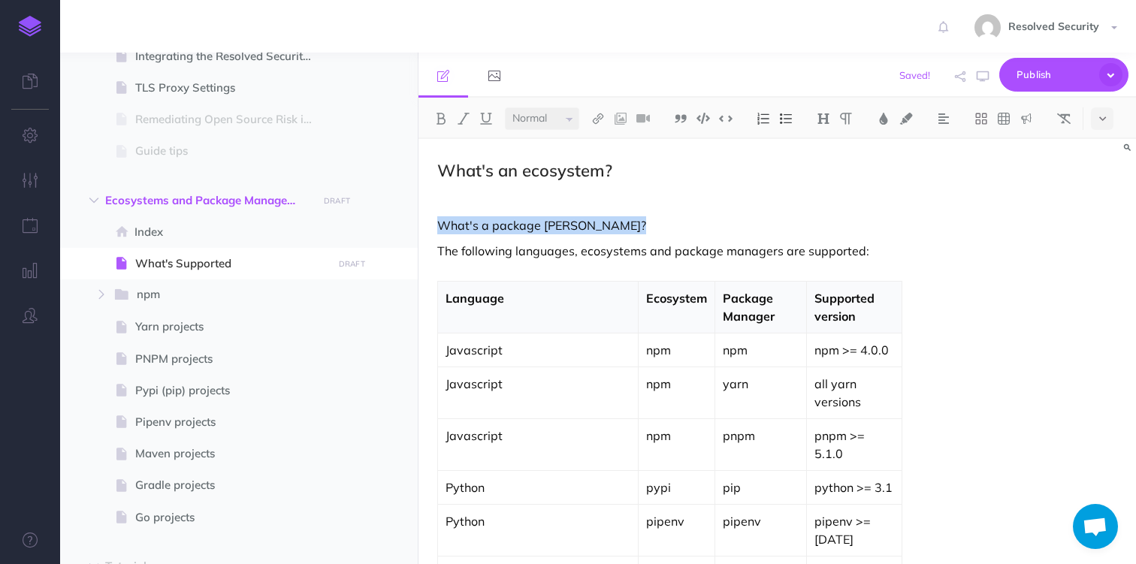
click at [449, 255] on p "The following languages, ecosystems and package managers are supported:" at bounding box center [653, 251] width 432 height 18
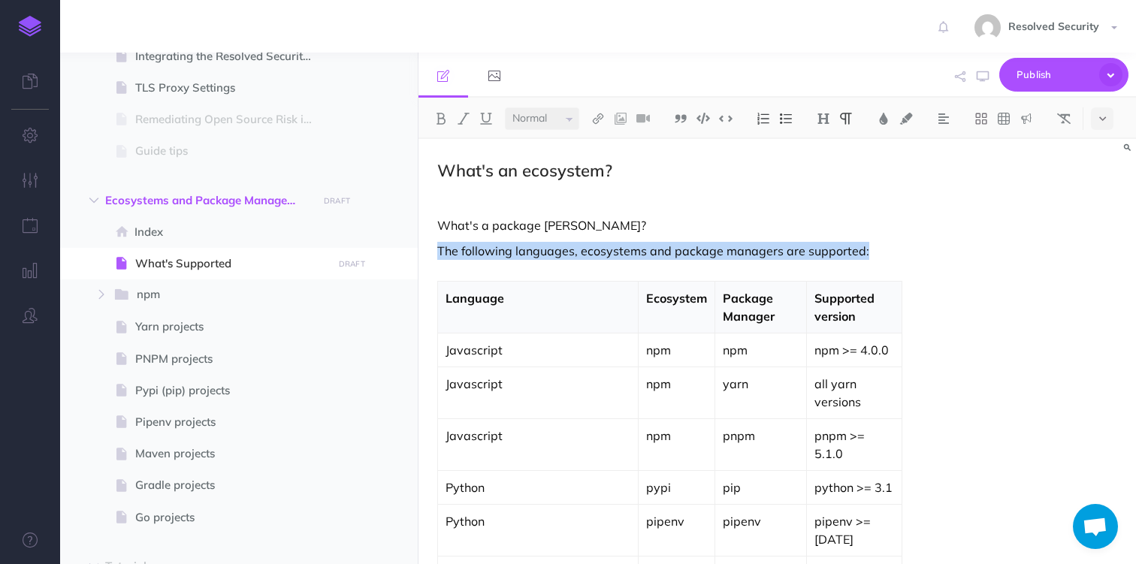
drag, startPoint x: 449, startPoint y: 255, endPoint x: 654, endPoint y: 530, distance: 342.5
click at [633, 522] on div "What's an ecosystem? What's a package panager? The following languages, ecosyst…" at bounding box center [669, 447] width 502 height 616
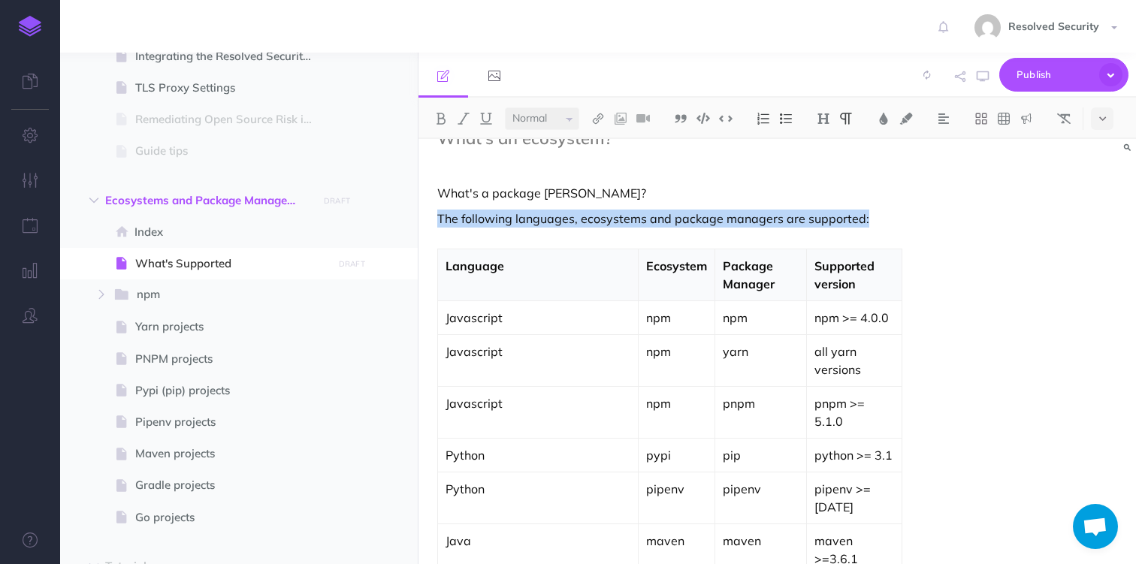
scroll to position [83, 0]
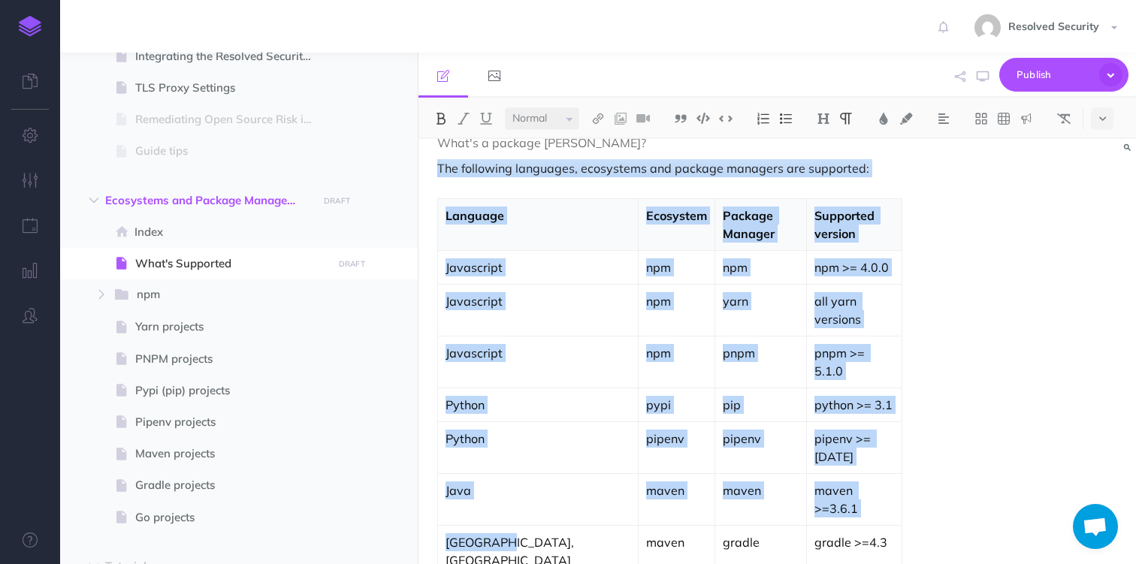
drag, startPoint x: 516, startPoint y: 540, endPoint x: 436, endPoint y: 174, distance: 375.1
click at [436, 174] on div "What's an ecosystem? What's a package panager? The following languages, ecosyst…" at bounding box center [669, 364] width 502 height 616
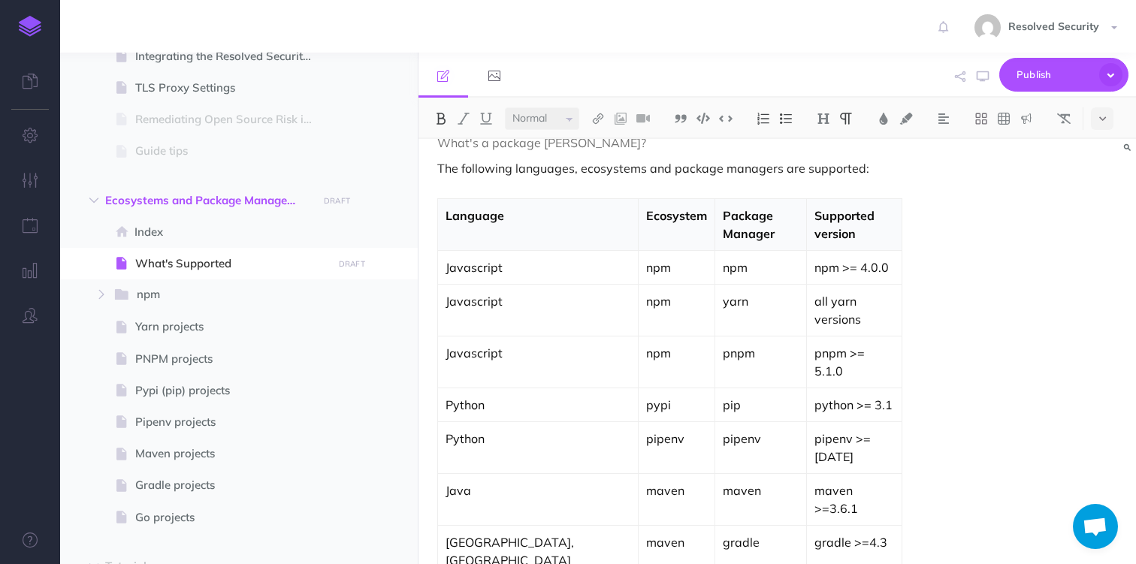
scroll to position [0, 0]
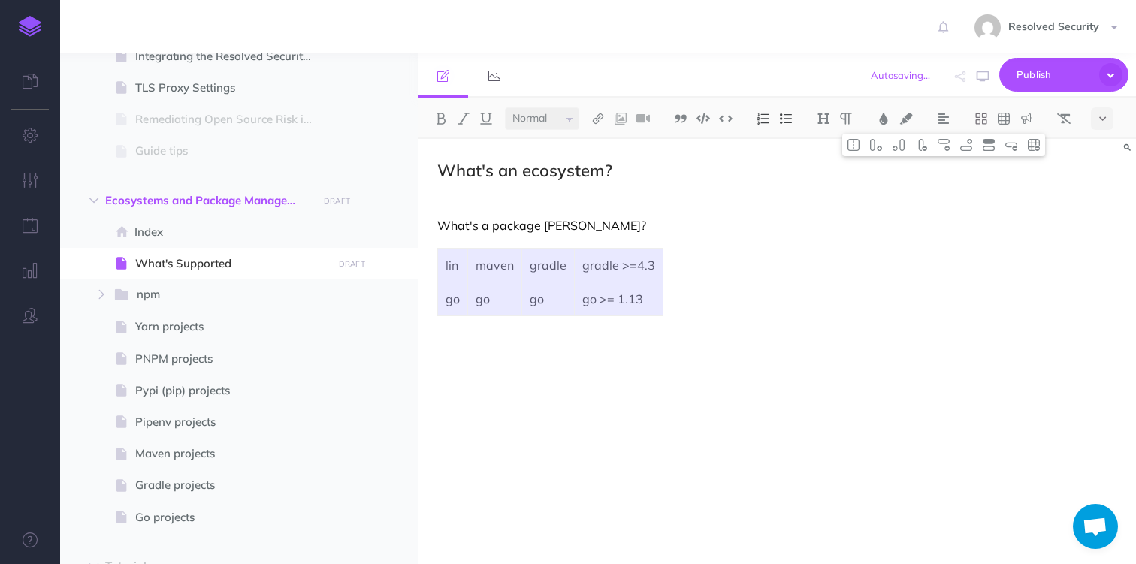
drag, startPoint x: 451, startPoint y: 261, endPoint x: 620, endPoint y: 301, distance: 174.5
click at [620, 301] on tbody "lin maven gradle gradle >=4.3 go go go go >= 1.13" at bounding box center [550, 282] width 225 height 68
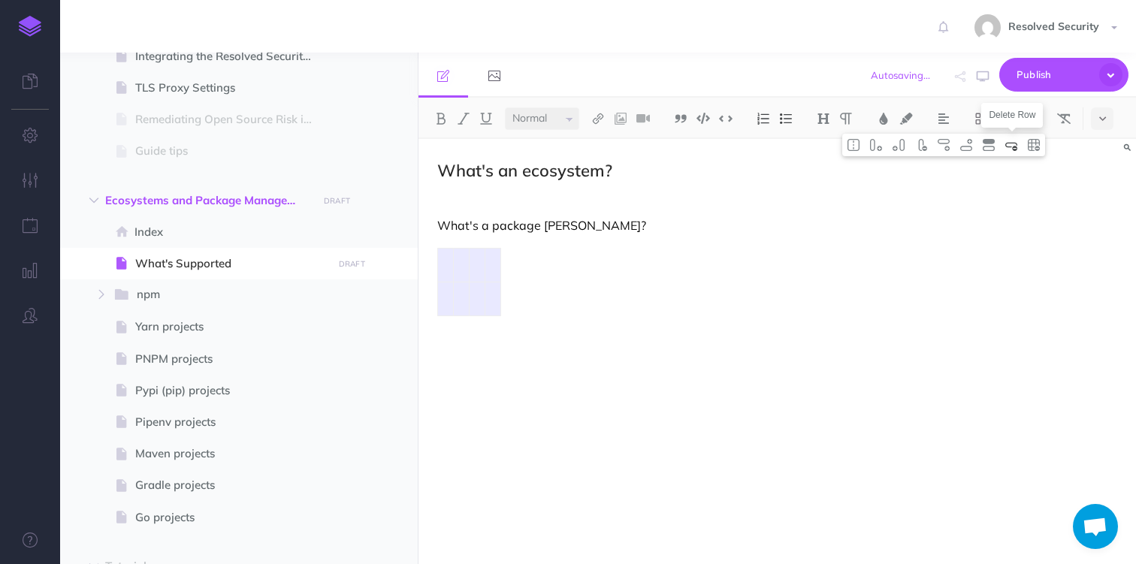
click at [1016, 145] on img at bounding box center [1011, 145] width 14 height 12
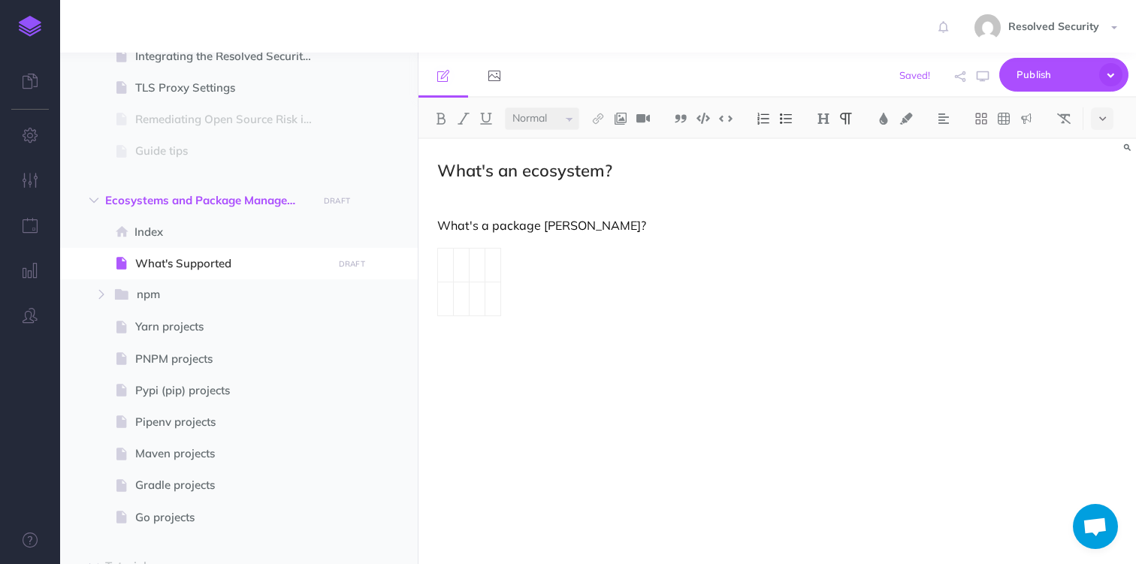
click at [445, 346] on p at bounding box center [669, 338] width 464 height 18
click at [448, 269] on td at bounding box center [446, 265] width 16 height 34
click at [1007, 146] on img at bounding box center [1011, 145] width 14 height 12
drag, startPoint x: 547, startPoint y: 279, endPoint x: 429, endPoint y: 256, distance: 120.2
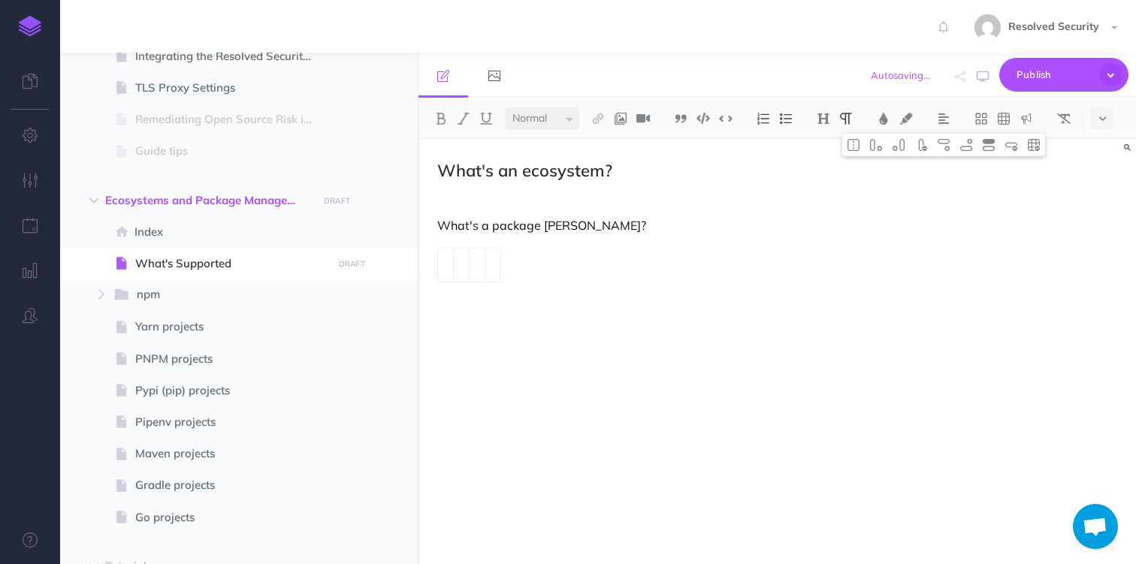
click at [429, 256] on div "What's an ecosystem? What's a package panager?" at bounding box center [669, 344] width 502 height 410
drag, startPoint x: 456, startPoint y: 241, endPoint x: 523, endPoint y: 336, distance: 115.9
click at [523, 336] on div "What's an ecosystem? What's a package panager?" at bounding box center [669, 344] width 502 height 410
drag, startPoint x: 507, startPoint y: 334, endPoint x: 432, endPoint y: 232, distance: 126.2
click at [432, 232] on div "What's an ecosystem? What's a package panager?" at bounding box center [669, 344] width 502 height 410
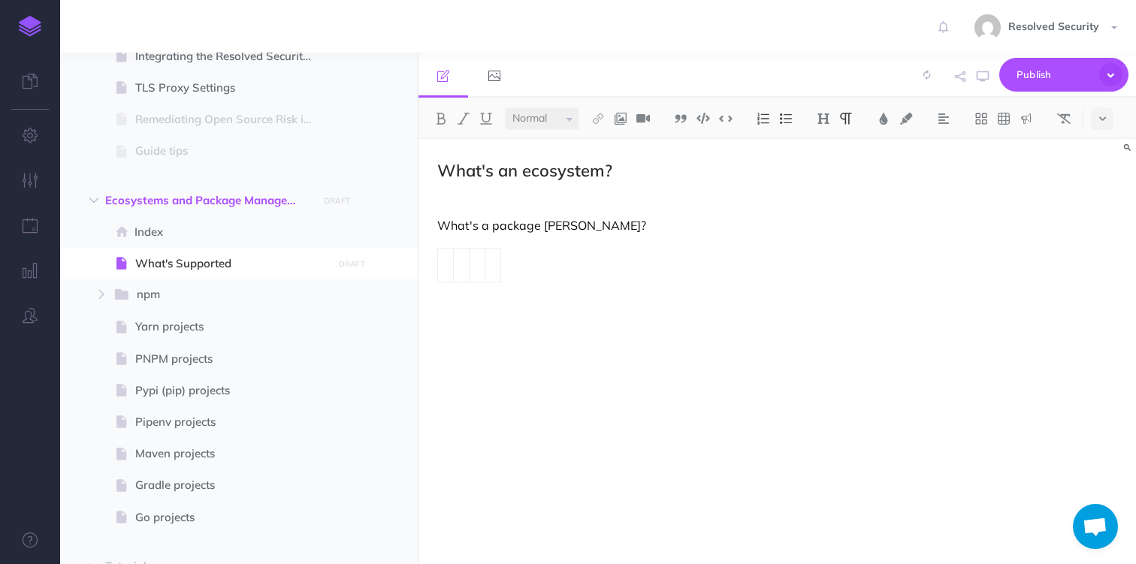
click at [623, 228] on p "What's a package [PERSON_NAME]?" at bounding box center [669, 225] width 464 height 18
drag, startPoint x: 458, startPoint y: 252, endPoint x: 476, endPoint y: 377, distance: 126.0
click at [476, 377] on div "What's an ecosystem? What's a package panager?" at bounding box center [669, 344] width 502 height 410
click at [457, 225] on p "What's a package [PERSON_NAME]?" at bounding box center [669, 225] width 464 height 18
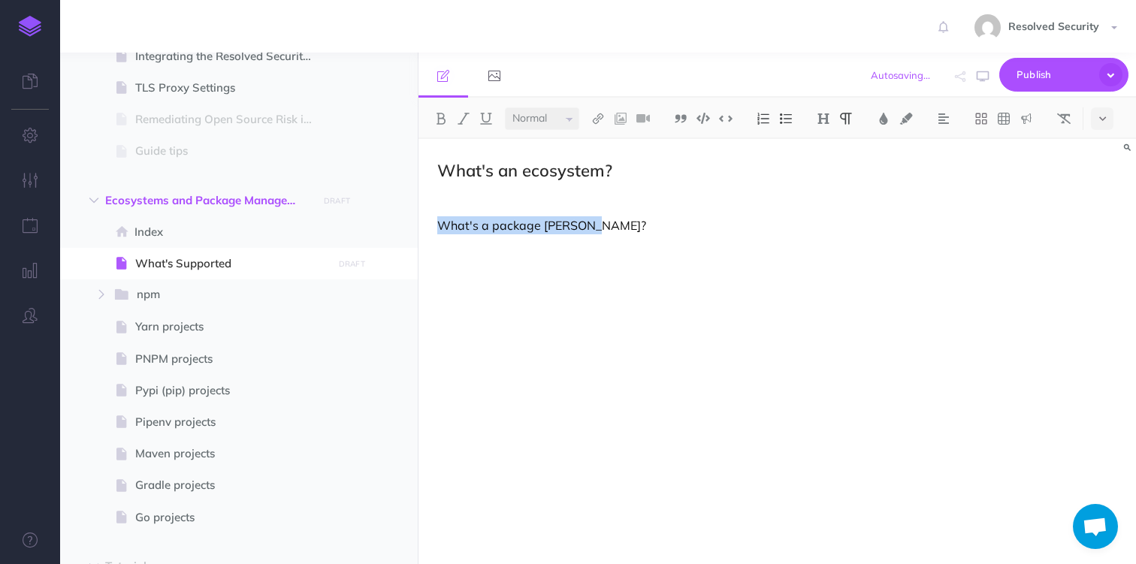
click at [457, 225] on p "What's a package [PERSON_NAME]?" at bounding box center [669, 225] width 464 height 18
click at [440, 168] on h2 "What's an ecosystem?" at bounding box center [669, 171] width 464 height 18
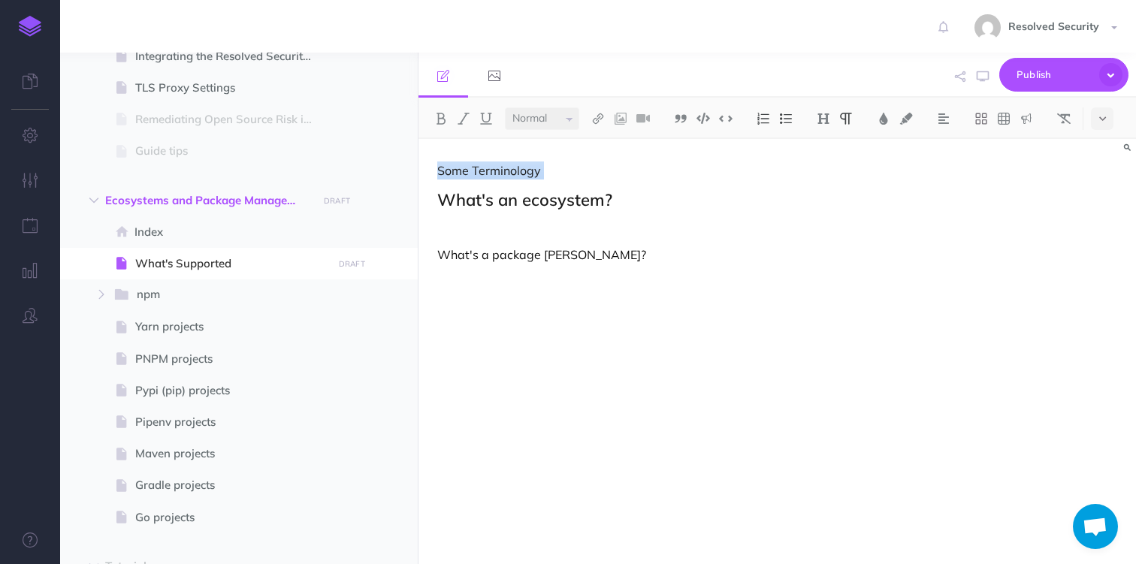
click at [460, 169] on p "Some Terminology" at bounding box center [669, 171] width 464 height 18
click at [826, 122] on img at bounding box center [824, 119] width 14 height 12
click at [828, 165] on button "H2" at bounding box center [823, 167] width 23 height 23
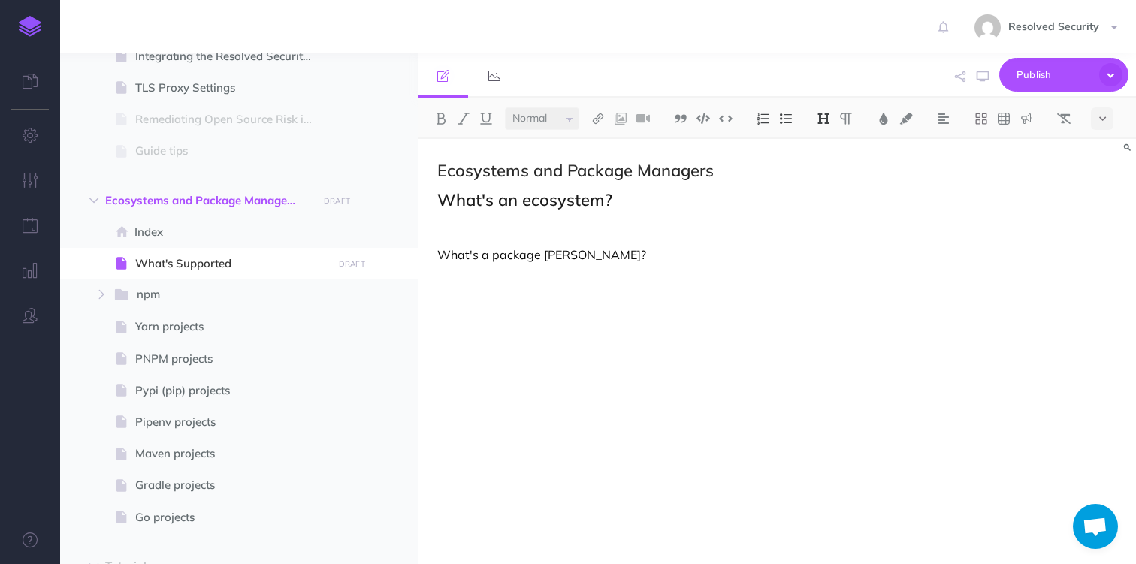
click at [458, 206] on h2 "What's an ecosystem?" at bounding box center [669, 200] width 464 height 18
click at [827, 113] on img at bounding box center [824, 119] width 14 height 12
click at [830, 190] on button "H3" at bounding box center [823, 190] width 23 height 23
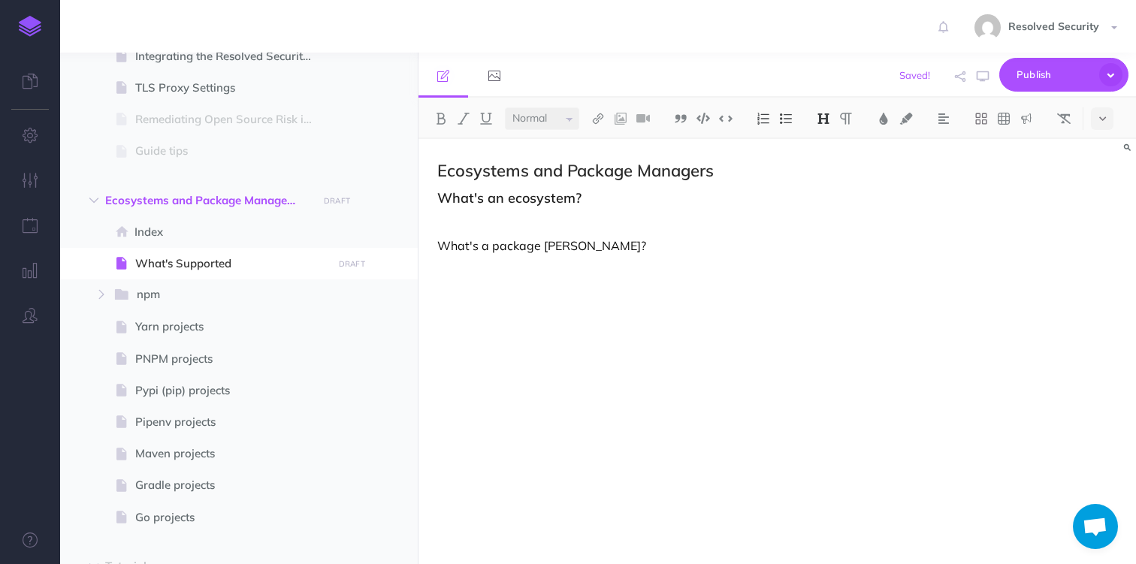
click at [454, 242] on p "What's a package [PERSON_NAME]?" at bounding box center [669, 246] width 464 height 18
click at [828, 113] on img at bounding box center [824, 119] width 14 height 12
click at [826, 187] on button "H3" at bounding box center [823, 190] width 23 height 23
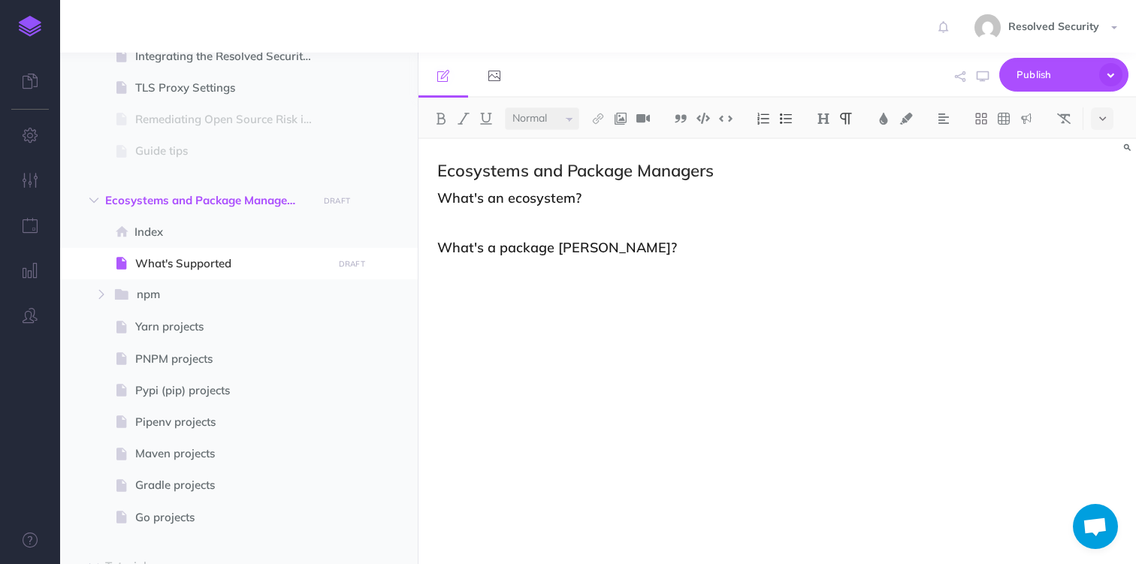
click at [491, 221] on p at bounding box center [669, 220] width 464 height 18
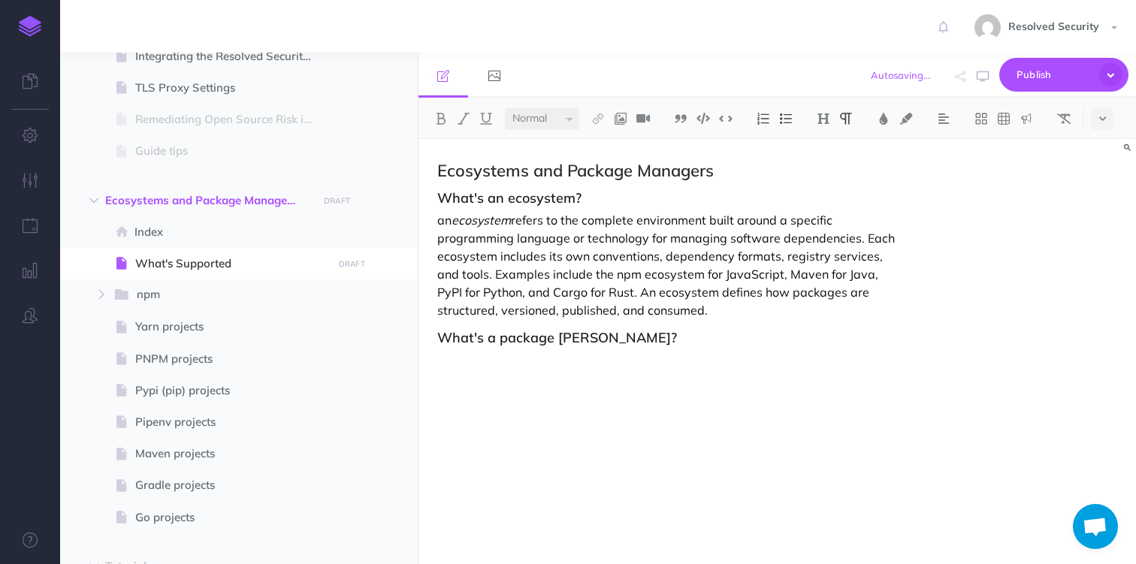
click at [474, 367] on p at bounding box center [669, 361] width 464 height 18
click at [512, 341] on h3 "What's a package [PERSON_NAME]?" at bounding box center [669, 338] width 464 height 15
click at [482, 364] on p at bounding box center [669, 361] width 464 height 18
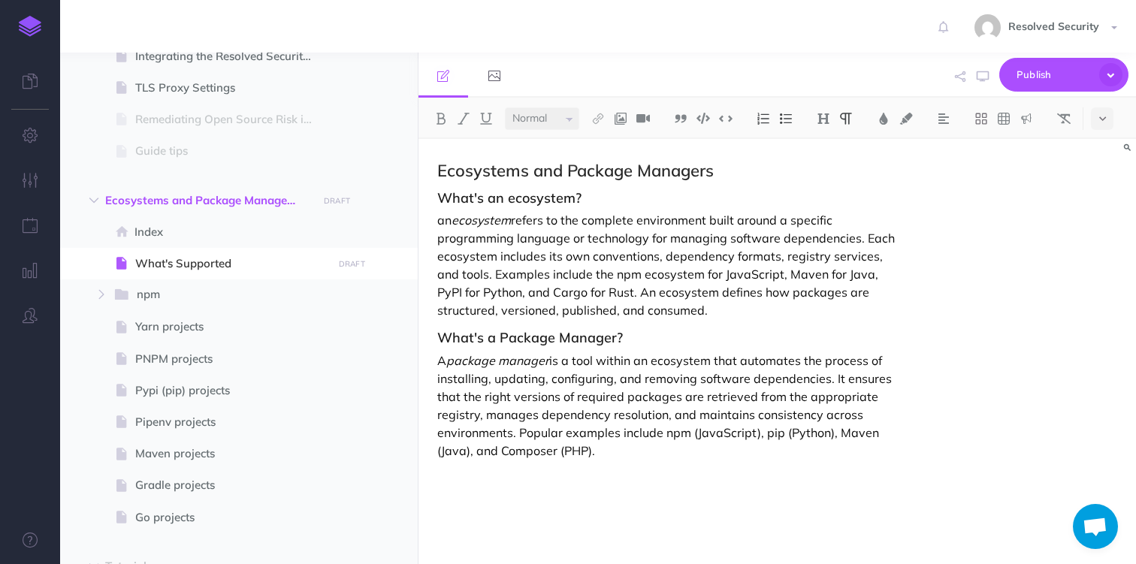
click at [498, 475] on div "Ecosystems and Package Managers What's an ecosystem? an ecosystem refers to the…" at bounding box center [669, 344] width 502 height 410
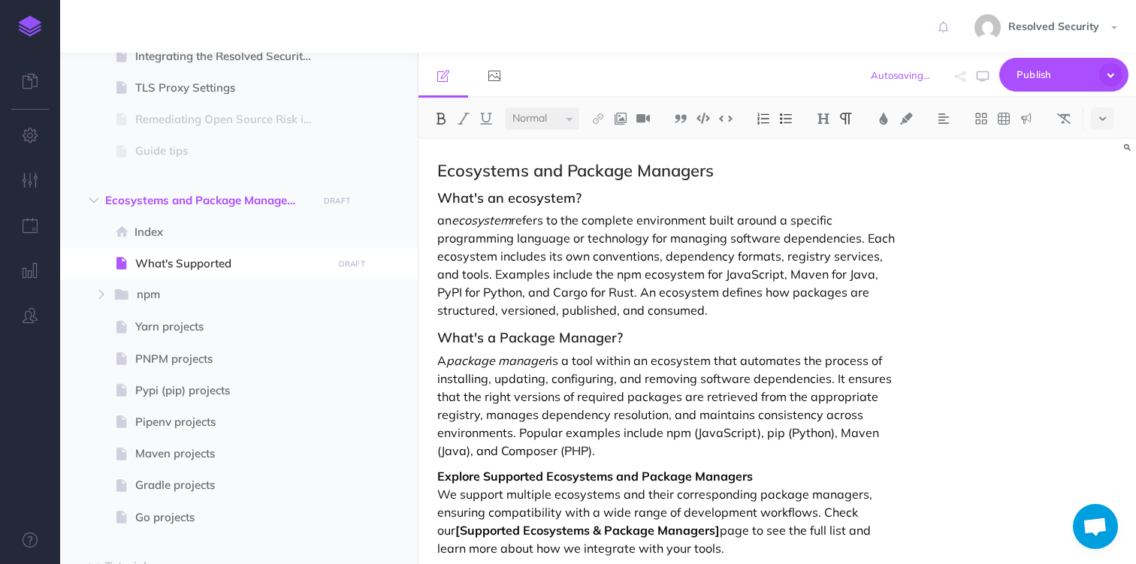
click at [456, 480] on strong "Explore Supported Ecosystems and Package Managers" at bounding box center [594, 476] width 315 height 15
click at [469, 476] on strong "Explore Supported Ecosystems and Package Managers" at bounding box center [594, 476] width 315 height 15
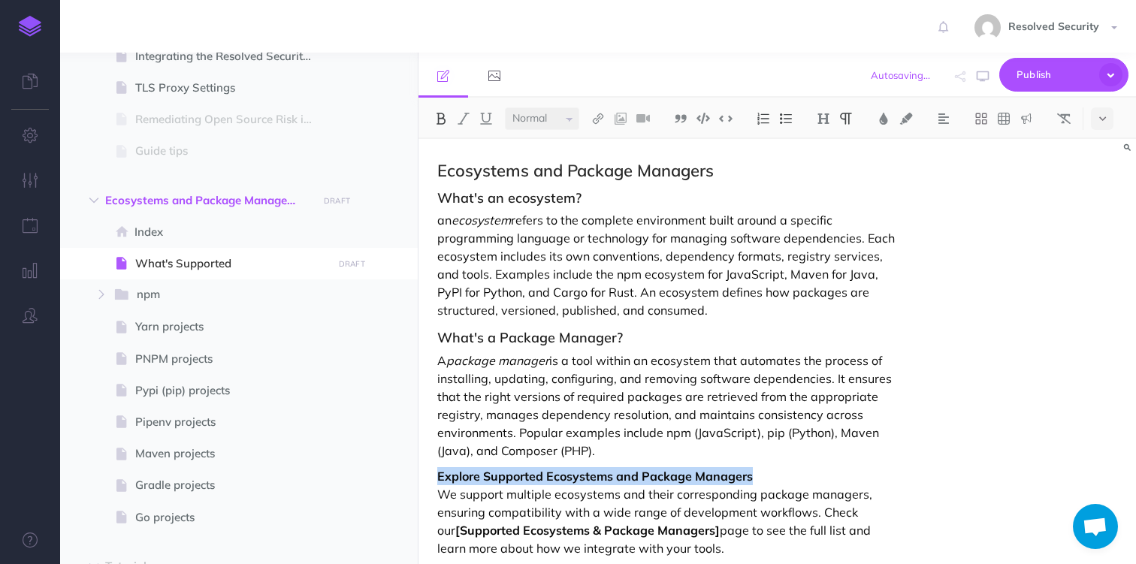
drag, startPoint x: 469, startPoint y: 476, endPoint x: 723, endPoint y: 475, distance: 253.9
click at [723, 475] on strong "Explore Supported Ecosystems and Package Managers" at bounding box center [594, 476] width 315 height 15
click at [827, 119] on img at bounding box center [824, 119] width 14 height 12
click at [829, 189] on button "H3" at bounding box center [823, 190] width 23 height 23
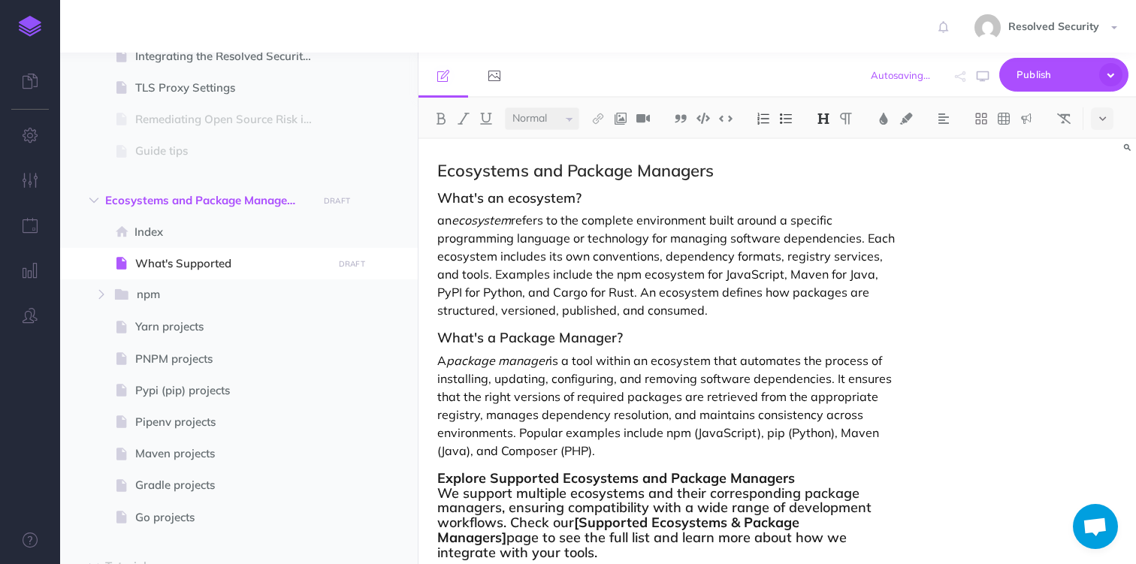
click at [447, 498] on h3 "Explore Supported Ecosystems and Package Managers We support multiple ecosystem…" at bounding box center [669, 515] width 464 height 89
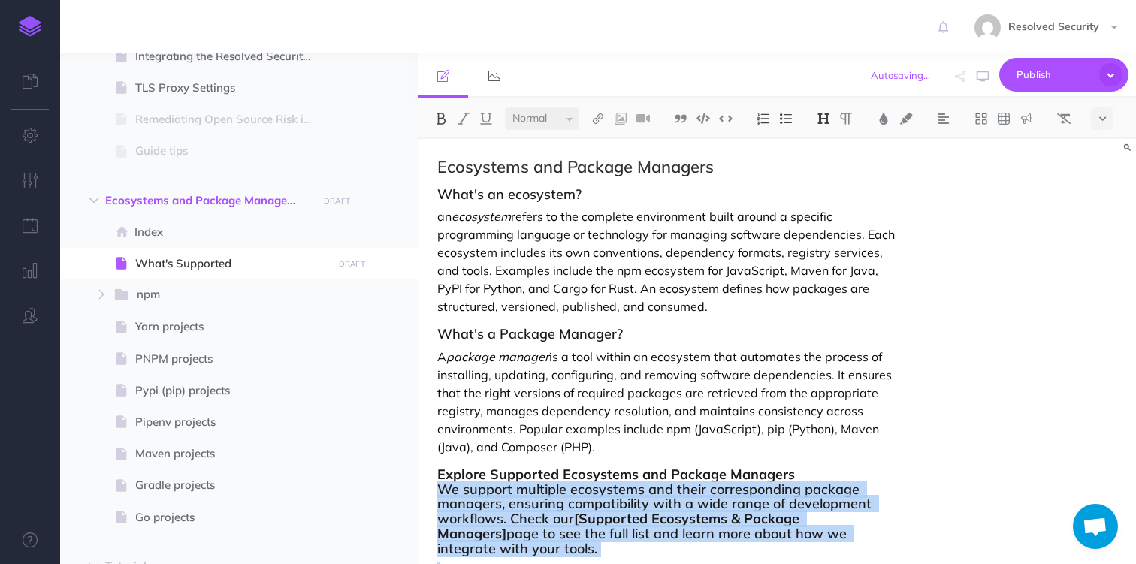
scroll to position [10, 0]
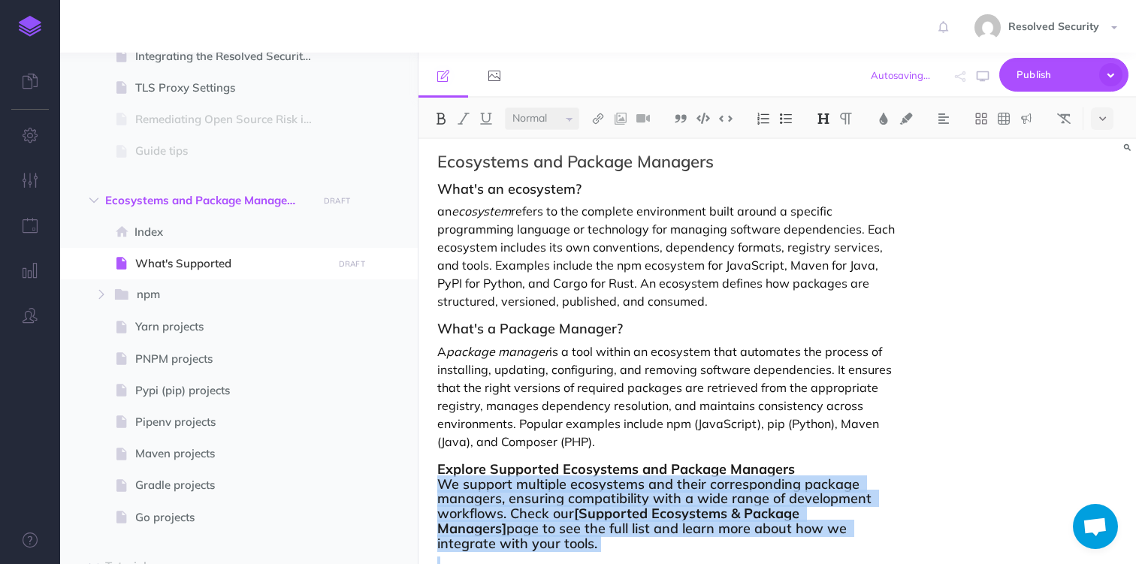
drag, startPoint x: 447, startPoint y: 498, endPoint x: 526, endPoint y: 557, distance: 98.3
click at [526, 557] on div "Ecosystems and Package Managers What's an ecosystem? an ecosystem refers to the…" at bounding box center [669, 367] width 502 height 475
click at [824, 119] on img at bounding box center [824, 119] width 14 height 12
click at [829, 186] on button "H3" at bounding box center [823, 190] width 23 height 23
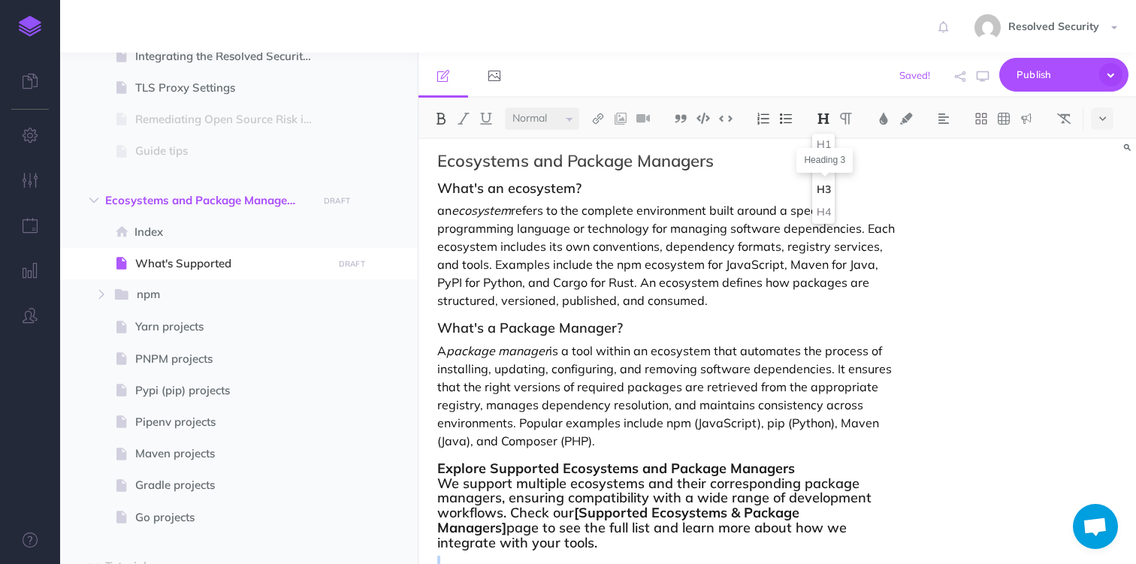
scroll to position [21, 0]
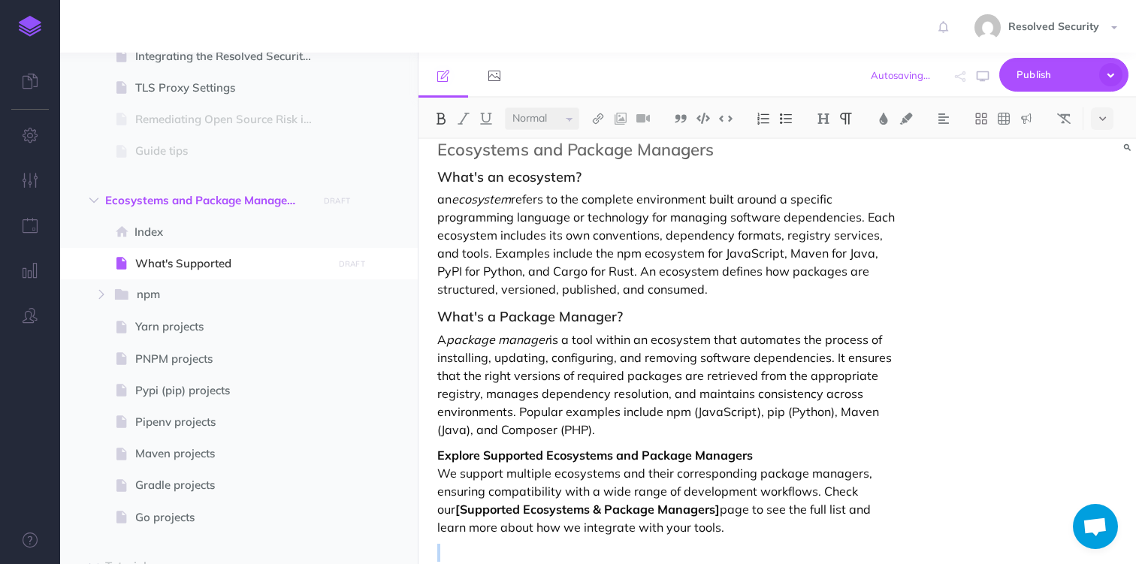
click at [651, 477] on p "Explore Supported Ecosystems and Package Managers We support multiple ecosystem…" at bounding box center [669, 491] width 464 height 90
click at [455, 510] on strong "[Supported Ecosystems & Package Managers]" at bounding box center [587, 509] width 264 height 15
click at [699, 509] on p "Explore Supported Ecosystems and Package Managers We support multiple ecosystem…" at bounding box center [669, 491] width 464 height 90
click at [455, 508] on strong "Supported Ecosystems & Package Managers" at bounding box center [582, 509] width 255 height 15
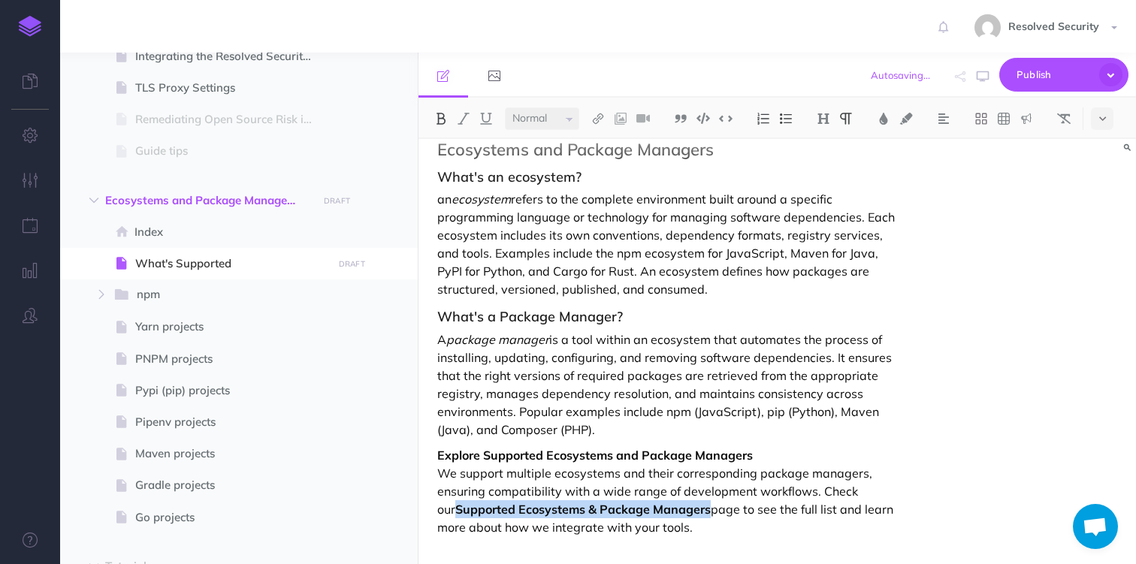
drag, startPoint x: 452, startPoint y: 508, endPoint x: 646, endPoint y: 505, distance: 193.8
click at [646, 505] on strong "Supported Ecosystems & Package Managers" at bounding box center [582, 509] width 255 height 15
click at [601, 117] on img at bounding box center [598, 119] width 14 height 12
click at [601, 166] on icon at bounding box center [598, 167] width 12 height 11
select select
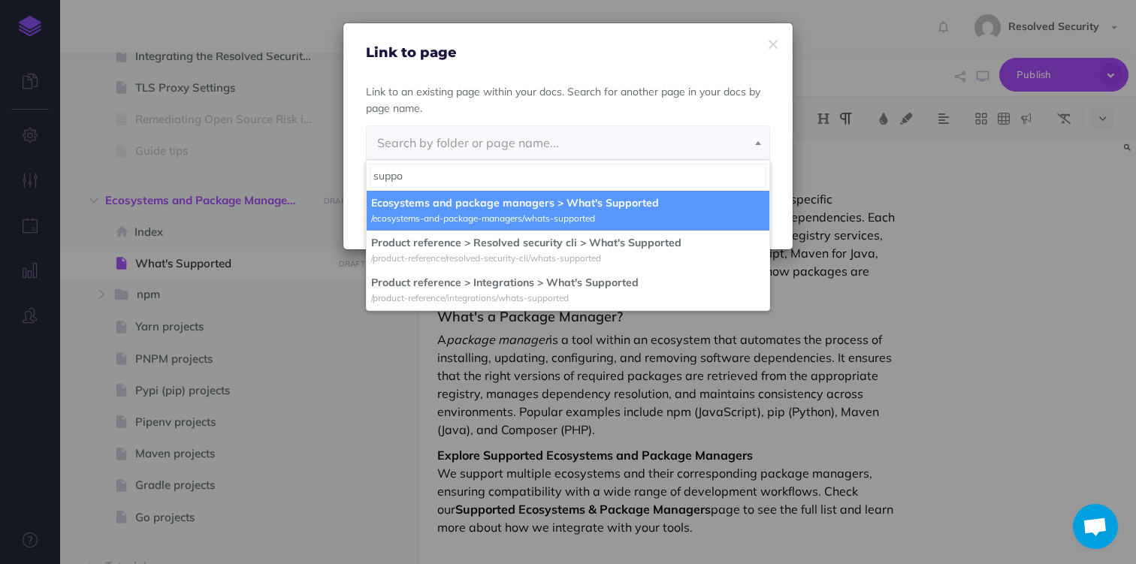
type input "suppo"
select select "7NW-BUI0-2HR-FGP"
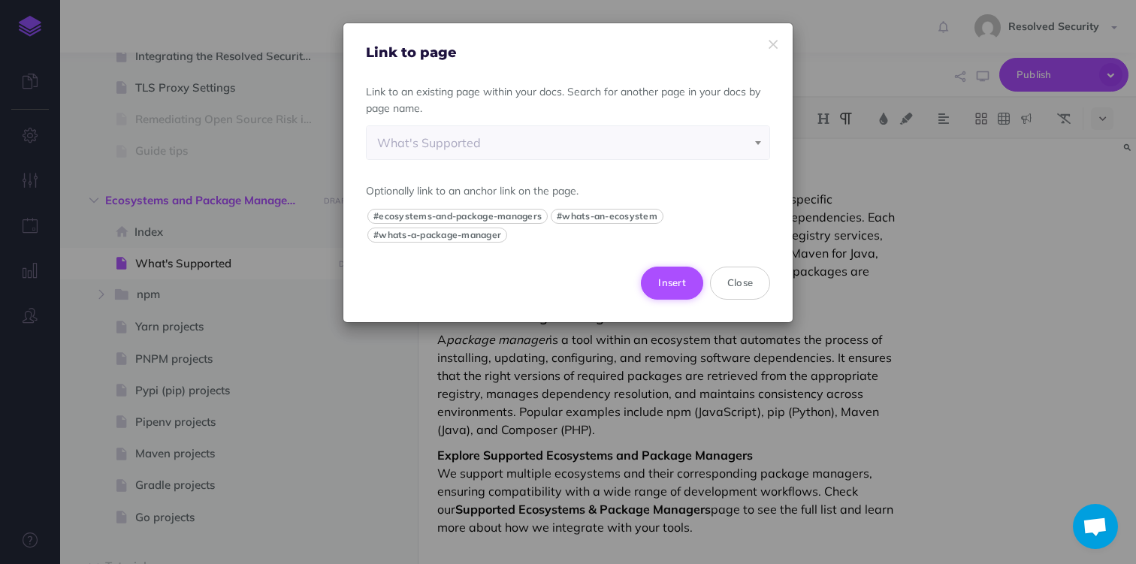
click at [669, 281] on button "Insert" at bounding box center [672, 283] width 62 height 33
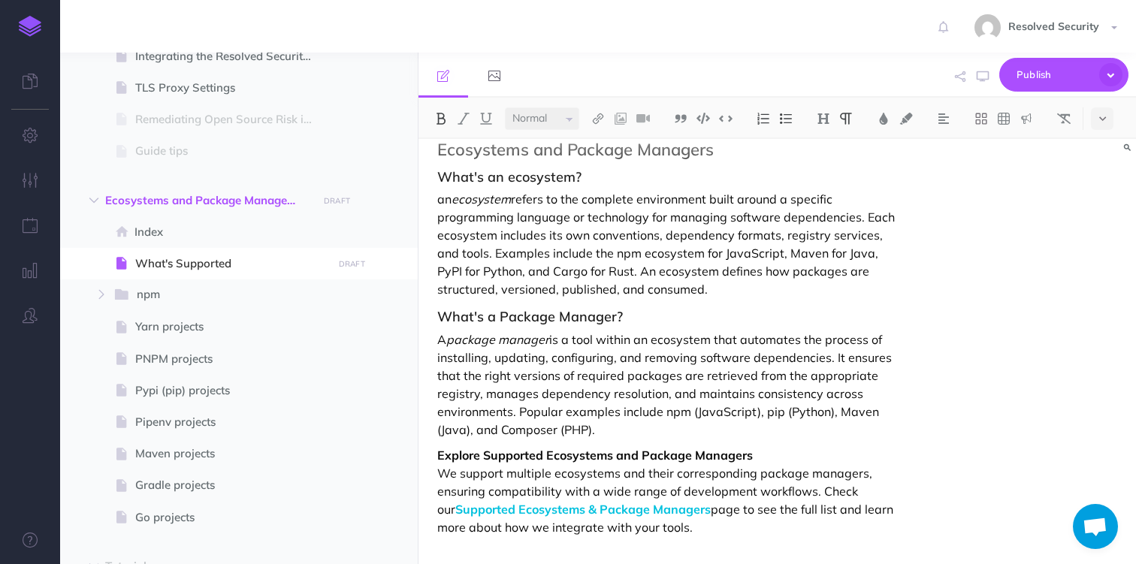
click at [585, 498] on p "Explore Supported Ecosystems and Package Managers We support multiple ecosystem…" at bounding box center [669, 491] width 464 height 90
click at [1033, 74] on span "Publish" at bounding box center [1053, 74] width 75 height 23
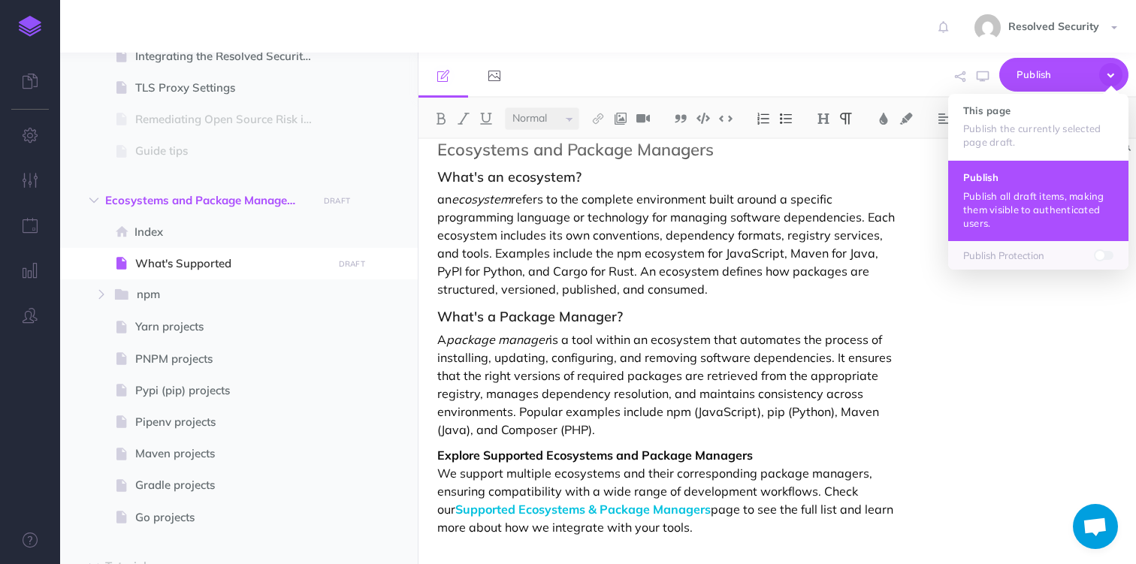
click at [1009, 196] on p "Publish all draft items, making them visible to authenticated users." at bounding box center [1038, 209] width 150 height 41
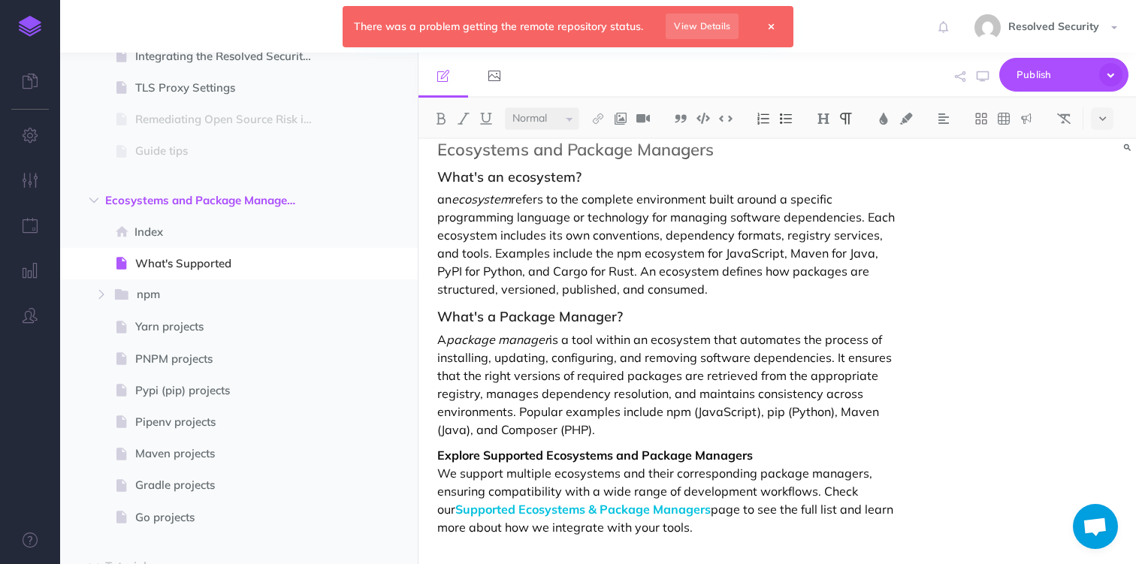
click at [769, 29] on icon at bounding box center [770, 27] width 5 height 9
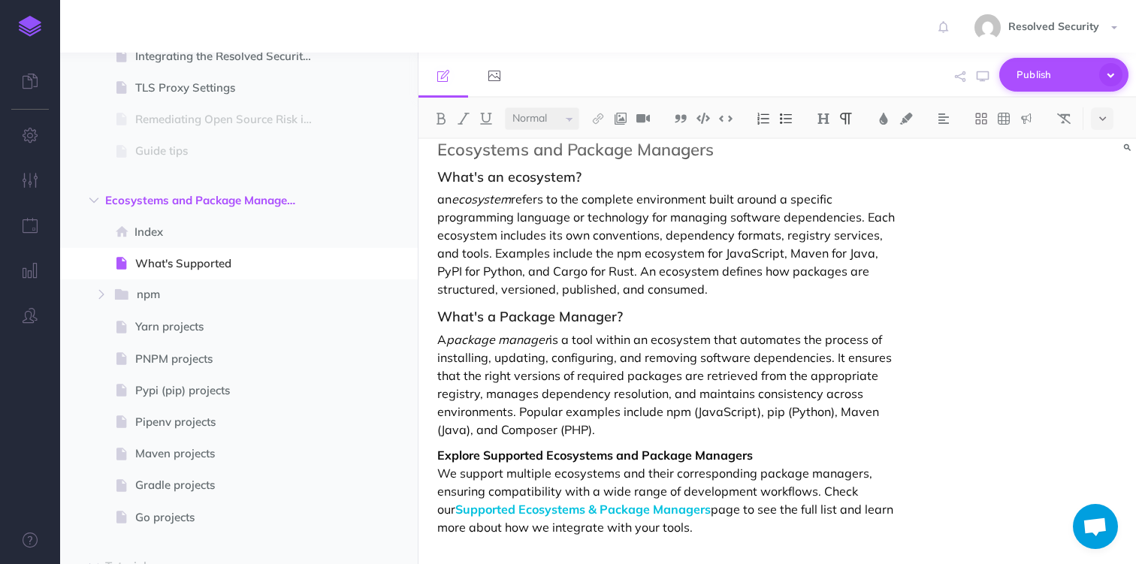
click at [1047, 78] on span "Publish" at bounding box center [1053, 74] width 75 height 23
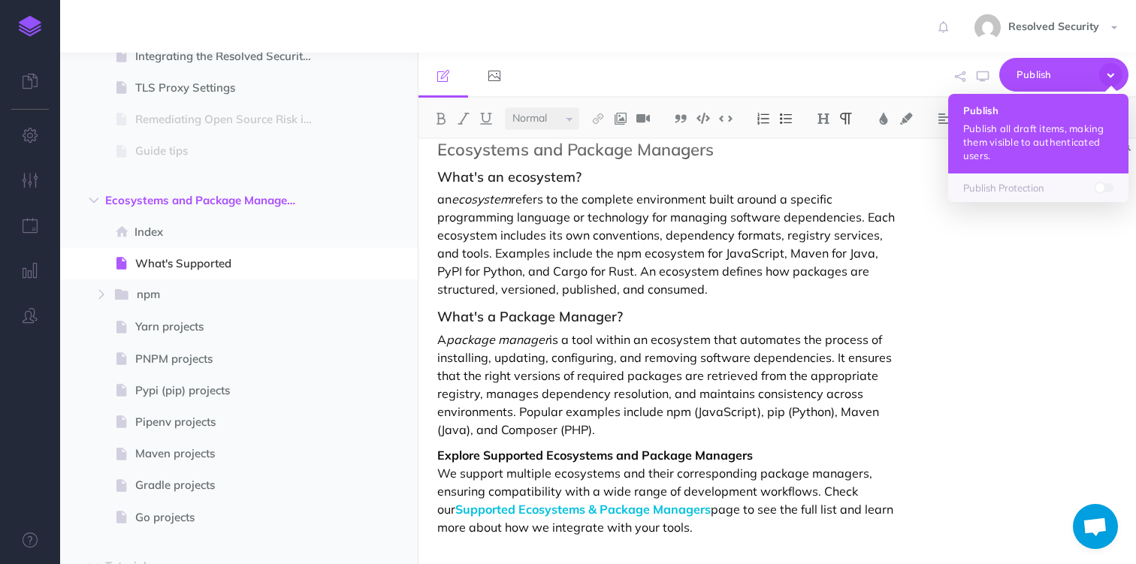
click at [1016, 125] on p "Publish all draft items, making them visible to authenticated users." at bounding box center [1038, 142] width 150 height 41
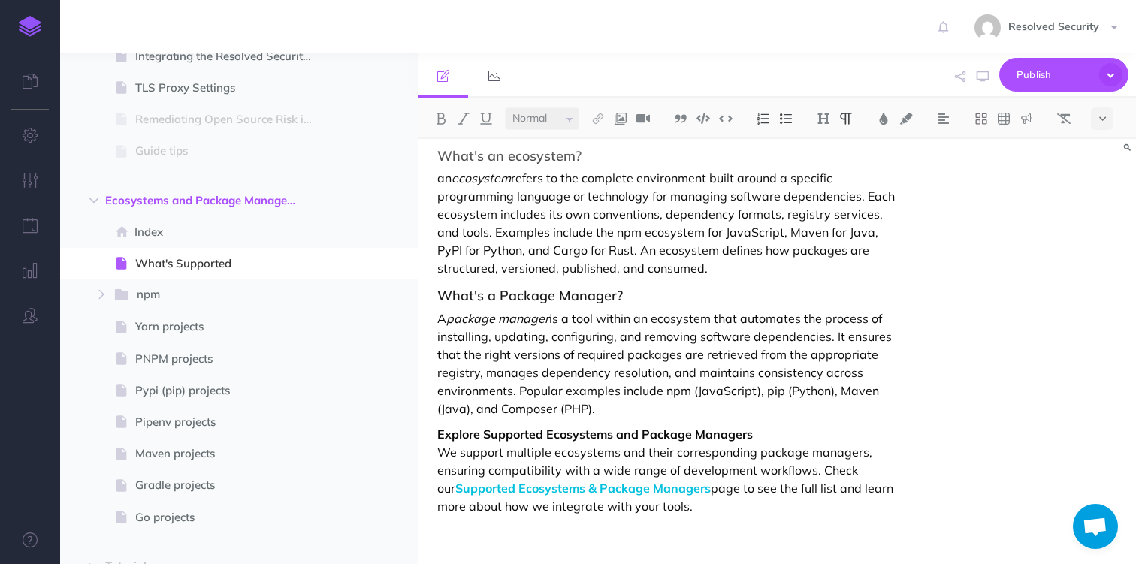
scroll to position [49, 0]
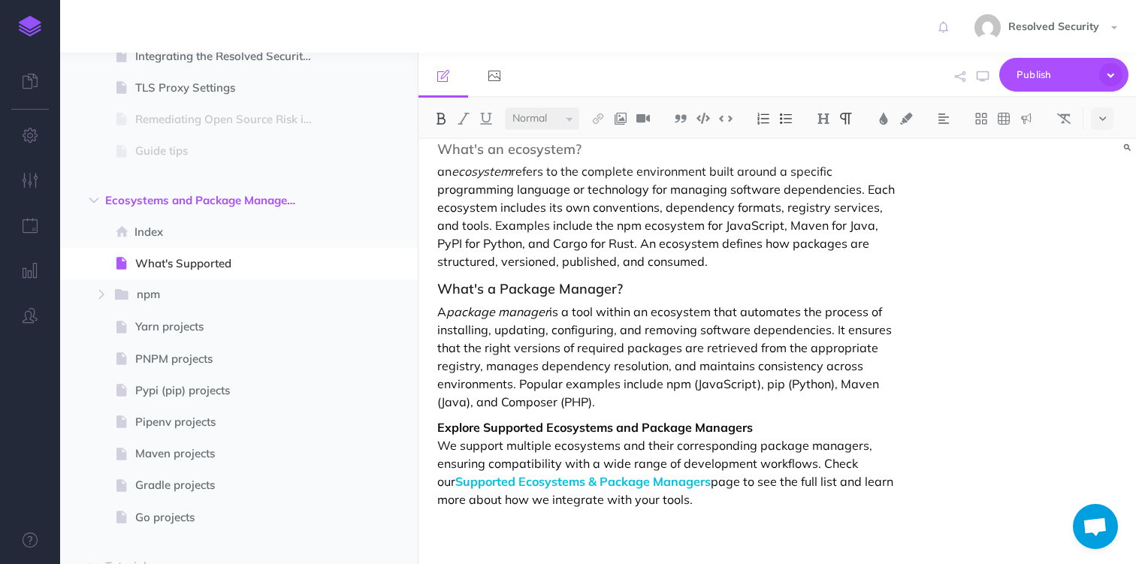
click at [456, 430] on strong "Explore Supported Ecosystems and Package Managers" at bounding box center [594, 427] width 315 height 15
click at [564, 424] on strong "Explore Supported Ecosystems and Package Managers" at bounding box center [594, 427] width 315 height 15
click at [758, 421] on p "Explore Supported Ecosystems and Package Managers We support multiple ecosystem…" at bounding box center [669, 463] width 464 height 90
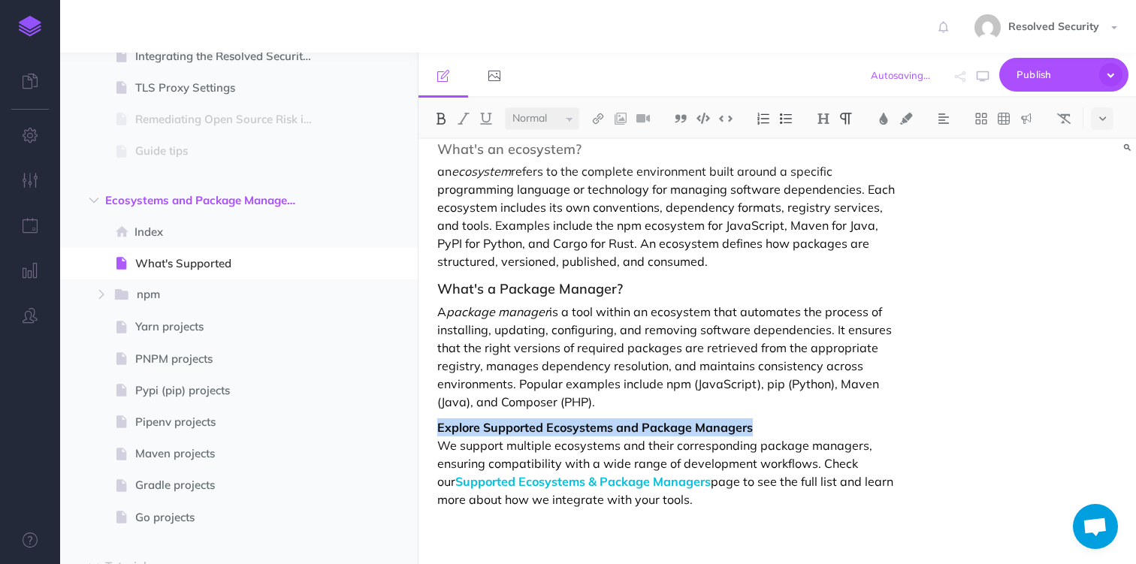
drag, startPoint x: 437, startPoint y: 430, endPoint x: 753, endPoint y: 424, distance: 315.5
click at [753, 424] on p "Explore Supported Ecosystems and Package Managers We support multiple ecosystem…" at bounding box center [669, 463] width 464 height 90
click at [826, 116] on img at bounding box center [824, 119] width 14 height 12
click at [830, 187] on button "H3" at bounding box center [823, 190] width 23 height 23
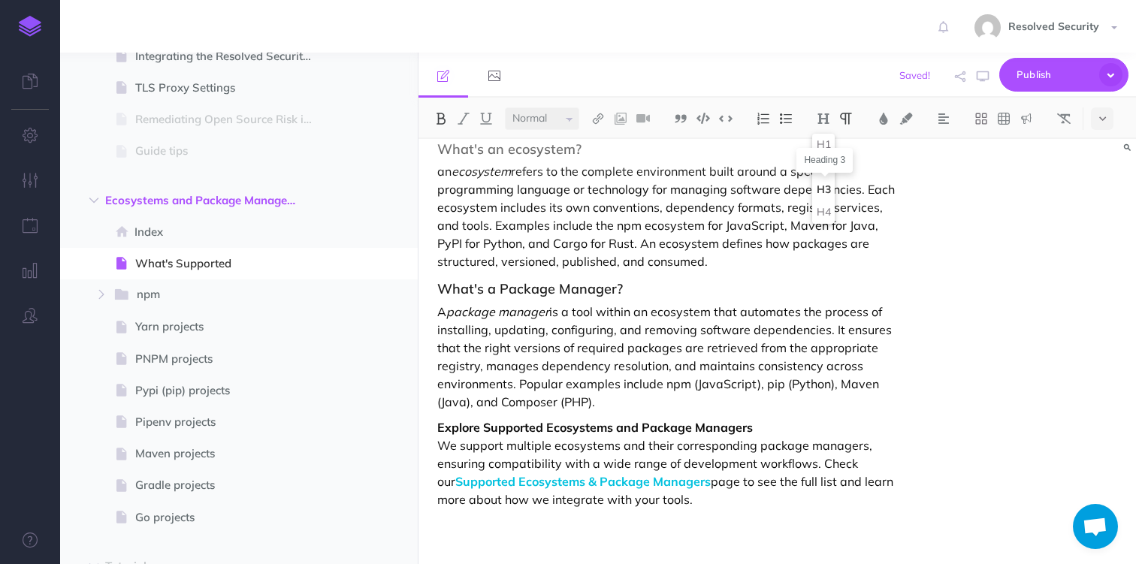
scroll to position [35, 0]
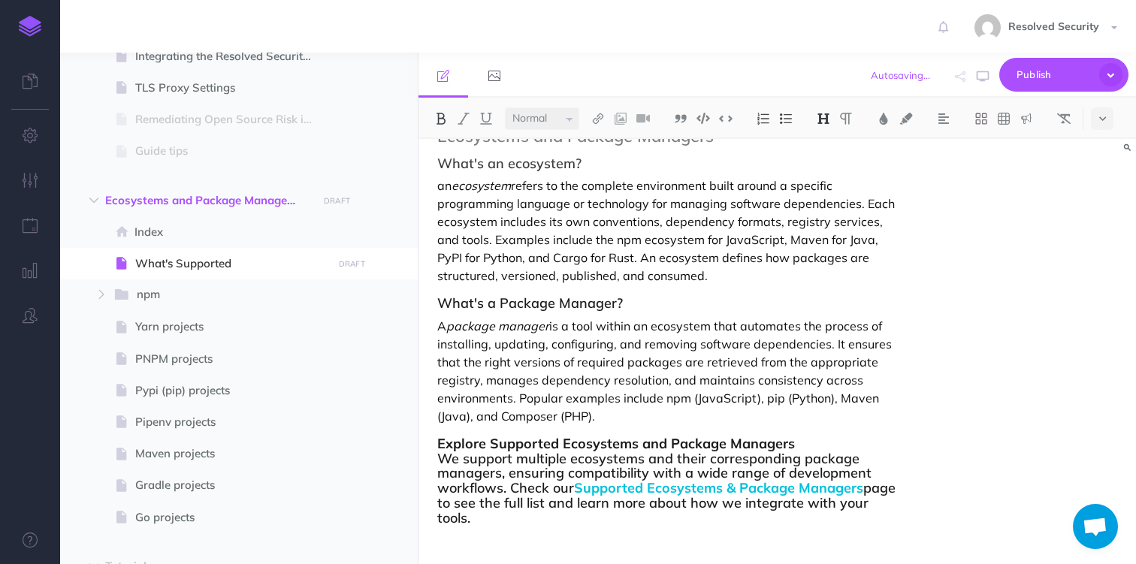
click at [445, 460] on h3 "Explore Supported Ecosystems and Package Managers We support multiple ecosystem…" at bounding box center [669, 480] width 464 height 89
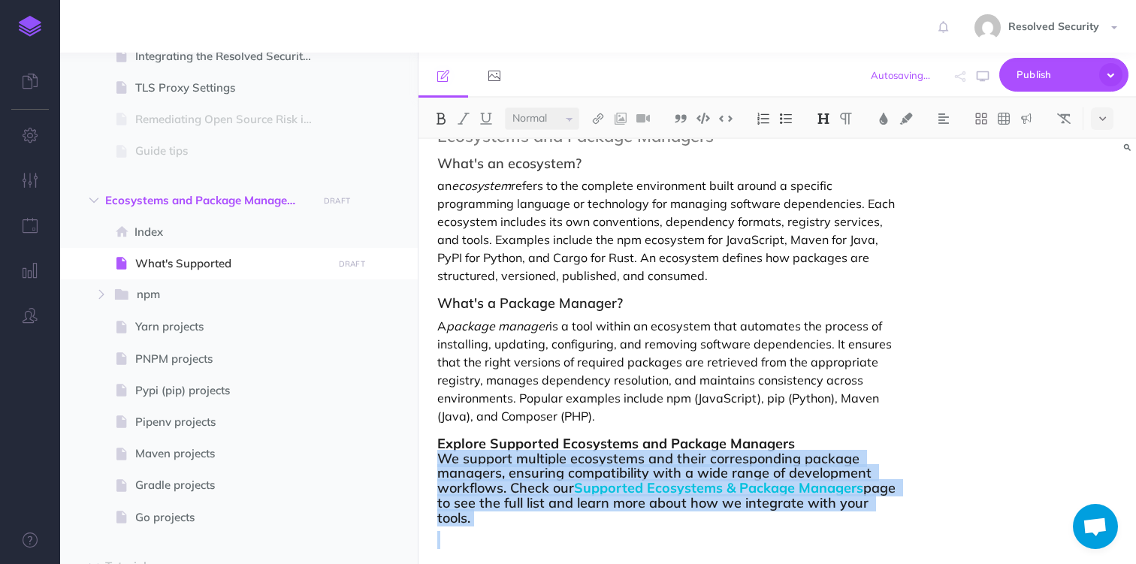
drag, startPoint x: 445, startPoint y: 460, endPoint x: 915, endPoint y: 504, distance: 471.5
click at [915, 504] on div "Ecosystems and Package Managers What's an ecosystem? an ecosystem refers to the…" at bounding box center [669, 341] width 502 height 475
click at [829, 122] on img at bounding box center [824, 119] width 14 height 12
click at [826, 189] on button "H3" at bounding box center [823, 190] width 23 height 23
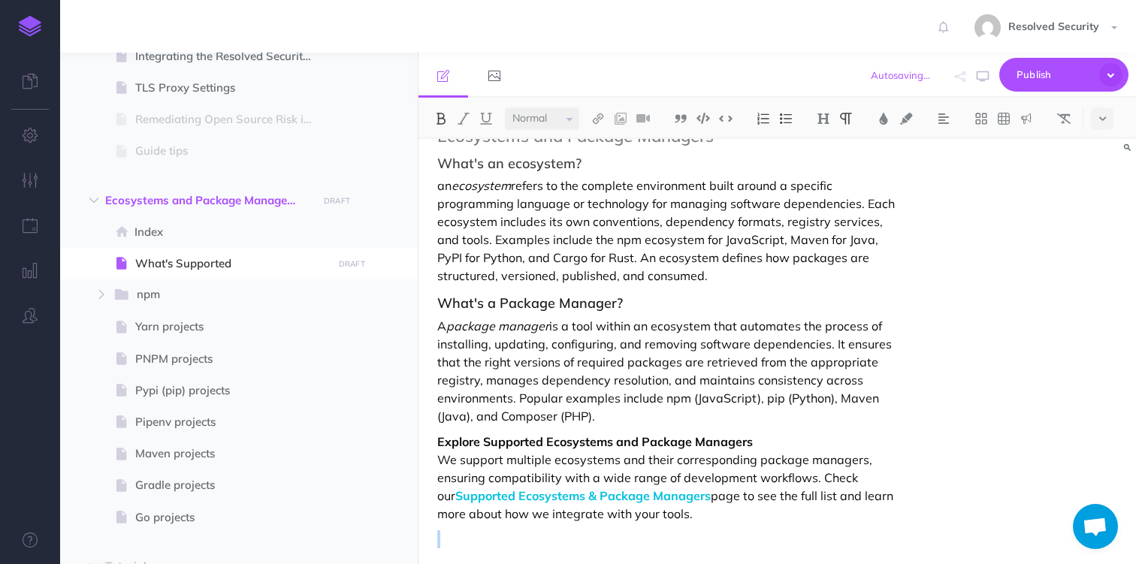
click at [638, 469] on p "Explore Supported Ecosystems and Package Managers We support multiple ecosystem…" at bounding box center [669, 478] width 464 height 90
click at [457, 439] on strong "Explore Supported Ecosystems and Package Managers" at bounding box center [594, 441] width 315 height 15
click at [478, 439] on strong "Explore Supported Ecosystems and Package Managers" at bounding box center [594, 441] width 315 height 15
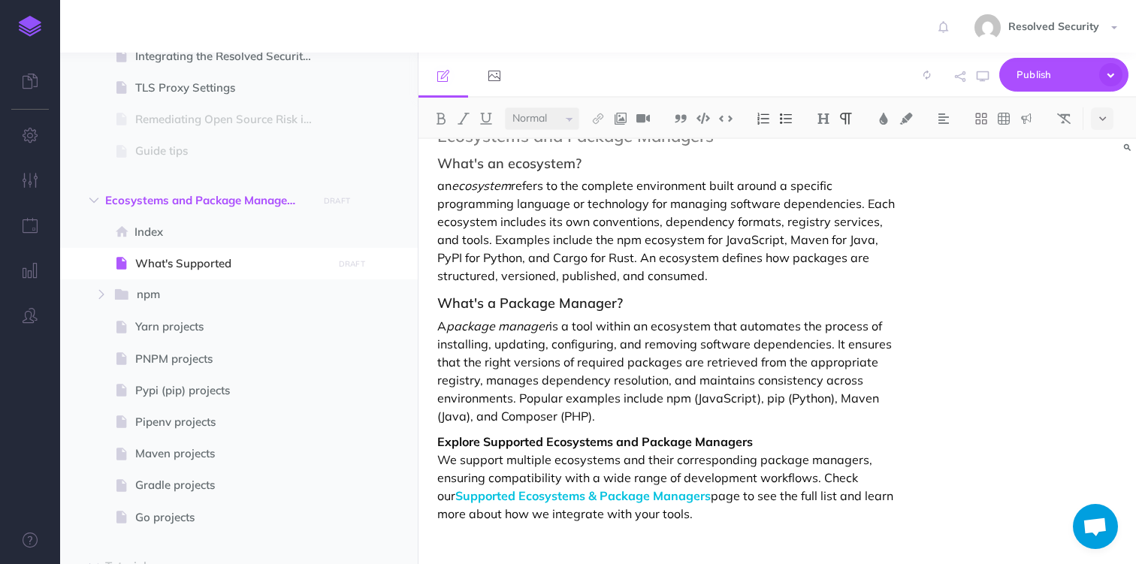
click at [649, 424] on p "A package manager is a tool within an ecosystem that automates the process of i…" at bounding box center [669, 371] width 464 height 108
click at [768, 440] on p "Explore Supported Ecosystems and Package Managers We support multiple ecosystem…" at bounding box center [669, 478] width 464 height 90
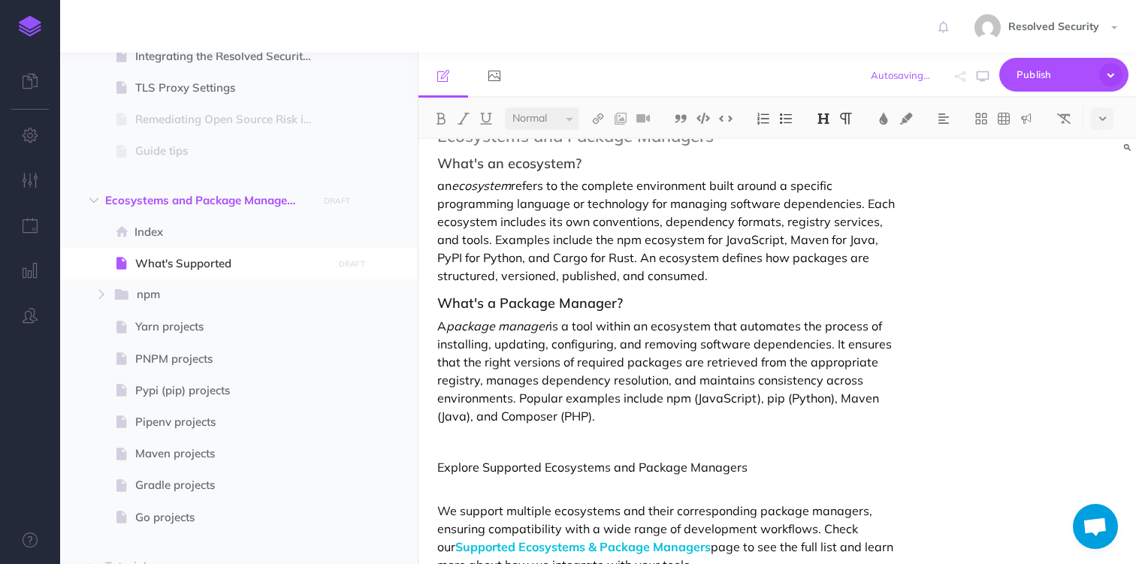
click at [828, 123] on img at bounding box center [824, 119] width 14 height 12
click at [829, 188] on button "H3" at bounding box center [823, 190] width 23 height 23
click at [612, 491] on p "We support multiple ecosystems and their corresponding package managers, ensuri…" at bounding box center [669, 527] width 464 height 90
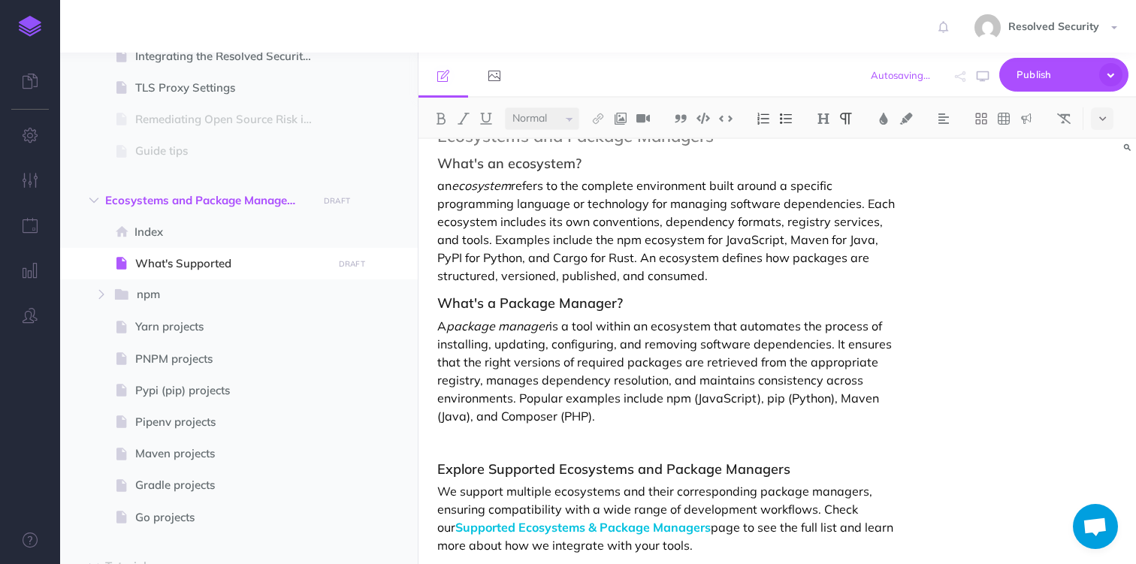
click at [630, 441] on p at bounding box center [669, 442] width 464 height 18
click at [439, 300] on h3 "What's a Package Manager?" at bounding box center [669, 303] width 464 height 15
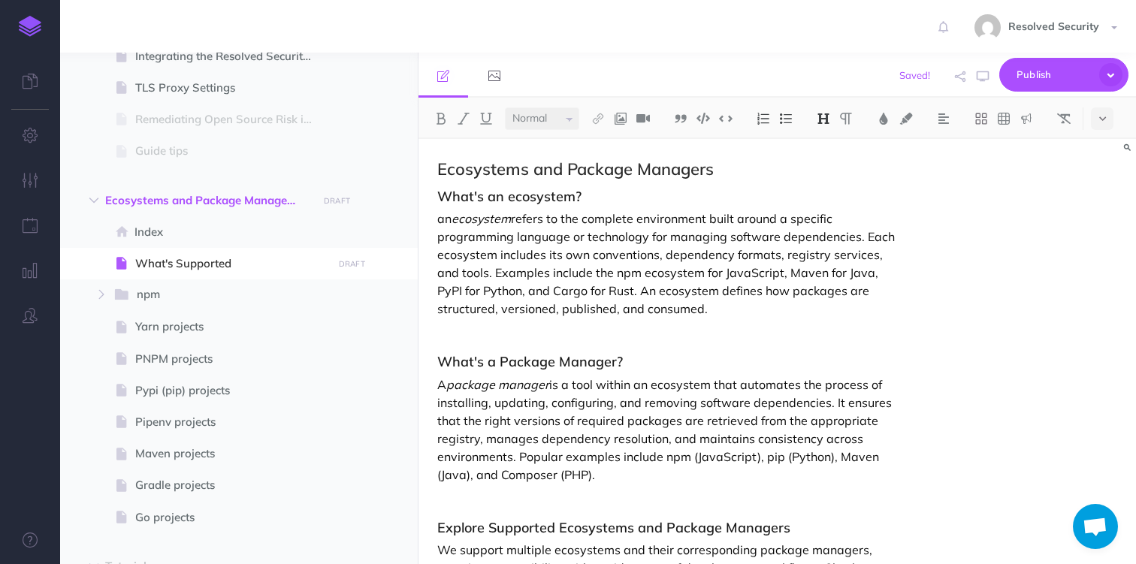
scroll to position [0, 0]
click at [1037, 77] on span "Publish" at bounding box center [1053, 74] width 75 height 23
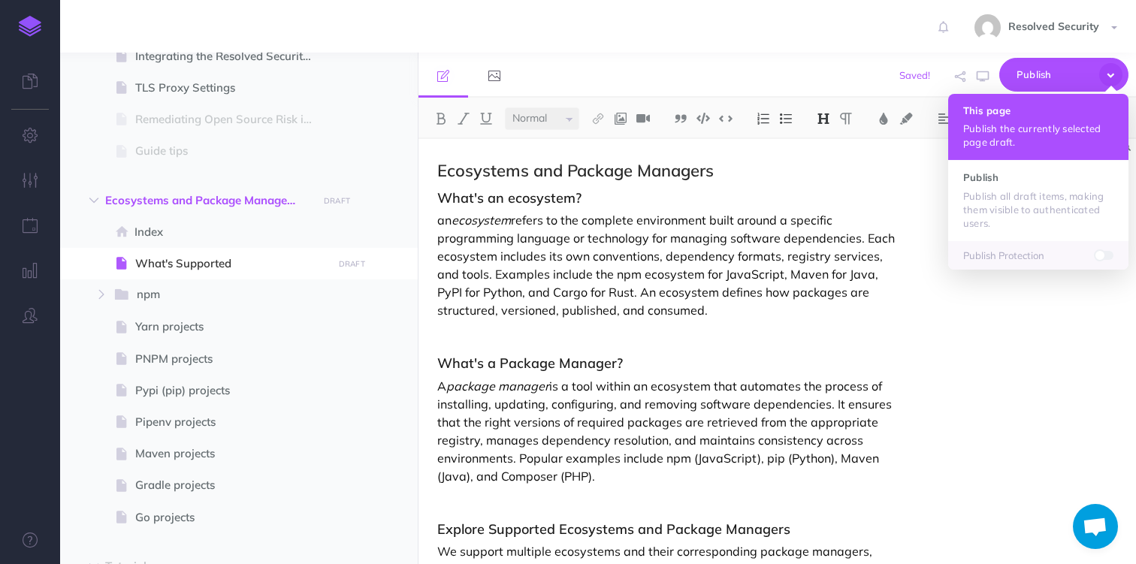
click at [1025, 123] on p "Publish the currently selected page draft." at bounding box center [1038, 135] width 150 height 27
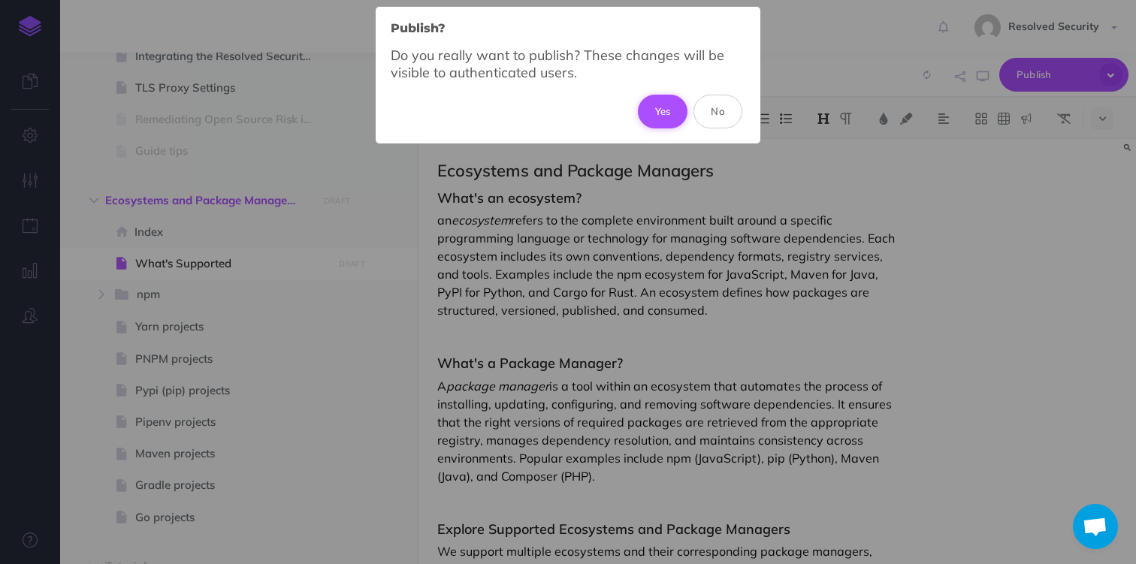
click at [658, 110] on button "Yes" at bounding box center [663, 111] width 50 height 33
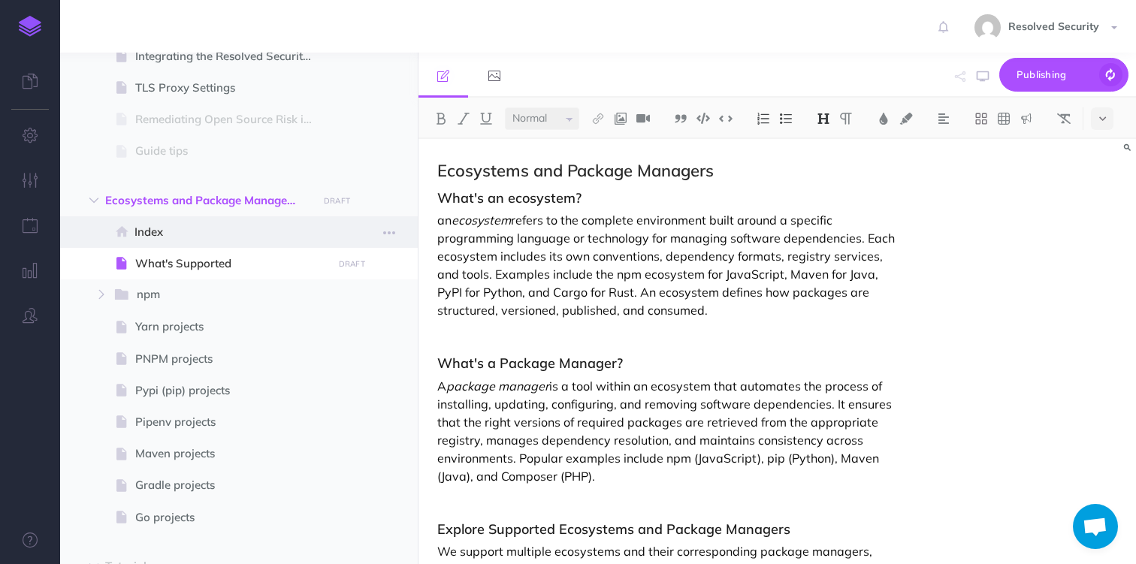
click at [143, 234] on span "Index" at bounding box center [230, 232] width 193 height 18
select select "null"
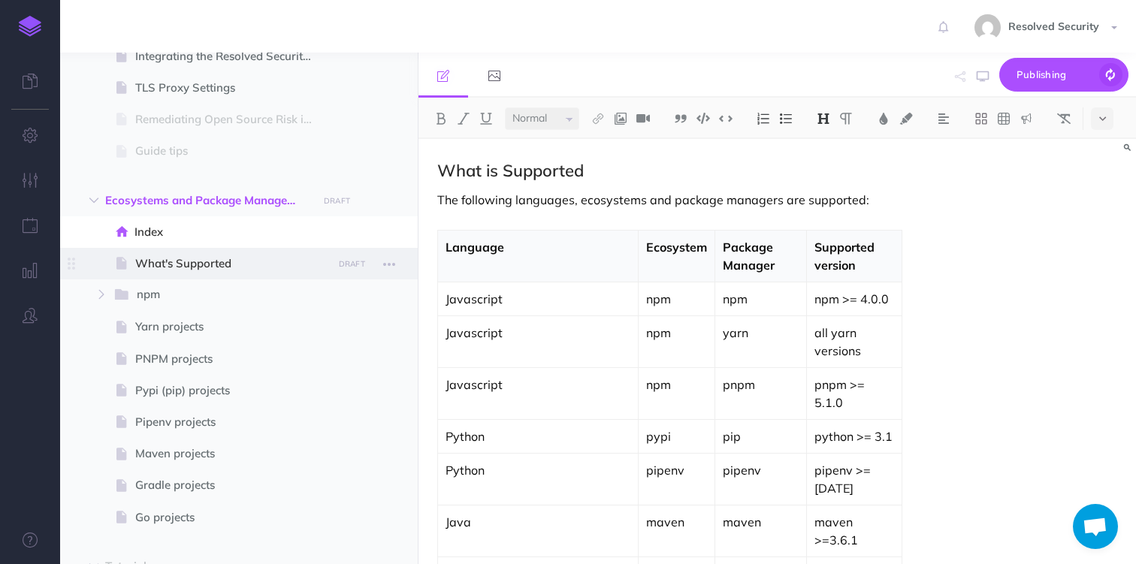
click at [157, 263] on span "What's Supported" at bounding box center [231, 264] width 192 height 18
select select "null"
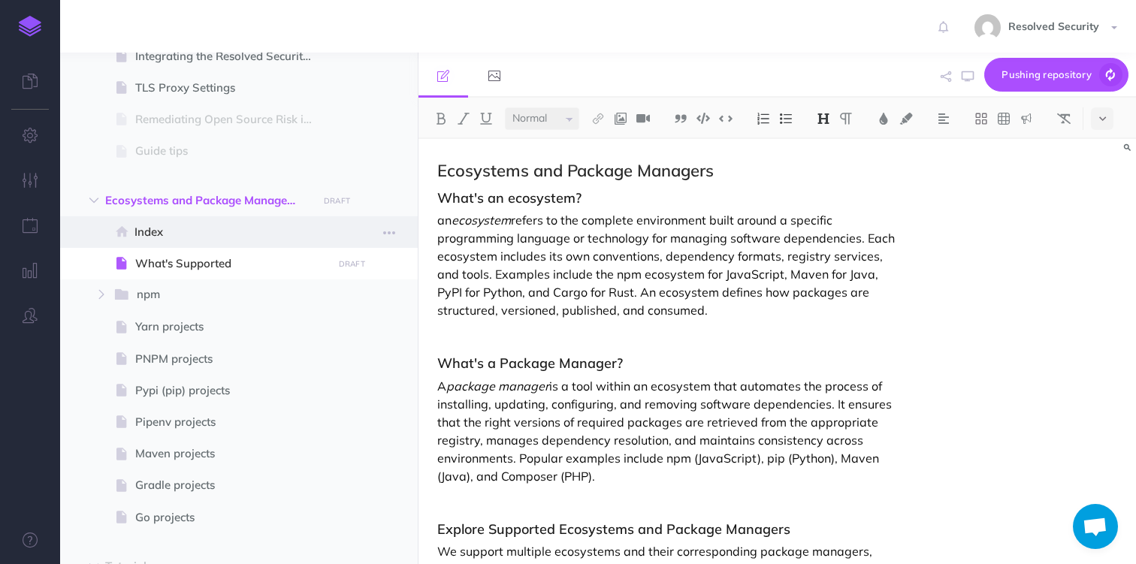
click at [161, 231] on span "Index" at bounding box center [230, 232] width 193 height 18
select select "null"
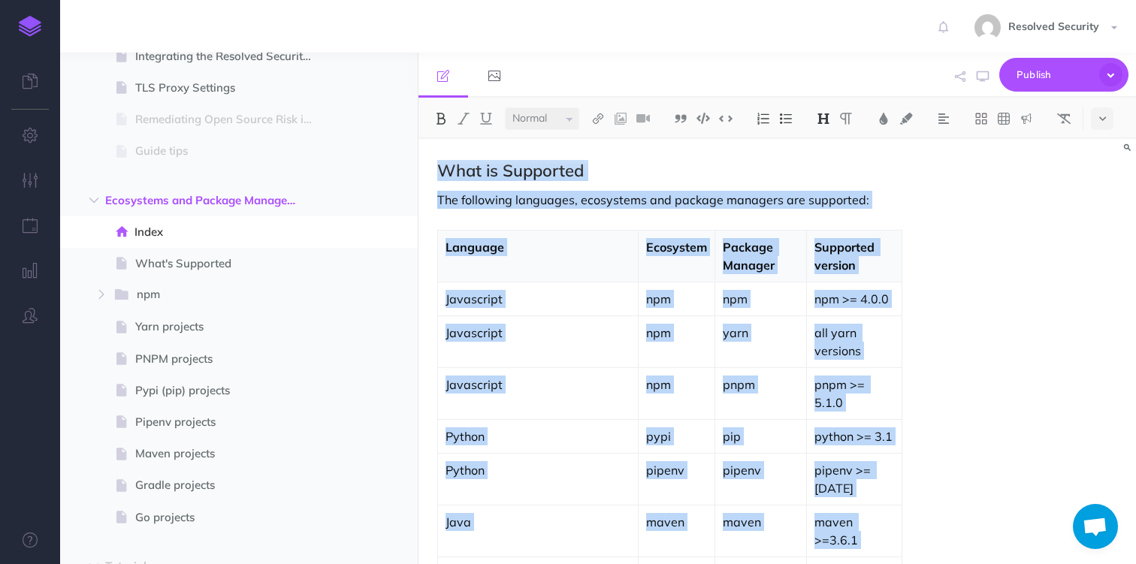
scroll to position [32, 0]
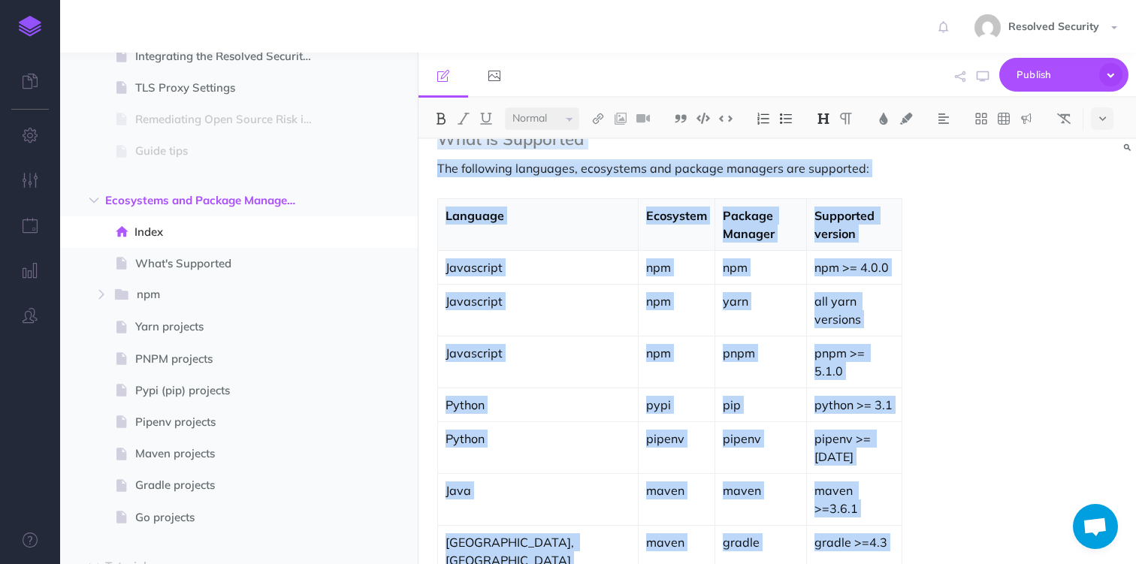
drag, startPoint x: 438, startPoint y: 169, endPoint x: 622, endPoint y: 538, distance: 412.2
click at [622, 538] on div "What is Supported The following languages, ecosystems and package managers are …" at bounding box center [669, 389] width 502 height 565
copy div "What is Supported The following languages, ecosystems and package managers are …"
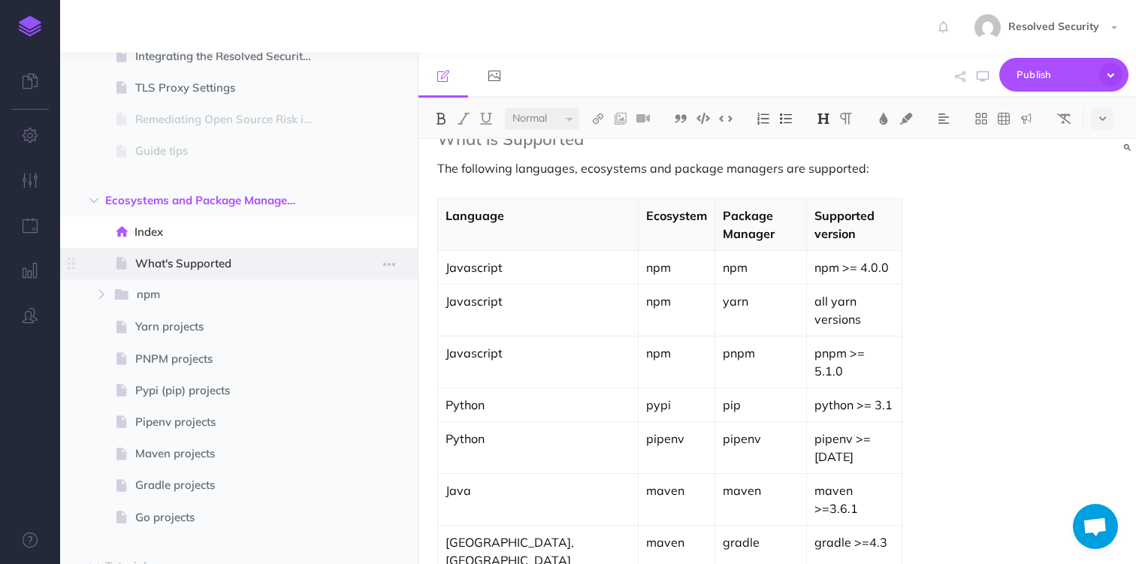
click at [207, 270] on span "What's Supported" at bounding box center [231, 264] width 192 height 18
select select "null"
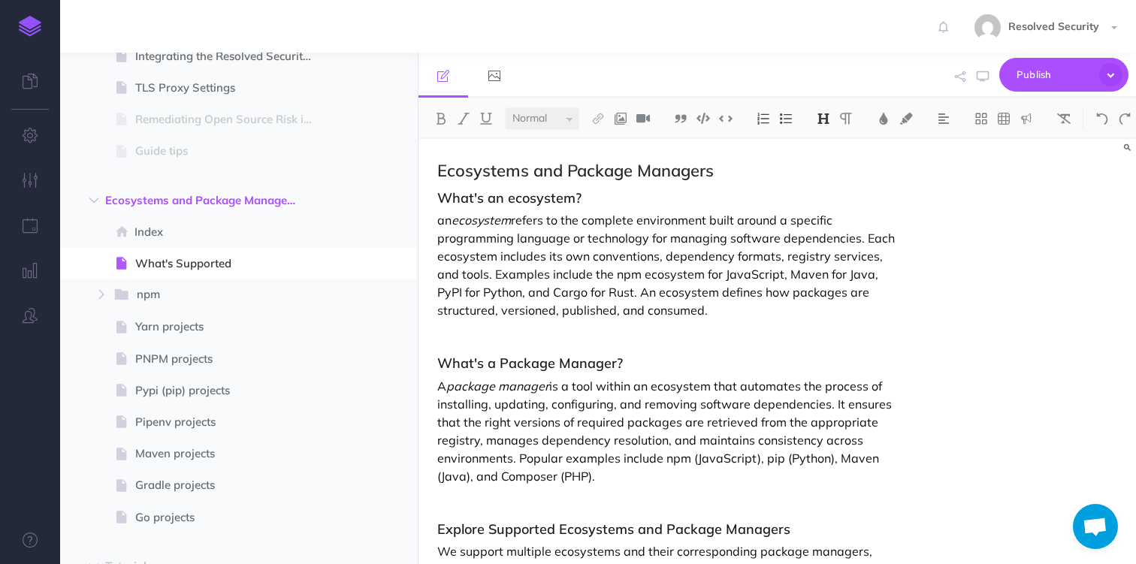
scroll to position [106, 0]
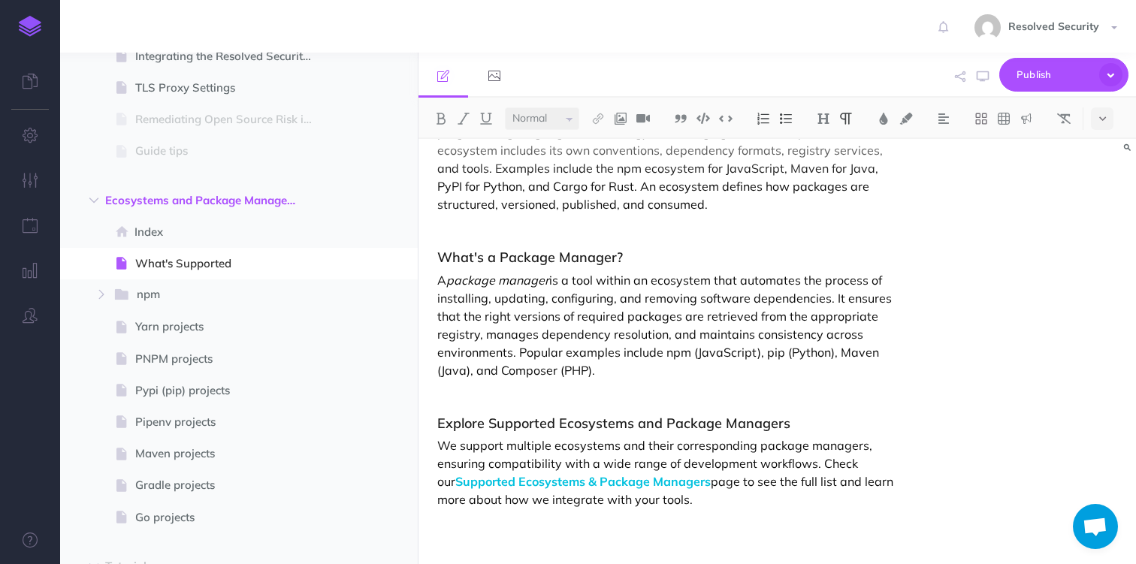
click at [488, 530] on p at bounding box center [669, 525] width 464 height 18
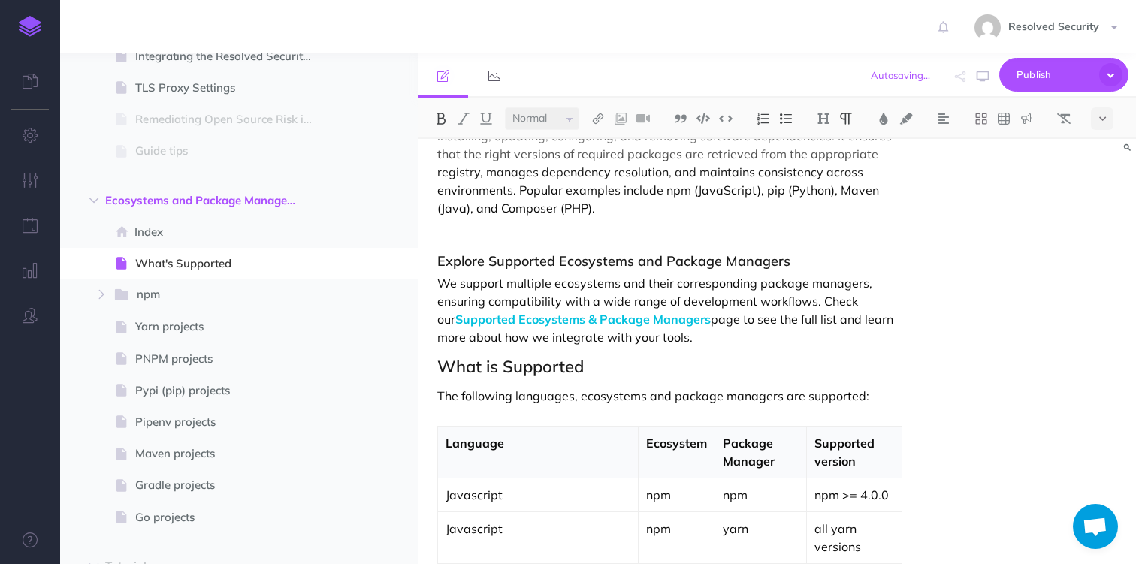
scroll to position [0, 0]
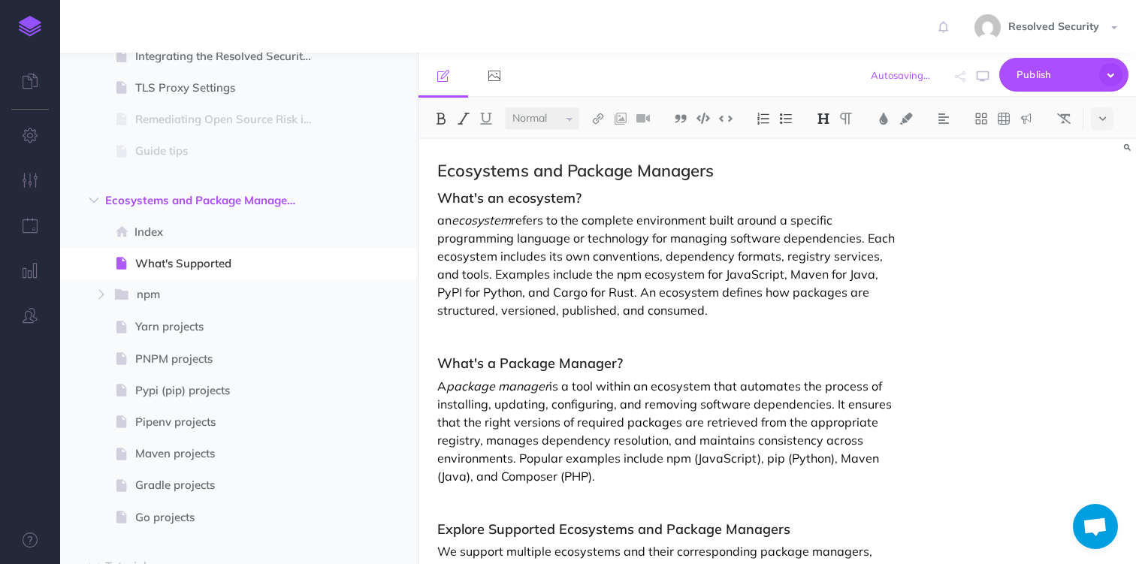
drag, startPoint x: 721, startPoint y: 340, endPoint x: 441, endPoint y: 172, distance: 326.4
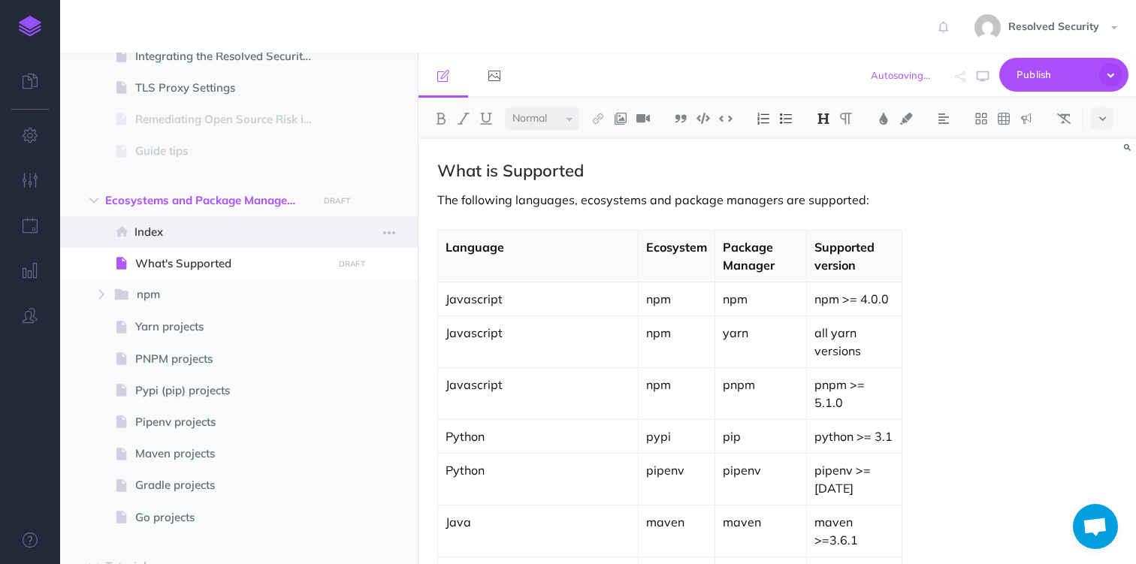
click at [154, 234] on span "Index" at bounding box center [230, 232] width 193 height 18
select select "null"
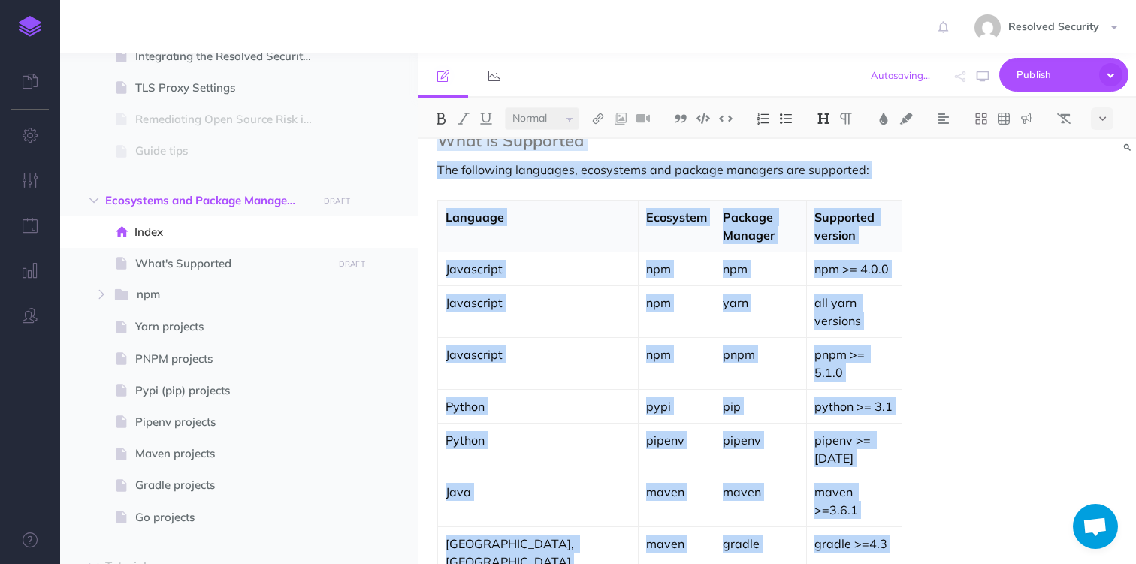
scroll to position [32, 0]
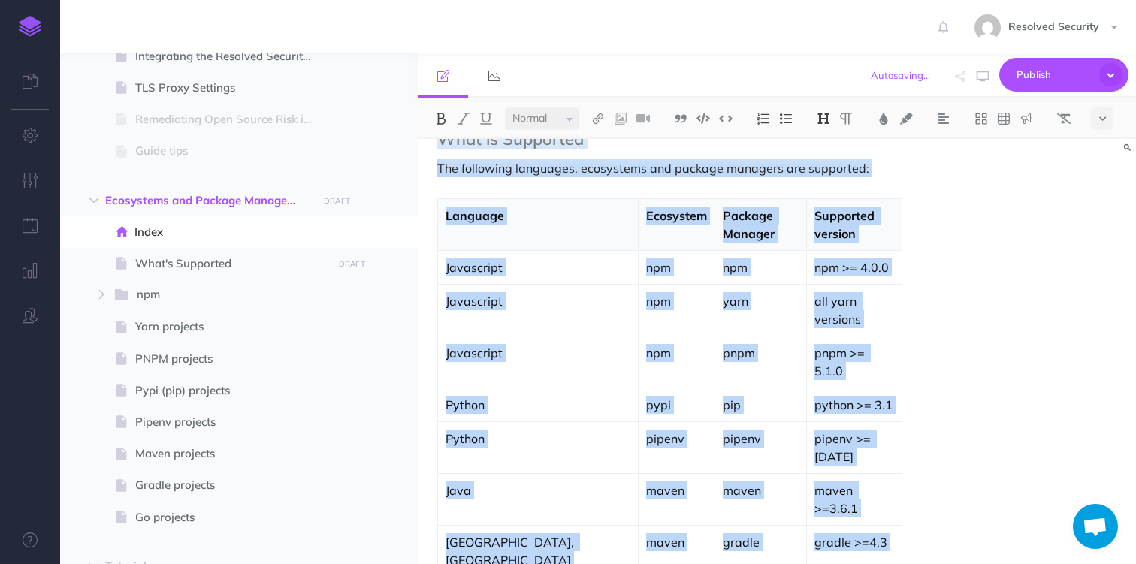
drag, startPoint x: 435, startPoint y: 168, endPoint x: 918, endPoint y: 566, distance: 625.9
click at [918, 563] on html "Toggle Navigation Resolved Security Settings Account Settings Teams Create Team…" at bounding box center [568, 282] width 1136 height 564
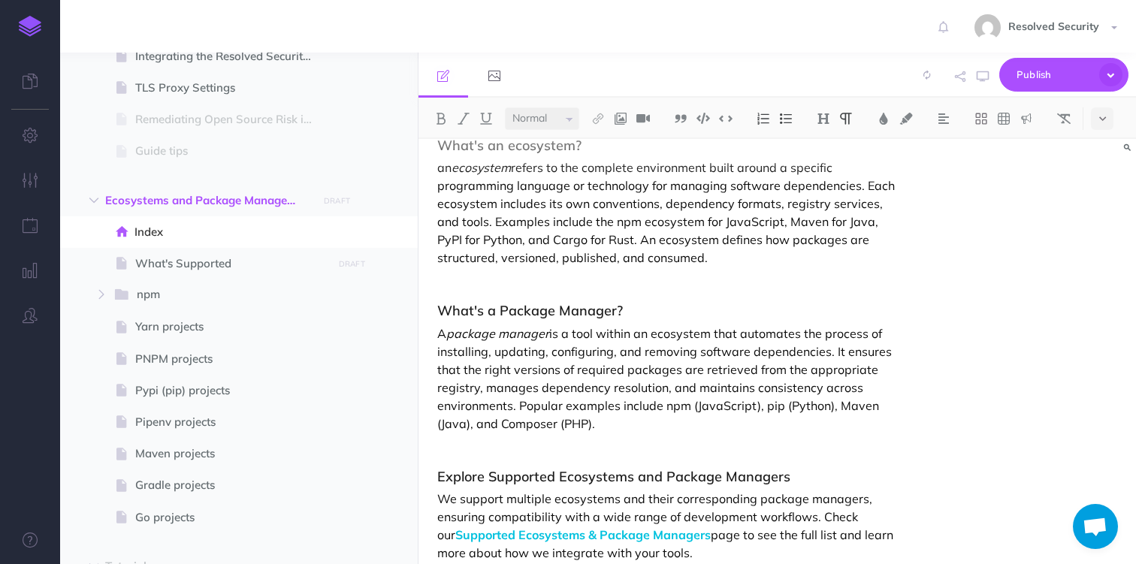
scroll to position [0, 0]
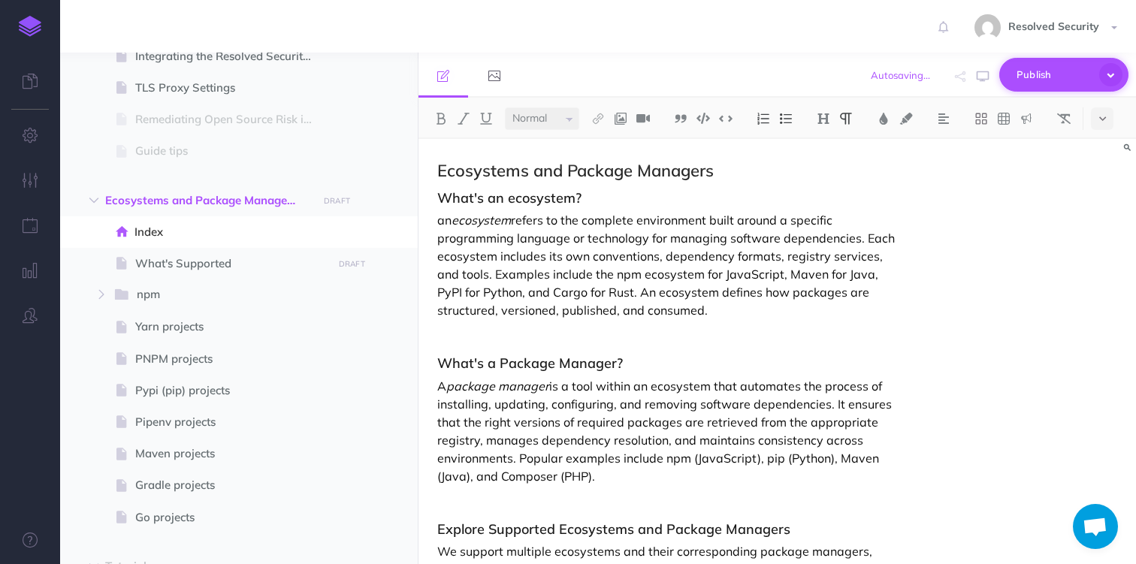
click at [1061, 81] on span "Publish" at bounding box center [1053, 74] width 75 height 23
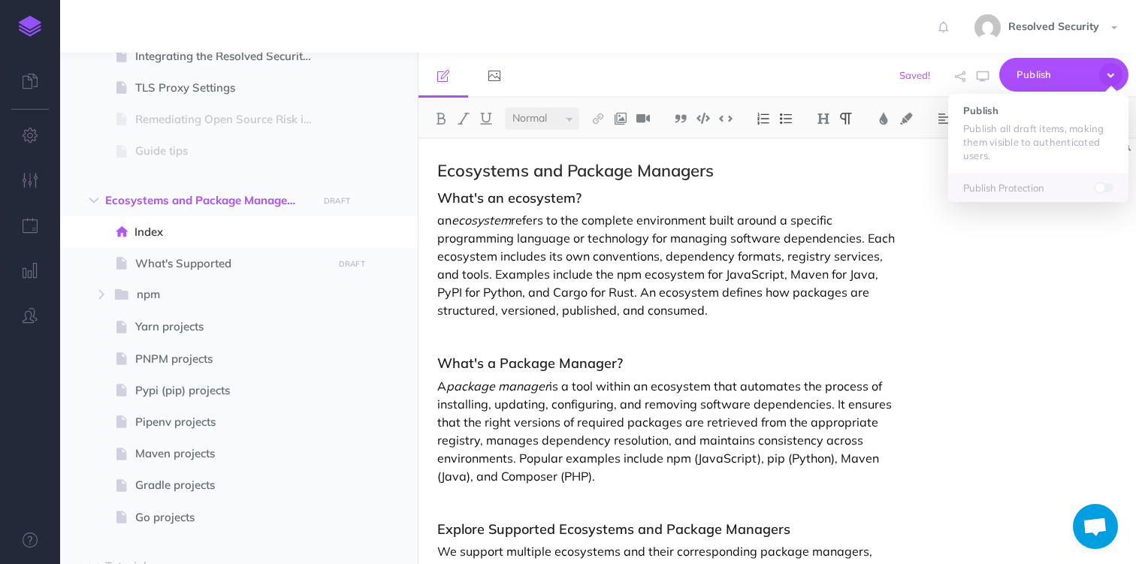
click at [826, 231] on p "an ecosystem refers to the complete environment built around a specific program…" at bounding box center [669, 265] width 464 height 108
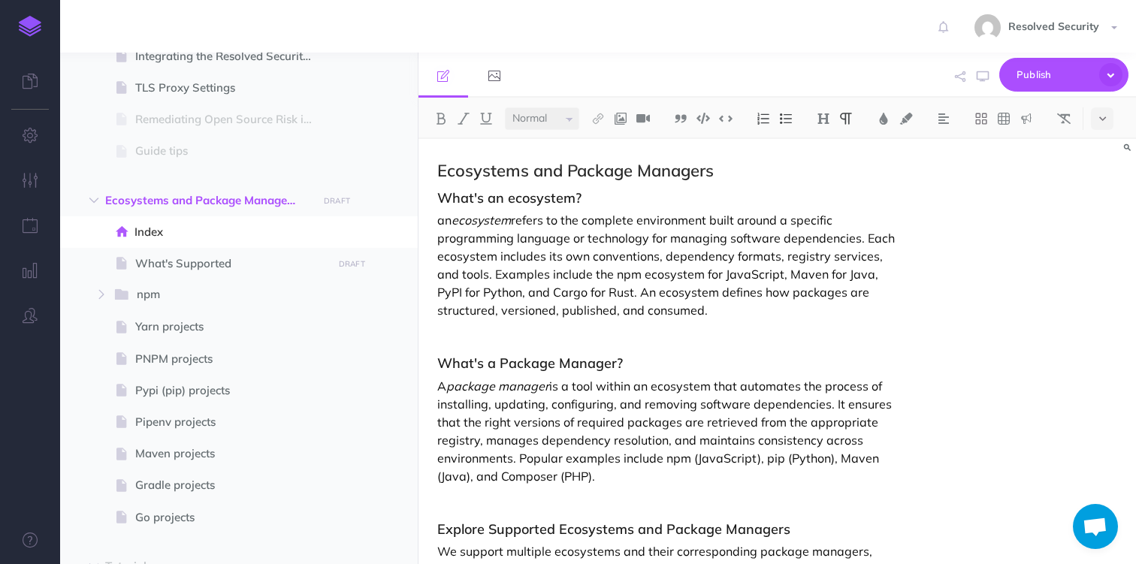
click at [830, 228] on p "an ecosystem refers to the complete environment built around a specific program…" at bounding box center [669, 265] width 464 height 108
click at [1037, 82] on span "Publish" at bounding box center [1053, 74] width 75 height 23
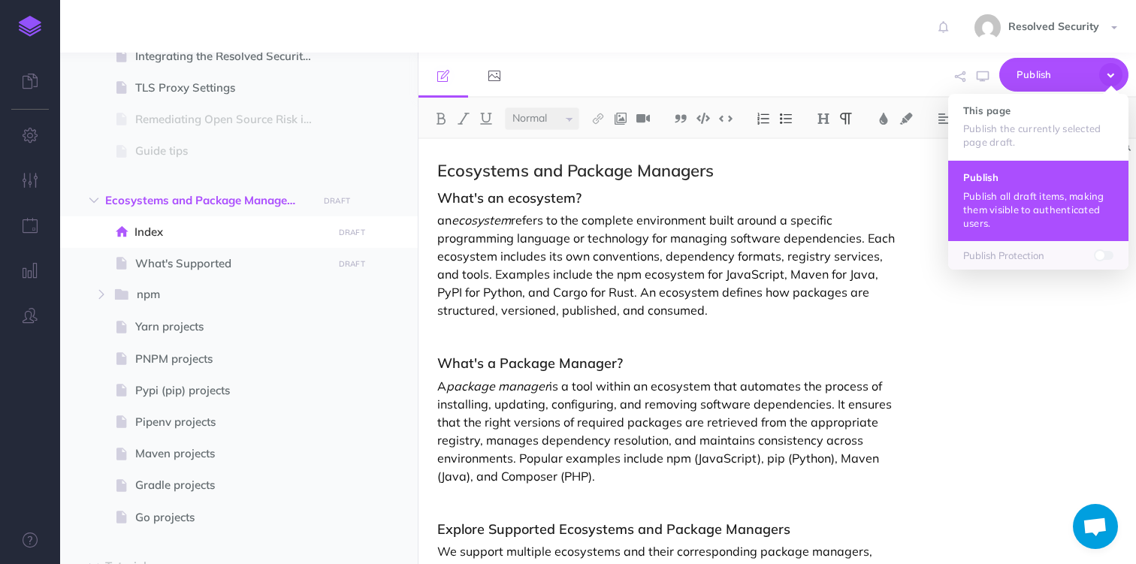
click at [993, 189] on button "Publish Publish all draft items, making them visible to authenticated users." at bounding box center [1038, 200] width 180 height 80
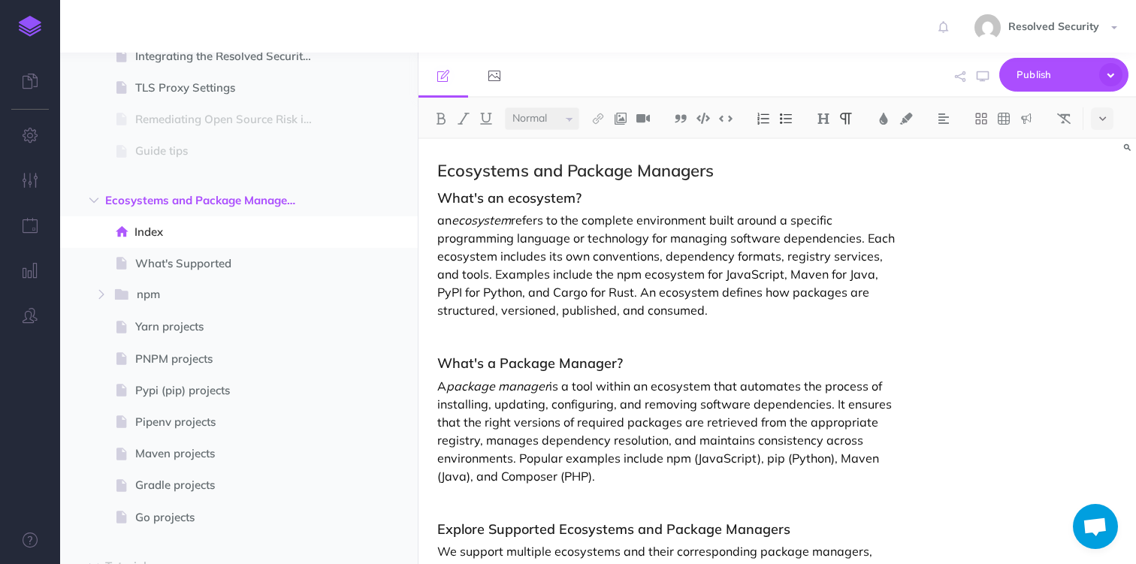
click at [478, 168] on h2 "Ecosystems and Package Managers" at bounding box center [669, 171] width 464 height 18
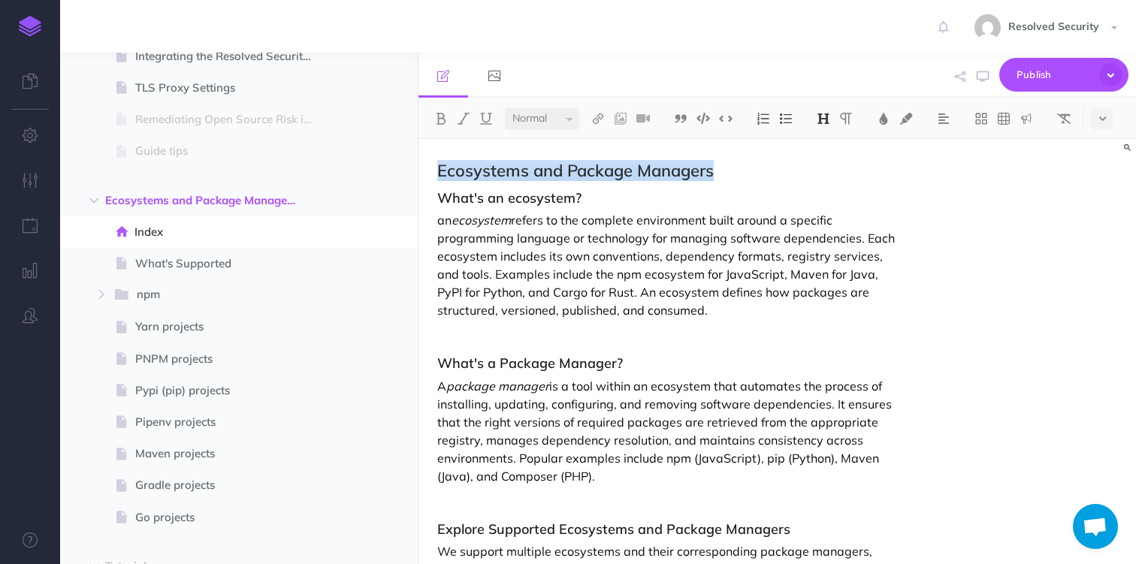
click at [478, 168] on h2 "Ecosystems and Package Managers" at bounding box center [669, 171] width 464 height 18
click at [824, 114] on img at bounding box center [824, 119] width 14 height 12
click at [822, 149] on button "H1" at bounding box center [823, 145] width 23 height 23
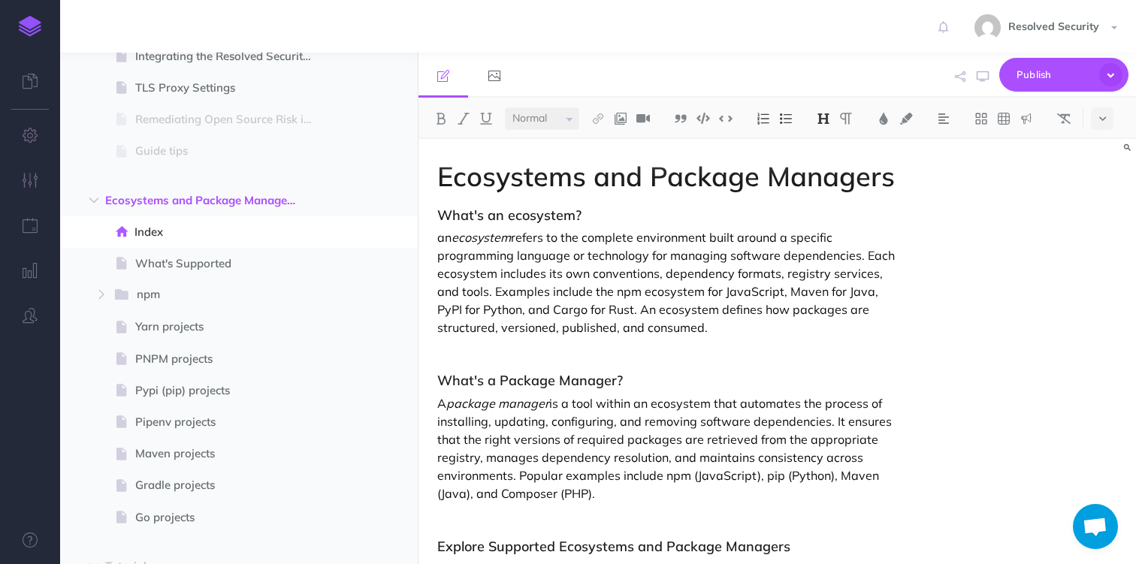
click at [470, 221] on h3 "What's an ecosystem?" at bounding box center [669, 215] width 464 height 15
click at [823, 125] on button at bounding box center [823, 118] width 23 height 23
click at [829, 168] on button "H2" at bounding box center [823, 167] width 23 height 23
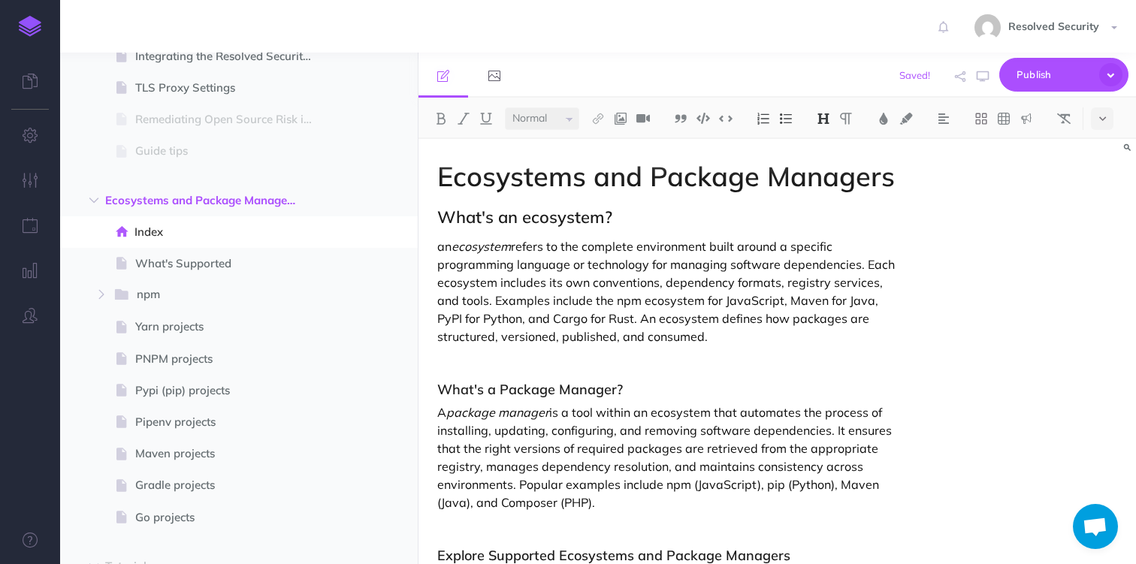
click at [481, 388] on h3 "What's a Package Manager?" at bounding box center [669, 389] width 464 height 15
click at [823, 122] on img at bounding box center [824, 119] width 14 height 12
click at [828, 162] on button "H2" at bounding box center [823, 167] width 23 height 23
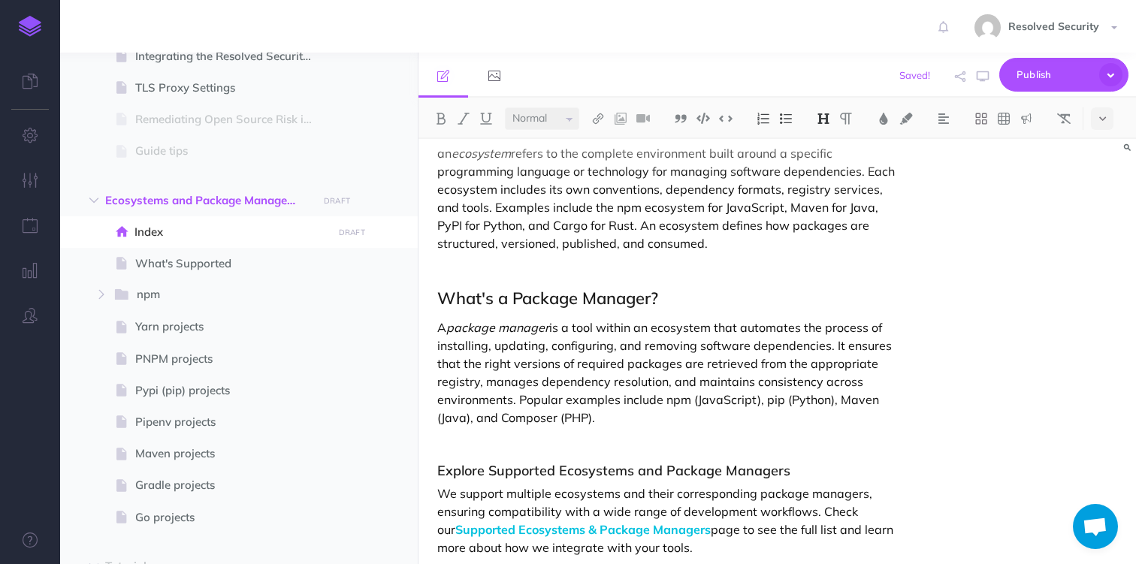
scroll to position [113, 0]
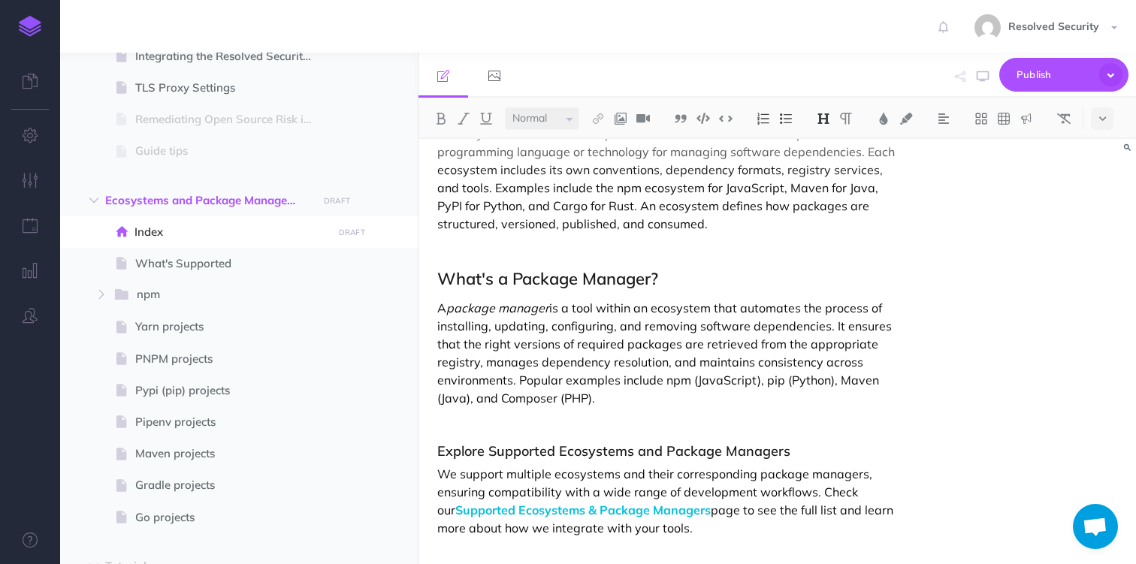
click at [453, 455] on h3 "Explore Supported Ecosystems and Package Managers" at bounding box center [669, 451] width 464 height 15
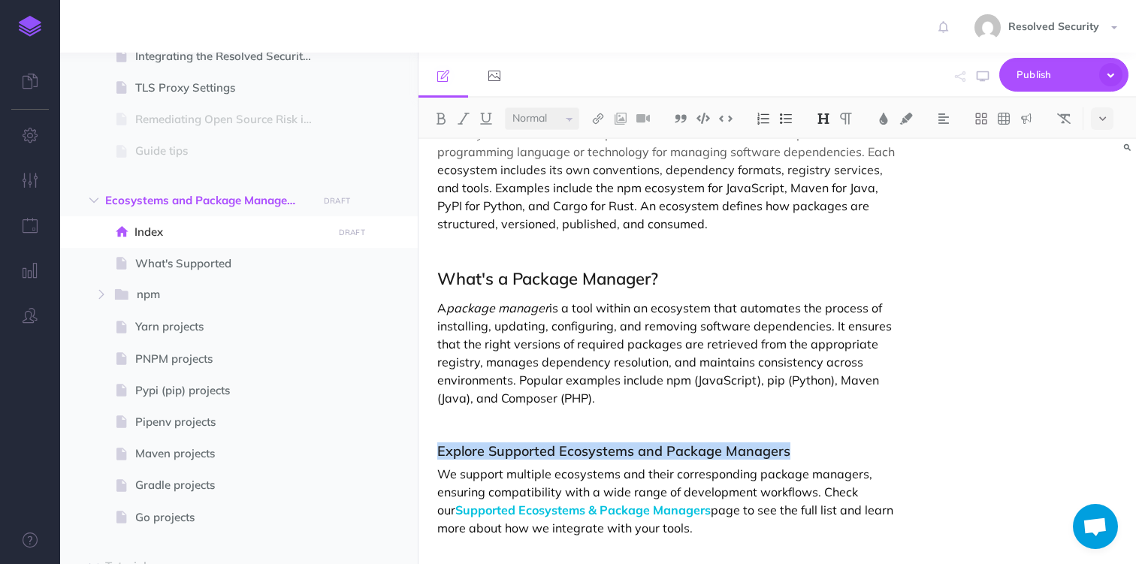
click at [453, 455] on h3 "Explore Supported Ecosystems and Package Managers" at bounding box center [669, 451] width 464 height 15
click at [821, 119] on img at bounding box center [824, 119] width 14 height 12
click at [823, 166] on button "H2" at bounding box center [823, 167] width 23 height 23
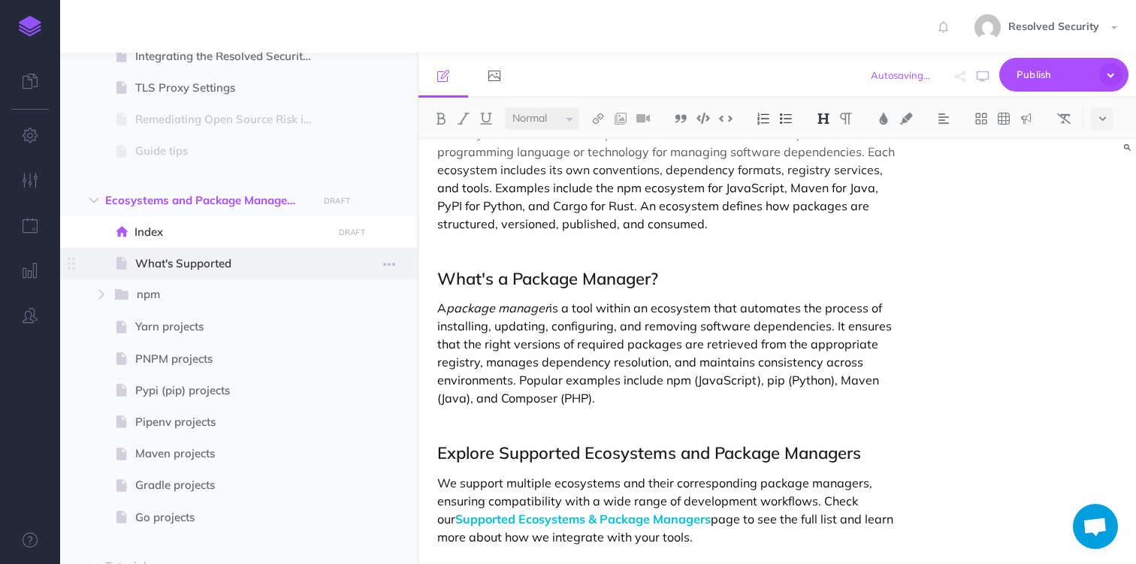
click at [171, 264] on span "What's Supported" at bounding box center [231, 264] width 192 height 18
click at [189, 266] on span "What's Supported" at bounding box center [231, 264] width 192 height 18
select select "null"
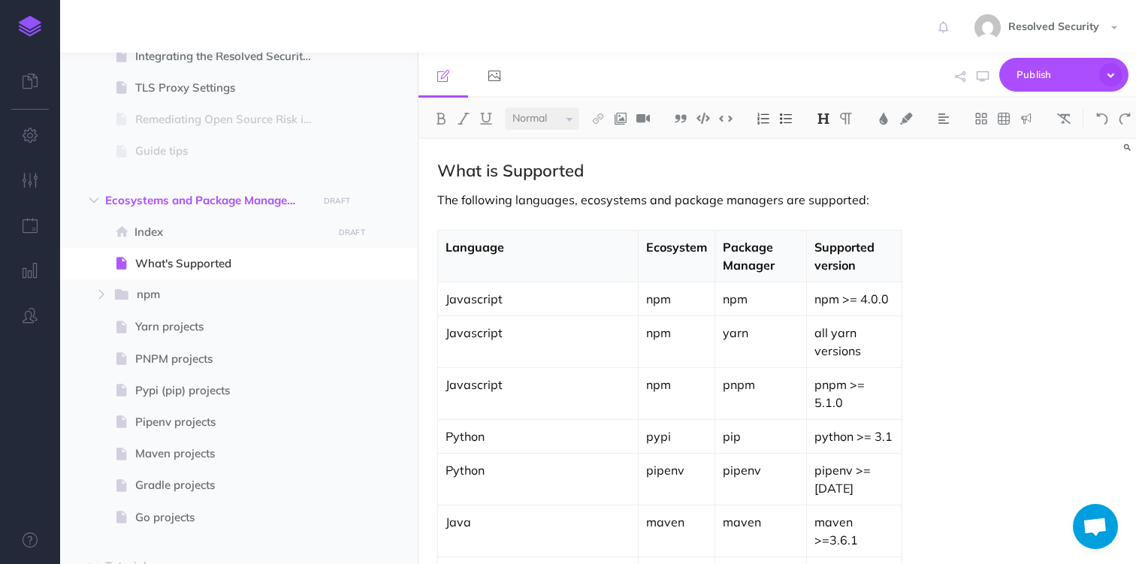
click at [461, 171] on h2 "What is Supported" at bounding box center [669, 171] width 464 height 18
click at [823, 119] on img at bounding box center [824, 119] width 14 height 12
click at [829, 142] on button "H1" at bounding box center [823, 145] width 23 height 23
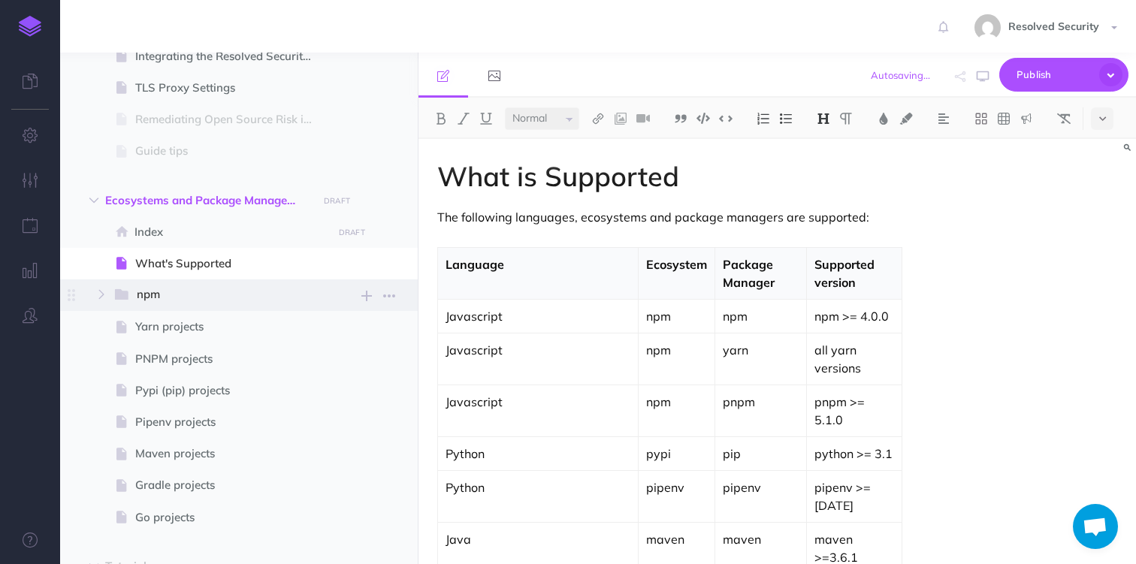
click at [145, 300] on span "npm" at bounding box center [221, 295] width 168 height 20
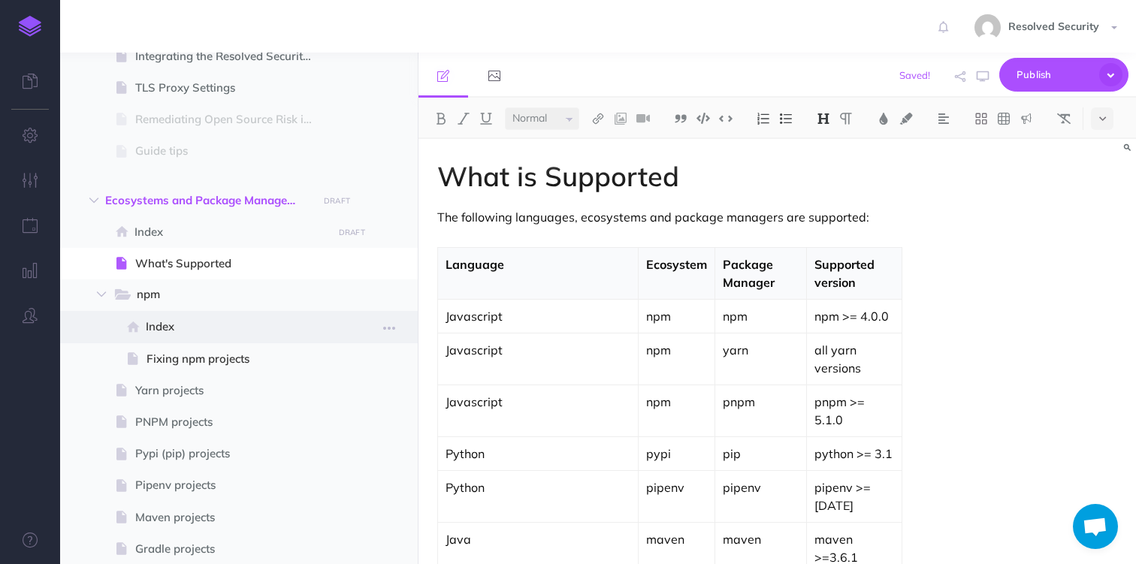
click at [165, 328] on span "Index" at bounding box center [237, 327] width 182 height 18
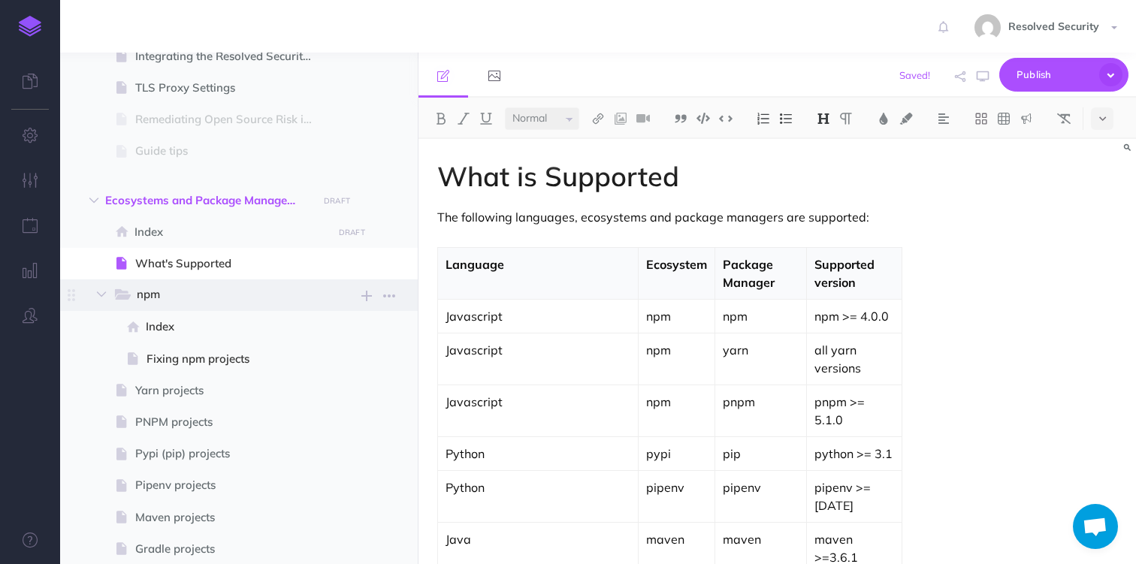
select select "null"
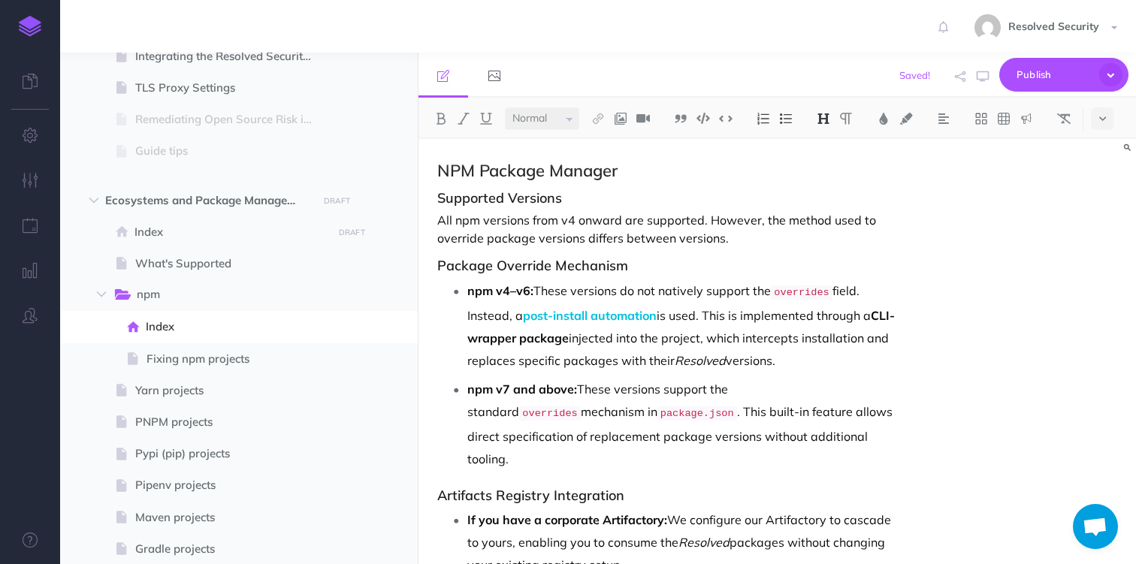
click at [456, 171] on h2 "NPM Package Manager" at bounding box center [669, 171] width 464 height 18
click at [830, 117] on img at bounding box center [824, 119] width 14 height 12
click at [829, 142] on button "H1" at bounding box center [823, 145] width 23 height 23
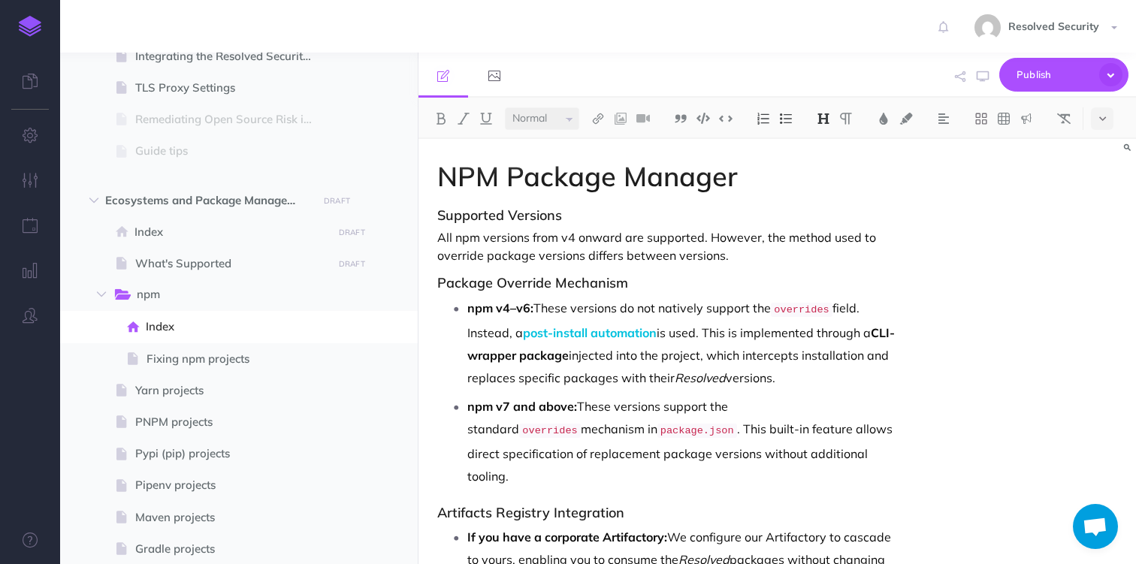
click at [484, 222] on h3 "Supported Versions" at bounding box center [669, 215] width 464 height 15
click at [823, 118] on img at bounding box center [824, 119] width 14 height 12
click at [827, 163] on button "H2" at bounding box center [823, 167] width 23 height 23
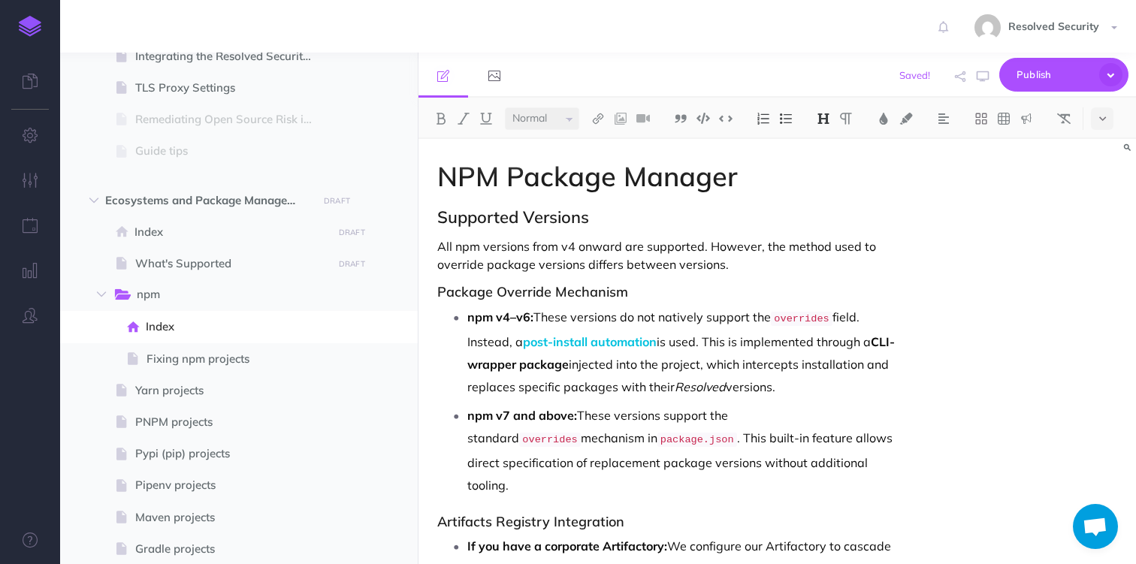
click at [469, 293] on h3 "Package Override Mechanism" at bounding box center [669, 292] width 464 height 15
click at [828, 119] on img at bounding box center [824, 119] width 14 height 12
click at [826, 166] on button "H2" at bounding box center [823, 167] width 23 height 23
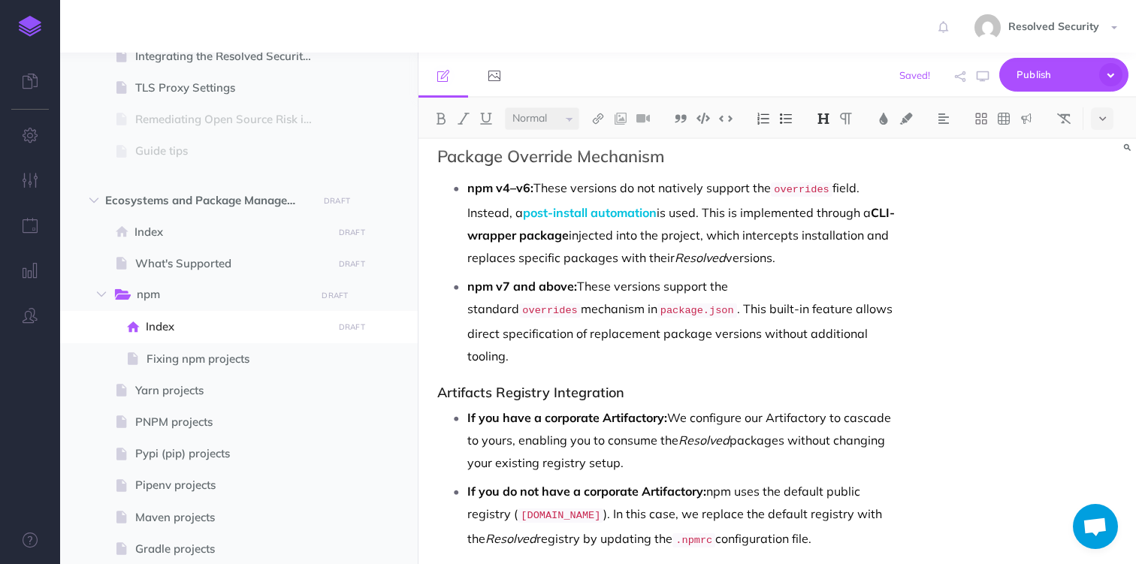
scroll to position [146, 0]
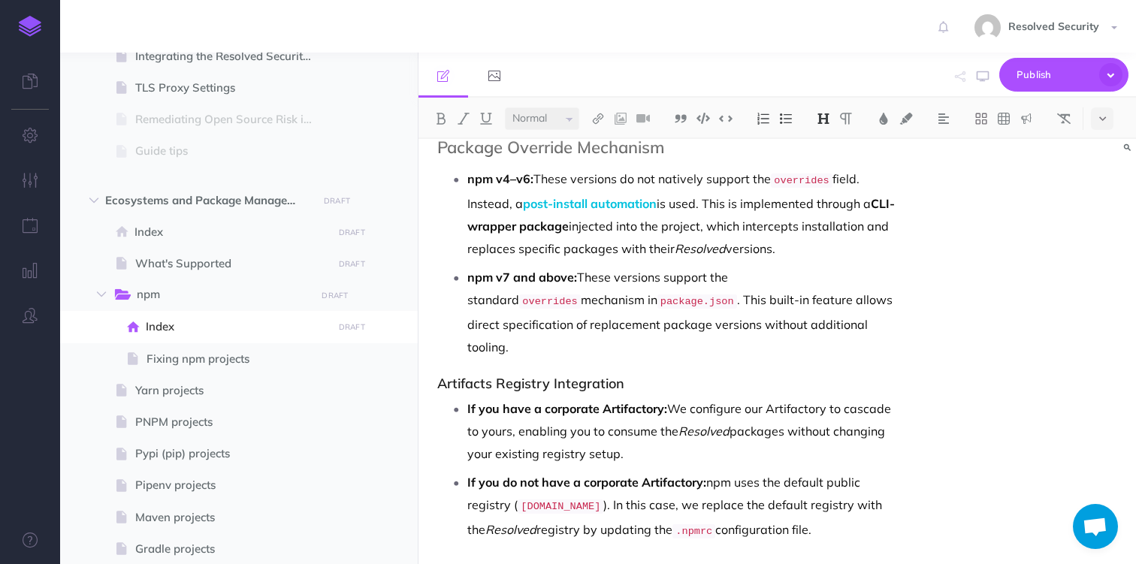
click at [454, 376] on h3 "Artifacts Registry Integration" at bounding box center [669, 383] width 464 height 15
click at [826, 118] on img at bounding box center [824, 119] width 14 height 12
click at [828, 162] on button "H2" at bounding box center [823, 167] width 23 height 23
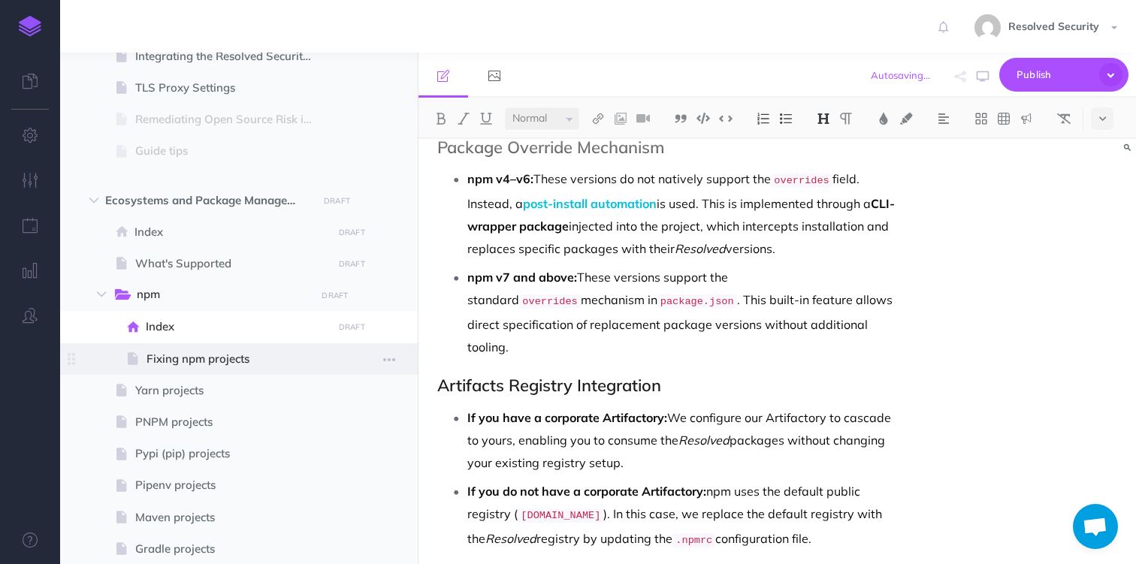
click at [183, 361] on span "Fixing npm projects" at bounding box center [236, 359] width 181 height 18
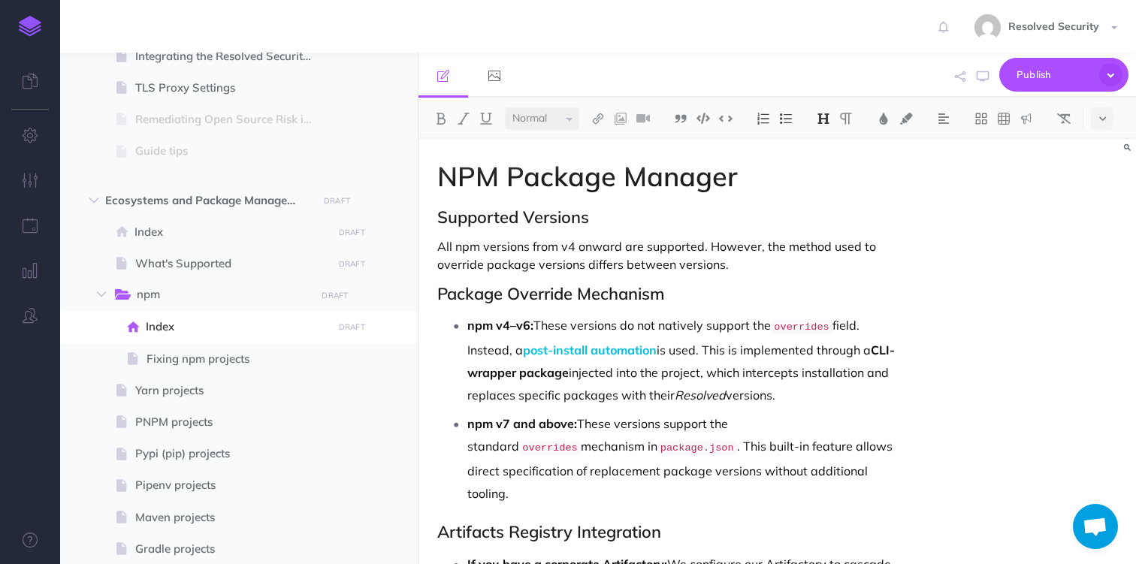
click at [442, 178] on h1 "NPM Package Manager" at bounding box center [669, 177] width 464 height 30
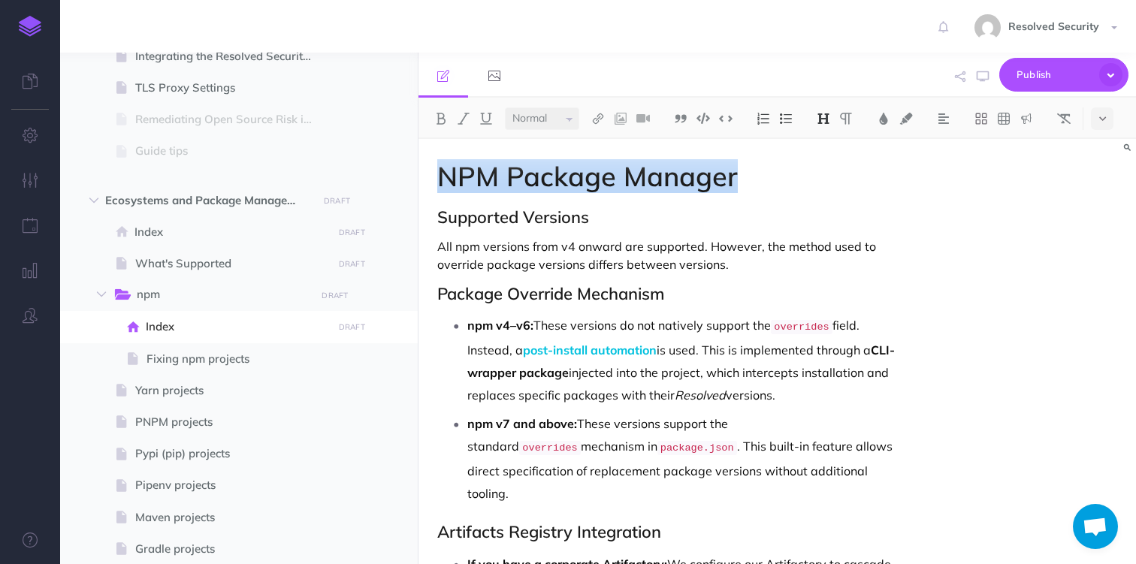
drag, startPoint x: 442, startPoint y: 178, endPoint x: 687, endPoint y: 177, distance: 245.6
click at [687, 177] on h1 "NPM Package Manager" at bounding box center [669, 177] width 464 height 30
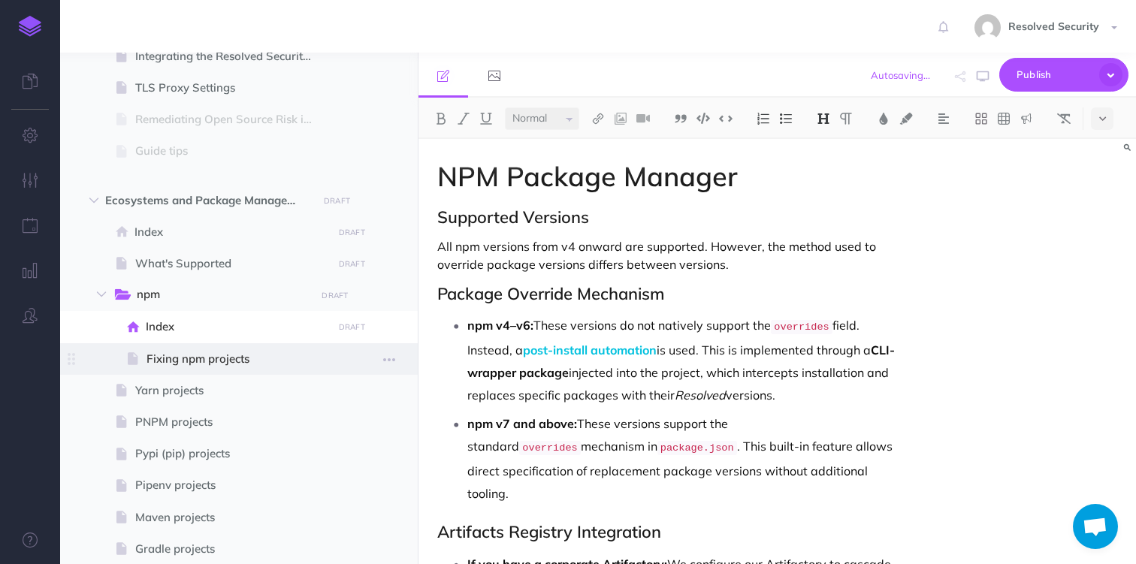
click at [186, 353] on span "Fixing npm projects" at bounding box center [236, 359] width 181 height 18
click at [182, 360] on span "Fixing npm projects" at bounding box center [236, 359] width 181 height 18
click at [177, 325] on span "Index" at bounding box center [237, 327] width 182 height 18
click at [171, 391] on span "Yarn projects" at bounding box center [231, 391] width 192 height 18
select select "null"
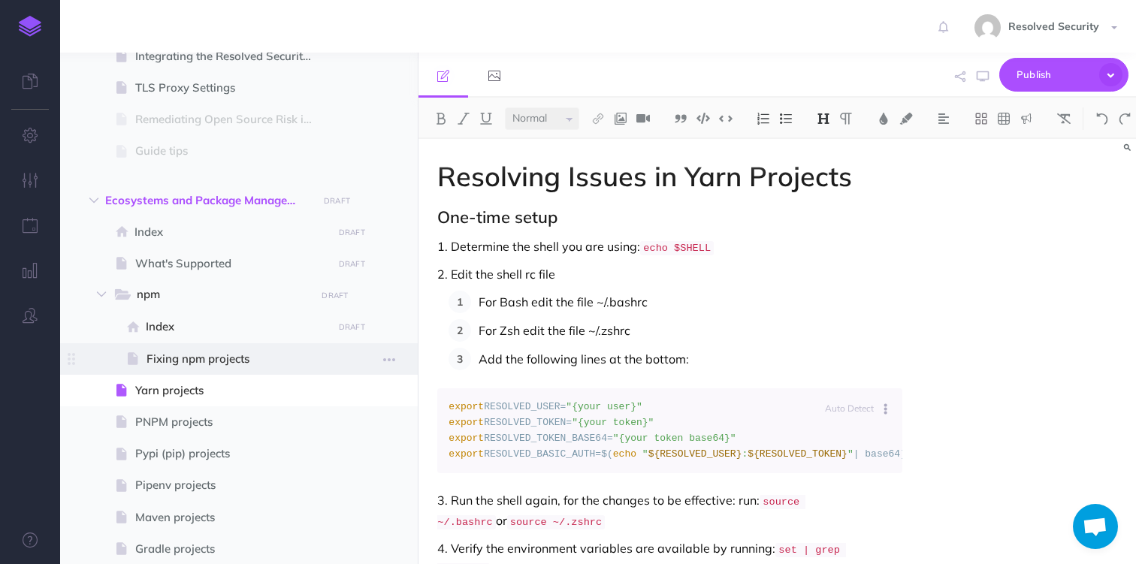
click at [192, 354] on span "Fixing npm projects" at bounding box center [236, 359] width 181 height 18
select select "null"
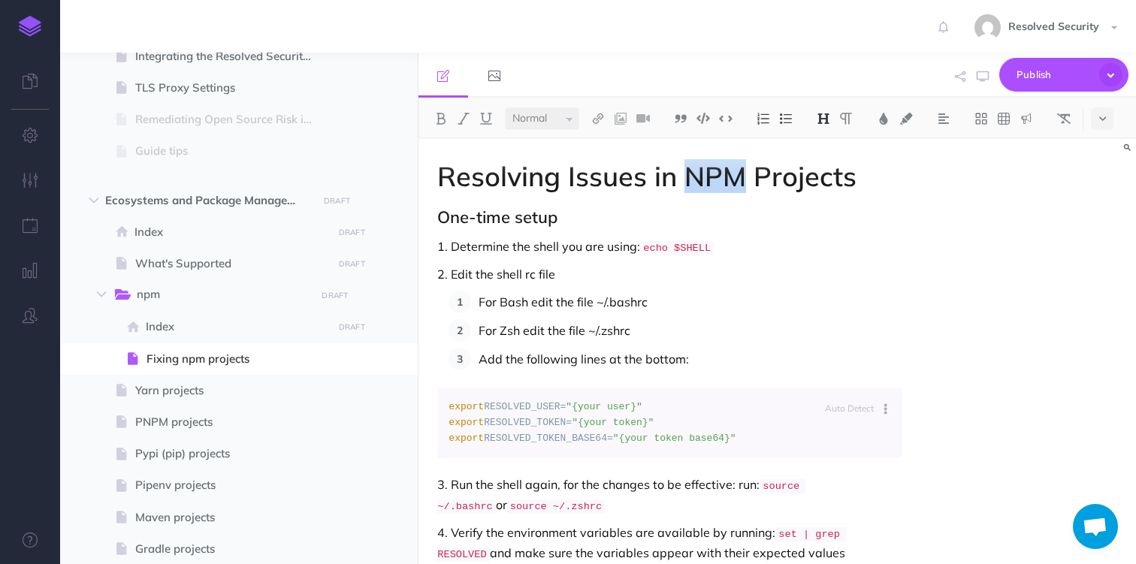
drag, startPoint x: 682, startPoint y: 177, endPoint x: 743, endPoint y: 174, distance: 60.9
click at [743, 174] on h1 "Resolving Issues in NPM Projects" at bounding box center [669, 177] width 464 height 30
drag, startPoint x: 690, startPoint y: 177, endPoint x: 738, endPoint y: 175, distance: 48.1
click at [738, 175] on h1 "Resolving Issues in npm Projects" at bounding box center [669, 177] width 464 height 30
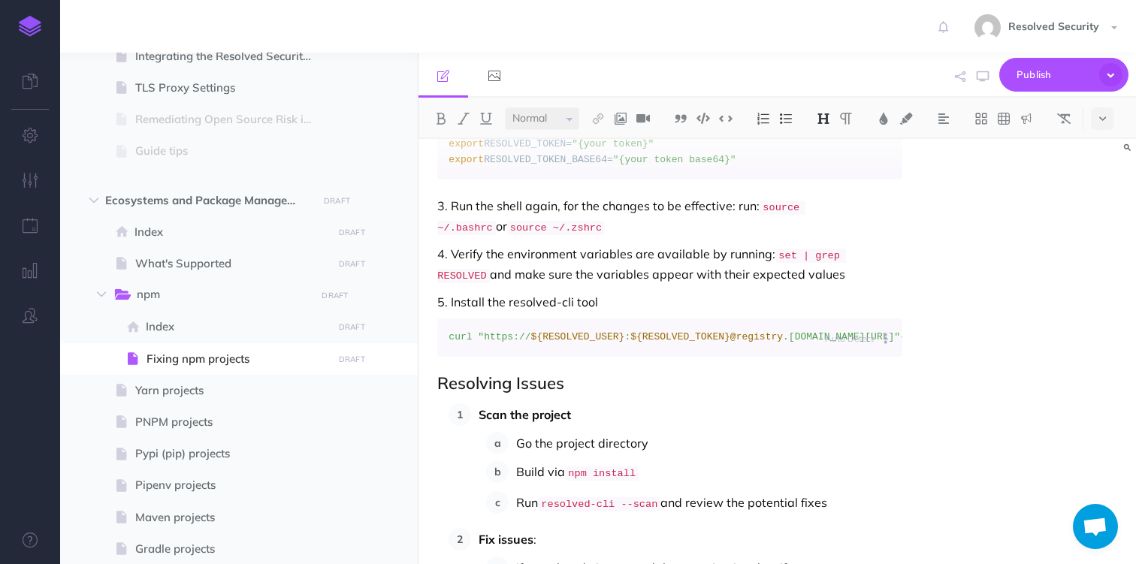
scroll to position [255, 0]
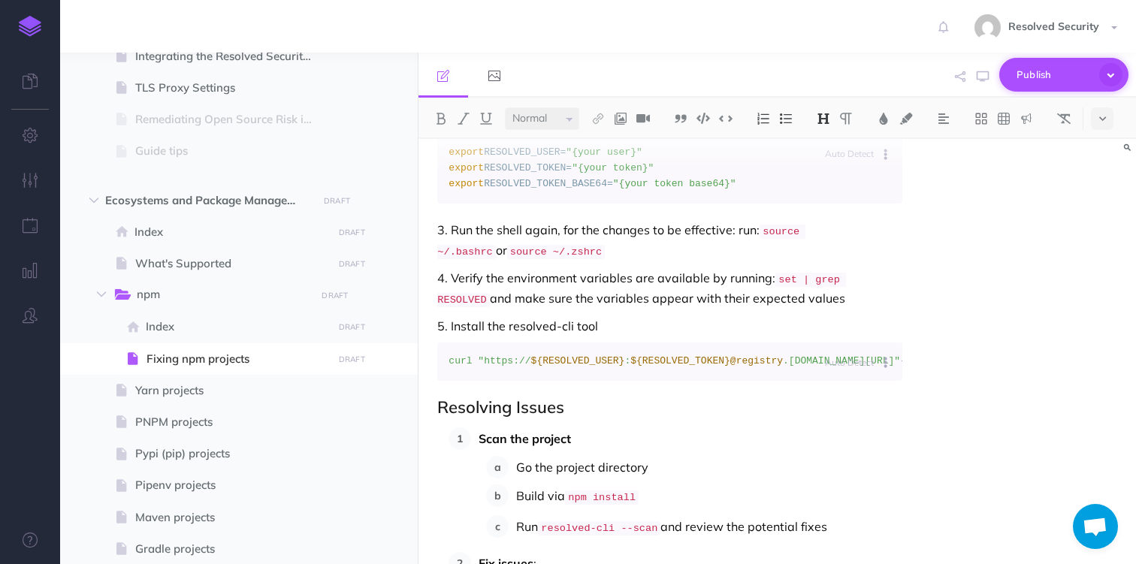
click at [1040, 76] on span "Publish" at bounding box center [1053, 74] width 75 height 23
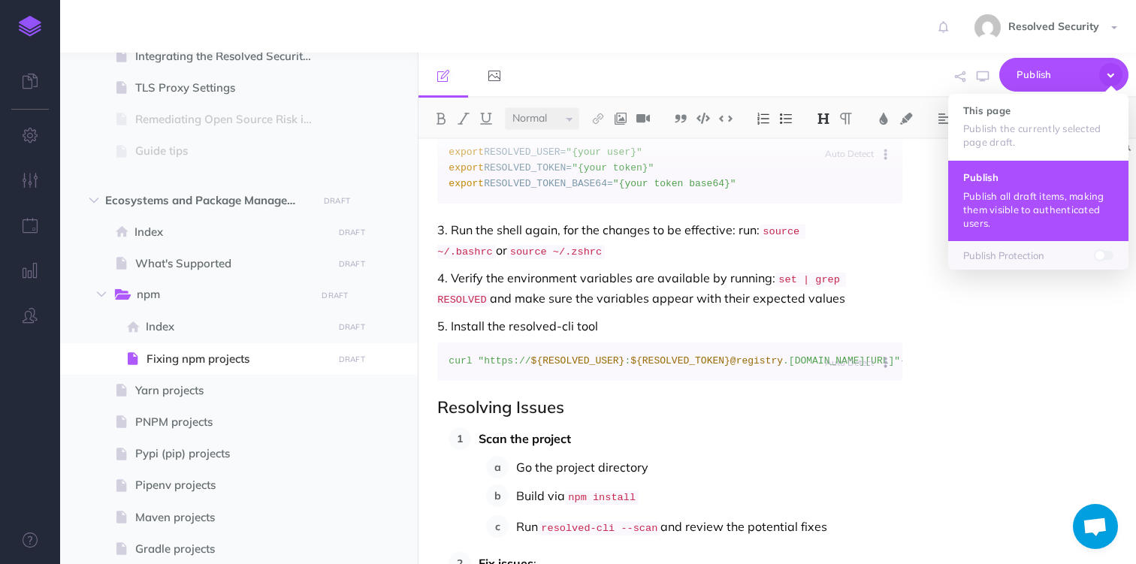
click at [1001, 191] on p "Publish all draft items, making them visible to authenticated users." at bounding box center [1038, 209] width 150 height 41
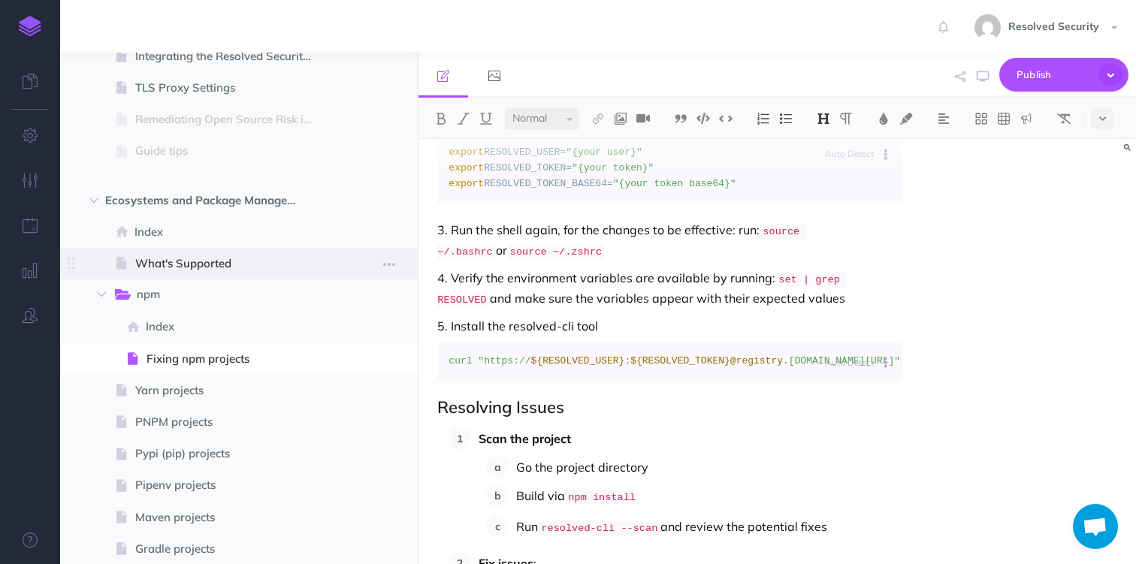
click at [180, 264] on span "What's Supported" at bounding box center [231, 264] width 192 height 18
select select "null"
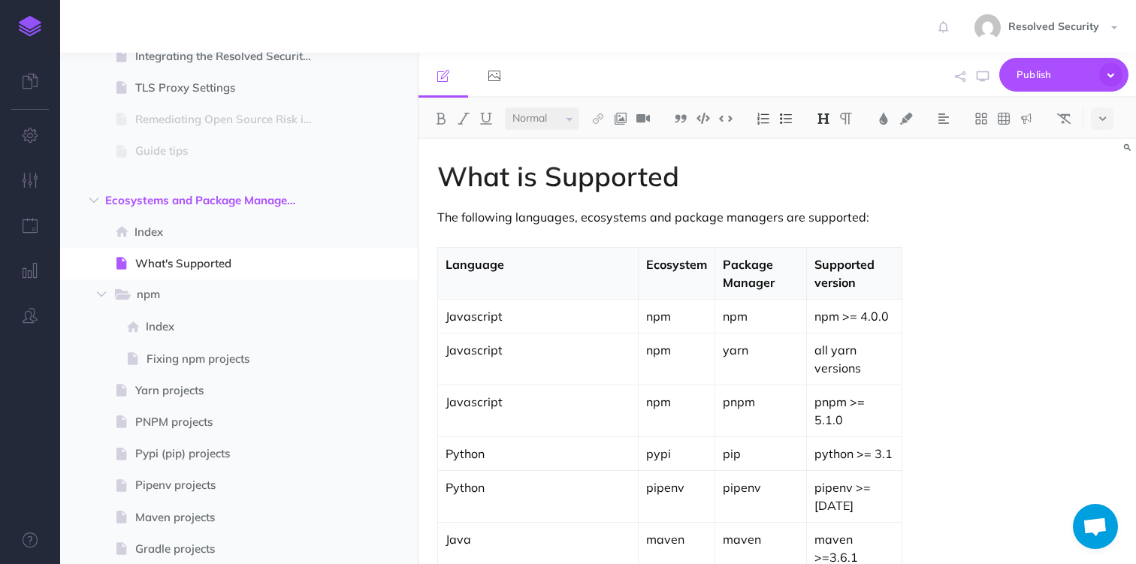
click at [723, 307] on p "npm" at bounding box center [760, 316] width 75 height 18
click at [599, 119] on img at bounding box center [598, 119] width 14 height 12
click at [599, 168] on icon at bounding box center [598, 167] width 12 height 11
select select
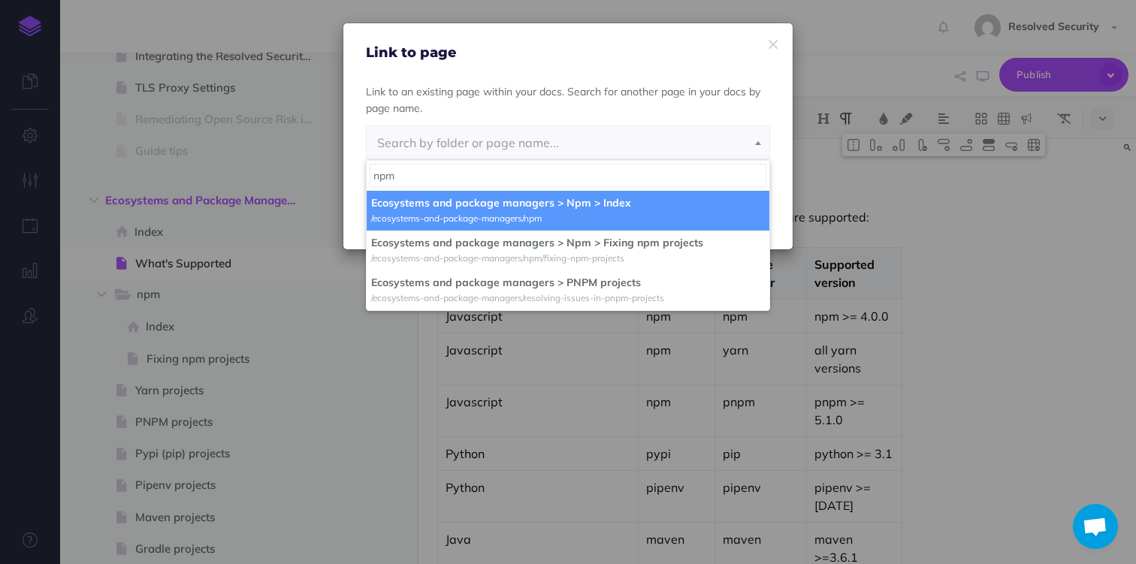
type input "npm"
select select "DAE-I9I7-5RL-2OK"
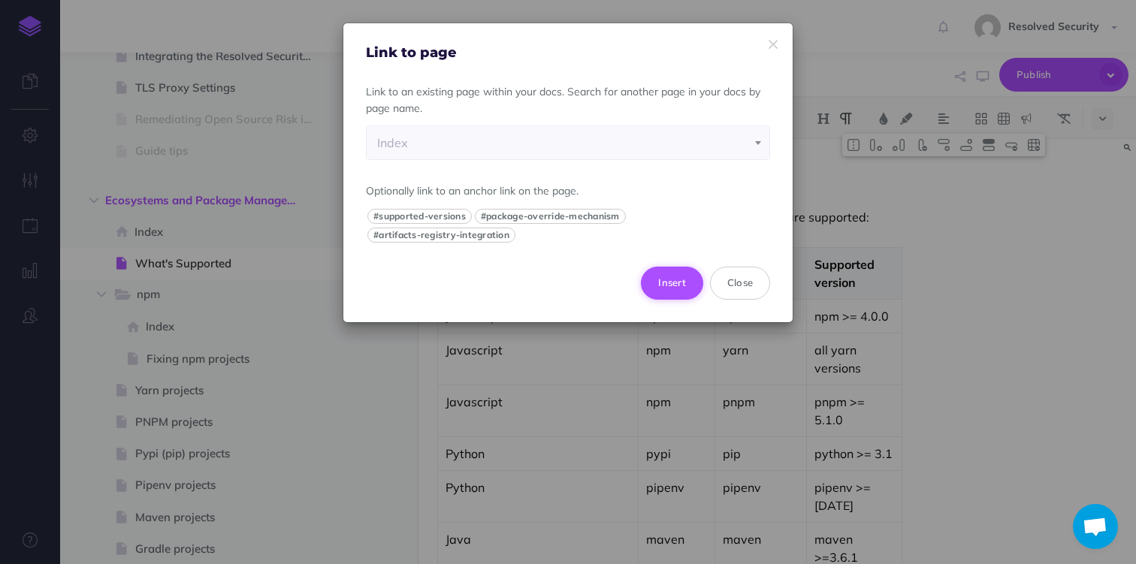
click at [675, 280] on button "Insert" at bounding box center [672, 283] width 62 height 33
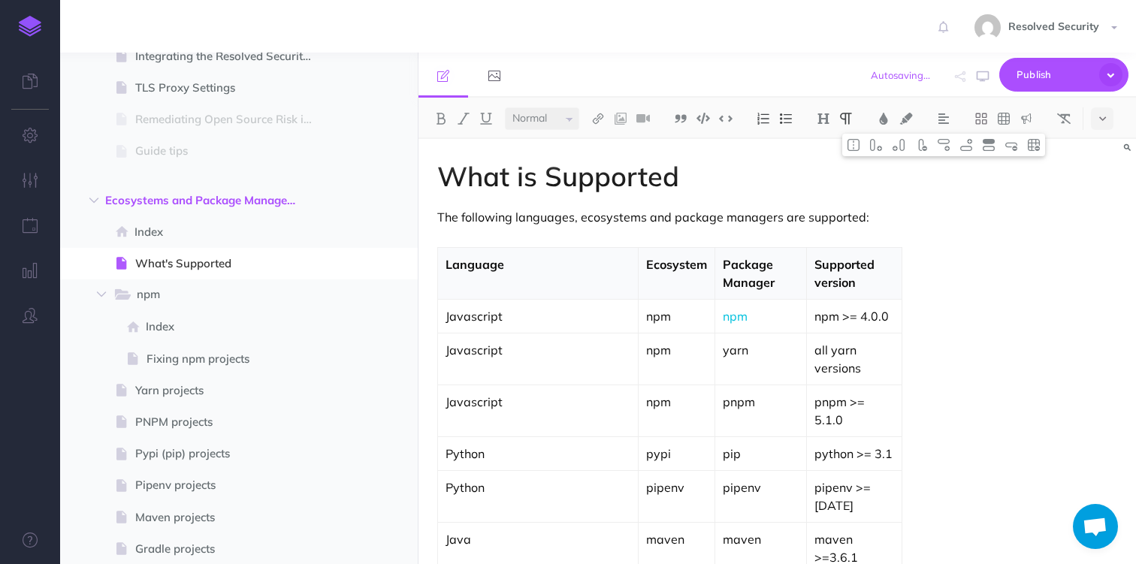
click at [723, 341] on p "yarn" at bounding box center [760, 350] width 75 height 18
click at [1031, 74] on span "Publish" at bounding box center [1053, 74] width 75 height 23
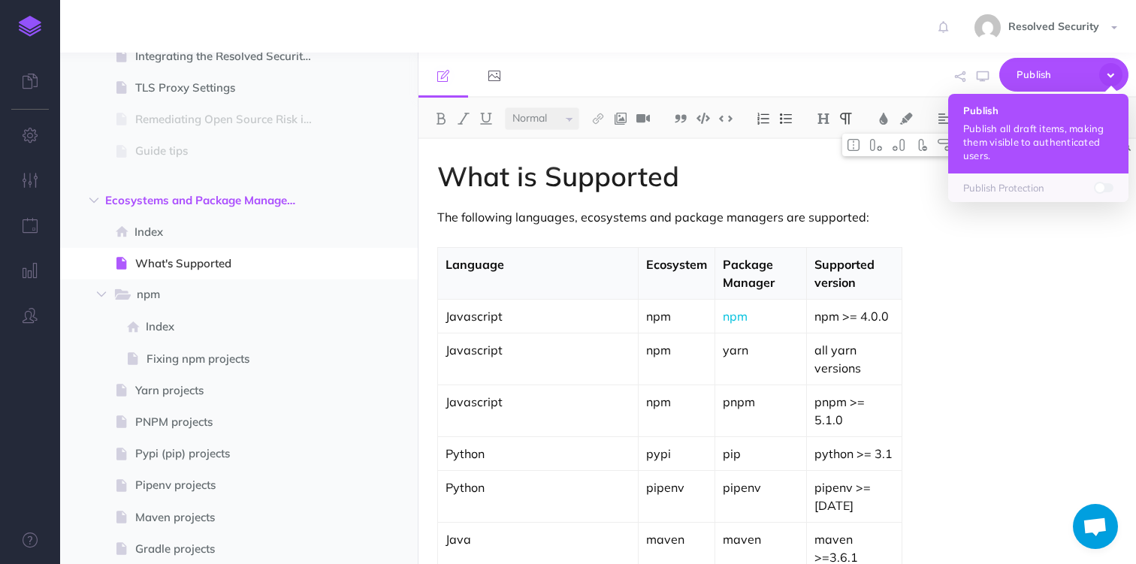
click at [995, 126] on p "Publish all draft items, making them visible to authenticated users." at bounding box center [1038, 142] width 150 height 41
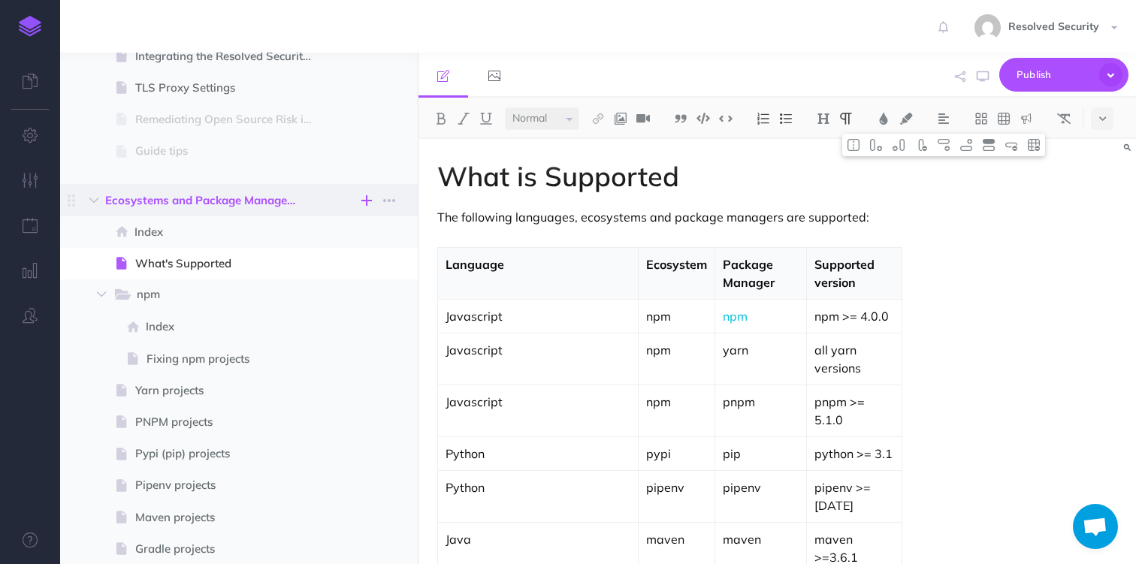
click at [366, 199] on icon "button" at bounding box center [366, 201] width 11 height 18
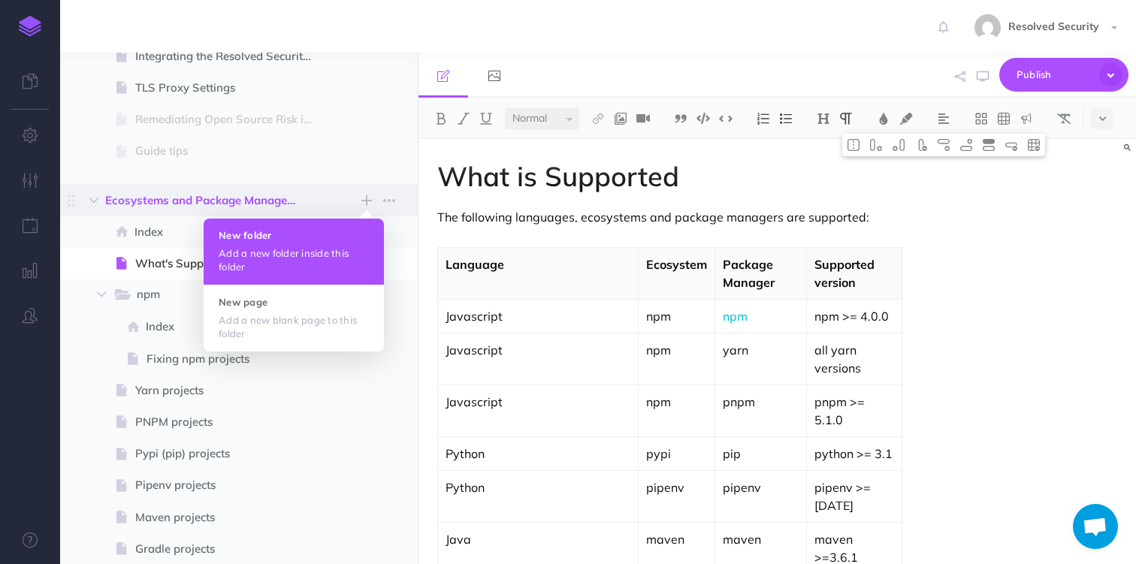
click at [311, 238] on h4 "New folder" at bounding box center [294, 235] width 150 height 11
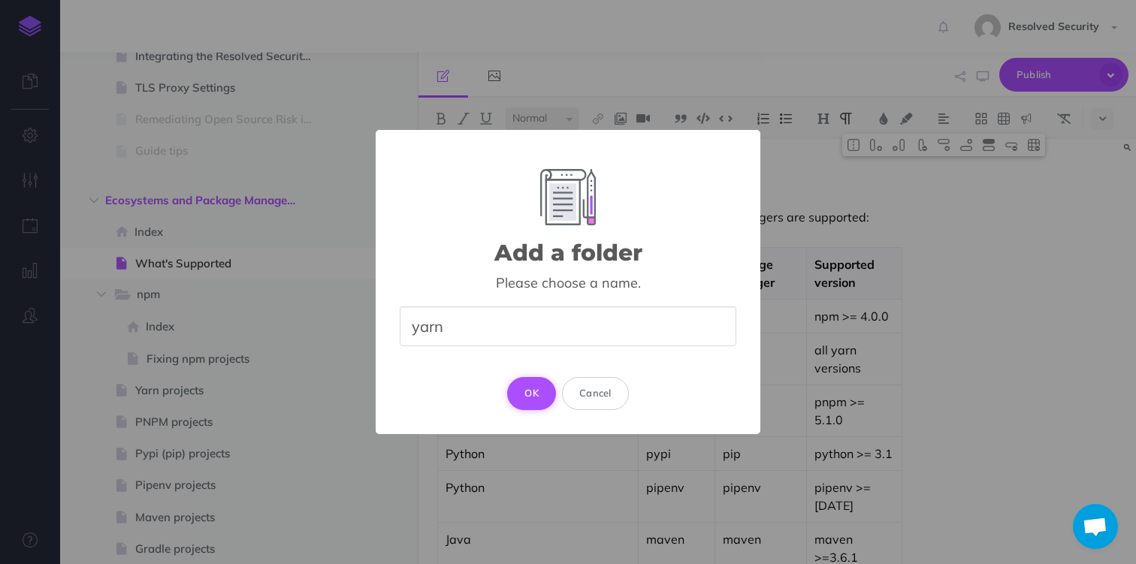
type input "yarn"
click at [536, 395] on button "OK" at bounding box center [531, 393] width 49 height 33
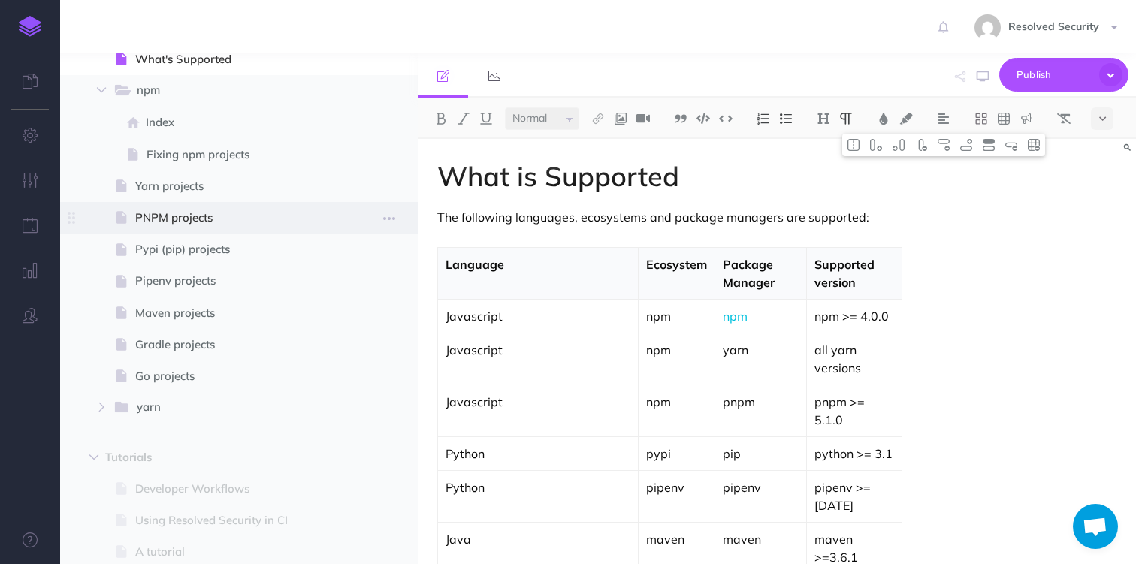
scroll to position [624, 0]
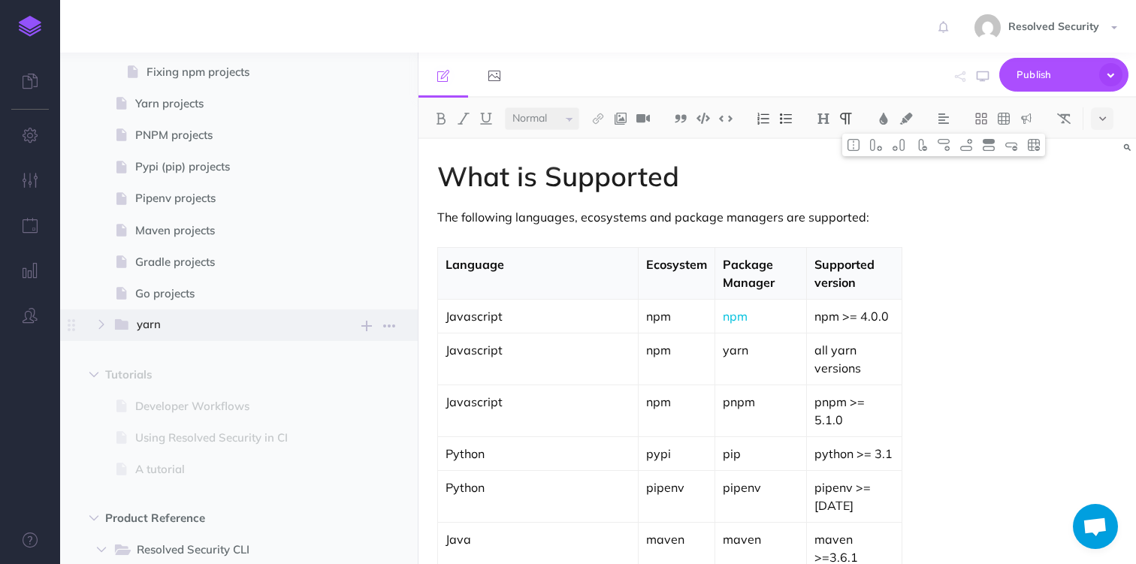
select select "null"
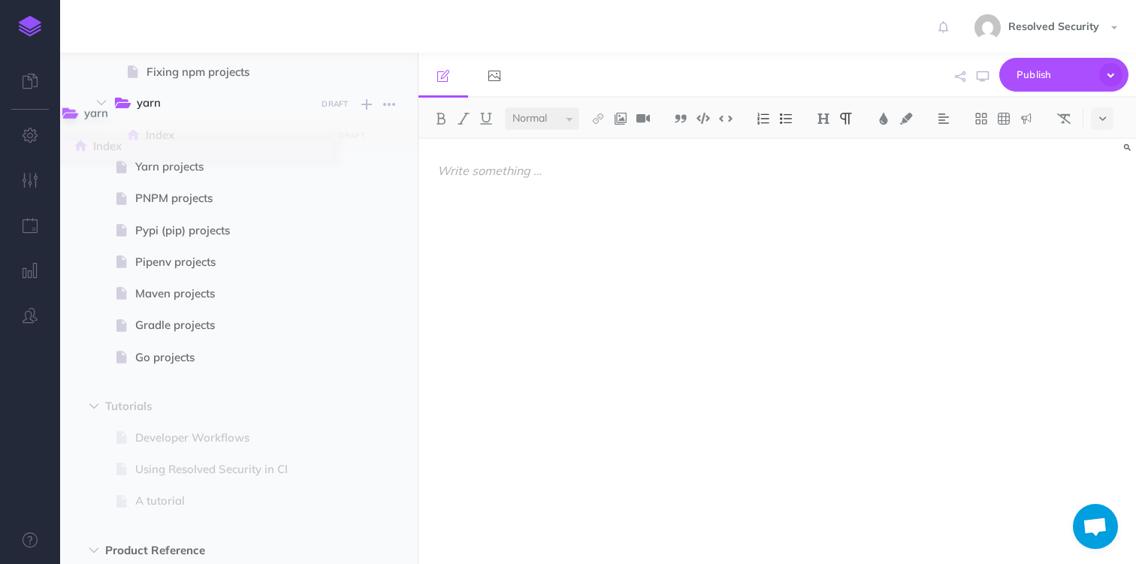
drag, startPoint x: 71, startPoint y: 321, endPoint x: 65, endPoint y: 110, distance: 211.2
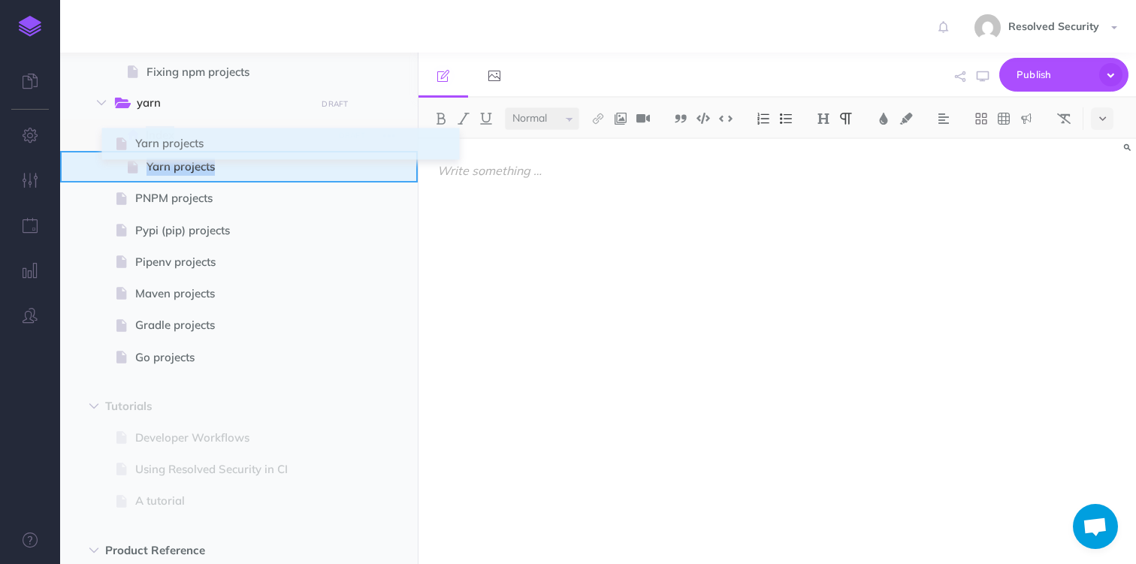
drag, startPoint x: 68, startPoint y: 168, endPoint x: 118, endPoint y: 145, distance: 54.5
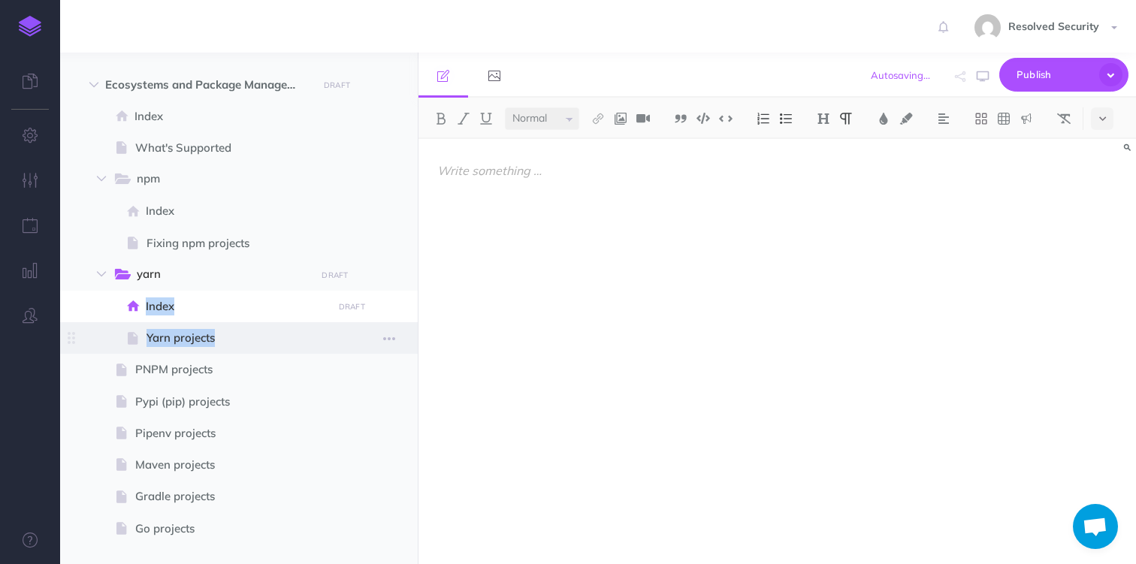
scroll to position [441, 0]
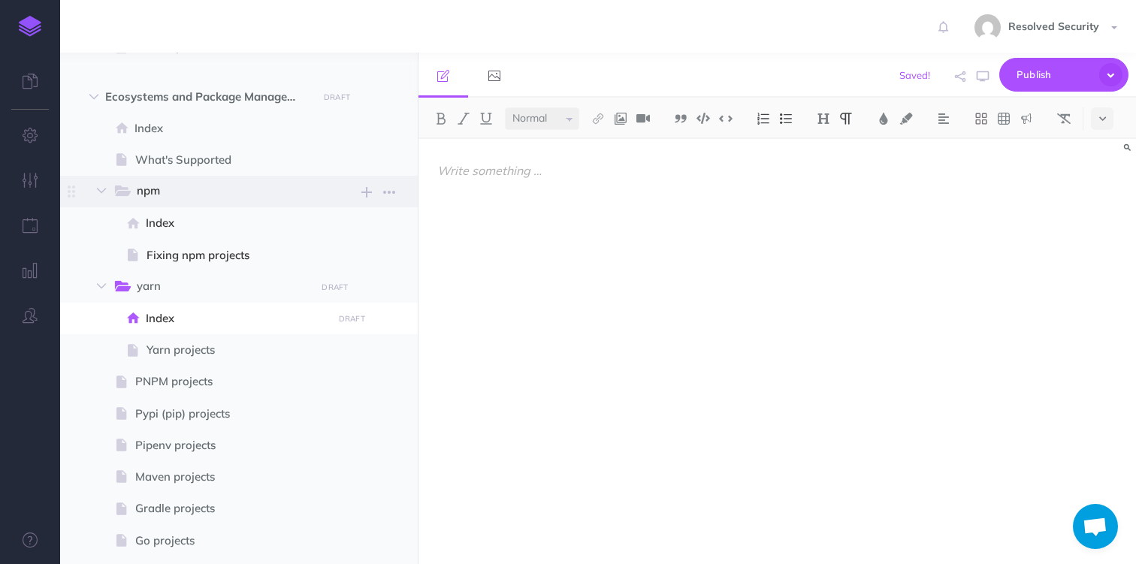
click at [163, 192] on span "npm" at bounding box center [221, 192] width 168 height 20
select select "null"
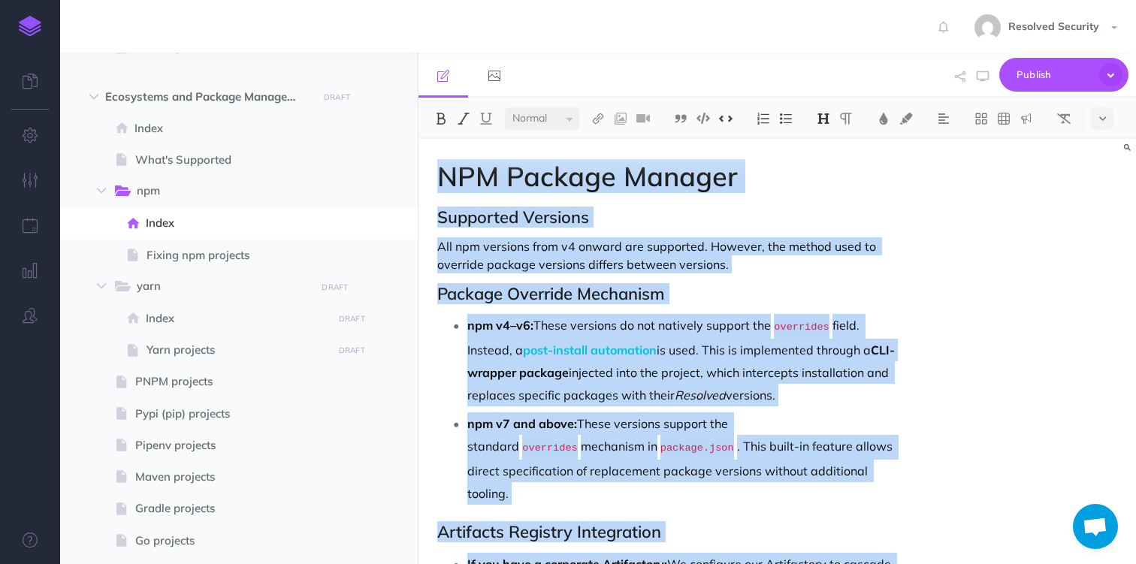
scroll to position [174, 0]
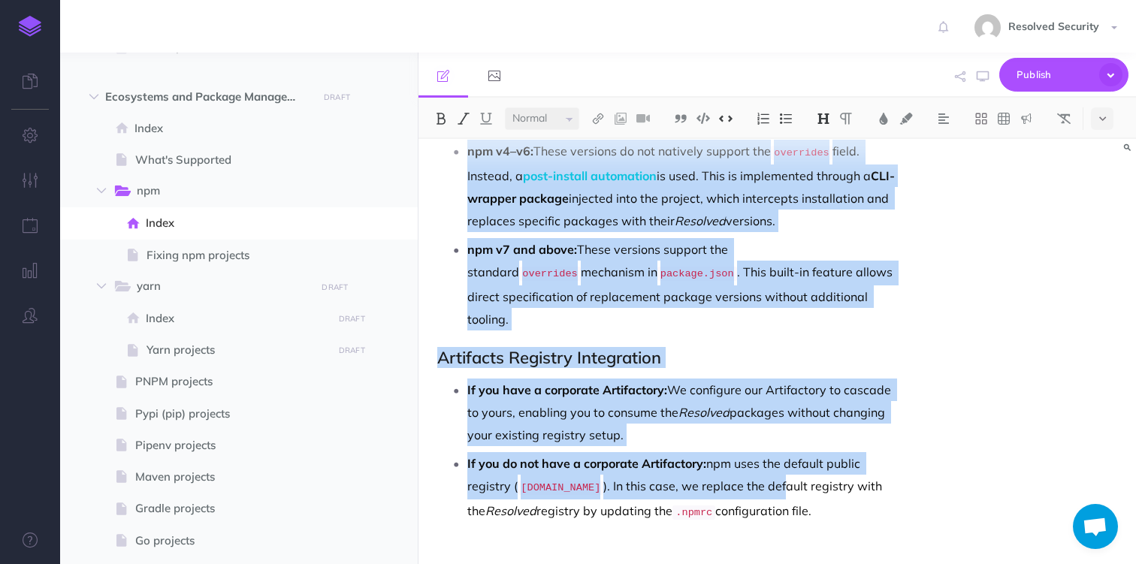
drag, startPoint x: 435, startPoint y: 177, endPoint x: 853, endPoint y: 496, distance: 525.2
click at [853, 496] on div "NPM Package Manager Supported Versions All npm versions from v4 onward are supp…" at bounding box center [669, 278] width 502 height 626
copy div "LOR Ipsumdo Sitamet Consectet Adipisci Eli sed doeiusmo temp i6 utlabo etd magn…"
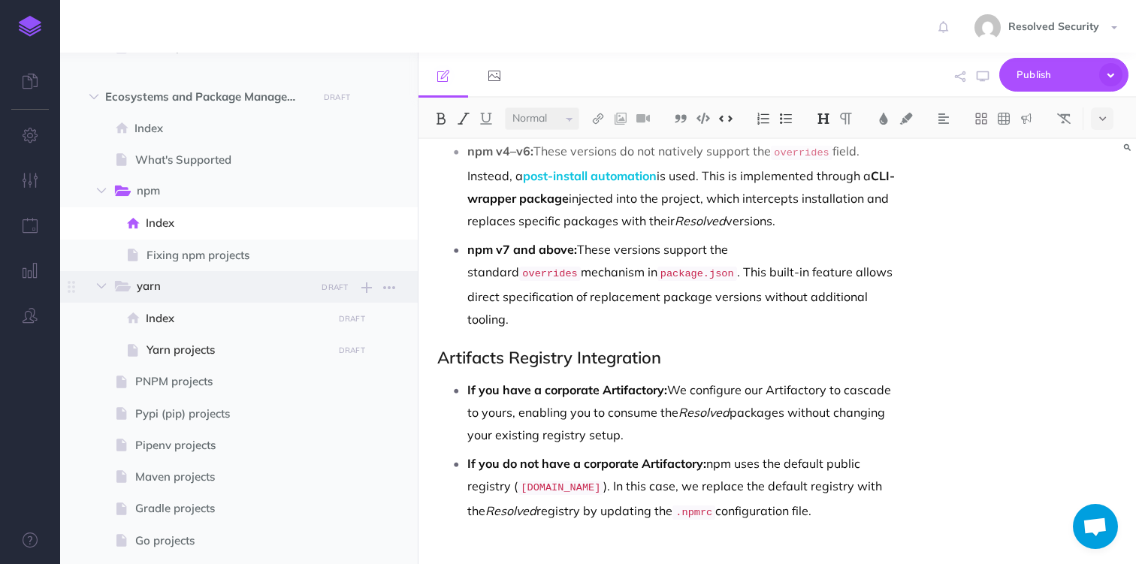
click at [151, 282] on span "yarn" at bounding box center [221, 287] width 168 height 20
select select "null"
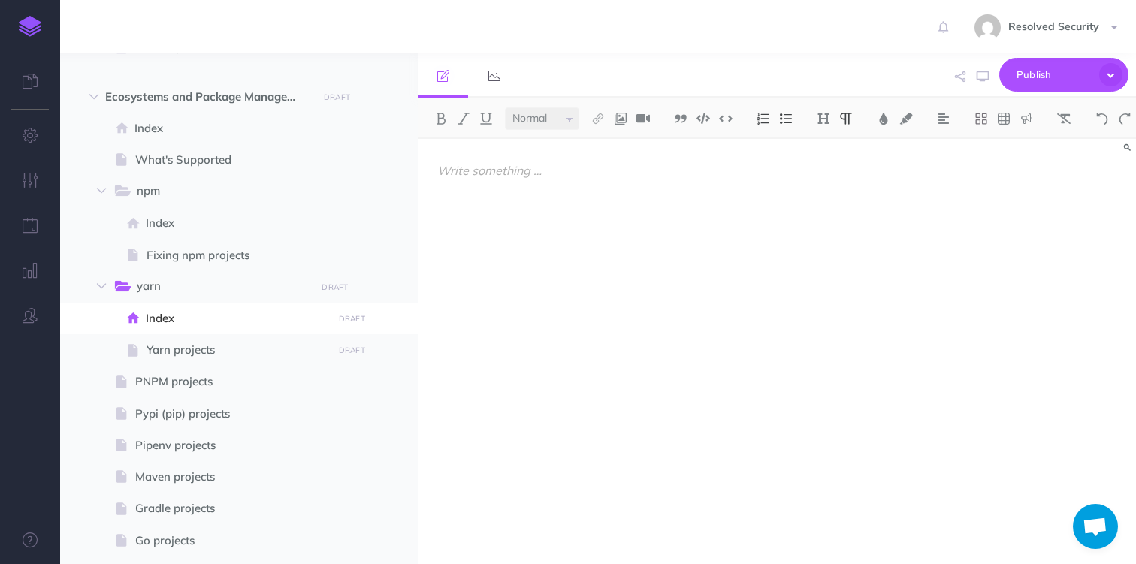
click at [447, 165] on p at bounding box center [669, 171] width 464 height 18
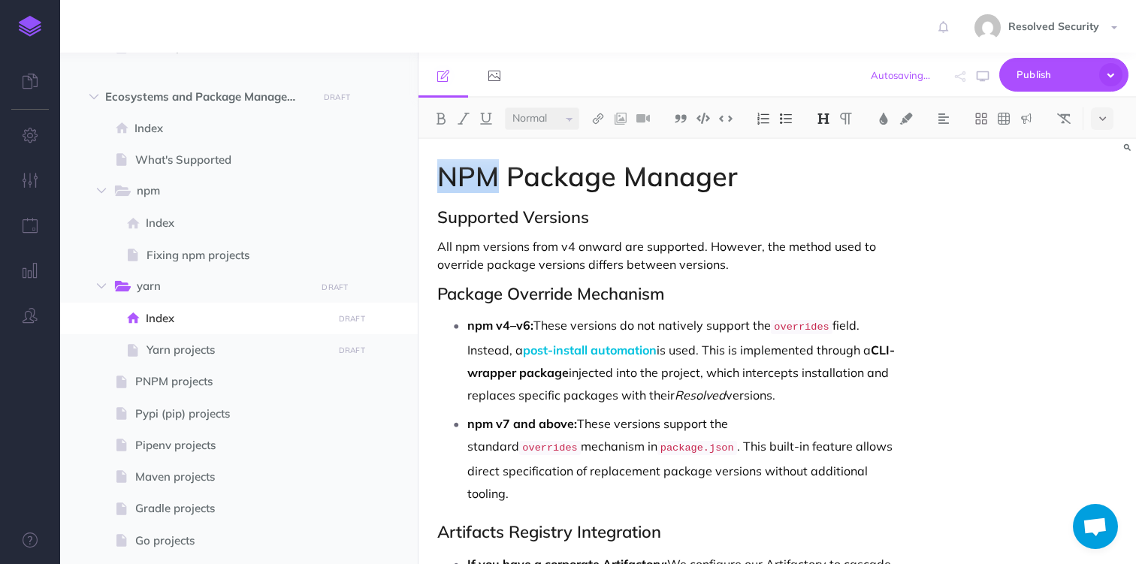
drag, startPoint x: 443, startPoint y: 177, endPoint x: 495, endPoint y: 179, distance: 51.9
click at [495, 179] on h1 "NPM Package Manager" at bounding box center [669, 177] width 464 height 30
click at [466, 249] on p "All npm versions from v4 onward are supported. However, the method used to over…" at bounding box center [669, 255] width 464 height 36
click at [475, 331] on strong "npm v4–v6:" at bounding box center [500, 325] width 66 height 15
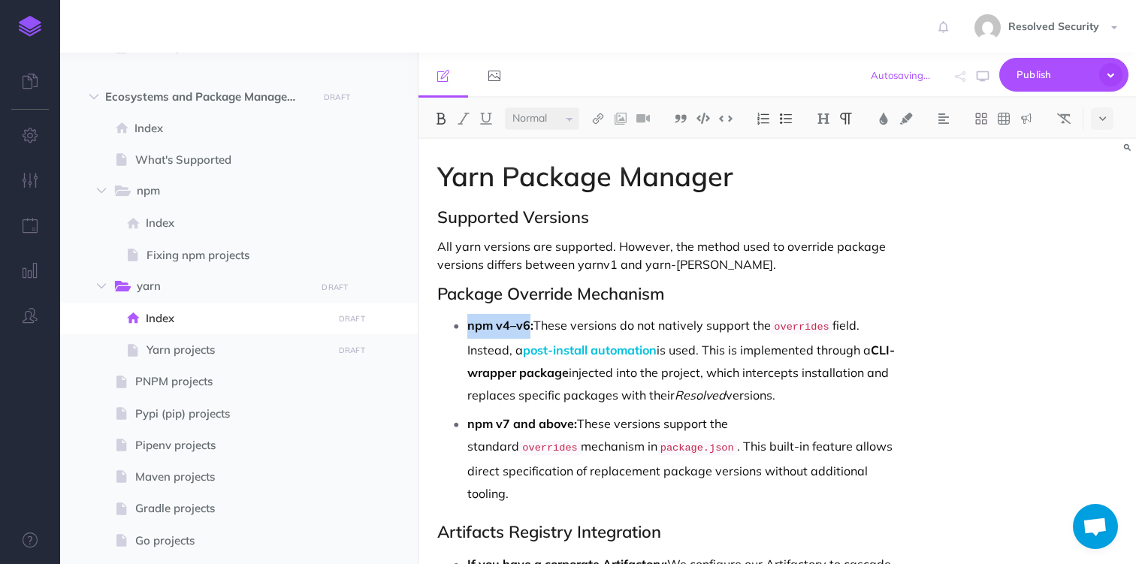
drag, startPoint x: 475, startPoint y: 331, endPoint x: 523, endPoint y: 326, distance: 48.3
click at [523, 326] on strong "npm v4–v6:" at bounding box center [500, 325] width 66 height 15
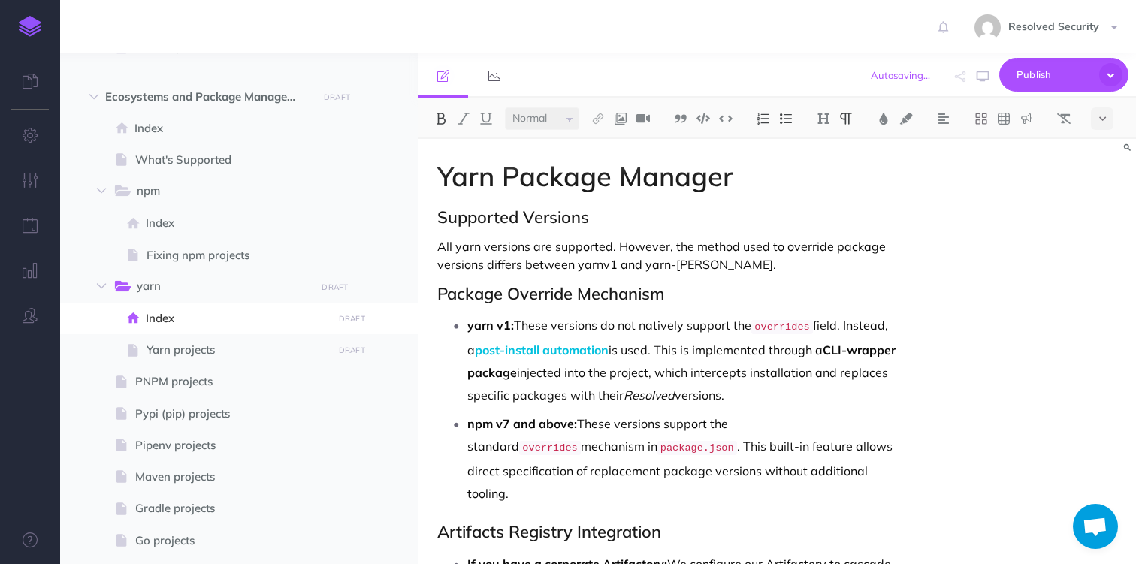
click at [783, 330] on code "overrides" at bounding box center [781, 327] width 61 height 14
click at [656, 325] on p "yarn v1: These versions do not natively support the resolutions field. Instead,…" at bounding box center [684, 360] width 434 height 92
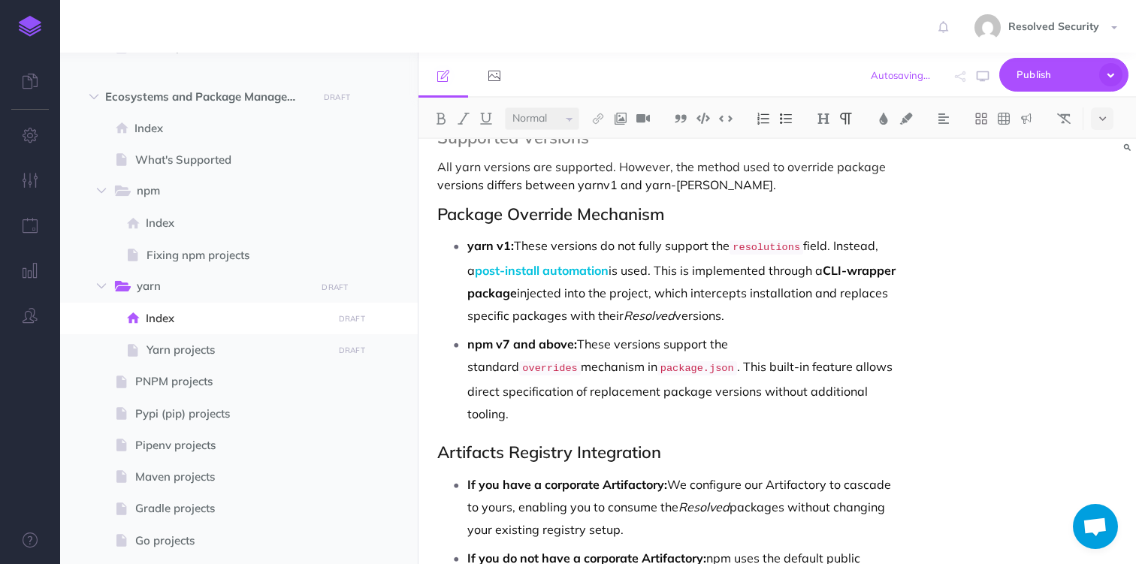
scroll to position [98, 0]
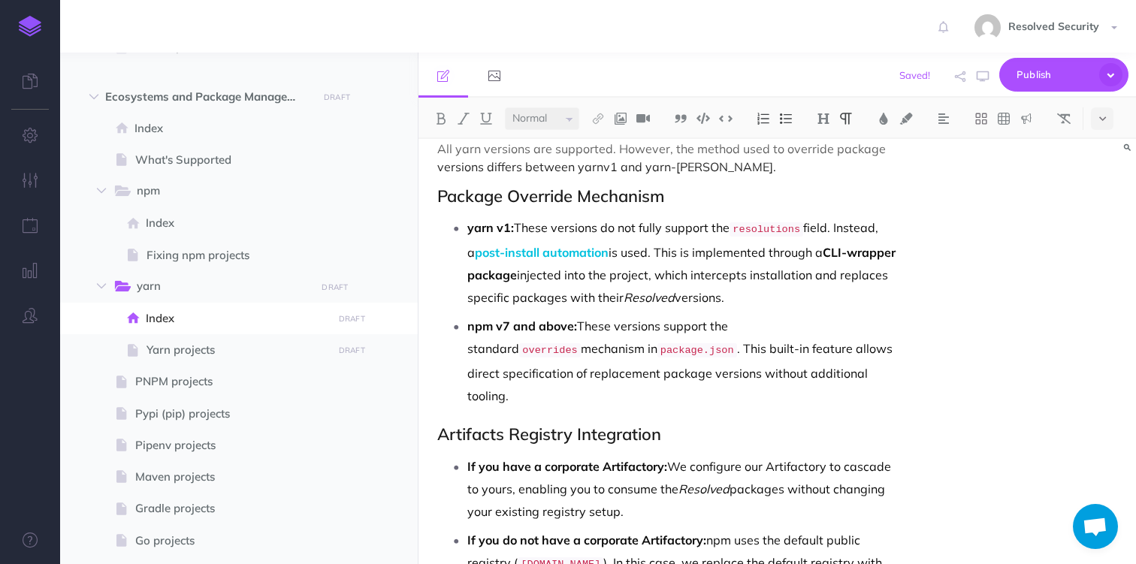
click at [472, 323] on strong "npm v7 and above:" at bounding box center [522, 325] width 110 height 15
drag, startPoint x: 472, startPoint y: 323, endPoint x: 544, endPoint y: 323, distance: 71.4
click at [544, 323] on strong "npm v7 and above:" at bounding box center [522, 325] width 110 height 15
click at [519, 352] on code "overrides" at bounding box center [549, 350] width 61 height 14
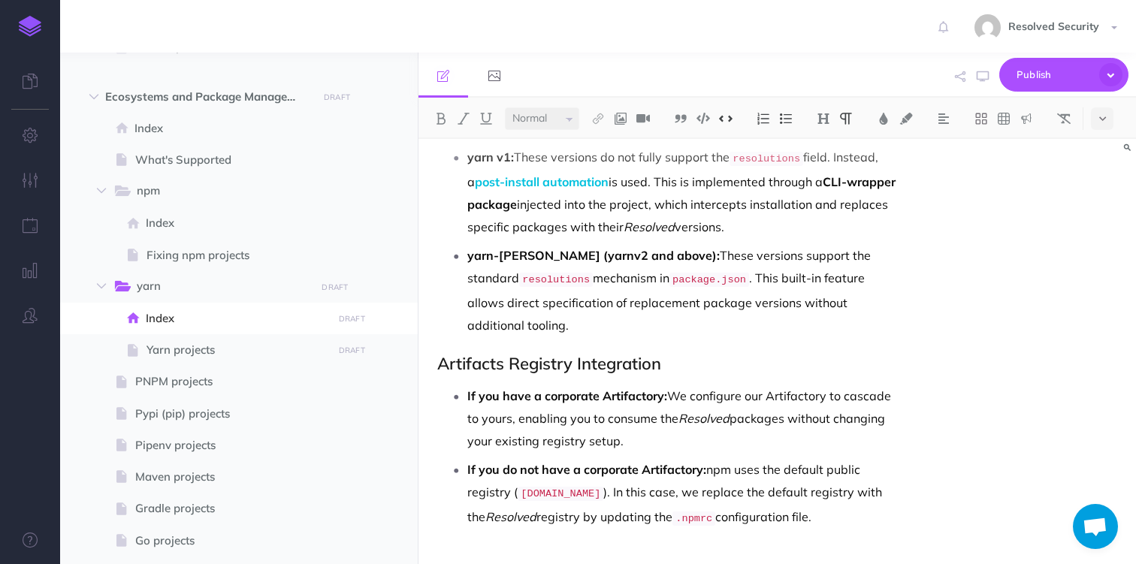
scroll to position [173, 0]
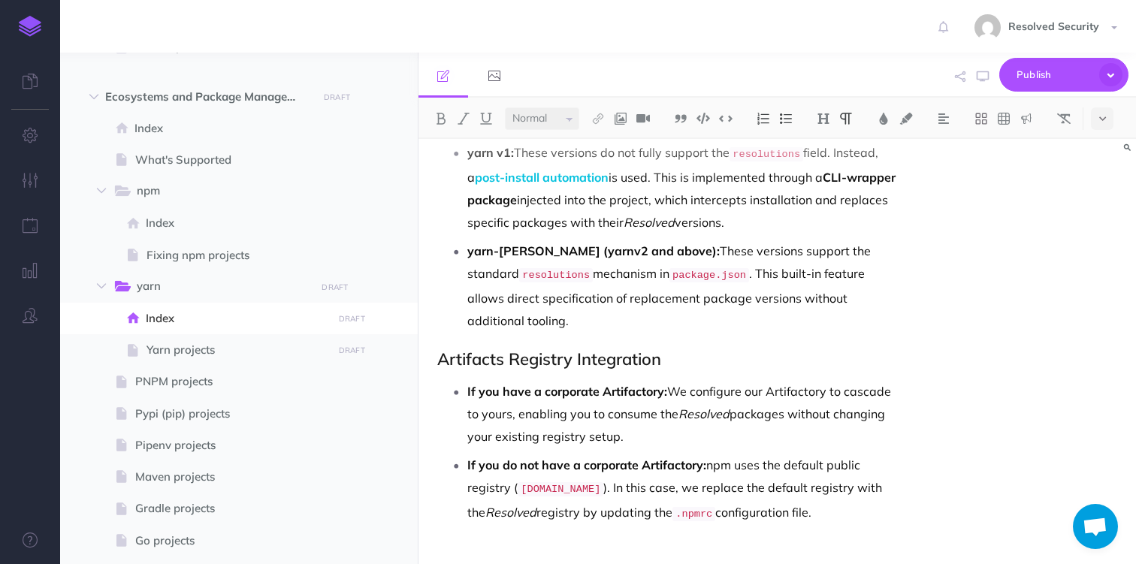
click at [751, 488] on p "If you do not have a corporate Artifactory: npm uses the default public registr…" at bounding box center [684, 490] width 434 height 72
click at [732, 121] on img at bounding box center [726, 118] width 14 height 11
click at [766, 486] on p "If you do not have a corporate Artifactory: npm uses the default public registr…" at bounding box center [684, 490] width 434 height 72
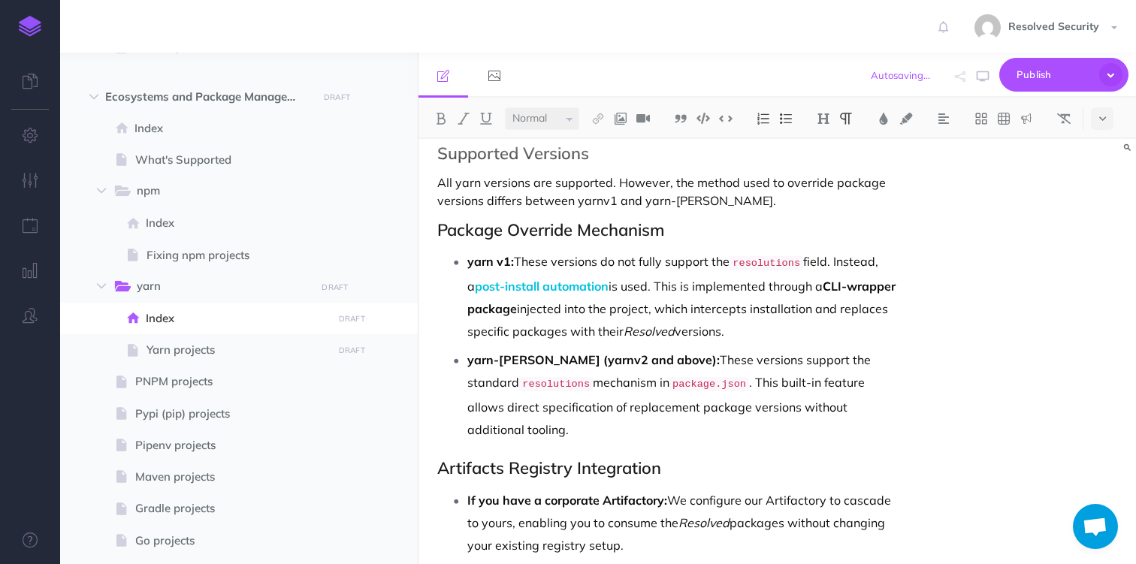
scroll to position [77, 0]
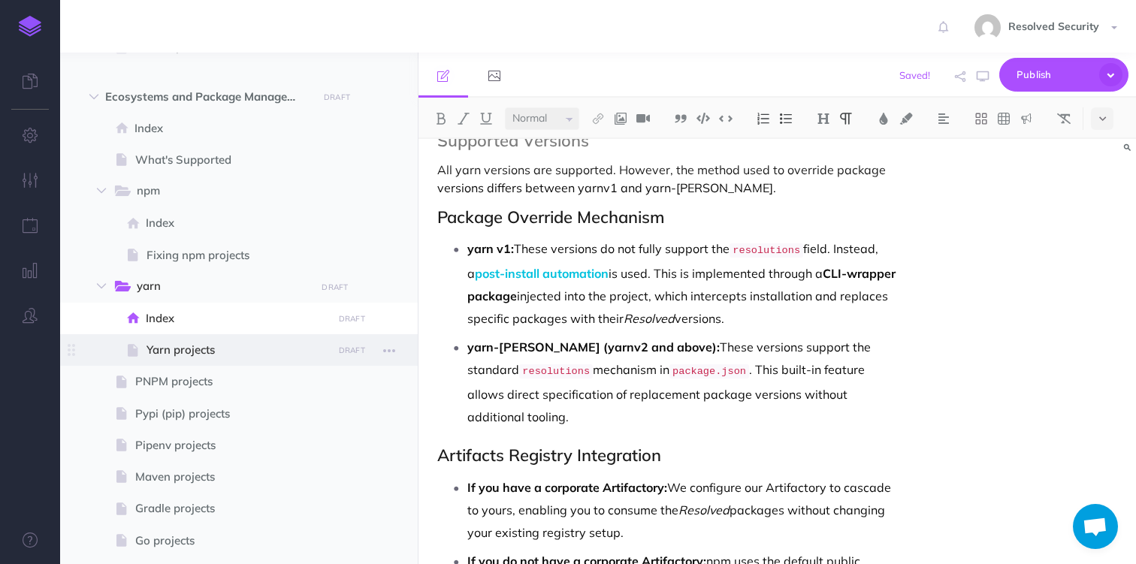
click at [188, 350] on span "Yarn projects" at bounding box center [236, 350] width 181 height 18
select select "null"
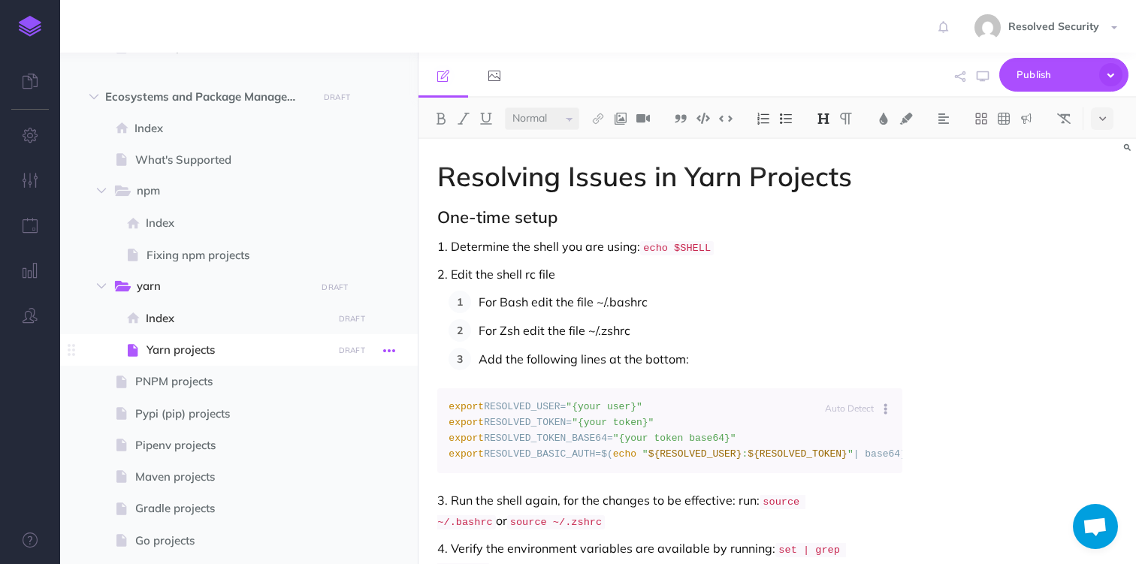
click at [394, 352] on icon "button" at bounding box center [389, 351] width 12 height 18
click at [358, 451] on link "Settings" at bounding box center [346, 451] width 113 height 25
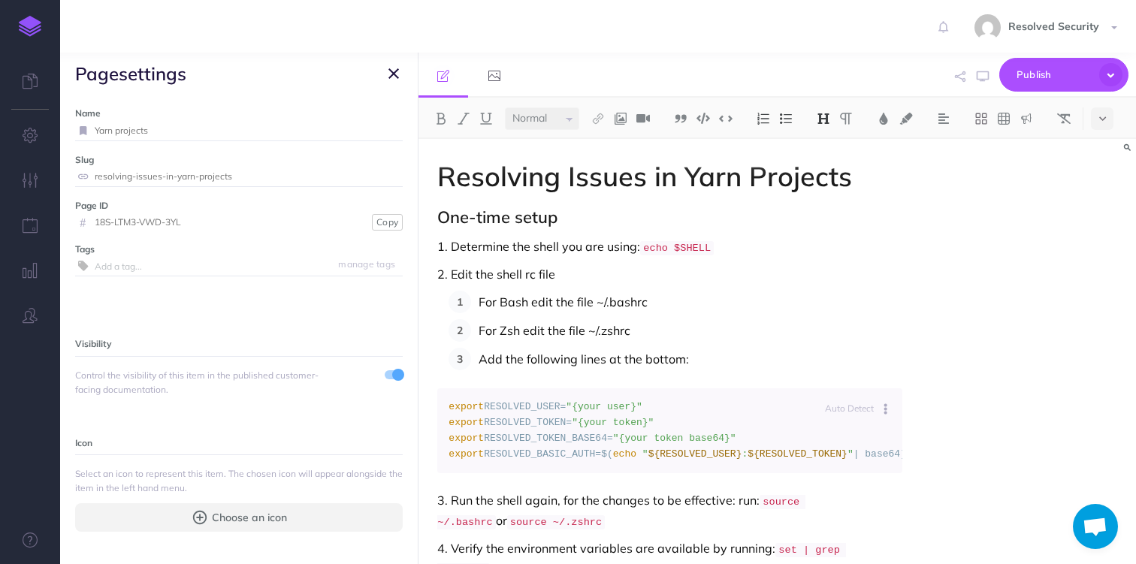
click at [95, 131] on input "Yarn projects" at bounding box center [249, 131] width 308 height 20
type input "Fixing yarn projects"
click at [388, 134] on small "Save" at bounding box center [385, 130] width 20 height 11
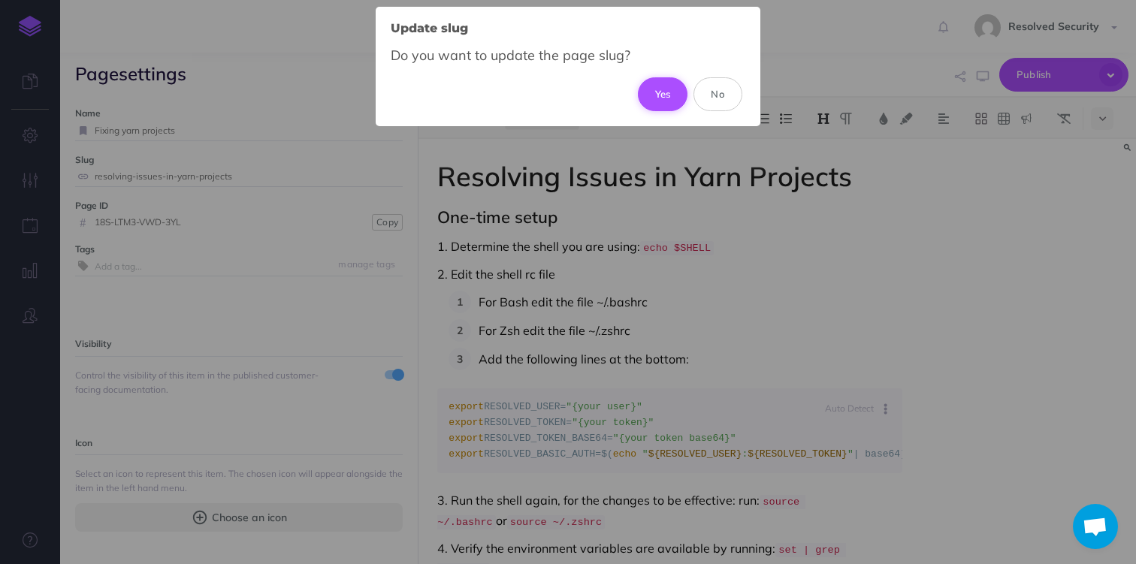
click at [660, 91] on button "Yes" at bounding box center [663, 93] width 50 height 33
type input "fixing-yarn-projects"
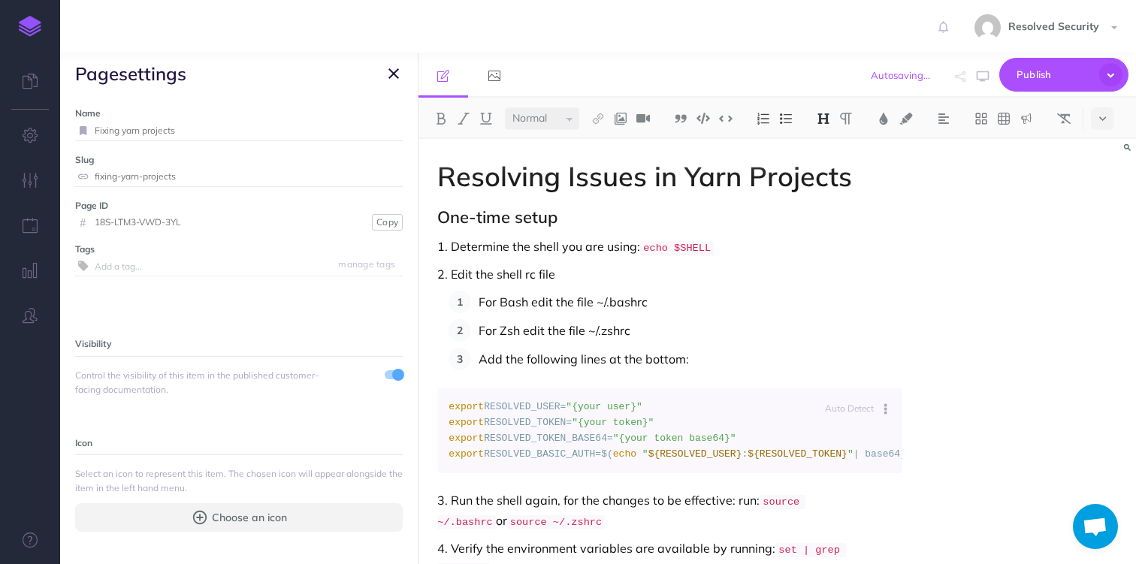
click at [391, 69] on icon "button" at bounding box center [393, 74] width 11 height 18
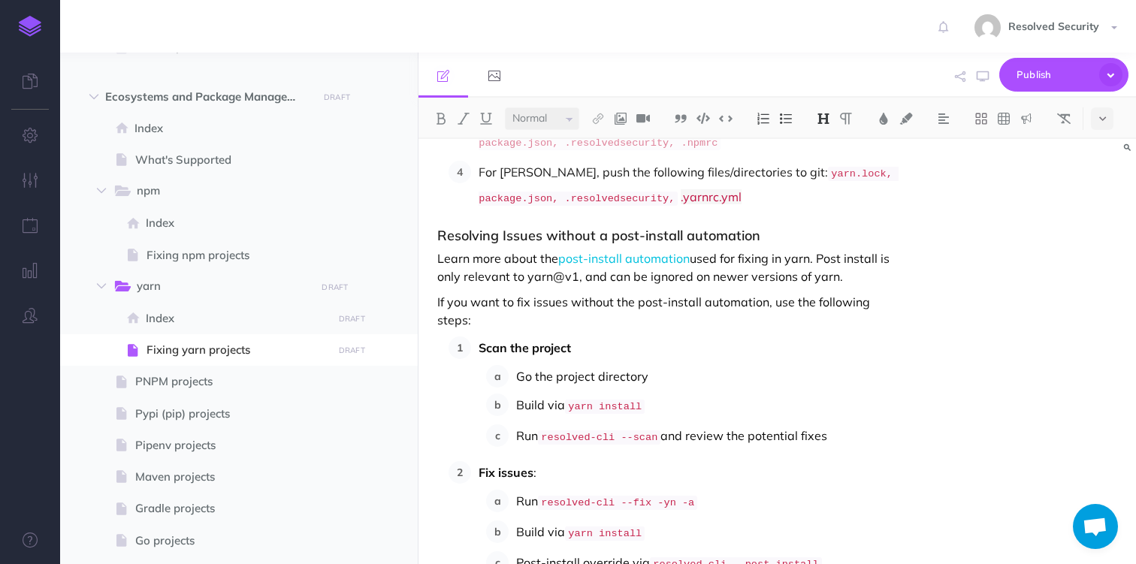
scroll to position [869, 0]
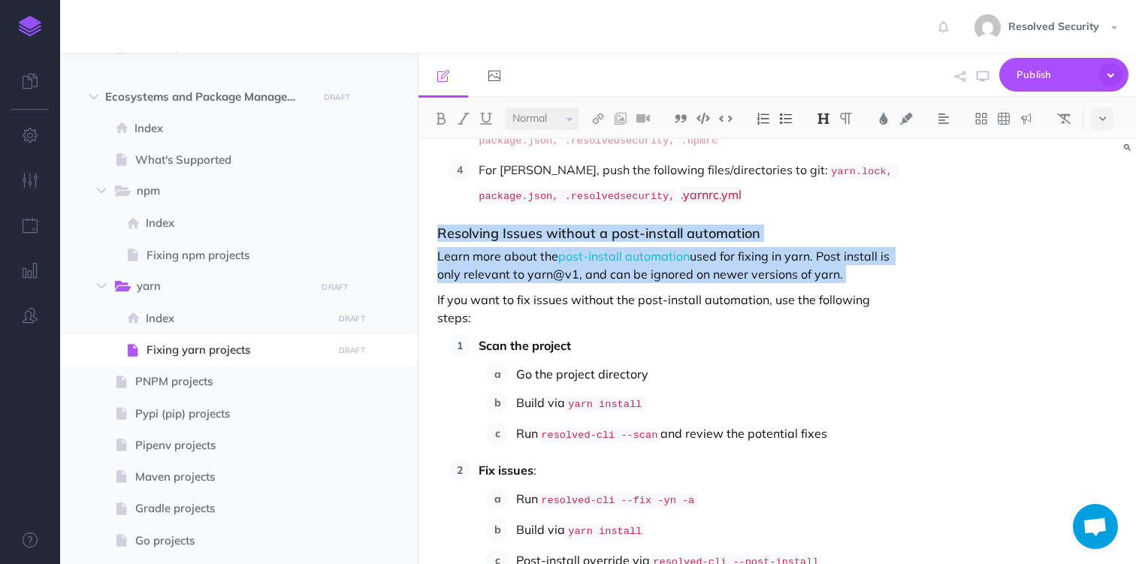
drag, startPoint x: 439, startPoint y: 219, endPoint x: 499, endPoint y: 267, distance: 76.8
click at [499, 267] on div "Resolving Issues in Yarn Projects One-time setup 1. Determine the shell you are…" at bounding box center [669, 50] width 502 height 1561
click at [497, 272] on div "Resolving Issues in Yarn Projects One-time setup 1. Determine the shell you are…" at bounding box center [669, 50] width 502 height 1561
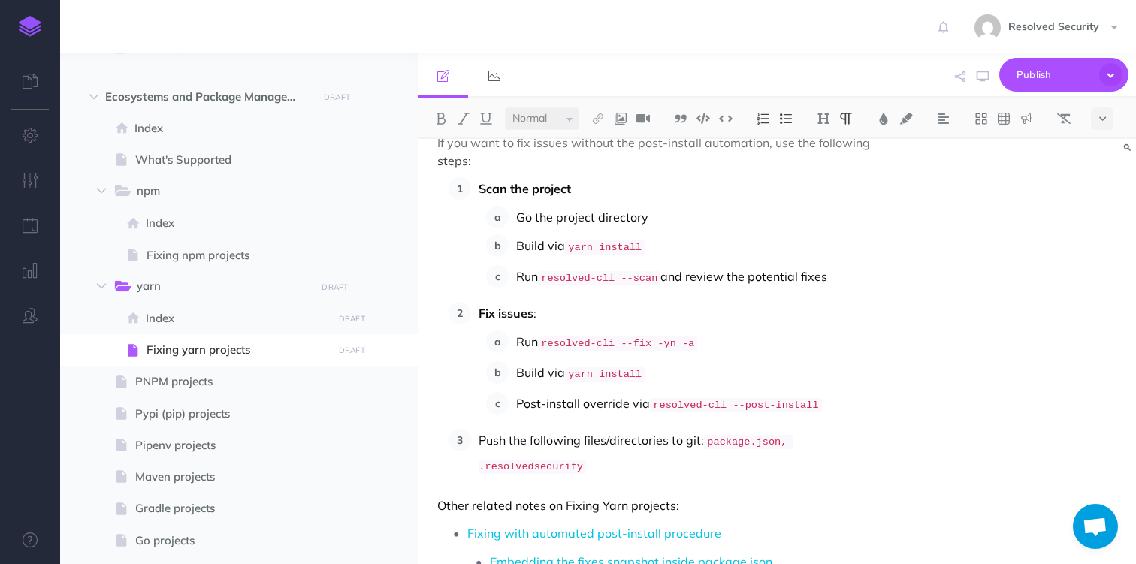
scroll to position [1110, 0]
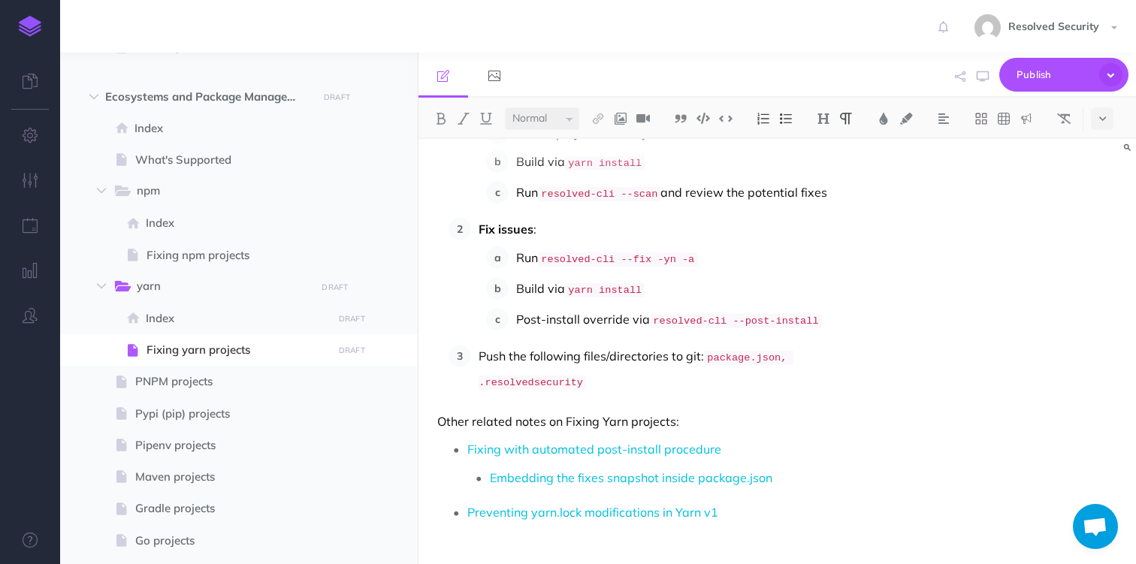
click at [442, 412] on p "Other related notes on Fixing Yarn projects:" at bounding box center [669, 421] width 464 height 18
drag, startPoint x: 442, startPoint y: 389, endPoint x: 454, endPoint y: 472, distance: 84.2
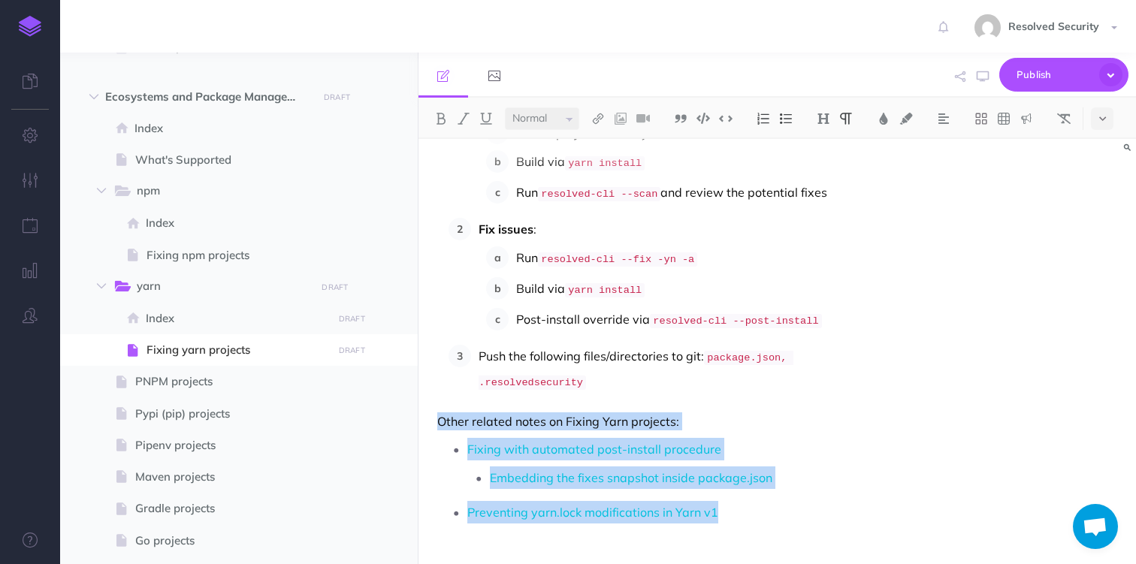
drag, startPoint x: 761, startPoint y: 485, endPoint x: 431, endPoint y: 385, distance: 344.6
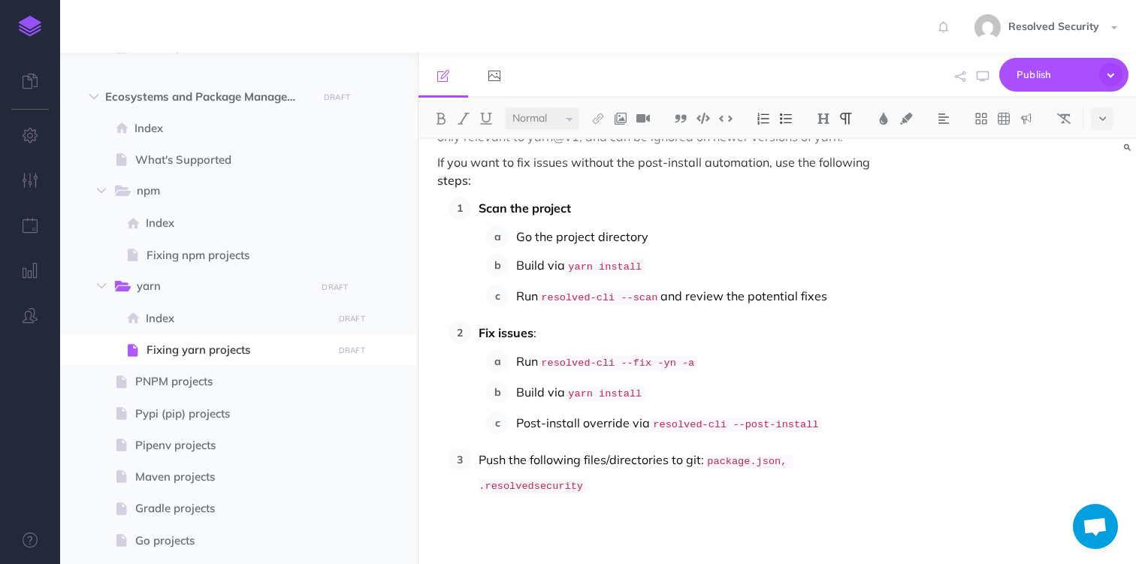
scroll to position [981, 0]
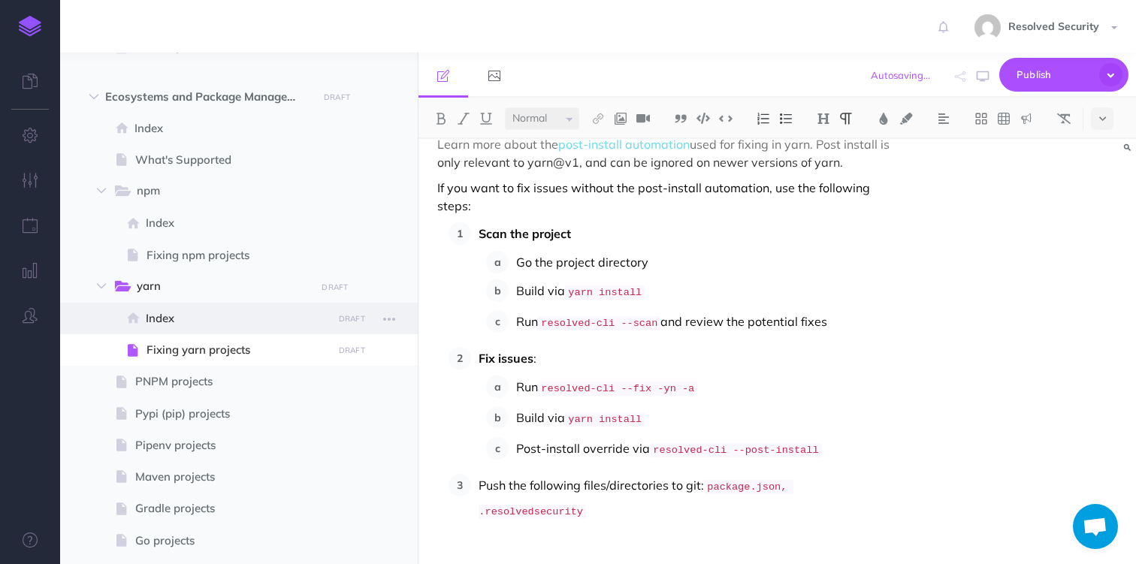
click at [165, 318] on span "Index" at bounding box center [237, 318] width 182 height 18
click at [165, 319] on span "Index" at bounding box center [237, 318] width 182 height 18
click at [170, 353] on span "Fixing yarn projects" at bounding box center [236, 350] width 181 height 18
click at [154, 315] on span "Index" at bounding box center [237, 318] width 182 height 18
select select "null"
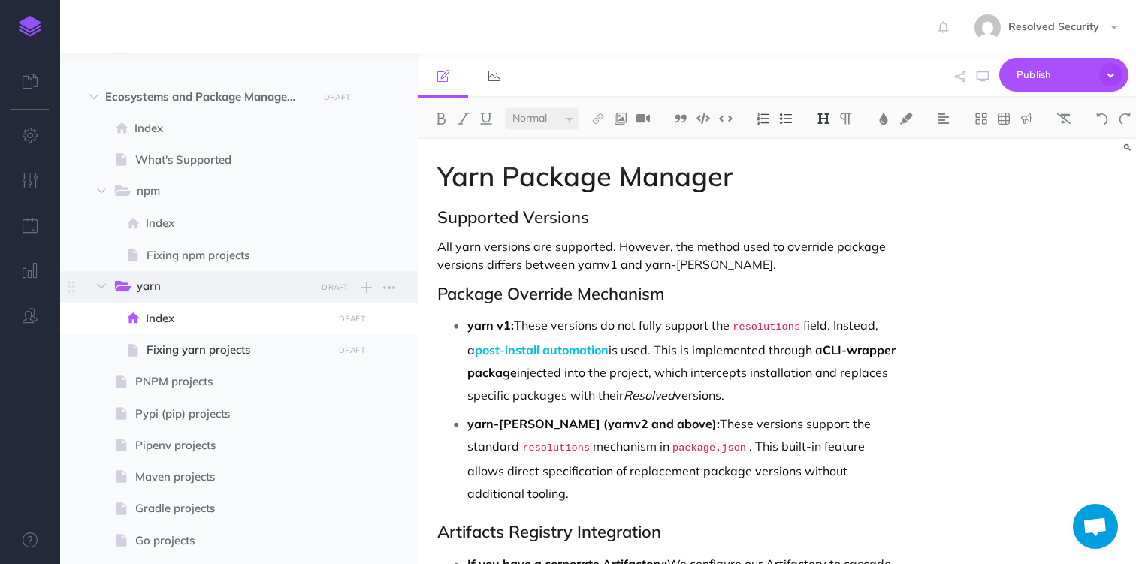
click at [147, 280] on span "yarn" at bounding box center [221, 287] width 168 height 20
click at [165, 415] on span "Pypi (pip) projects" at bounding box center [231, 414] width 192 height 18
select select "null"
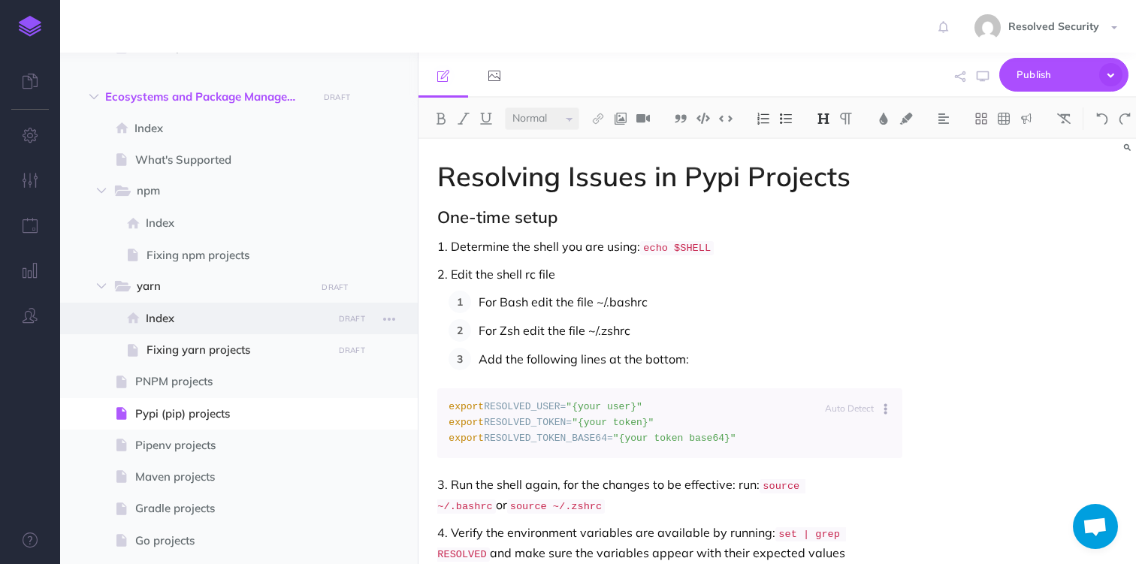
click at [161, 320] on span "Index" at bounding box center [237, 318] width 182 height 18
select select "null"
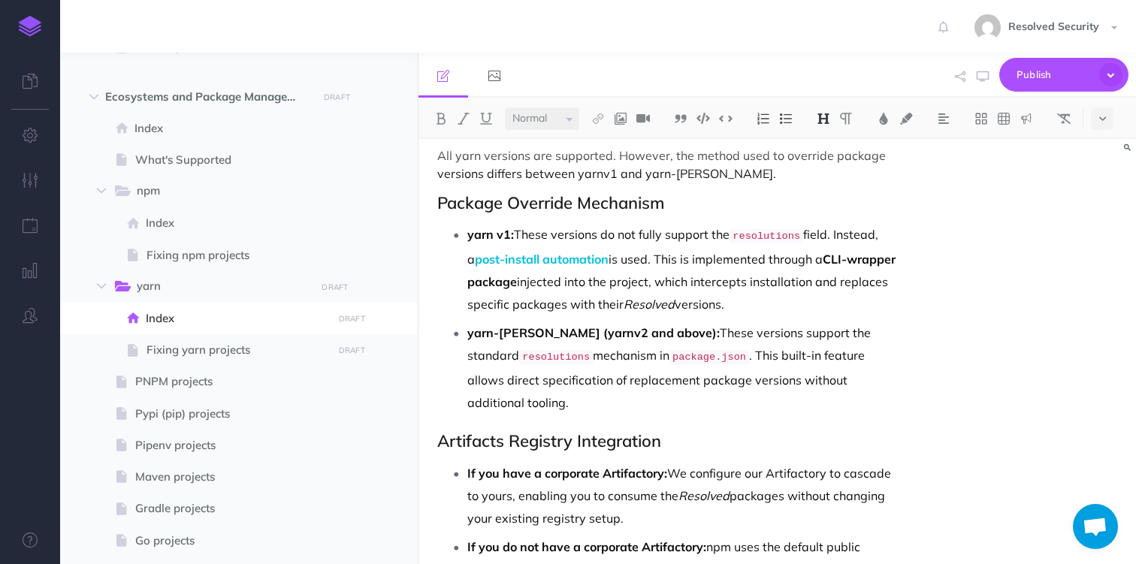
scroll to position [195, 0]
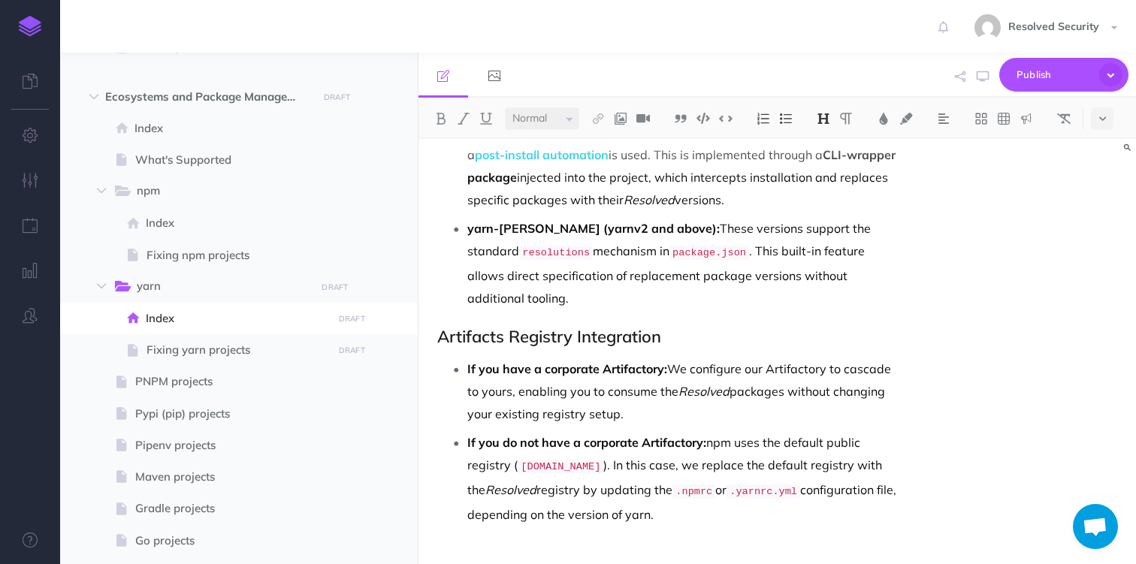
click at [515, 544] on p at bounding box center [669, 553] width 464 height 18
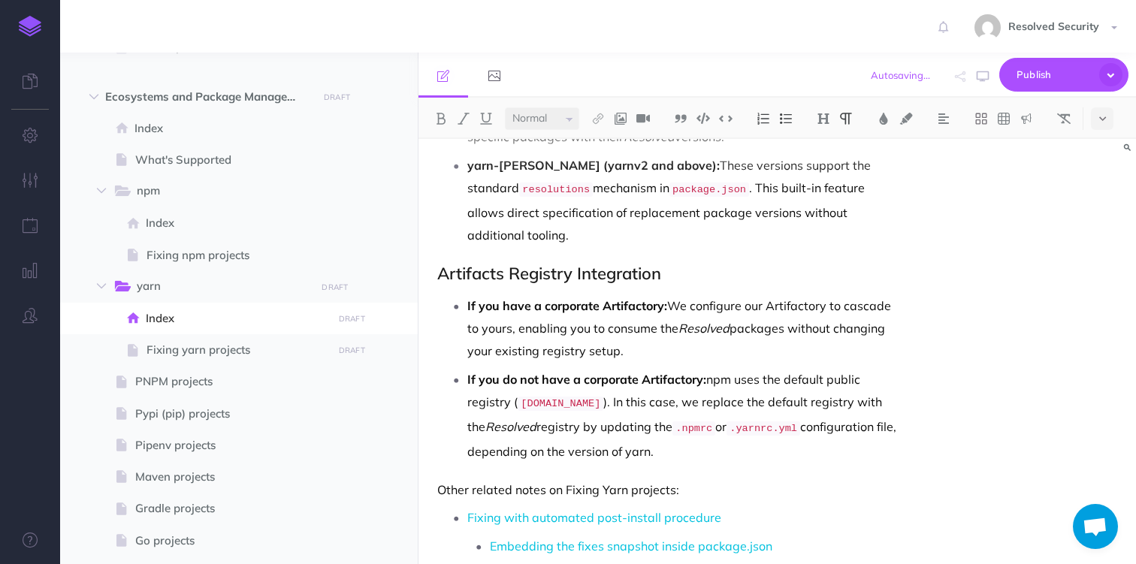
click at [443, 481] on p "Other related notes on Fixing Yarn projects:" at bounding box center [669, 490] width 464 height 18
click at [445, 481] on p "Other Notes" at bounding box center [669, 490] width 464 height 18
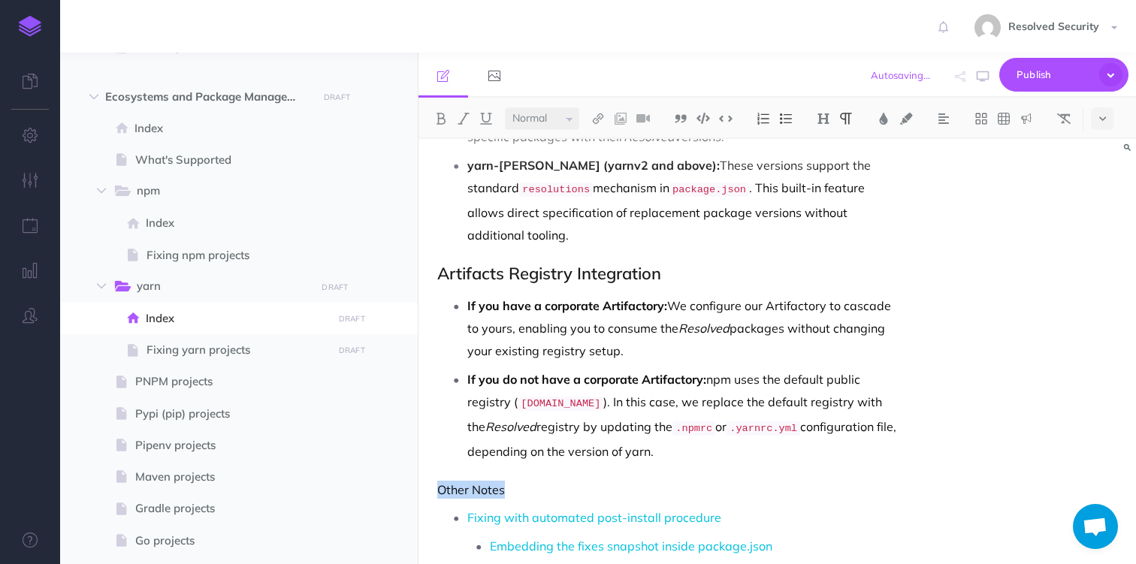
click at [445, 481] on p "Other Notes" at bounding box center [669, 490] width 464 height 18
click at [830, 119] on img at bounding box center [824, 119] width 14 height 12
click at [831, 168] on button "H2" at bounding box center [823, 167] width 23 height 23
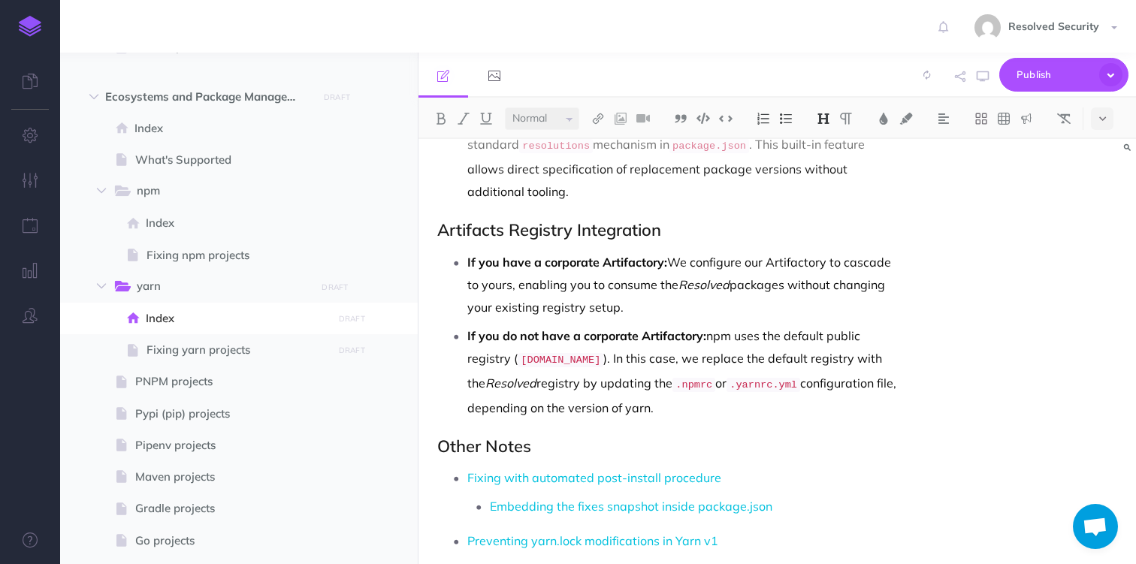
scroll to position [329, 0]
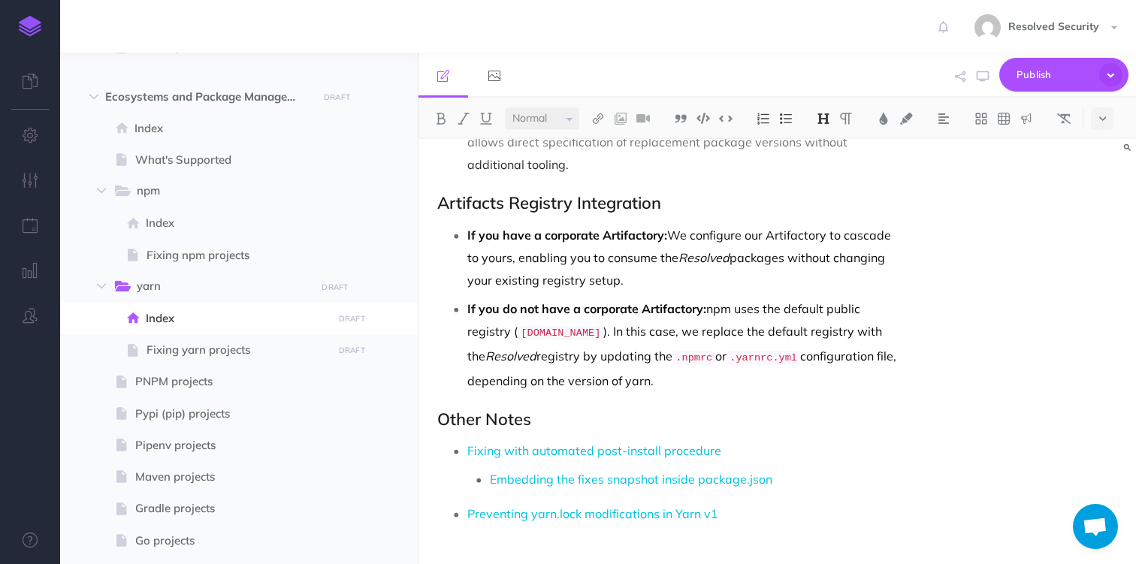
click at [783, 264] on p "If you have a corporate Artifactory: We configure our Artifactory to cascade to…" at bounding box center [684, 258] width 434 height 68
click at [1035, 71] on span "Publish" at bounding box center [1053, 74] width 75 height 23
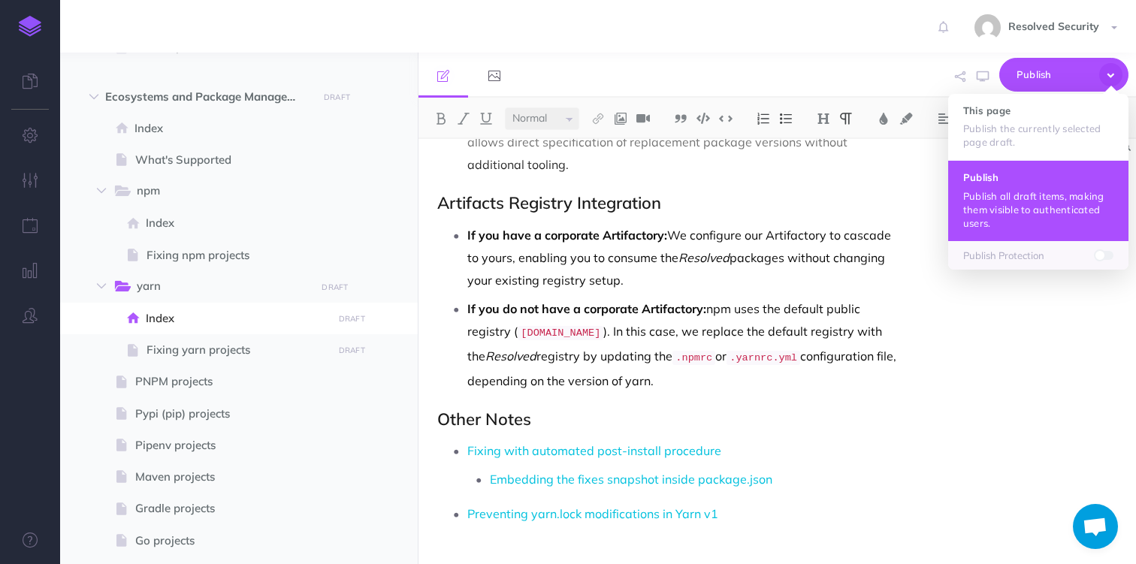
click at [991, 186] on button "Publish Publish all draft items, making them visible to authenticated users." at bounding box center [1038, 200] width 180 height 80
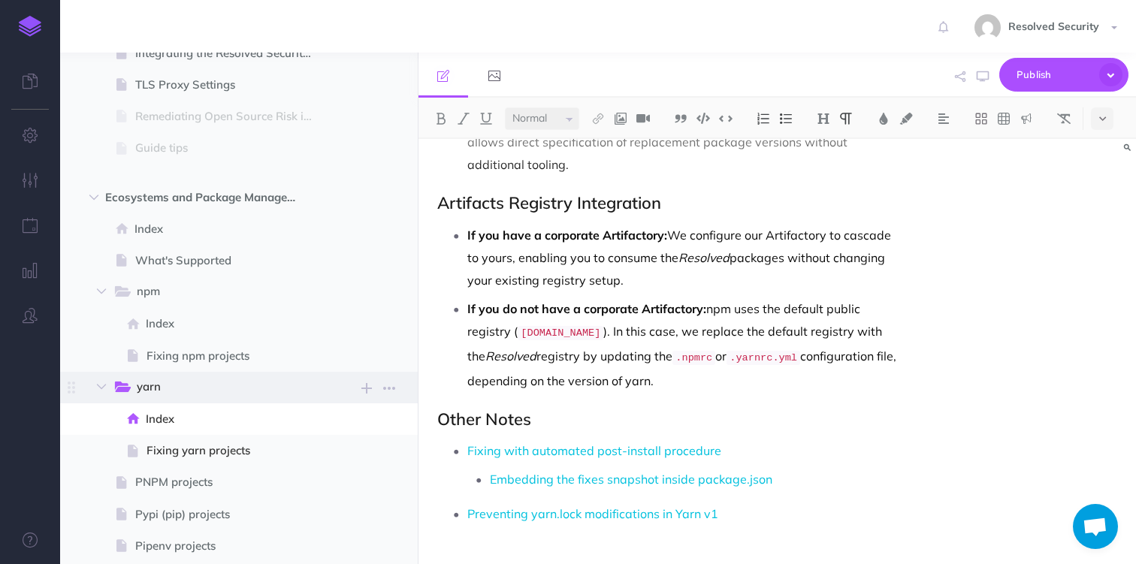
scroll to position [328, 0]
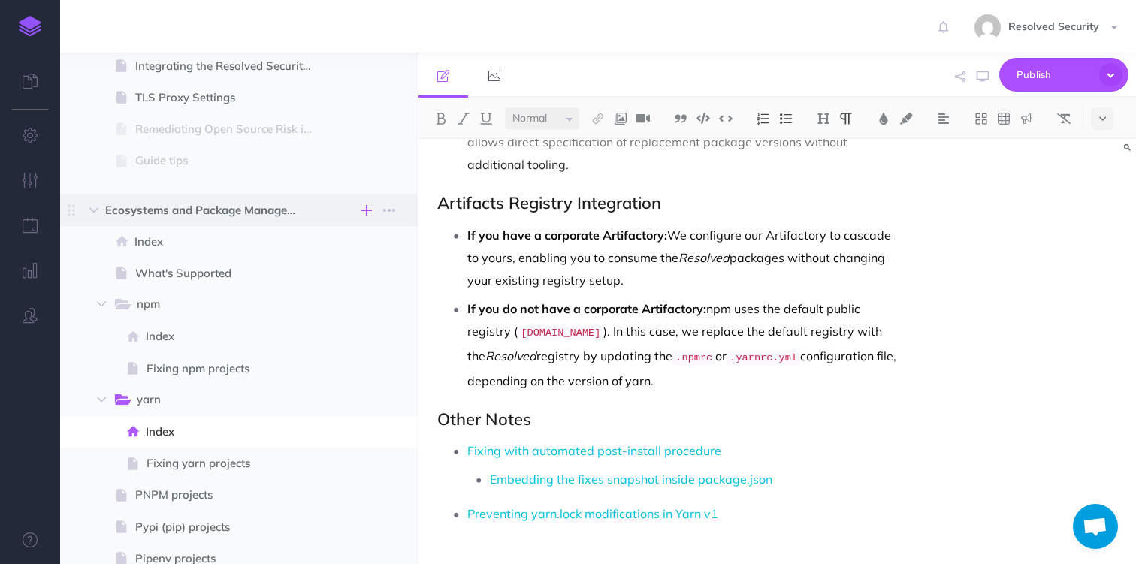
click at [366, 209] on icon "button" at bounding box center [366, 210] width 11 height 18
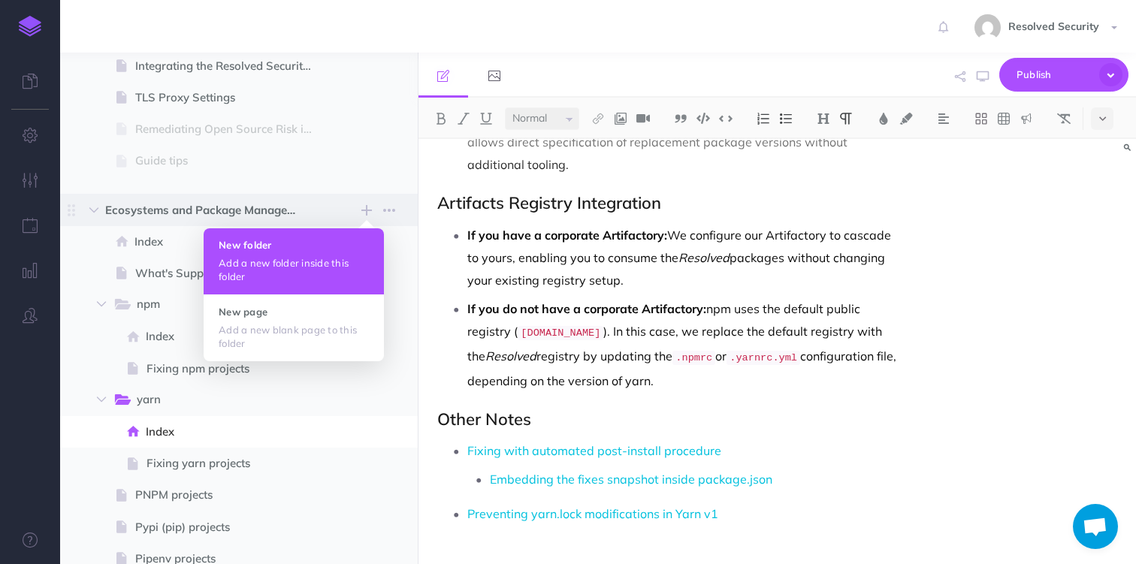
click at [279, 253] on button "New folder Add a new folder inside this folder" at bounding box center [294, 261] width 180 height 66
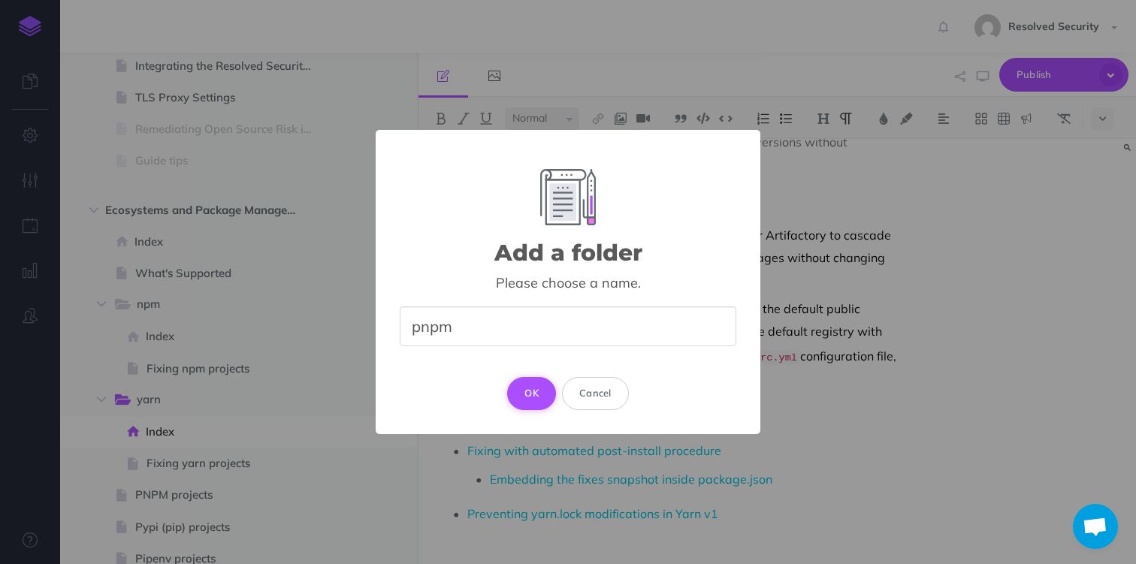
type input "pnpm"
click at [533, 388] on button "OK" at bounding box center [531, 393] width 49 height 33
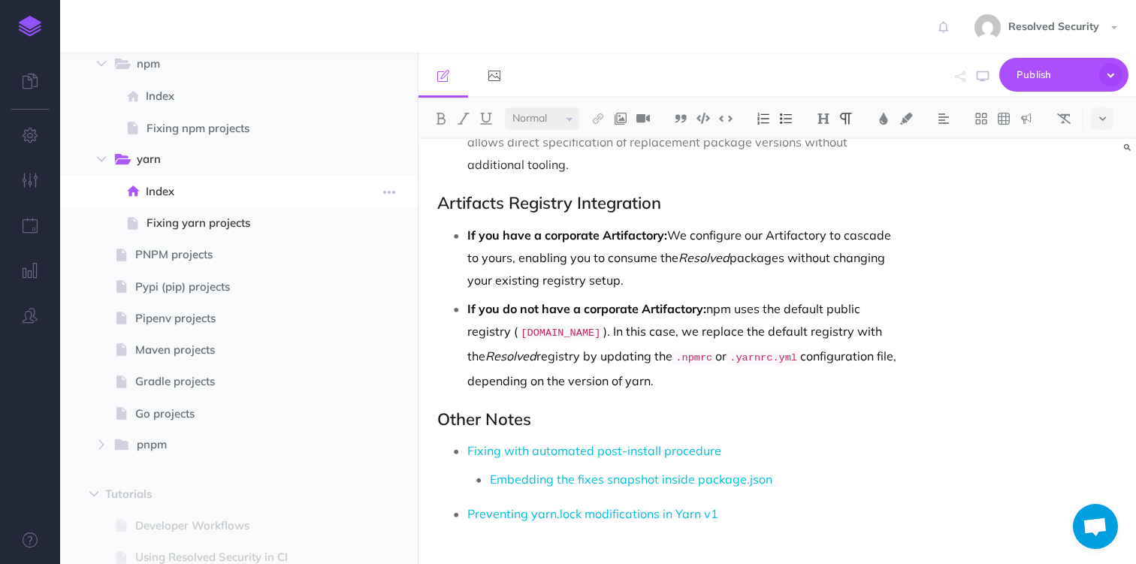
scroll to position [569, 0]
select select "null"
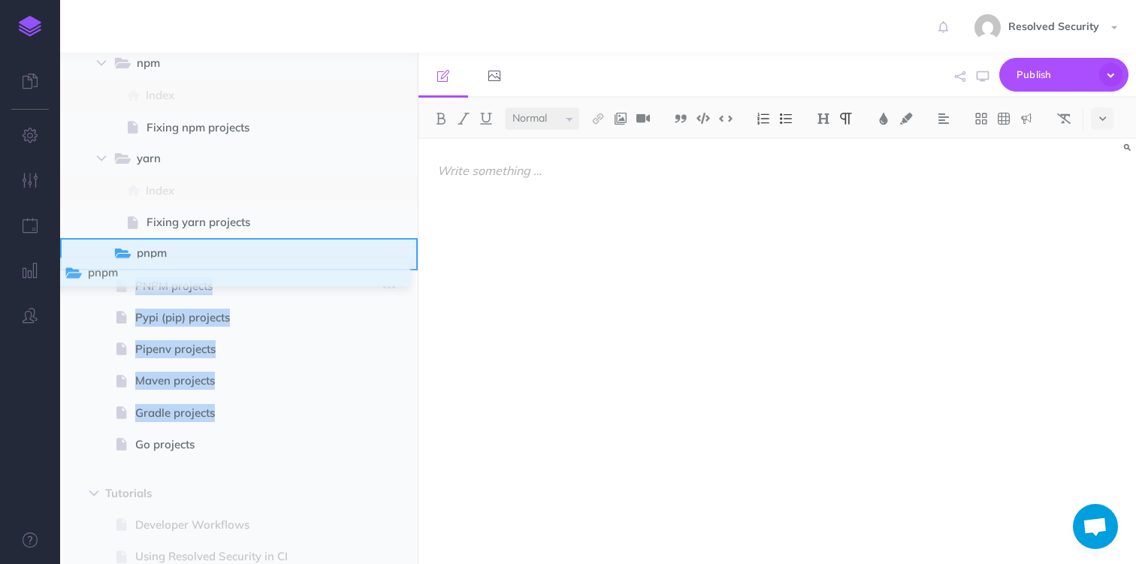
drag, startPoint x: 68, startPoint y: 446, endPoint x: 68, endPoint y: 276, distance: 170.5
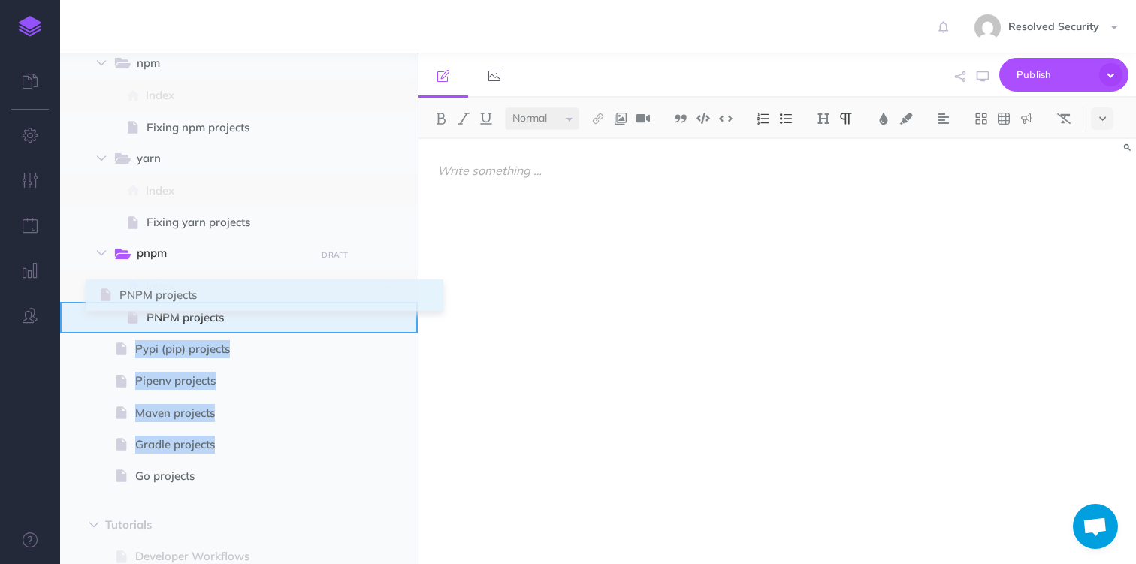
drag, startPoint x: 73, startPoint y: 318, endPoint x: 102, endPoint y: 296, distance: 37.0
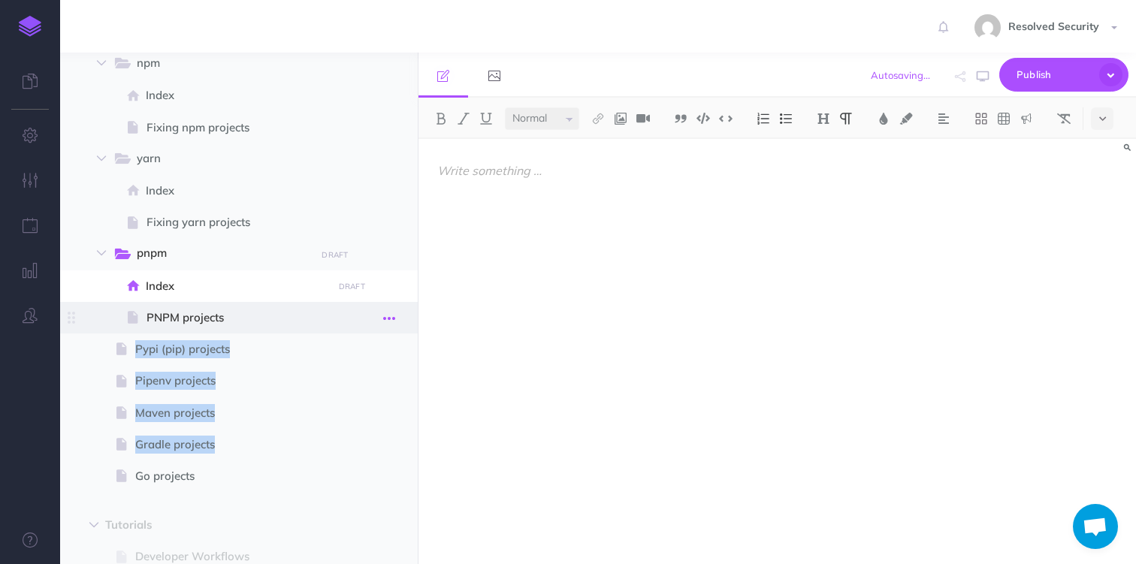
click at [391, 318] on icon "button" at bounding box center [389, 318] width 12 height 18
click at [348, 419] on link "Settings" at bounding box center [346, 419] width 113 height 25
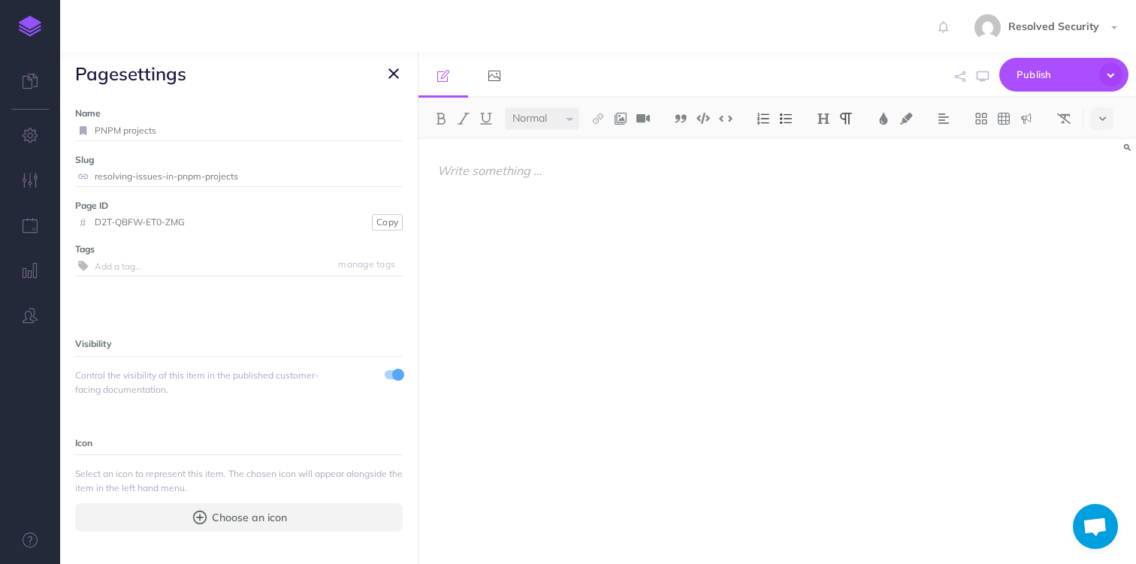
click at [95, 131] on input "PNPM projects" at bounding box center [249, 131] width 308 height 20
click at [138, 131] on input "Fixing PNPM projects" at bounding box center [231, 131] width 272 height 20
type input "Fixing pnpm projects"
click at [386, 131] on small "Save" at bounding box center [385, 130] width 20 height 11
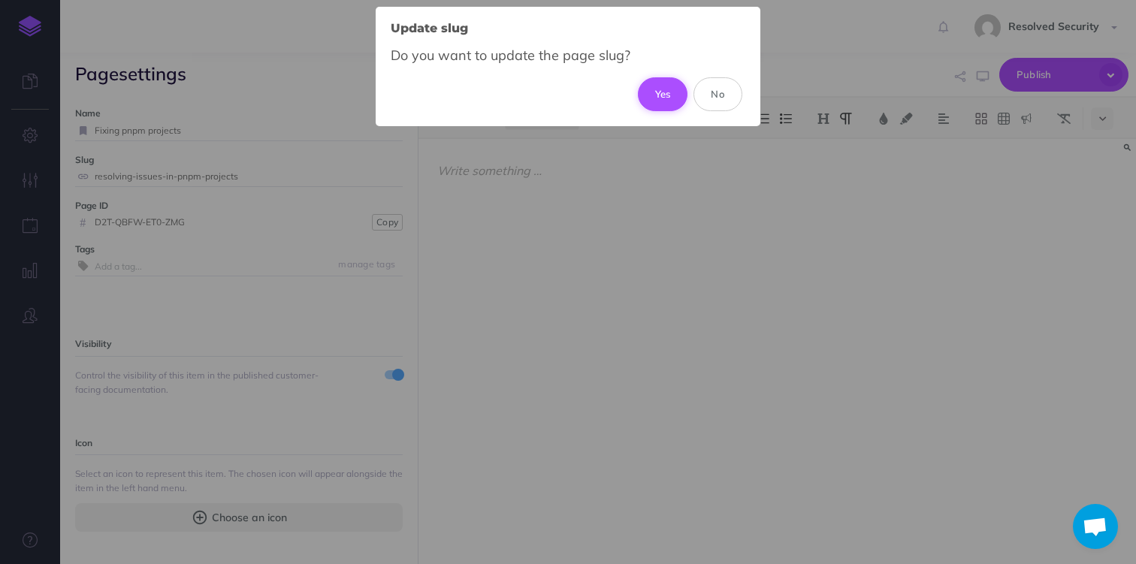
click at [670, 92] on button "Yes" at bounding box center [663, 93] width 50 height 33
type input "fixing-pnpm-projects"
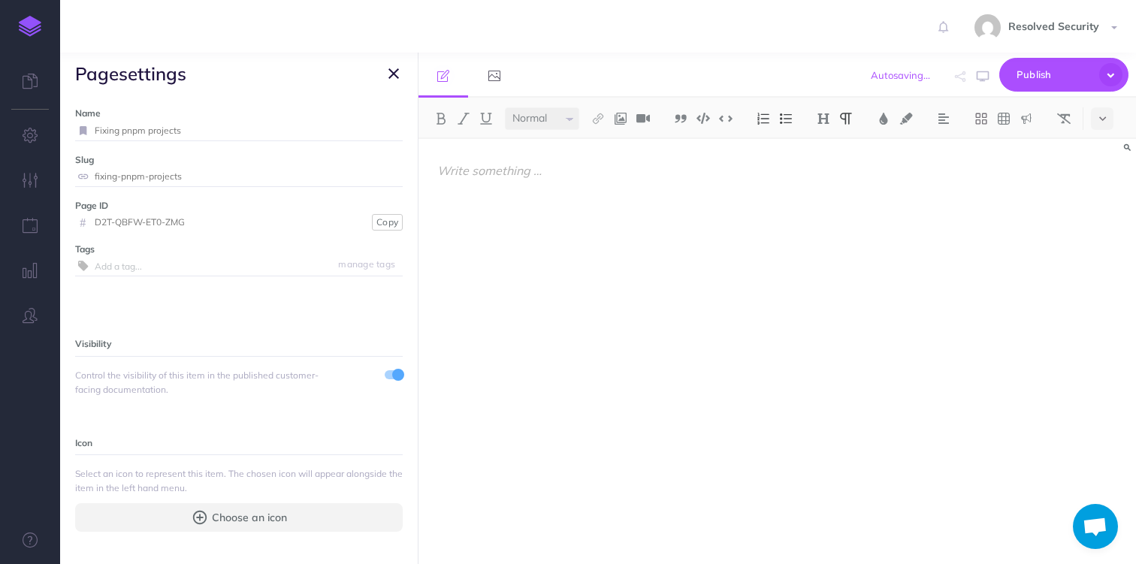
click at [392, 74] on icon "button" at bounding box center [393, 74] width 11 height 18
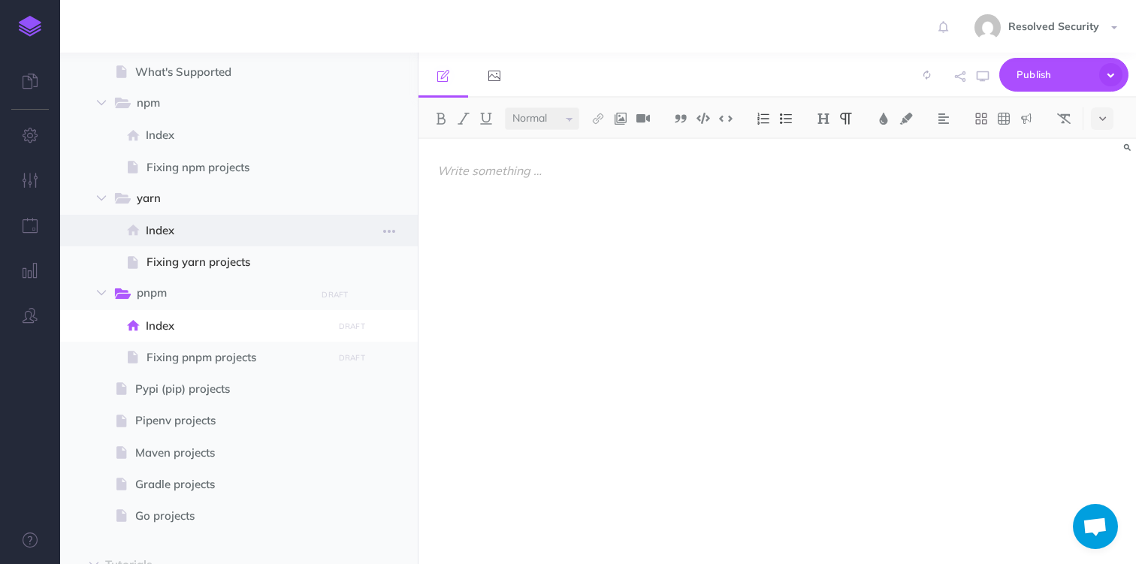
scroll to position [518, 0]
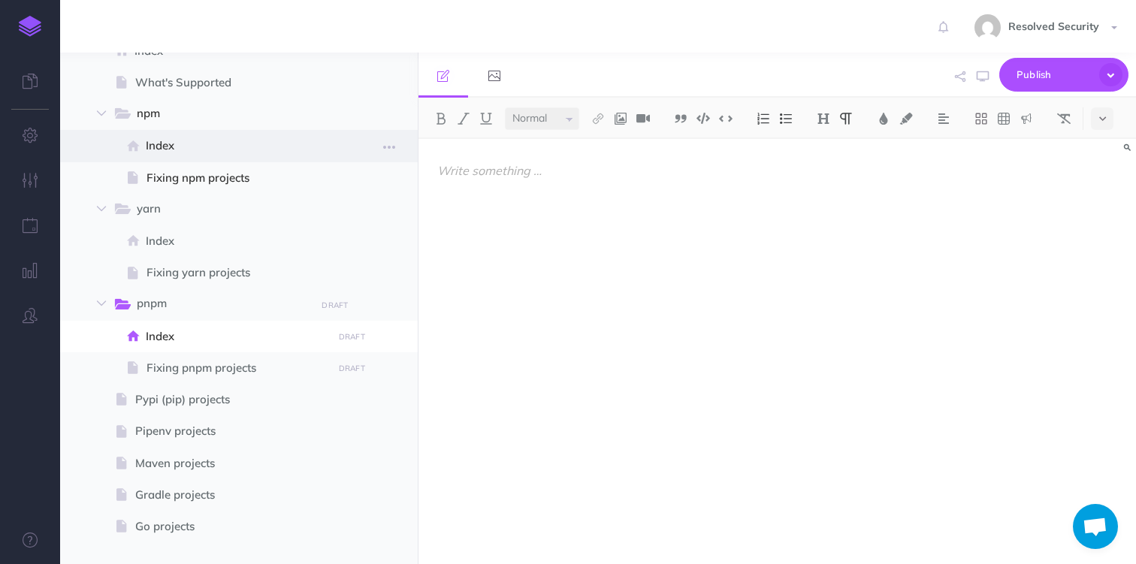
click at [165, 148] on span "Index" at bounding box center [237, 146] width 182 height 18
select select "null"
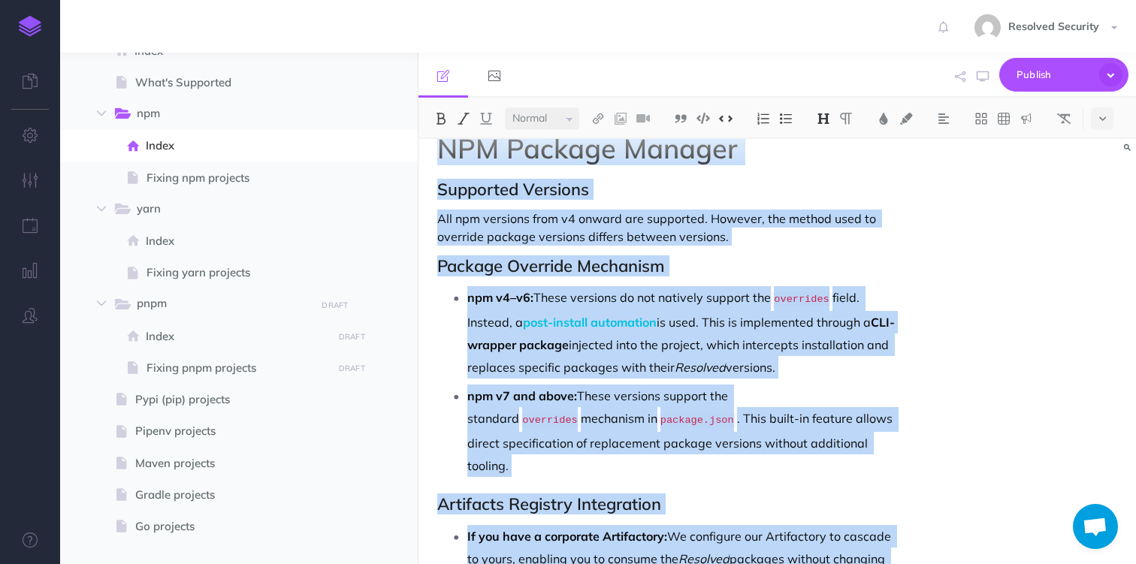
scroll to position [174, 0]
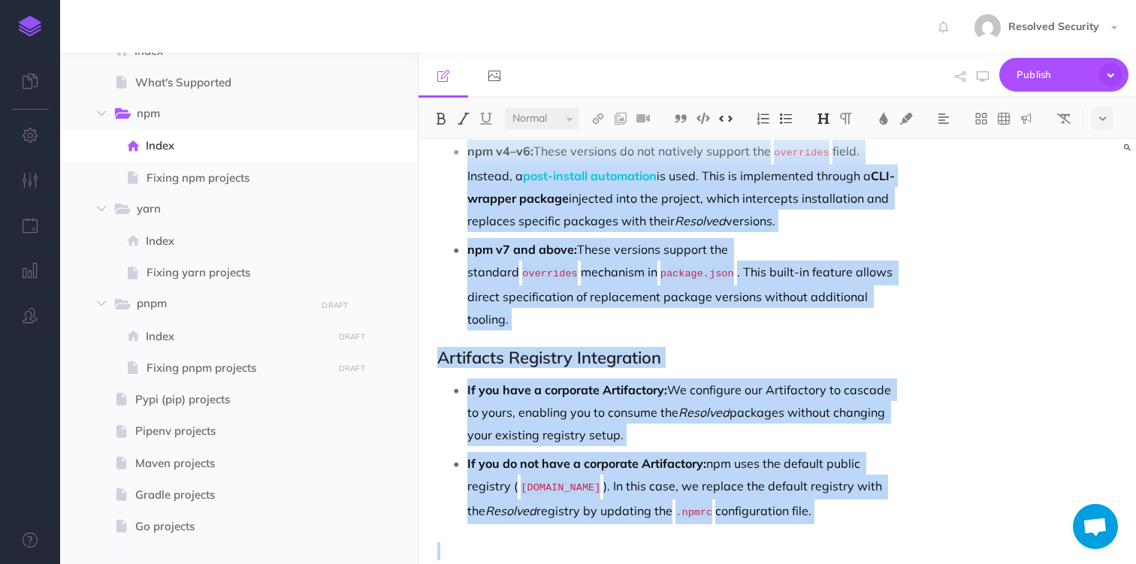
drag, startPoint x: 435, startPoint y: 171, endPoint x: 833, endPoint y: 501, distance: 517.0
click at [833, 501] on div "NPM Package Manager Supported Versions All npm versions from v4 onward are supp…" at bounding box center [669, 278] width 502 height 626
copy div "LOR Ipsumdo Sitamet Consectet Adipisci Eli sed doeiusmo temp i6 utlabo etd magn…"
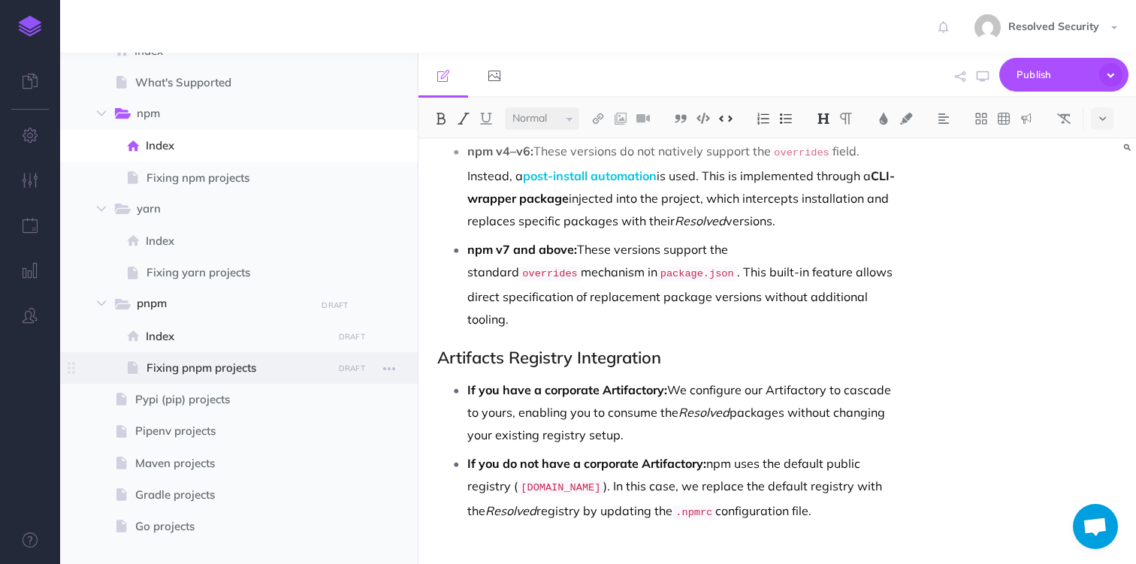
click at [176, 365] on span "Fixing pnpm projects" at bounding box center [236, 368] width 181 height 18
select select "null"
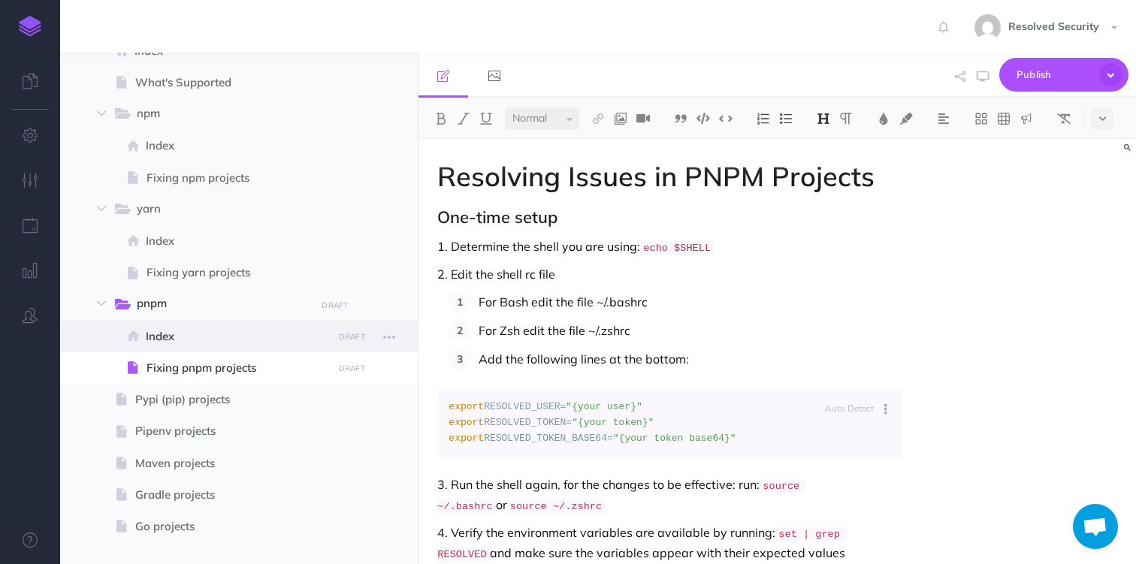
click at [170, 336] on span "Index" at bounding box center [237, 337] width 182 height 18
select select "null"
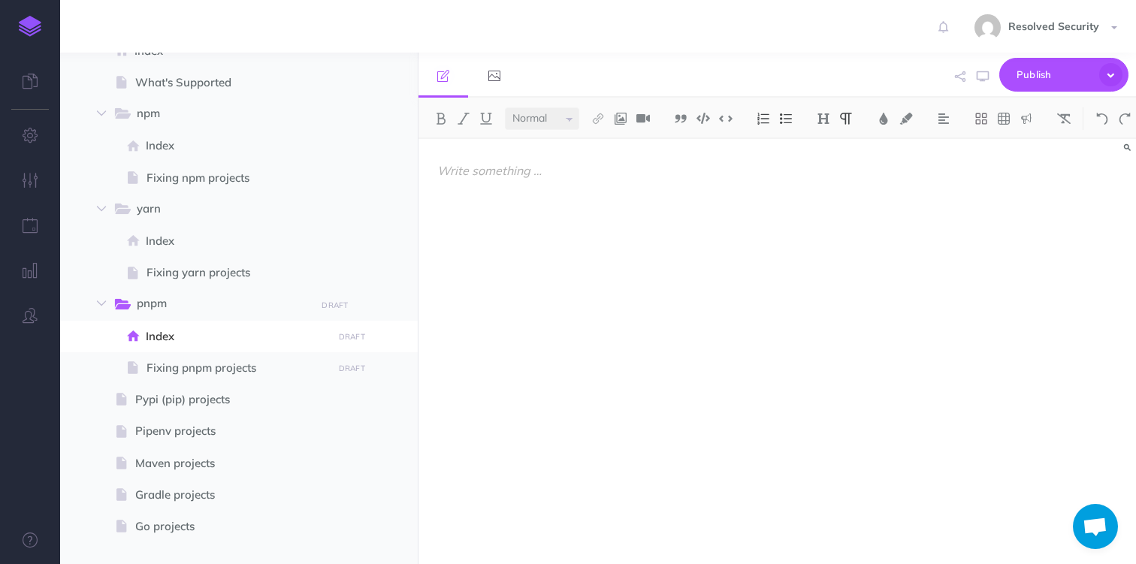
click at [451, 166] on p at bounding box center [669, 171] width 464 height 18
paste div
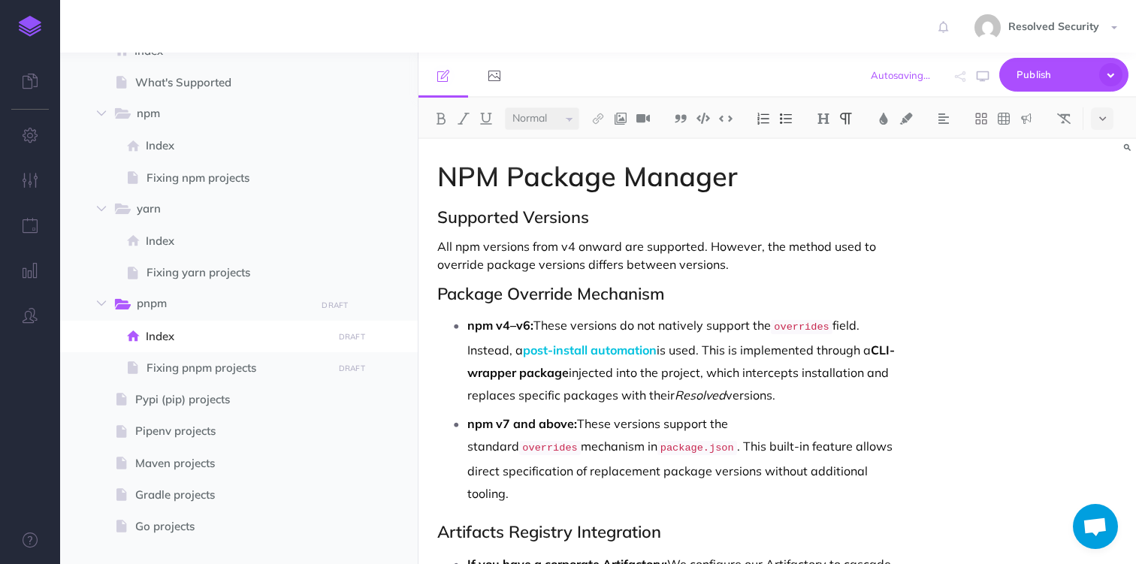
click at [442, 173] on h1 "NPM Package Manager" at bounding box center [669, 177] width 464 height 30
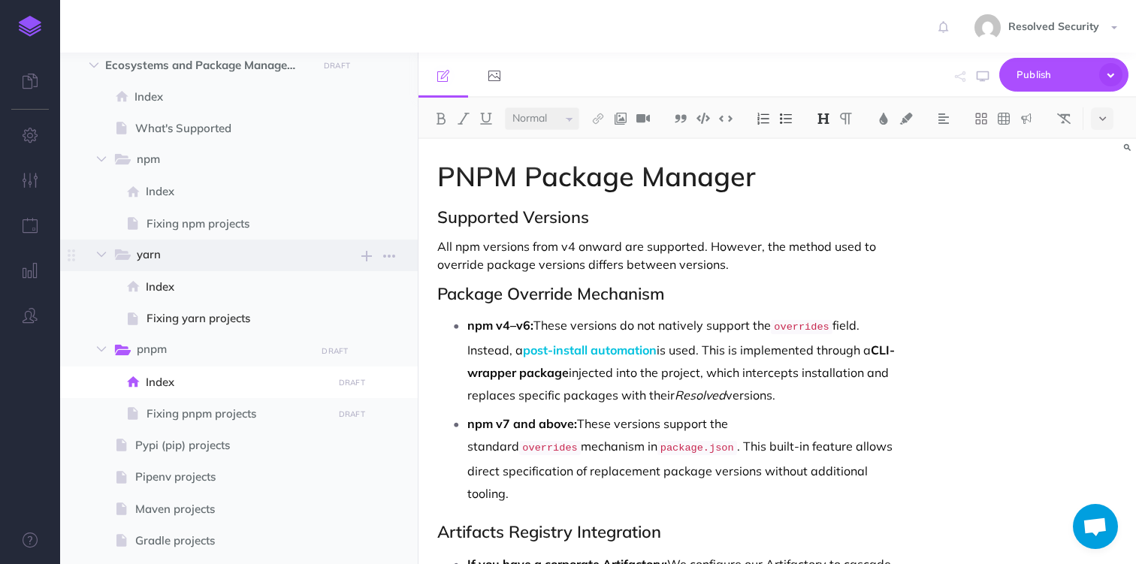
scroll to position [450, 0]
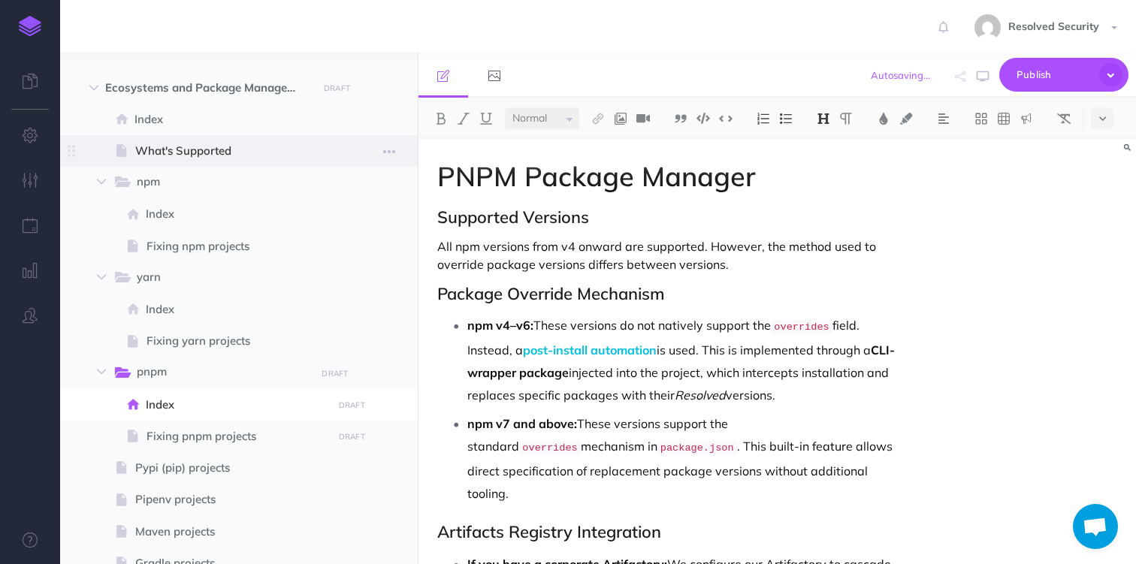
click at [173, 145] on span "What's Supported" at bounding box center [231, 151] width 192 height 18
click at [208, 149] on span "What's Supported" at bounding box center [231, 151] width 192 height 18
select select "null"
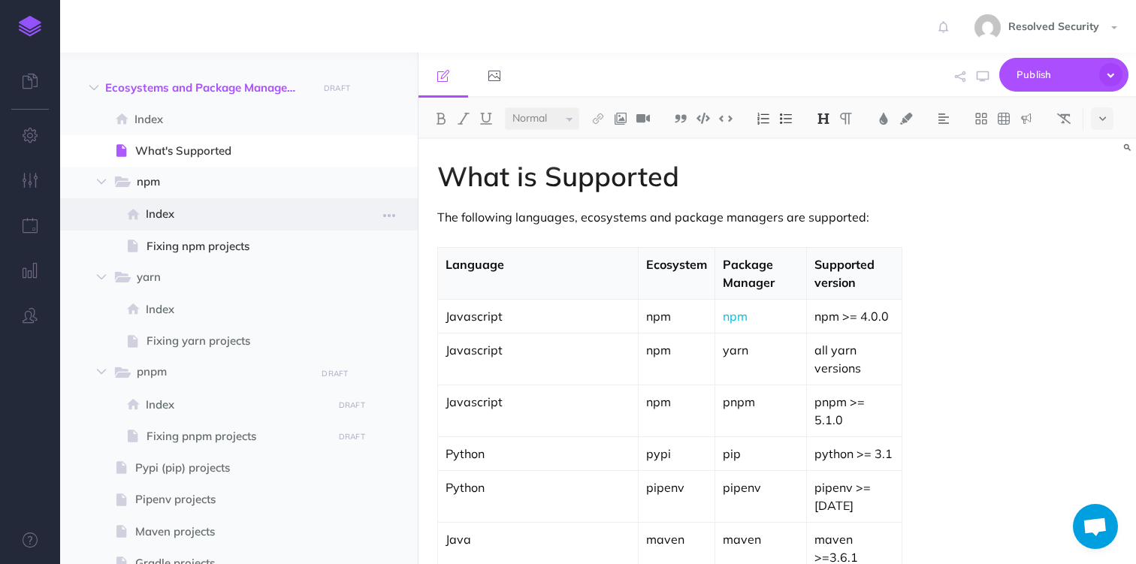
click at [186, 210] on span "Index" at bounding box center [237, 214] width 182 height 18
select select "null"
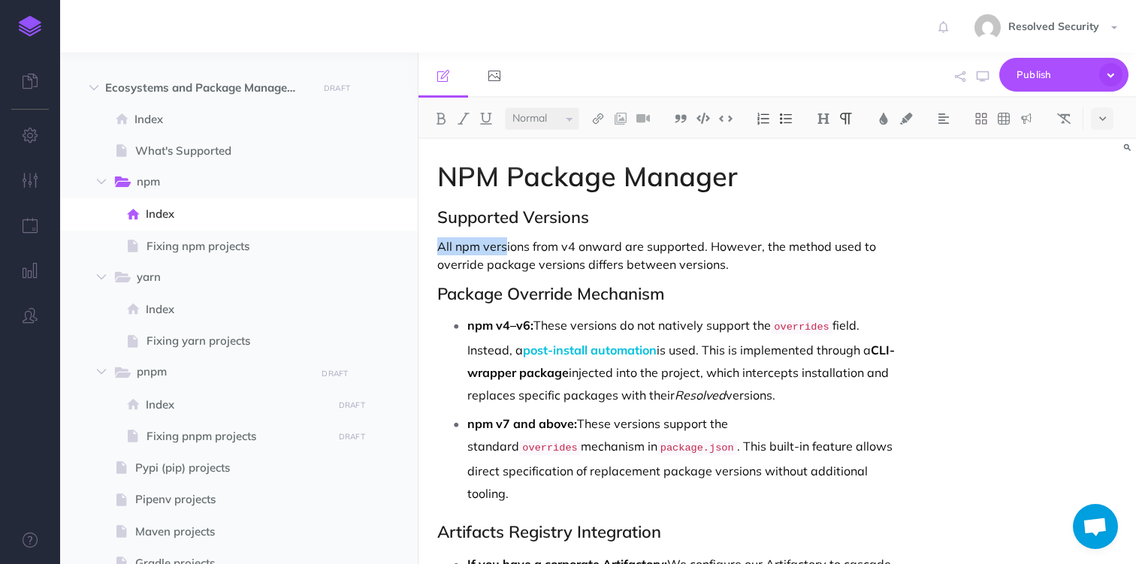
drag, startPoint x: 434, startPoint y: 247, endPoint x: 507, endPoint y: 241, distance: 73.1
click at [507, 241] on div "NPM Package Manager Supported Versions All npm versions from v4 onward are supp…" at bounding box center [669, 452] width 502 height 626
click at [181, 406] on span "Index" at bounding box center [237, 405] width 182 height 18
select select "null"
click at [457, 248] on p "All npm versions from v4 onward are supported. However, the method used to over…" at bounding box center [669, 255] width 464 height 36
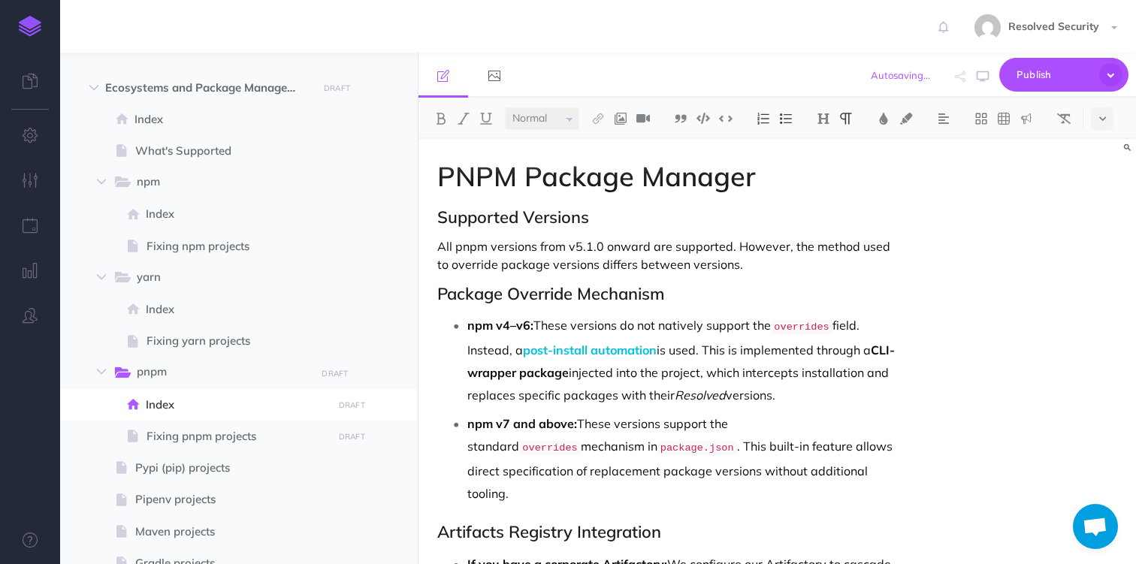
click at [730, 248] on p "All pnpm versions from v5.1.0 onward are supported. However, the method used to…" at bounding box center [669, 255] width 464 height 36
click at [739, 247] on p "All pnpm versions from v5.1.0 onward are supported. However, the method used to…" at bounding box center [669, 255] width 464 height 36
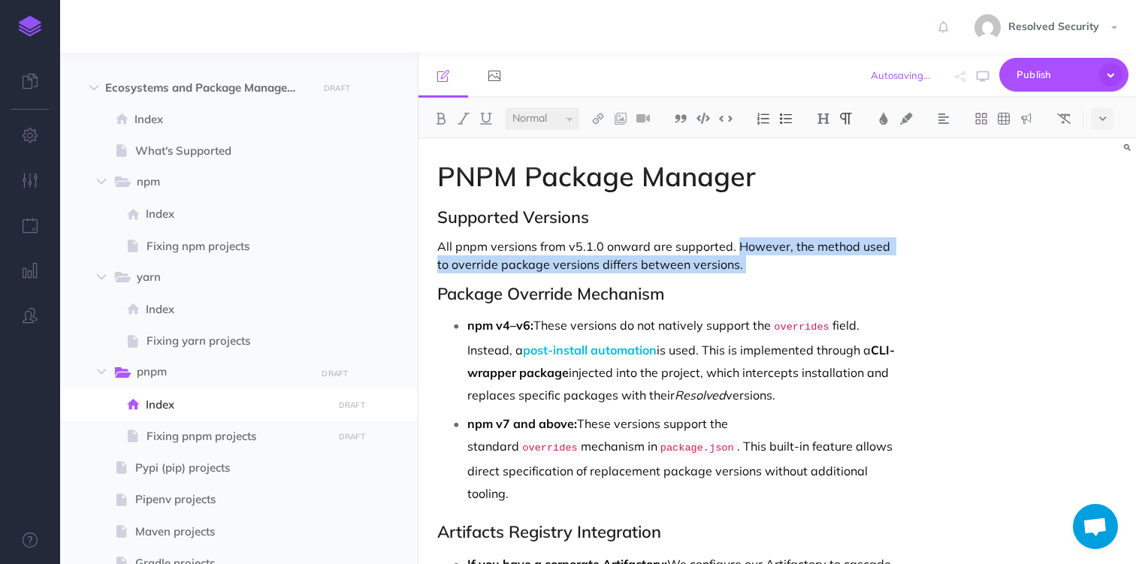
drag, startPoint x: 739, startPoint y: 247, endPoint x: 785, endPoint y: 268, distance: 50.4
click at [785, 268] on p "All pnpm versions from v5.1.0 onward are supported. However, the method used to…" at bounding box center [669, 255] width 464 height 36
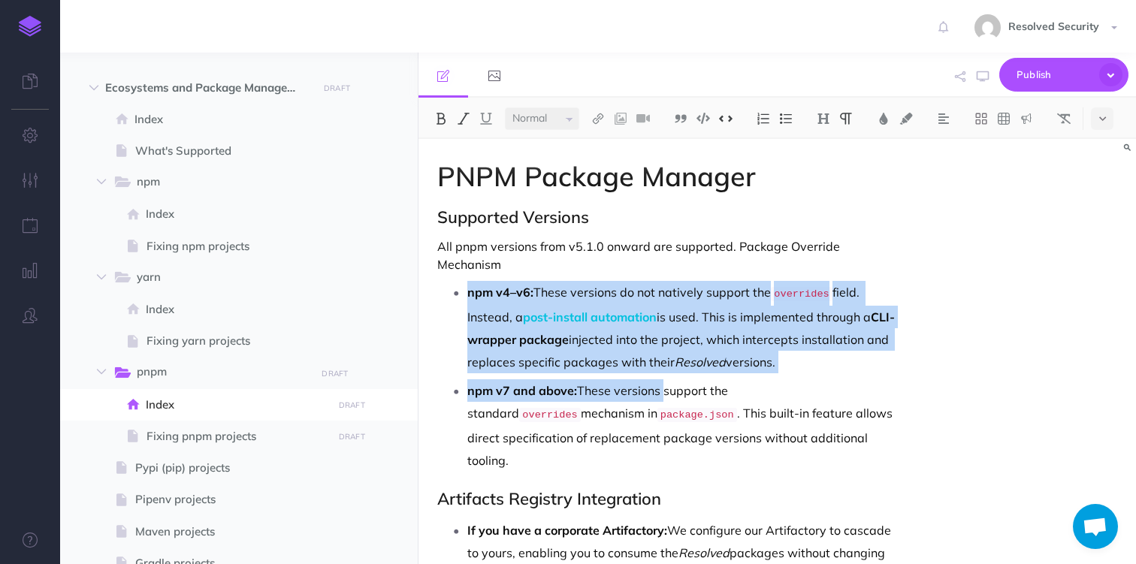
drag, startPoint x: 467, startPoint y: 275, endPoint x: 661, endPoint y: 377, distance: 219.1
click at [661, 377] on ul "npm v4–v6: These versions do not natively support the overrides field. Instead,…" at bounding box center [673, 376] width 457 height 191
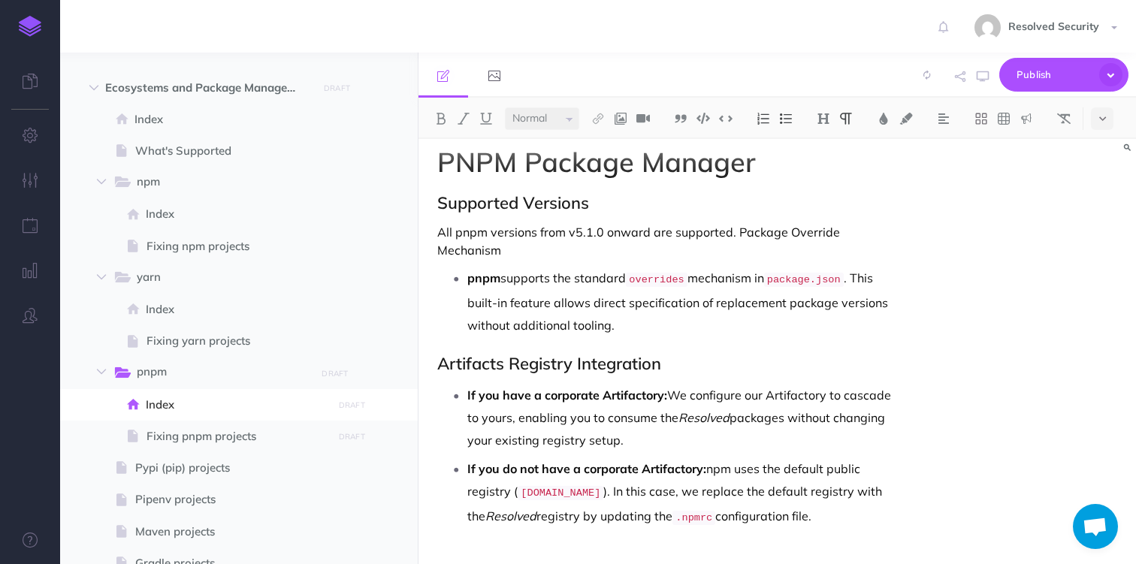
scroll to position [25, 0]
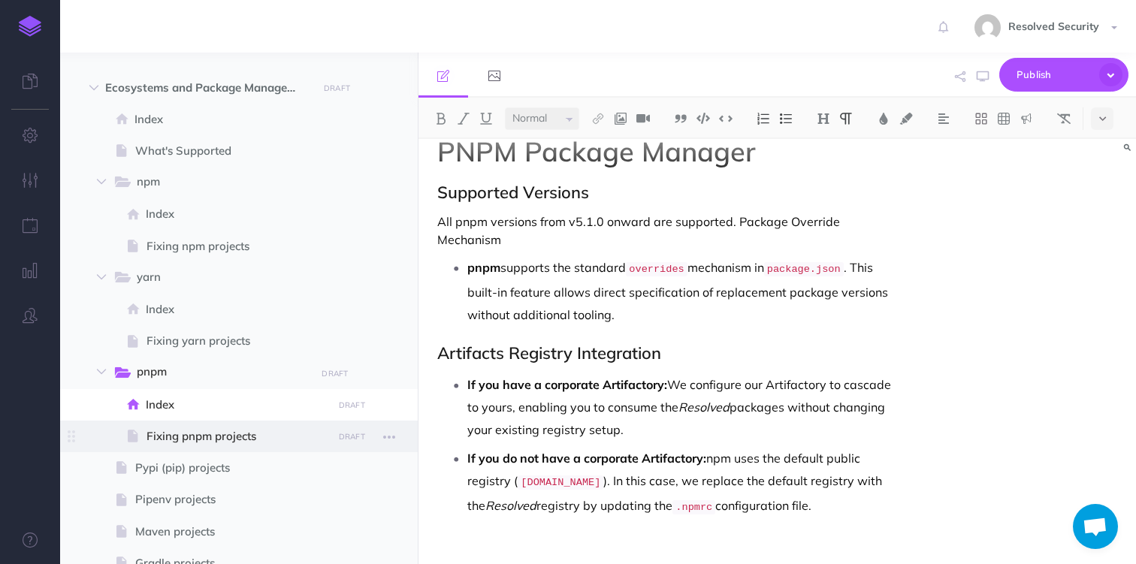
click at [223, 435] on span "Fixing pnpm projects" at bounding box center [236, 436] width 181 height 18
select select "null"
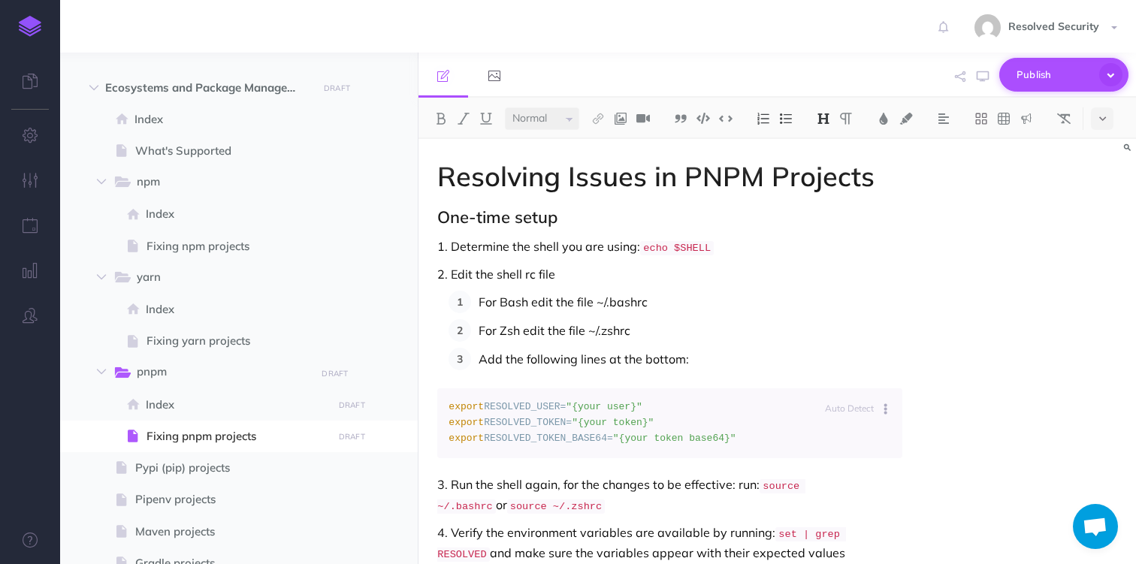
click at [1042, 75] on span "Publish" at bounding box center [1053, 74] width 75 height 23
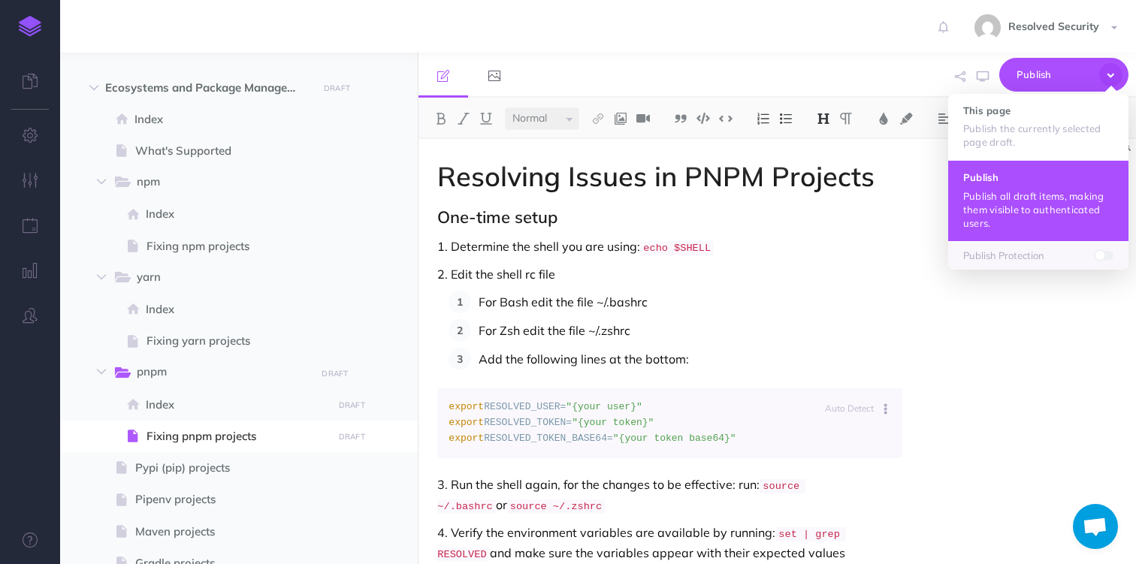
click at [1007, 193] on p "Publish all draft items, making them visible to authenticated users." at bounding box center [1038, 209] width 150 height 41
